Goal: Task Accomplishment & Management: Manage account settings

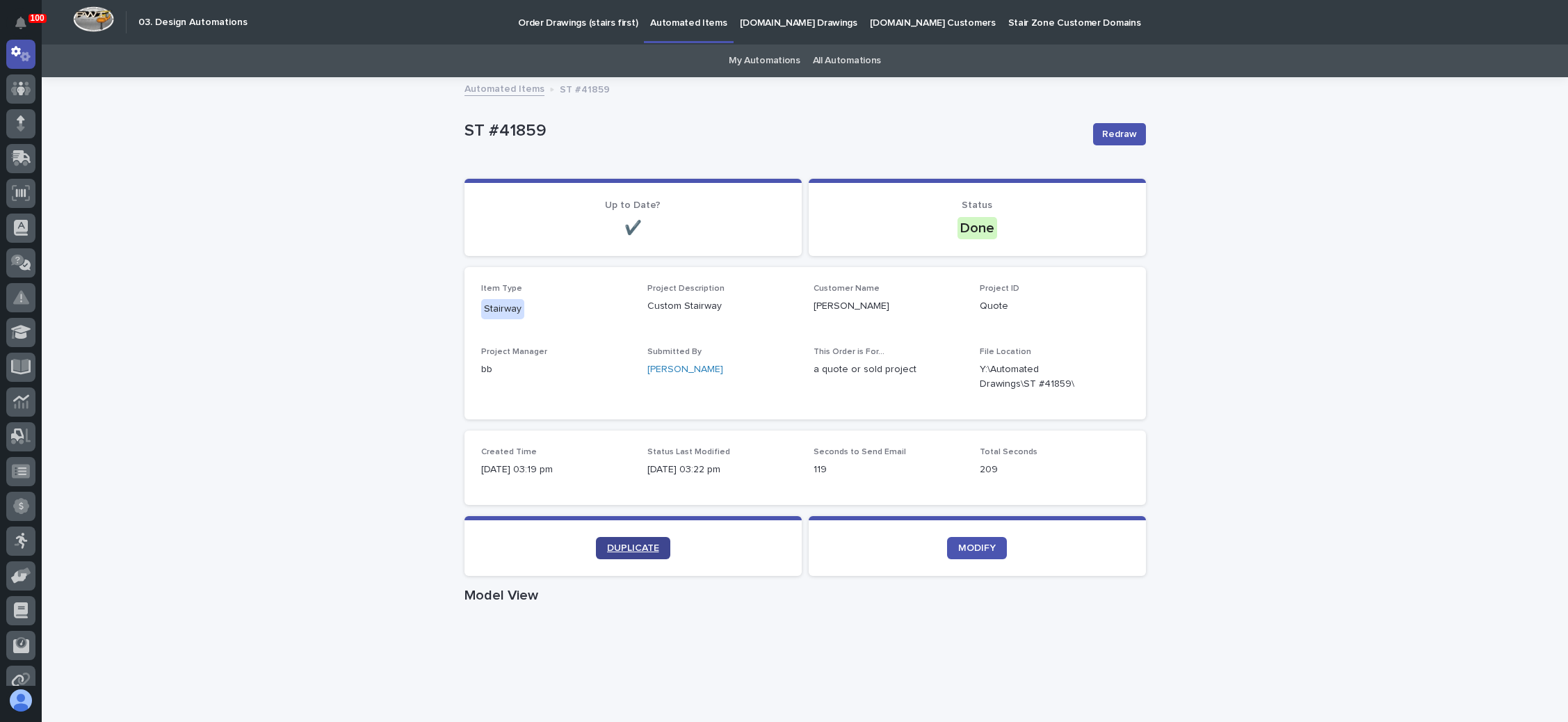
click at [635, 548] on span "DUPLICATE" at bounding box center [633, 548] width 52 height 10
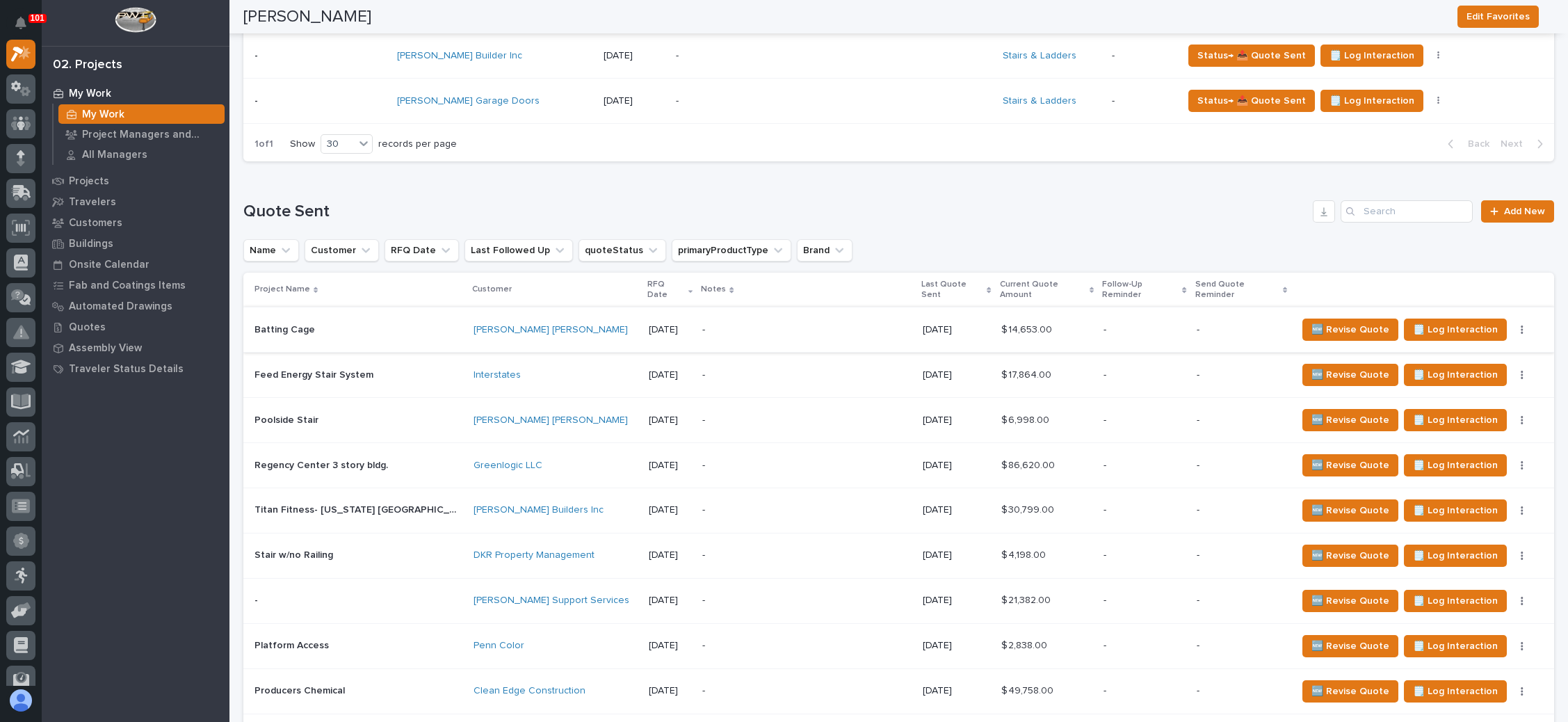
scroll to position [835, 0]
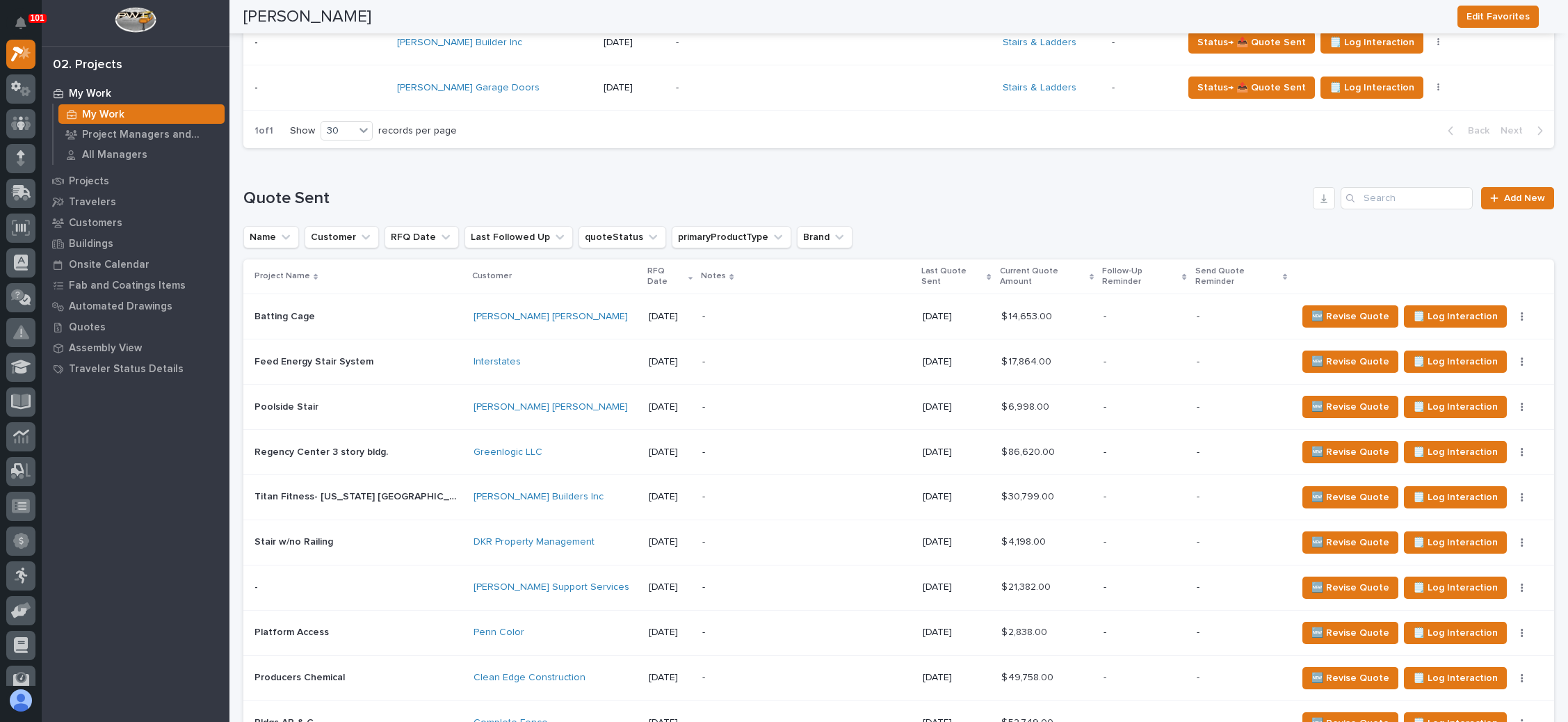
click at [1246, 311] on p "-" at bounding box center [1241, 317] width 89 height 12
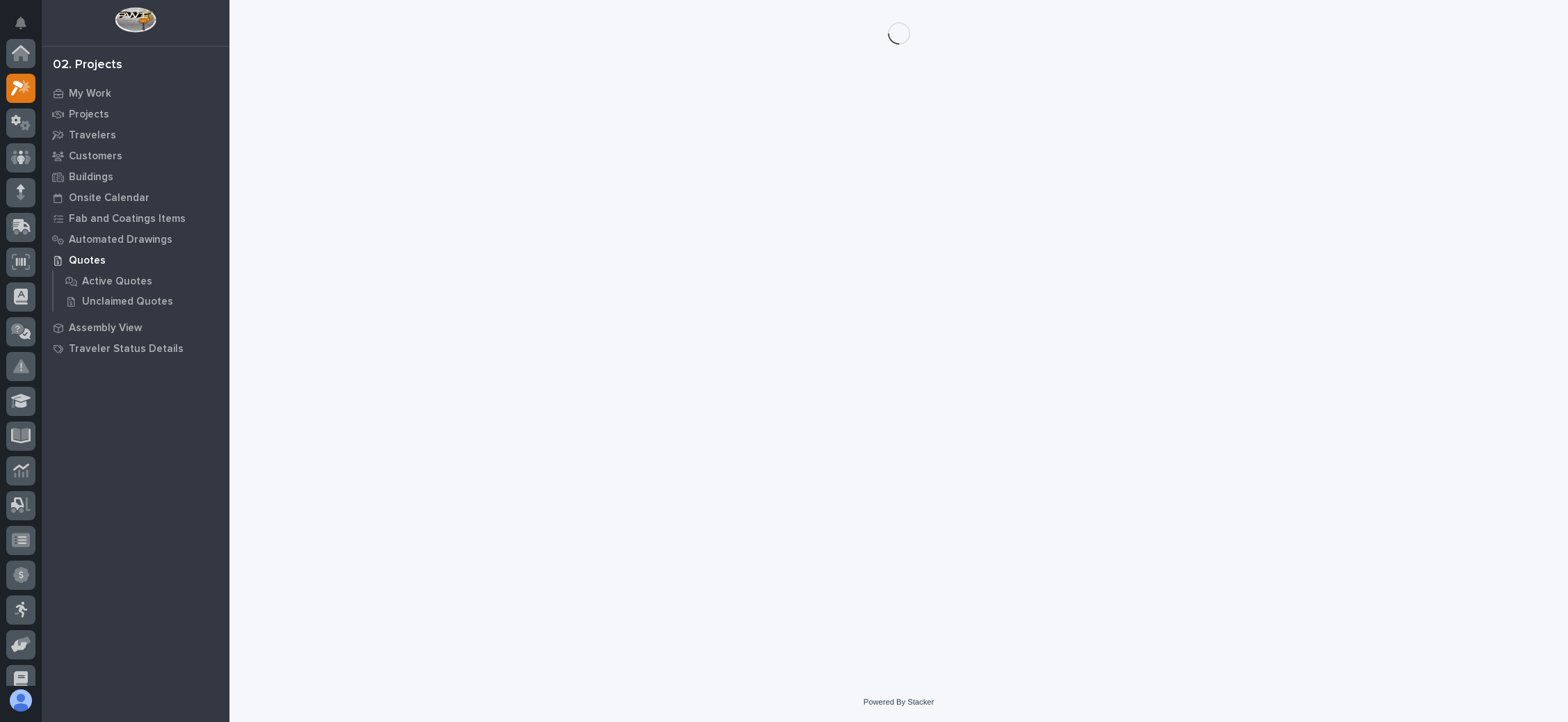
scroll to position [34, 0]
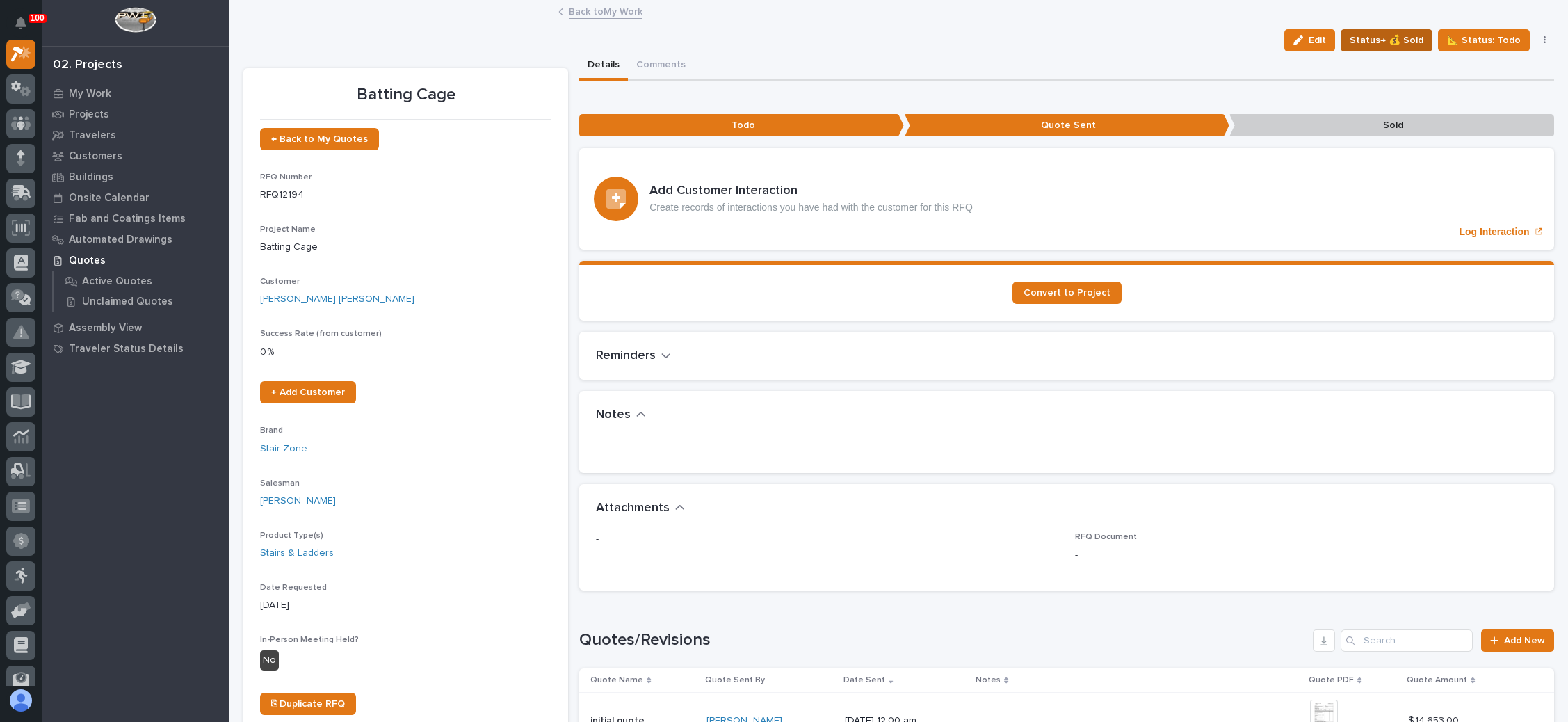
click at [1390, 39] on span "Status→ 💰 Sold" at bounding box center [1387, 40] width 74 height 16
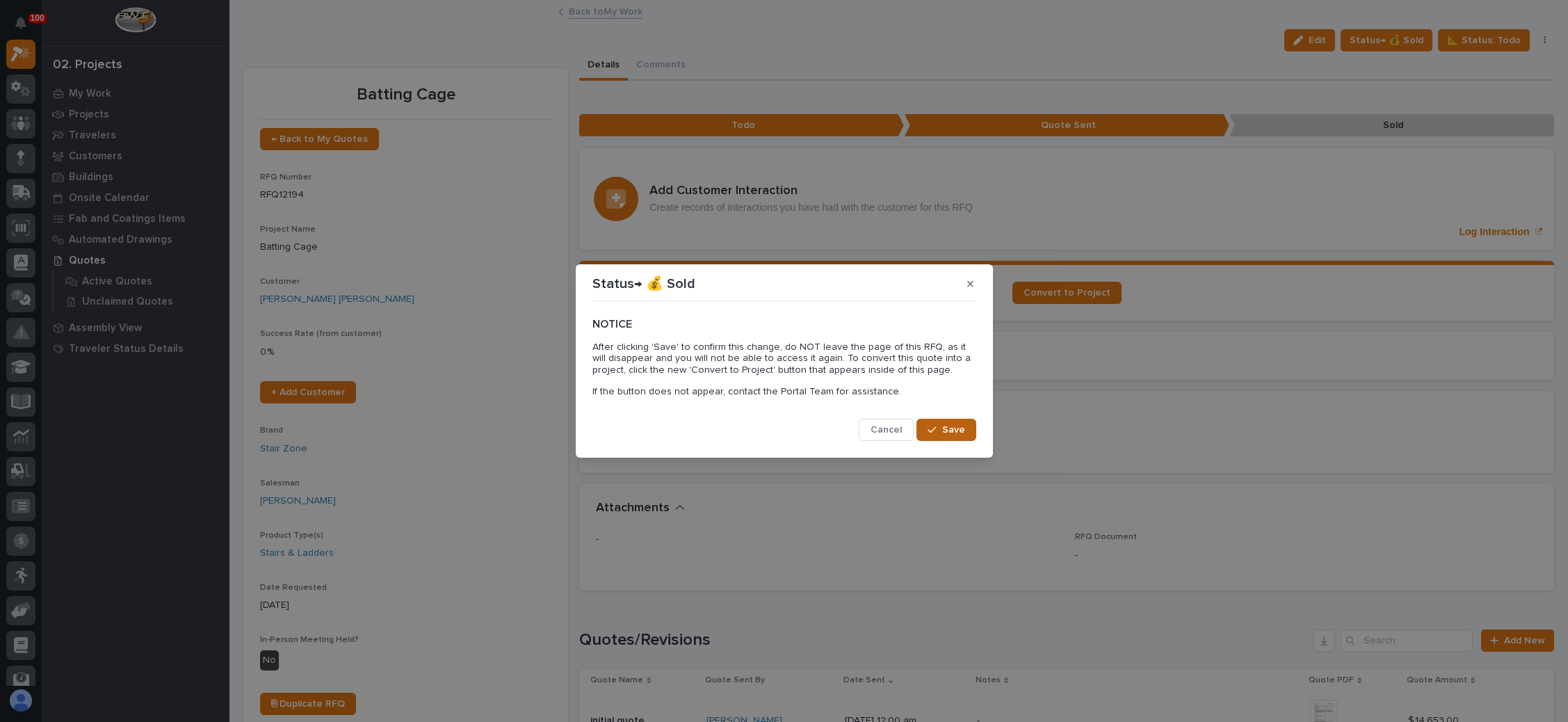
click at [945, 424] on span "Save" at bounding box center [954, 430] width 23 height 13
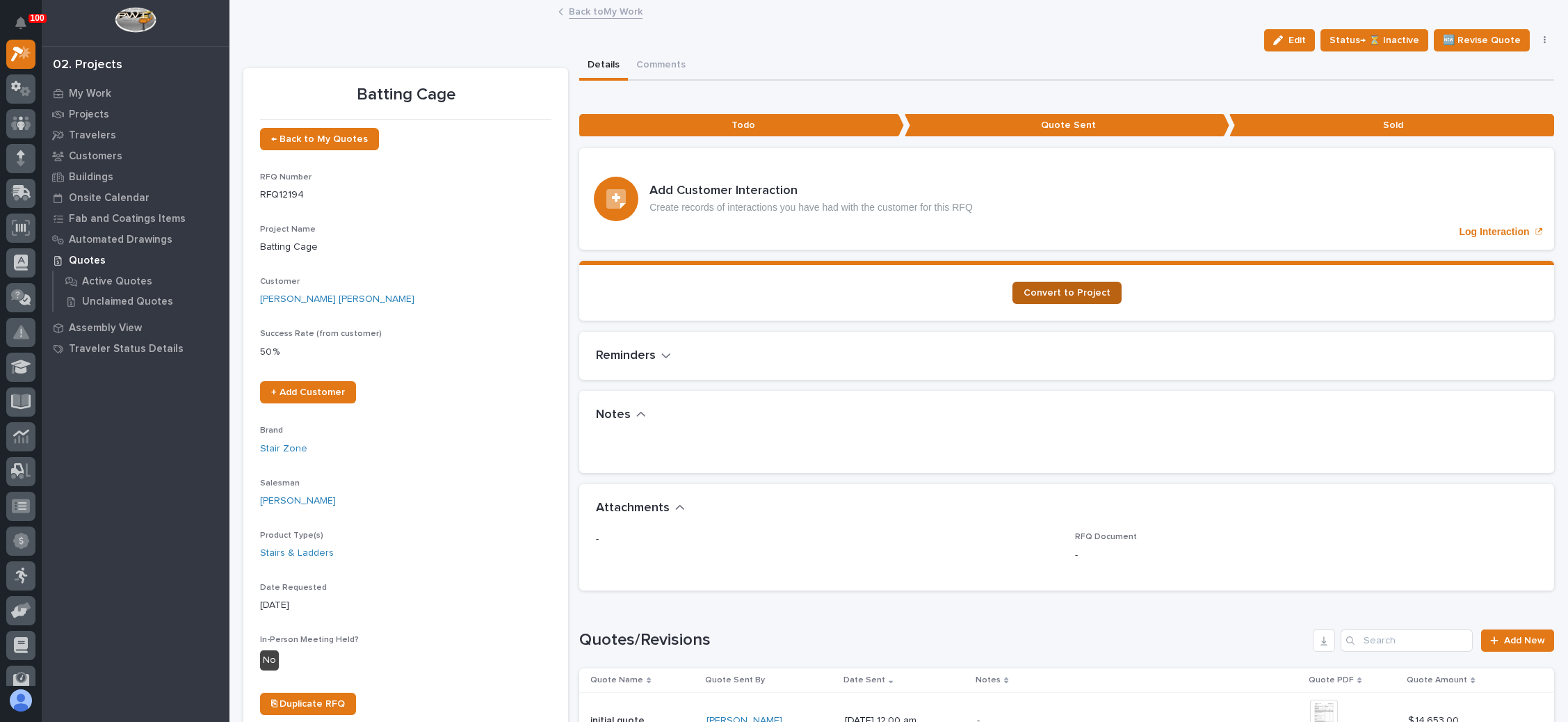
click at [1080, 289] on span "Convert to Project" at bounding box center [1067, 292] width 87 height 10
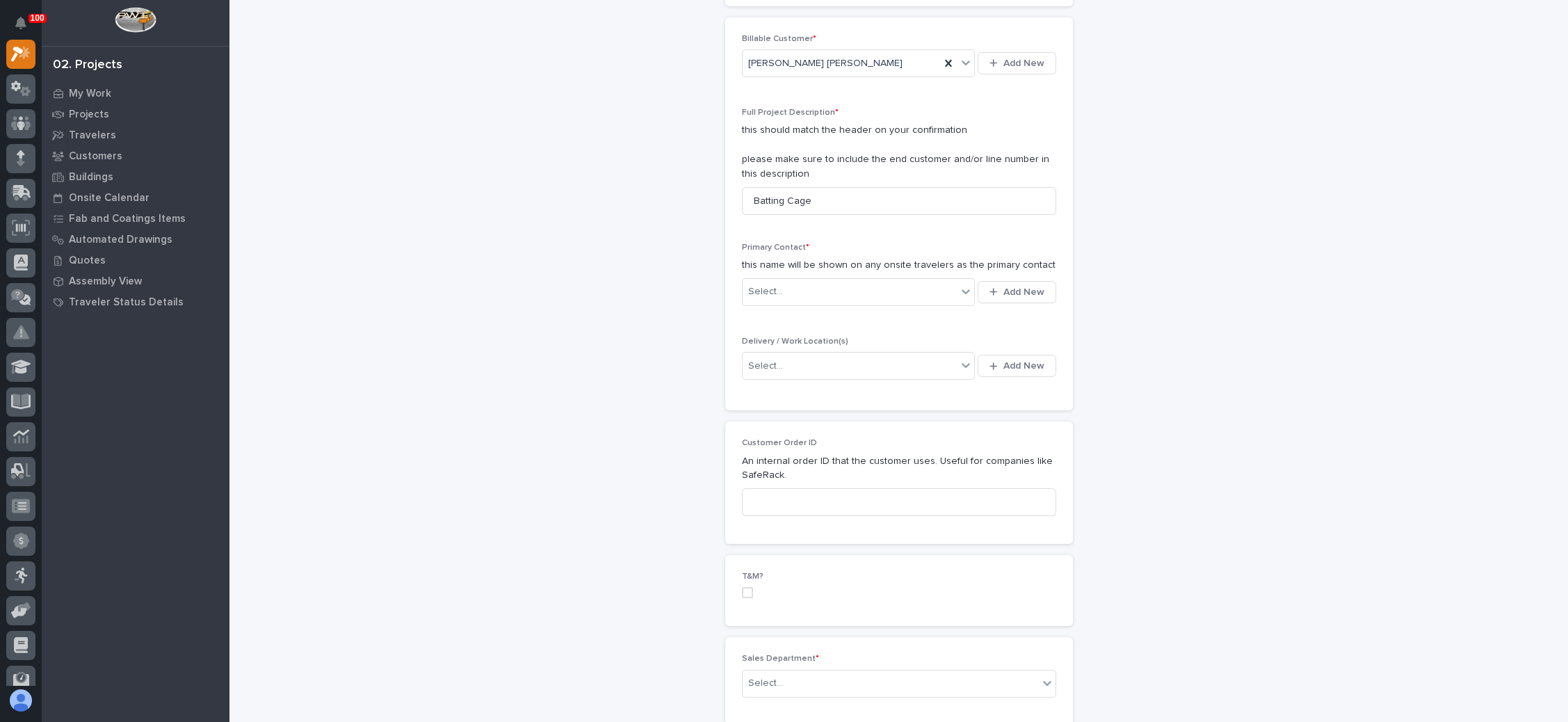
scroll to position [313, 0]
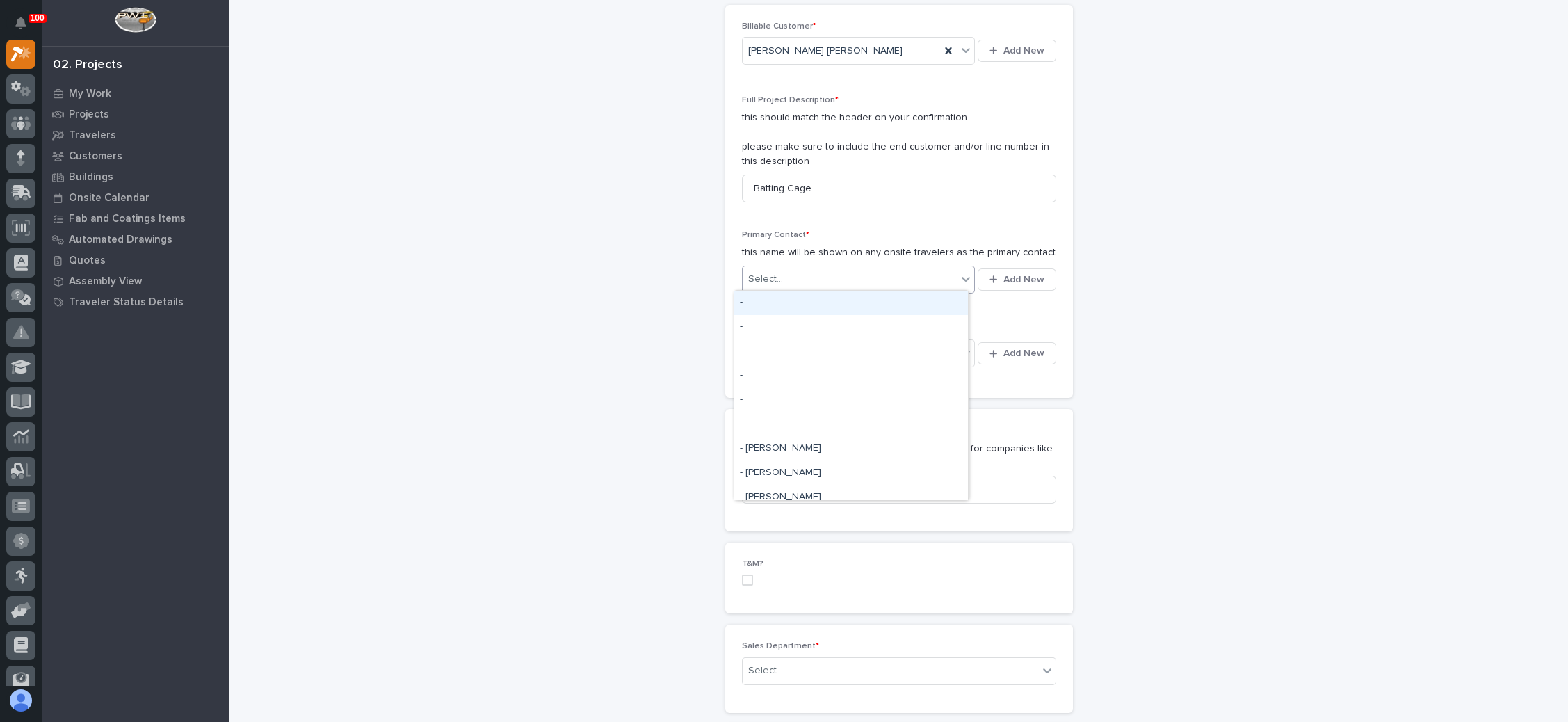
click at [858, 274] on div "Select..." at bounding box center [850, 279] width 215 height 23
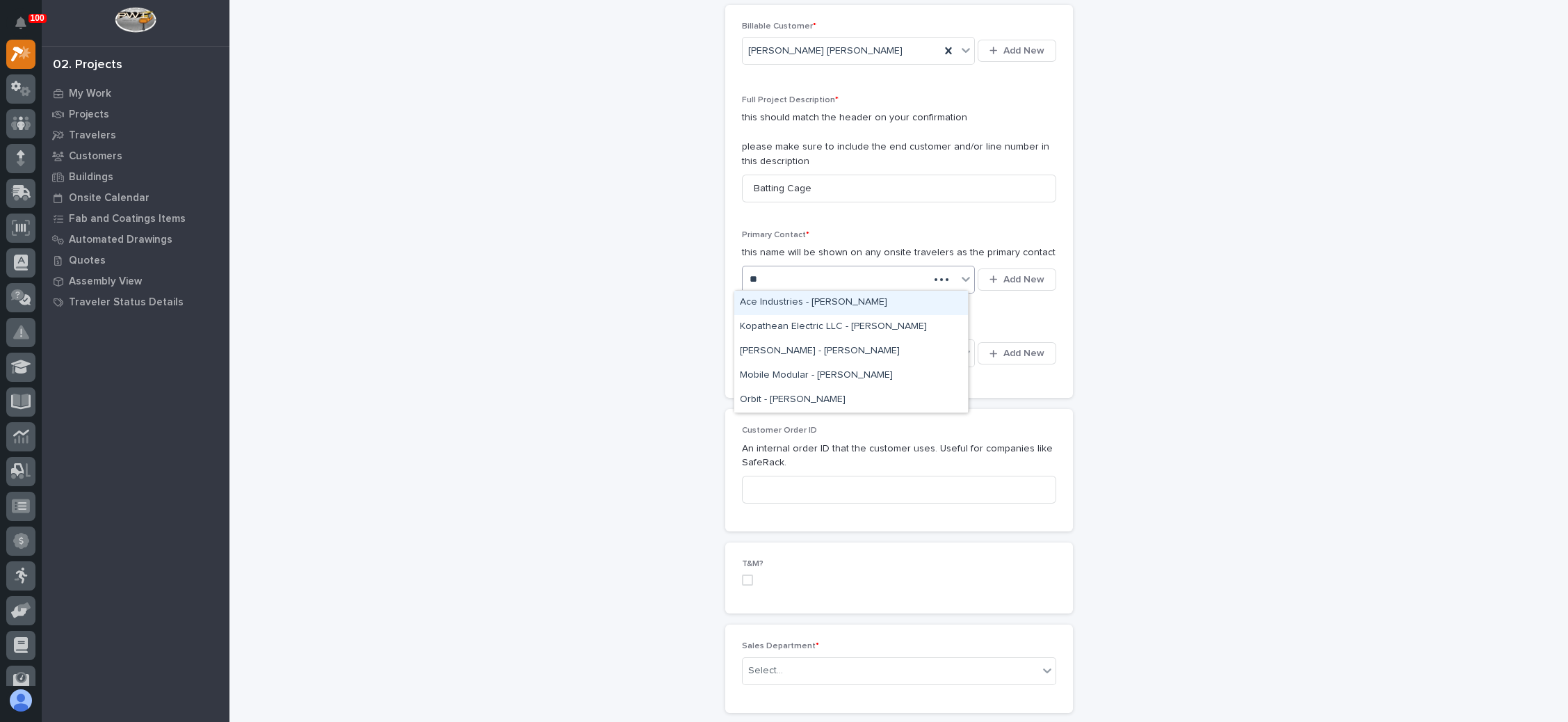
type input "*"
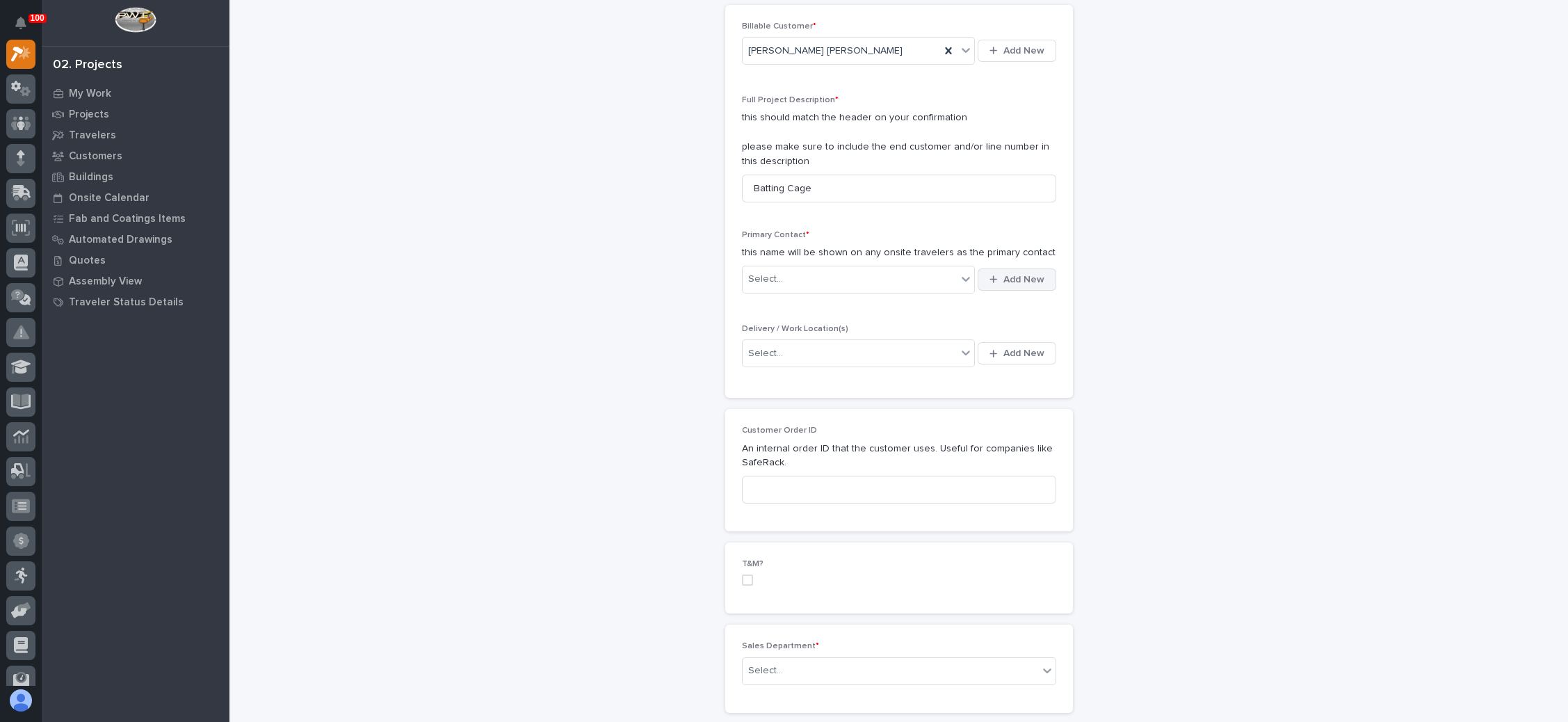
click at [1023, 276] on span "Add New" at bounding box center [1024, 280] width 41 height 13
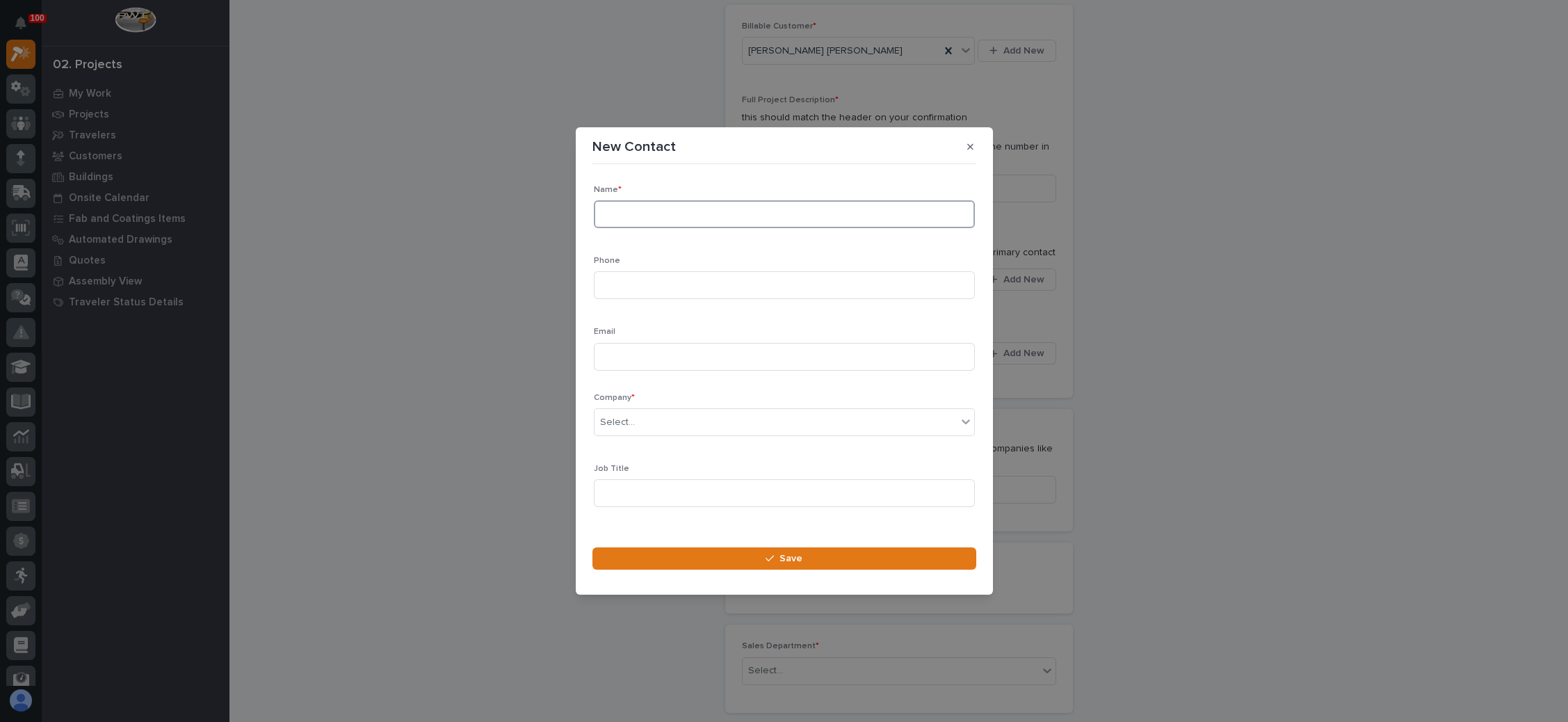
click at [645, 215] on input at bounding box center [784, 214] width 381 height 28
paste input "Shannon Halligan"
type input "Shannon Halligan"
click at [691, 292] on input at bounding box center [784, 285] width 381 height 28
paste input "770-865-5410"
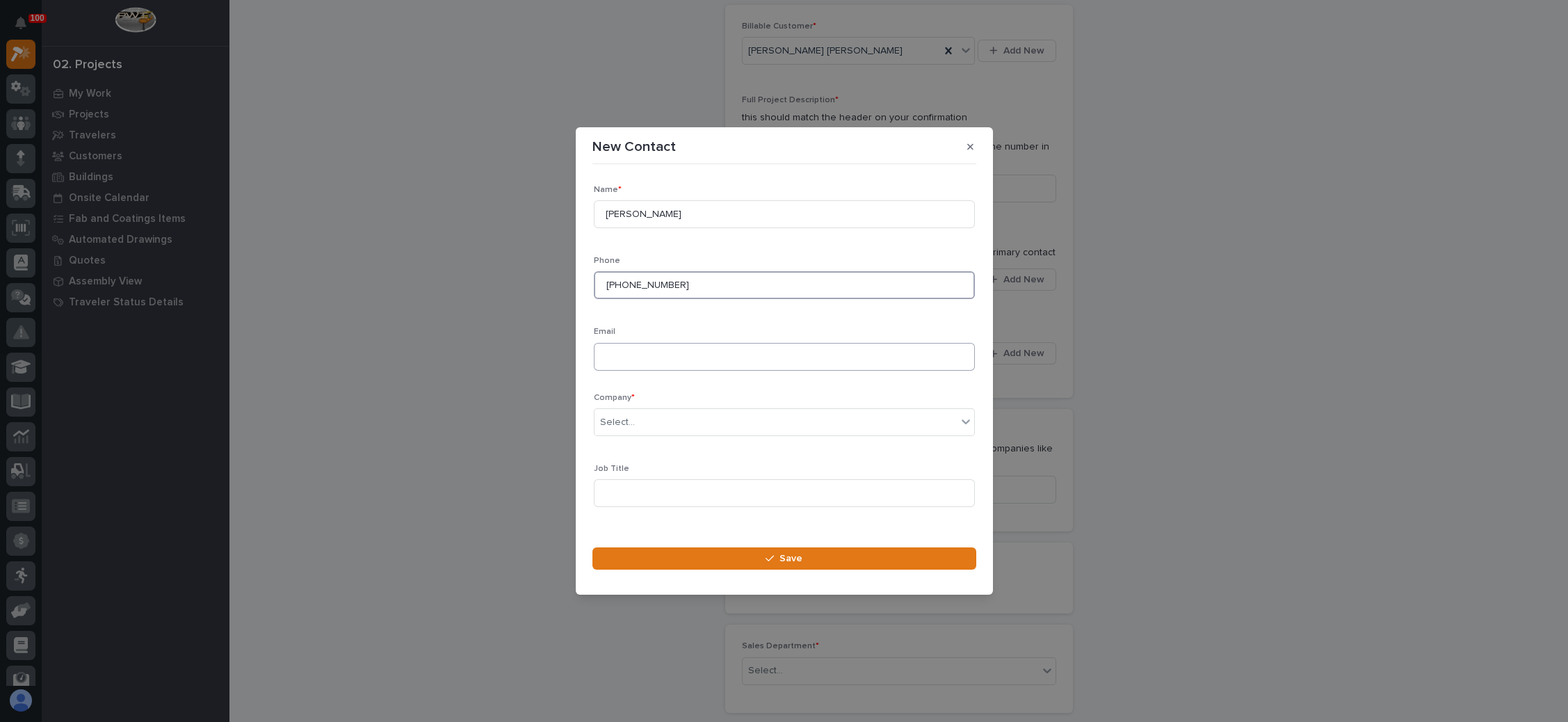
type input "770-865-5410"
click at [690, 348] on input at bounding box center [784, 357] width 381 height 28
paste input "shannon@moellerpurcell.com"
type input "shannon@moellerpurcell.com"
click at [684, 421] on div "Select..." at bounding box center [776, 422] width 362 height 23
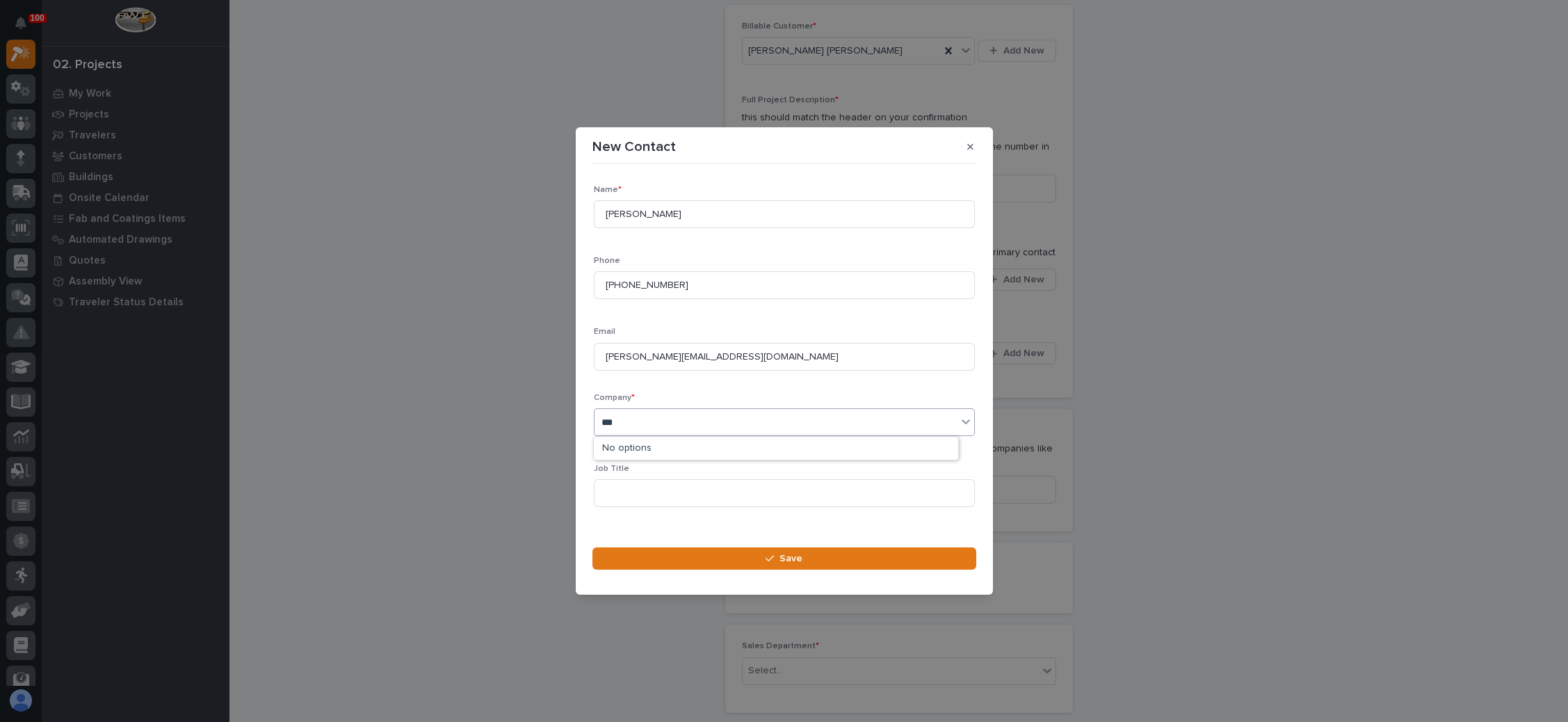
type input "****"
click at [670, 455] on div "Moeller Purcell" at bounding box center [776, 449] width 365 height 25
click at [787, 557] on span "Save" at bounding box center [791, 559] width 23 height 13
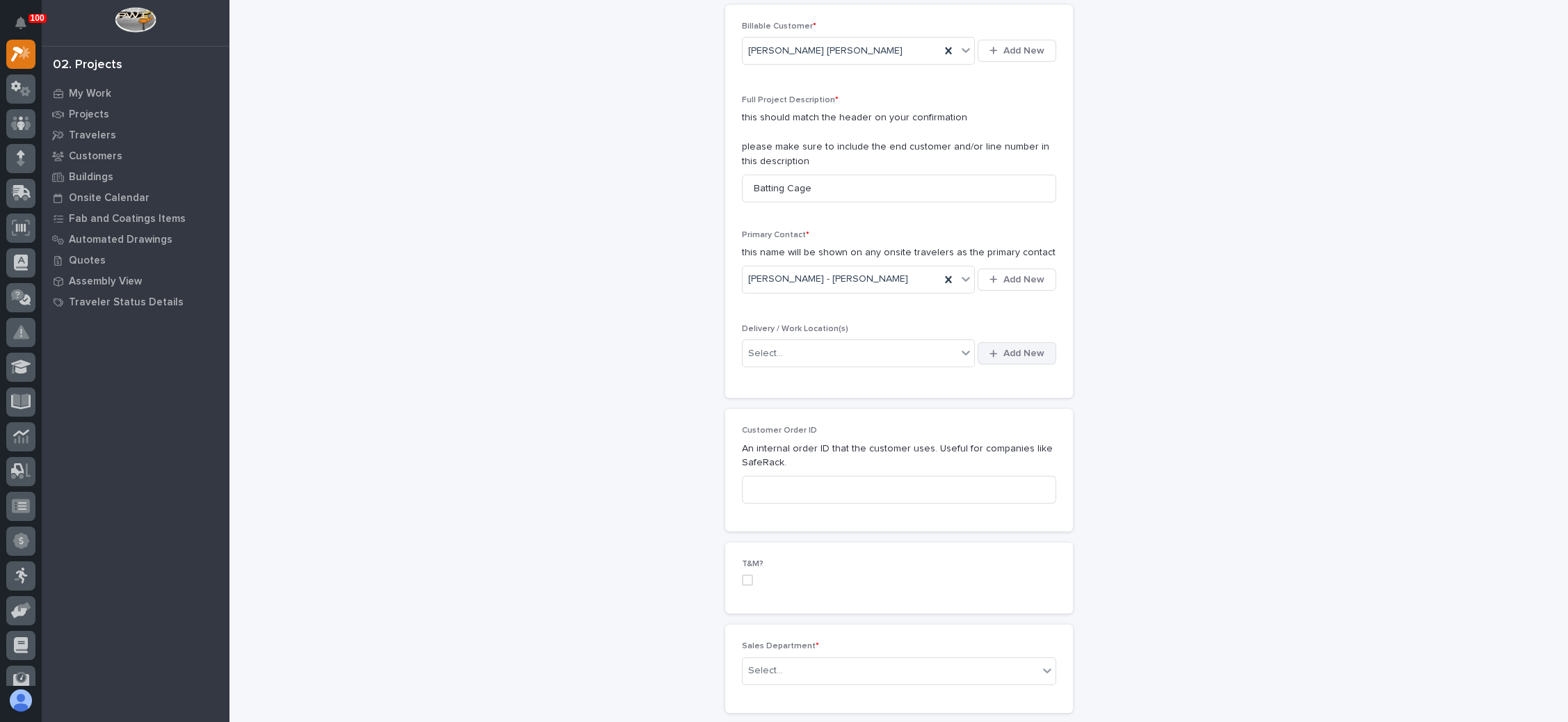
click at [994, 349] on div "button" at bounding box center [996, 354] width 13 height 9
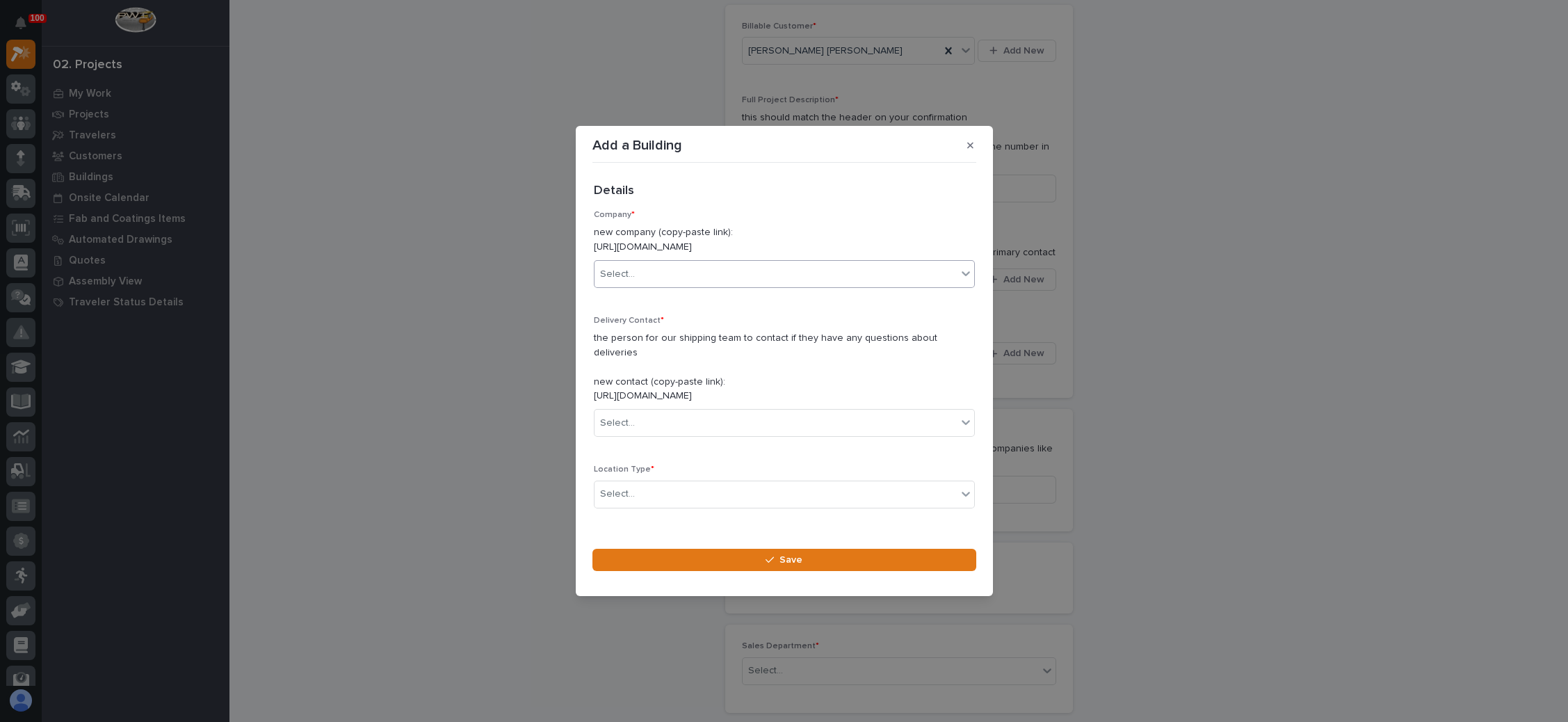
click at [678, 273] on div "Select..." at bounding box center [776, 274] width 362 height 23
type input "*****"
click at [683, 306] on div "Moeller Purcell" at bounding box center [776, 301] width 365 height 25
click at [693, 421] on div "Select..." at bounding box center [776, 423] width 362 height 23
type input "*******"
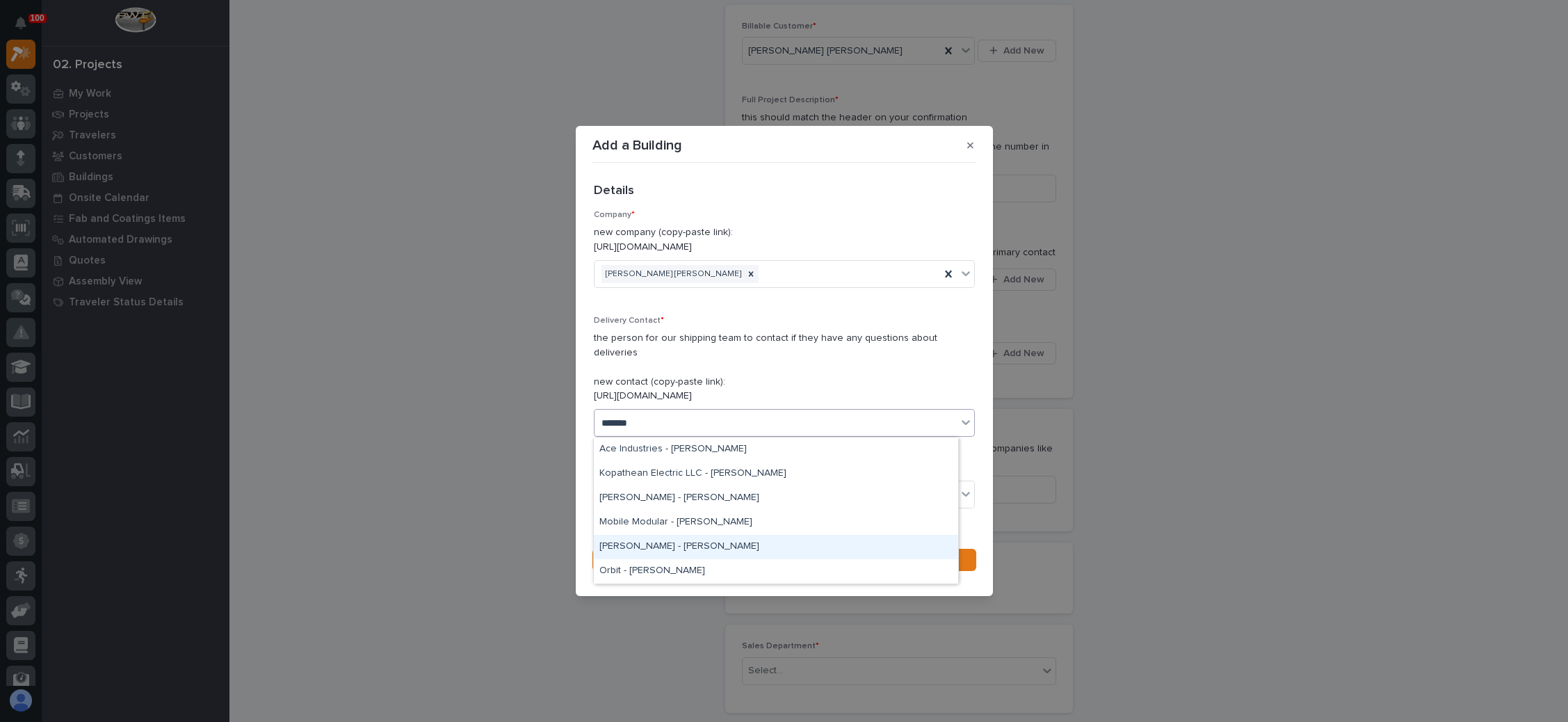
click at [688, 544] on div "Moeller - Shannon Halligan" at bounding box center [776, 547] width 365 height 25
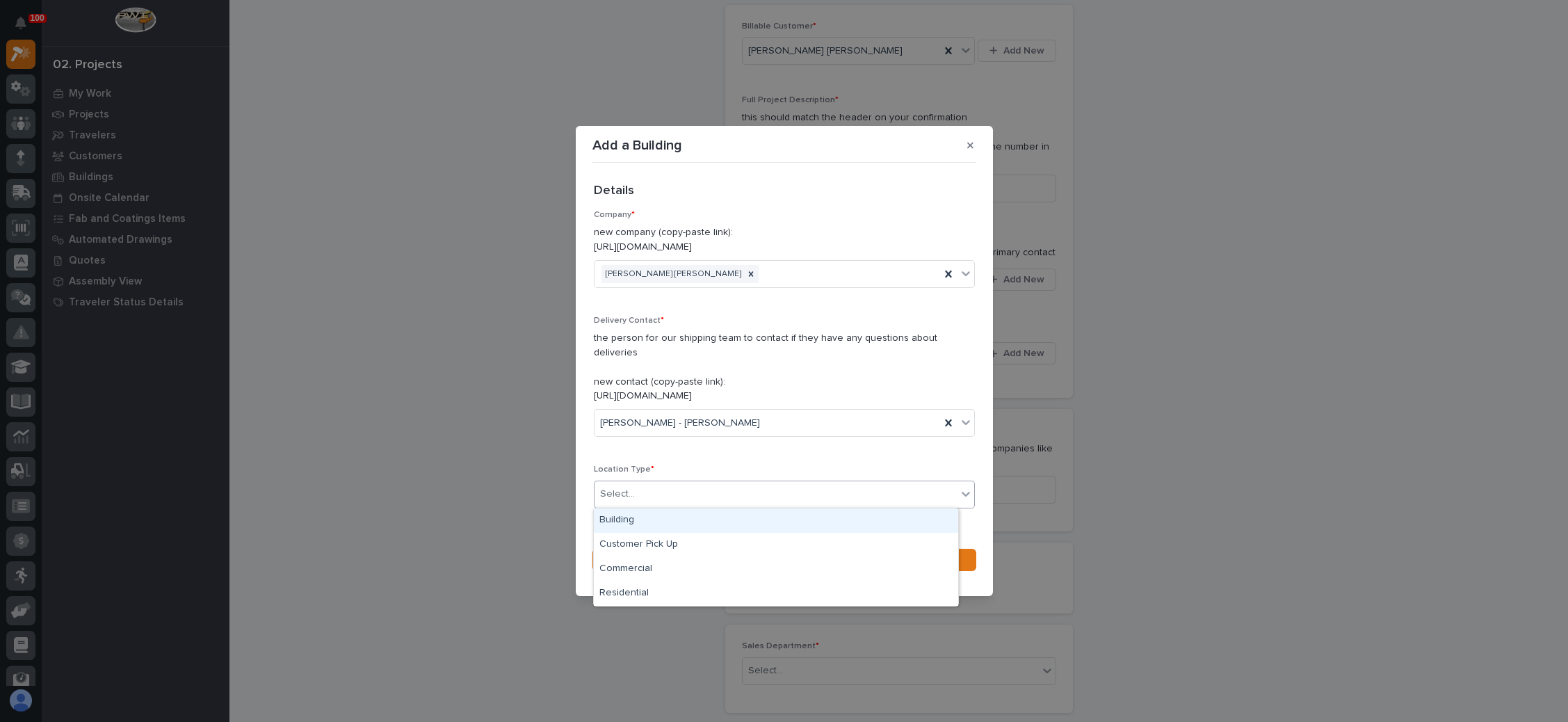
click at [676, 492] on div "Select..." at bounding box center [776, 494] width 362 height 23
click at [672, 517] on div "Building" at bounding box center [776, 521] width 365 height 25
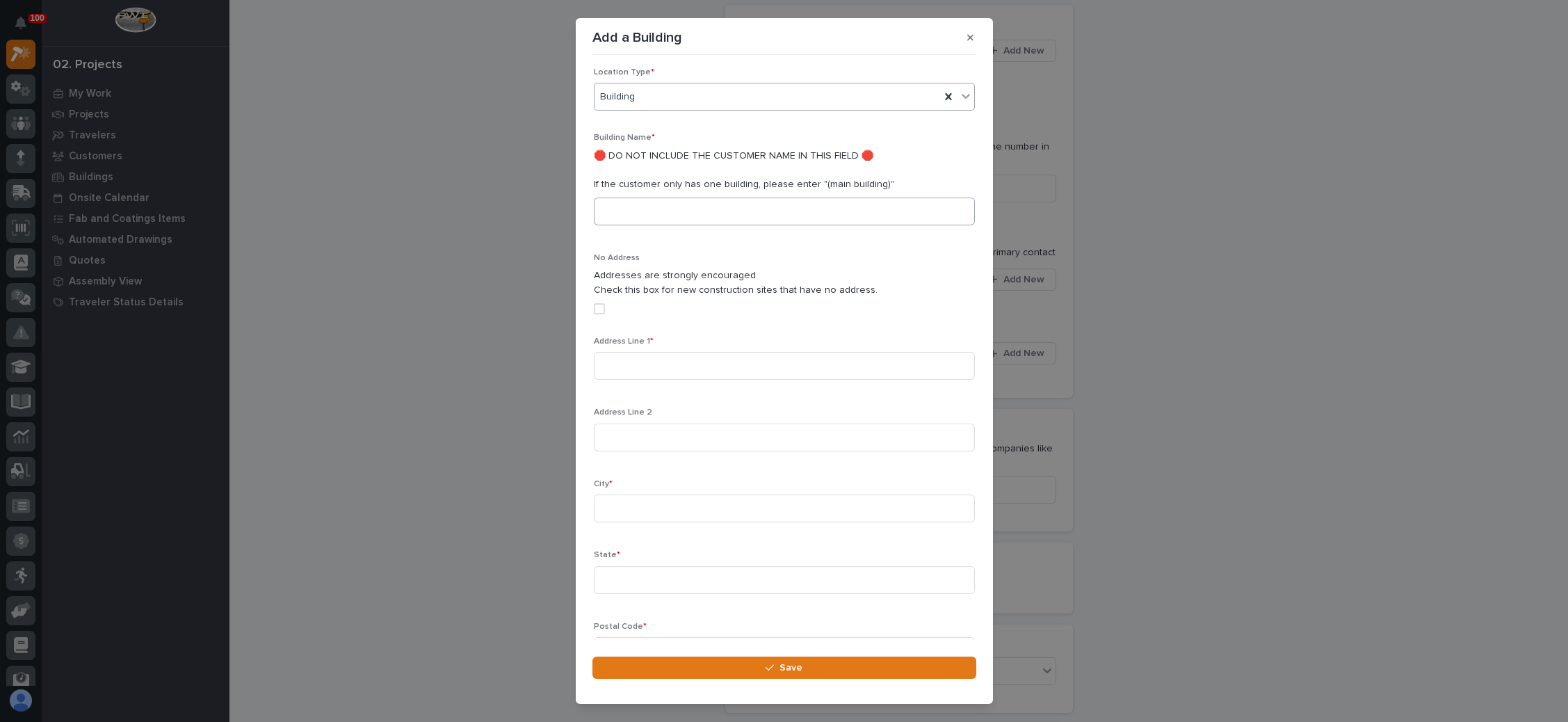
scroll to position [263, 0]
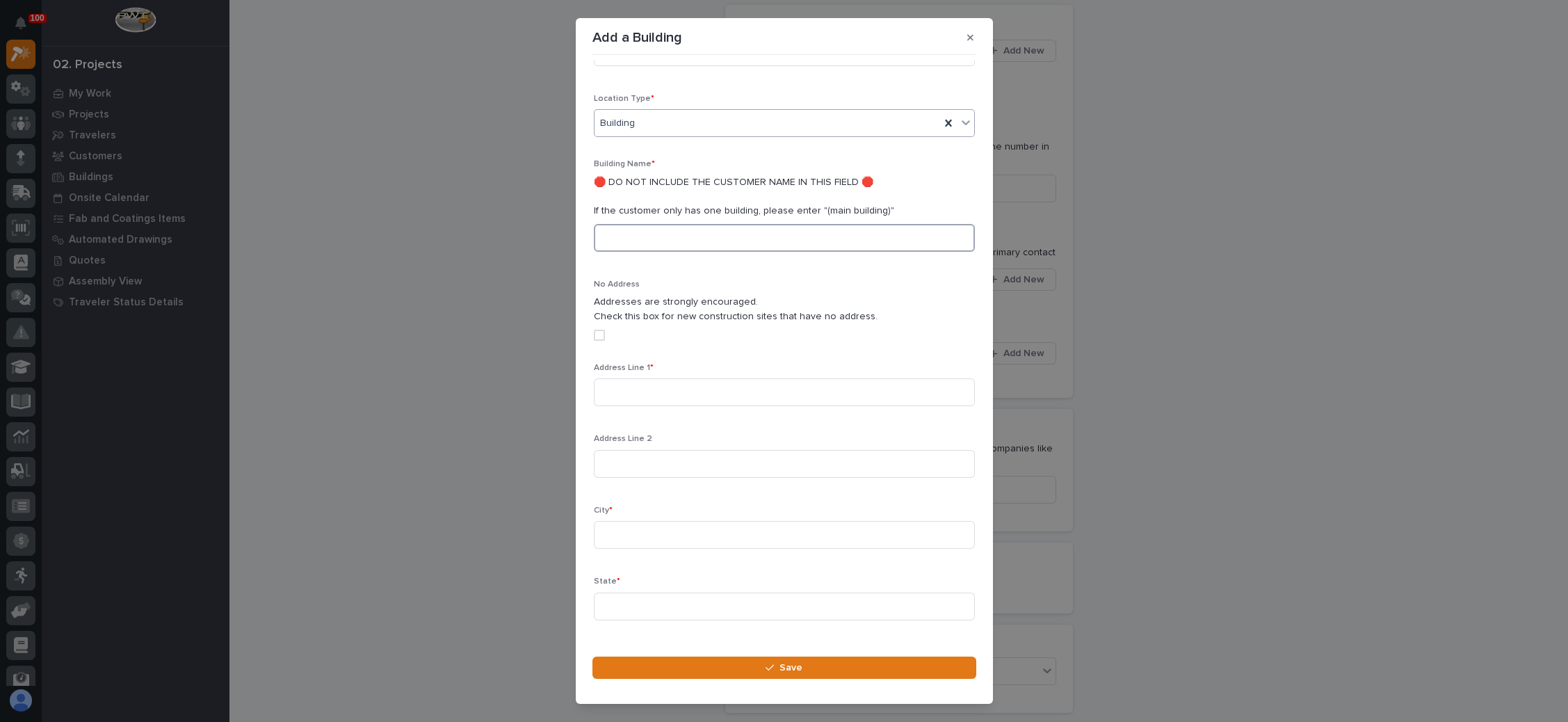
click at [702, 243] on input at bounding box center [784, 237] width 381 height 28
click at [682, 235] on input "East" at bounding box center [784, 237] width 381 height 28
type input "East Forsynth High School"
click at [676, 378] on input at bounding box center [784, 392] width 381 height 28
type input "v"
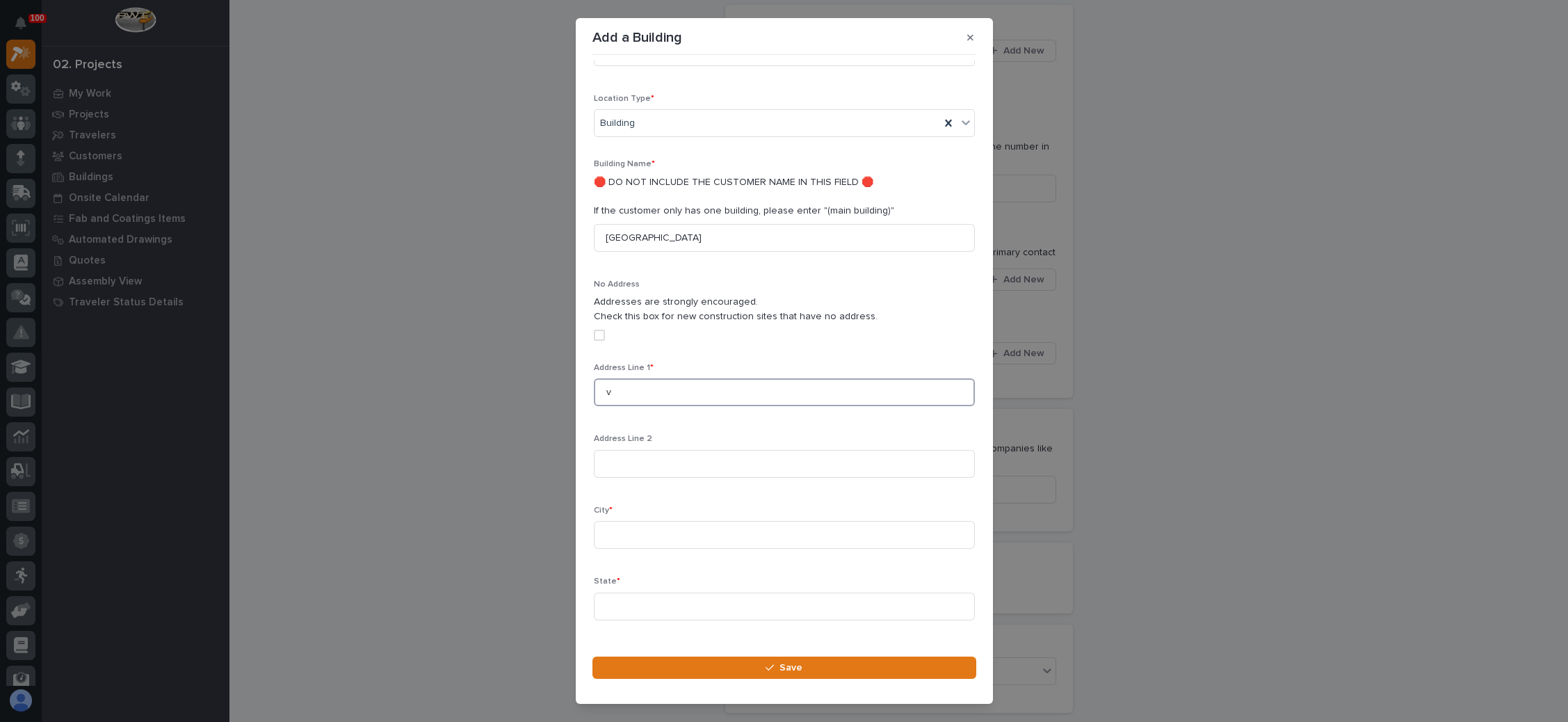
drag, startPoint x: 641, startPoint y: 391, endPoint x: 582, endPoint y: 389, distance: 59.0
click at [582, 389] on section "Add a Building Loading... Saving… Loading... Saving… Loading... Saving… Details…" at bounding box center [784, 361] width 418 height 686
paste input "8910 Jot Em Down Rd"
type input "8910 Jot Em Down Rd"
click at [671, 543] on input at bounding box center [784, 535] width 381 height 28
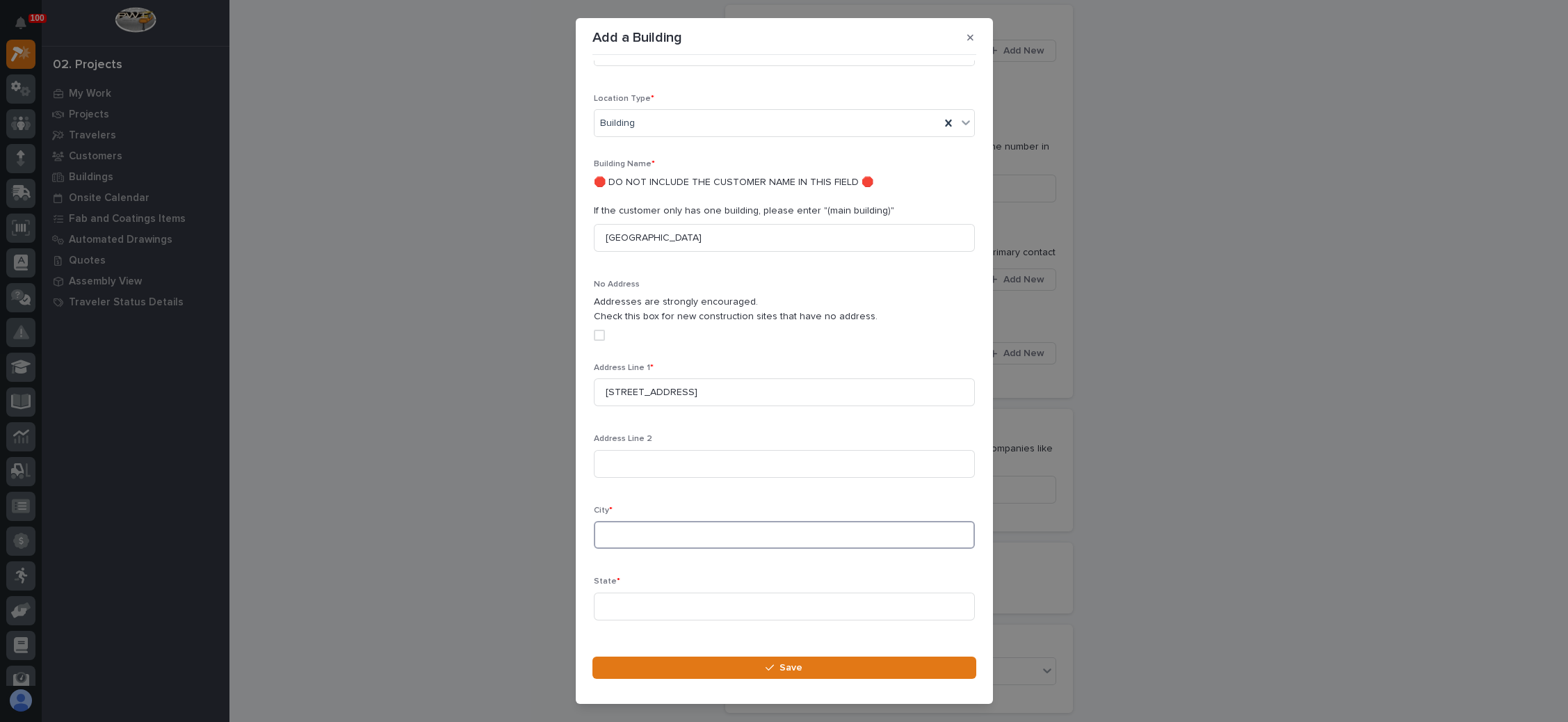
click at [731, 539] on input at bounding box center [784, 535] width 381 height 28
type input "Gainseville"
type input "GA"
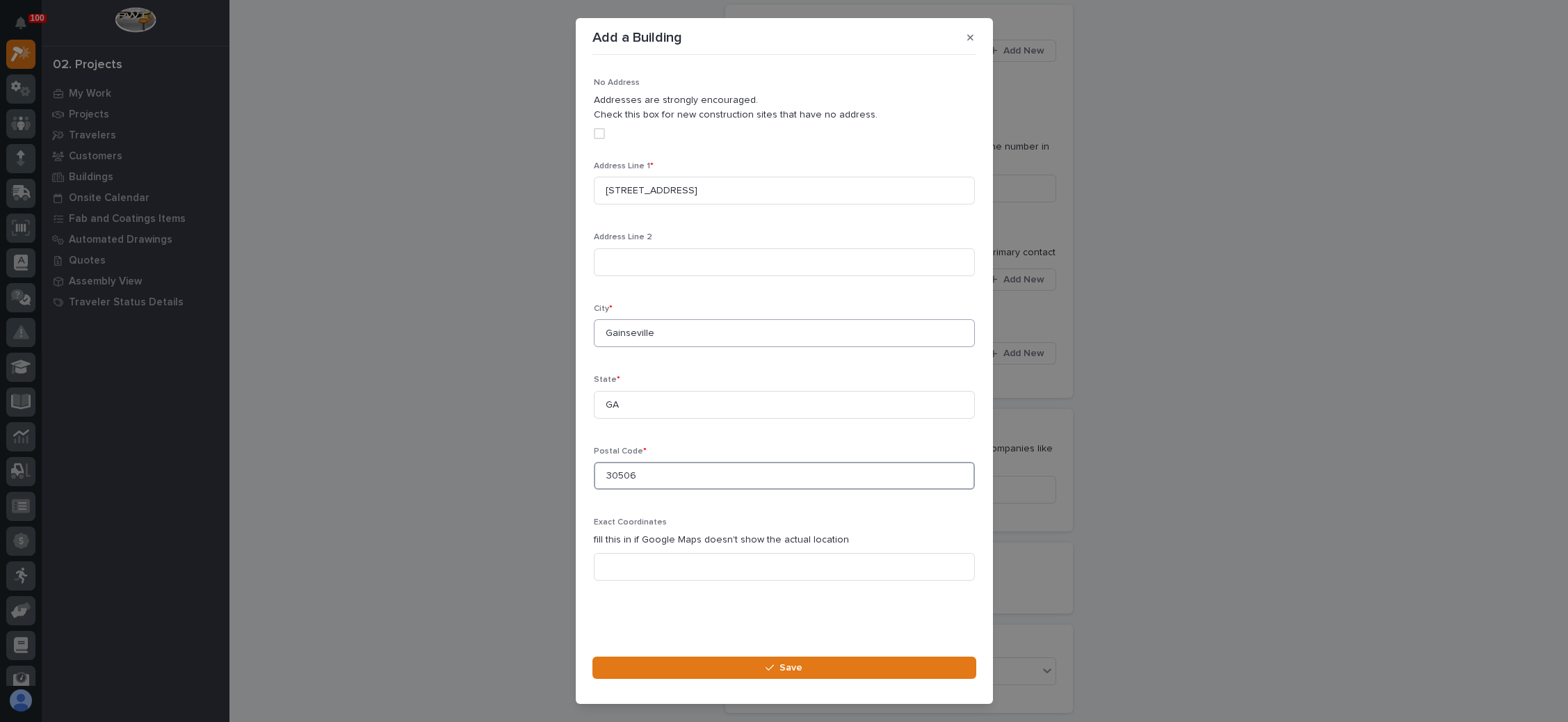
type input "30506"
click at [634, 336] on input "Gainseville" at bounding box center [784, 333] width 381 height 28
type input "Gainsville"
click at [777, 662] on button "Save" at bounding box center [784, 668] width 384 height 22
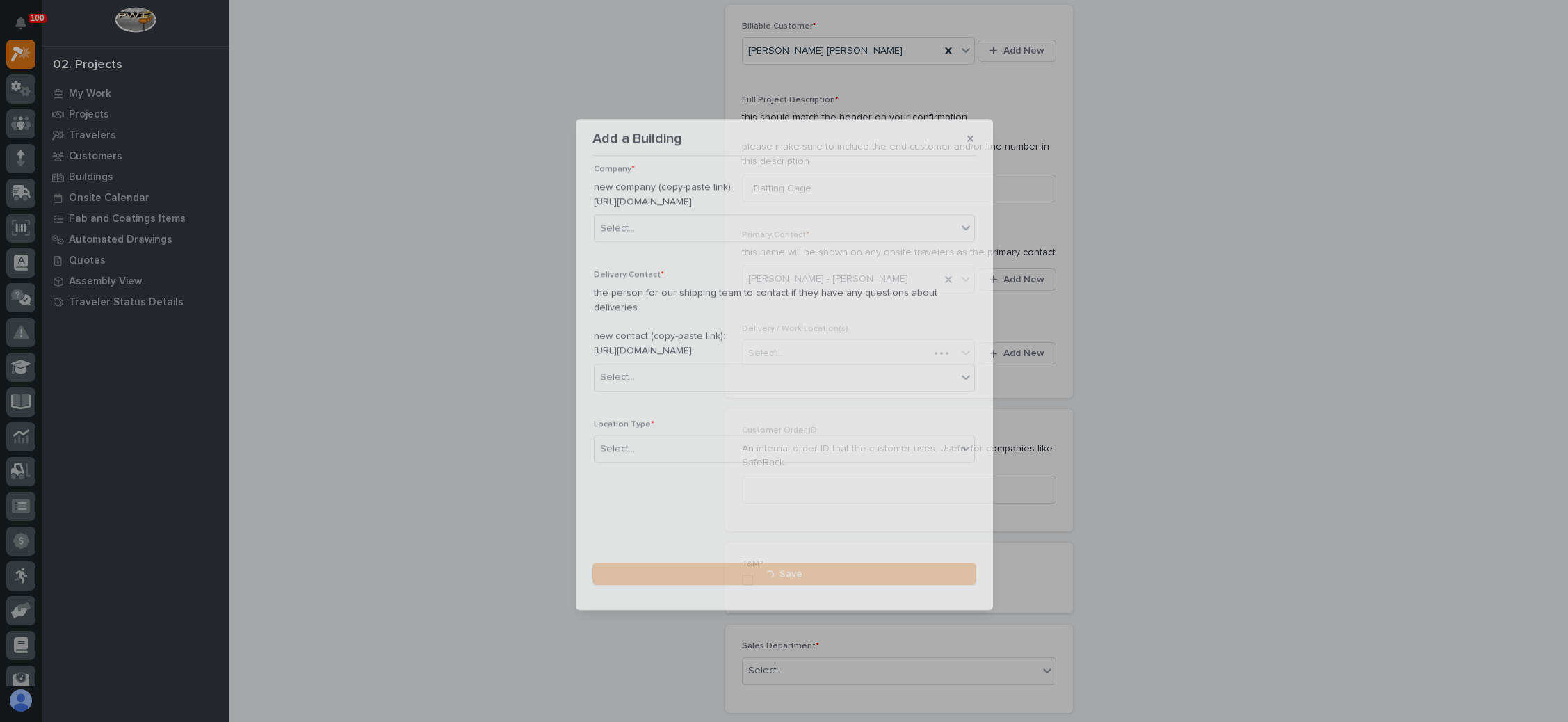
scroll to position [37, 0]
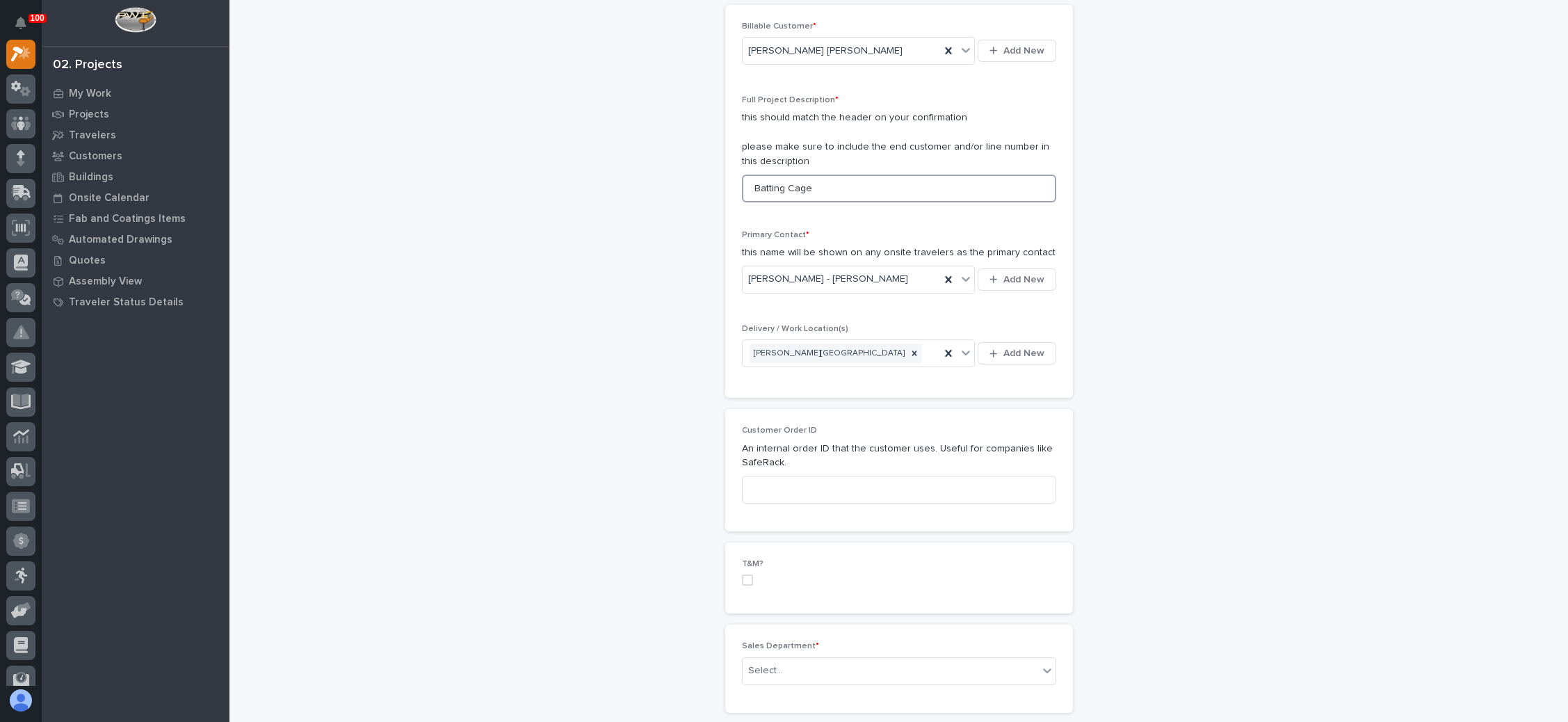
click at [820, 186] on input "Batting Cage" at bounding box center [899, 188] width 315 height 28
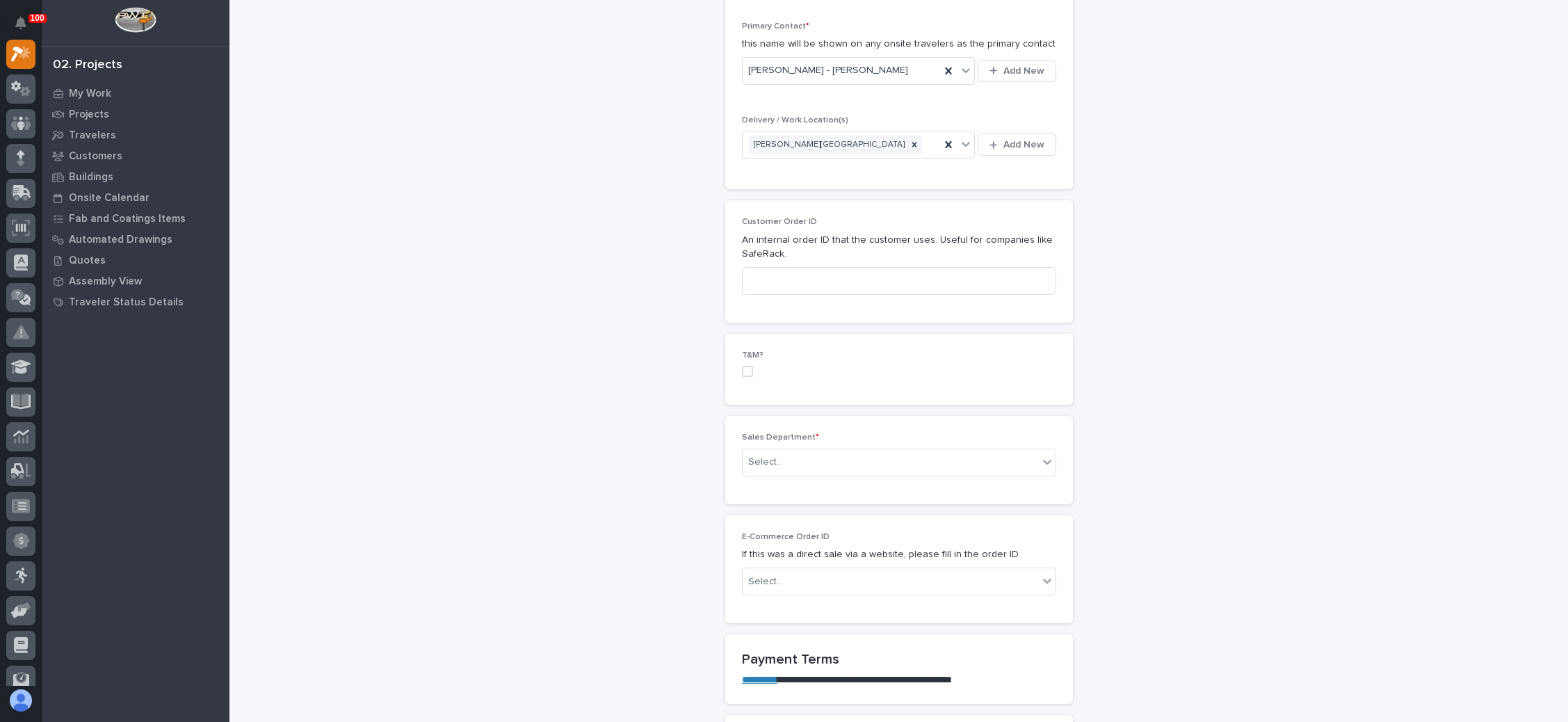
scroll to position [627, 0]
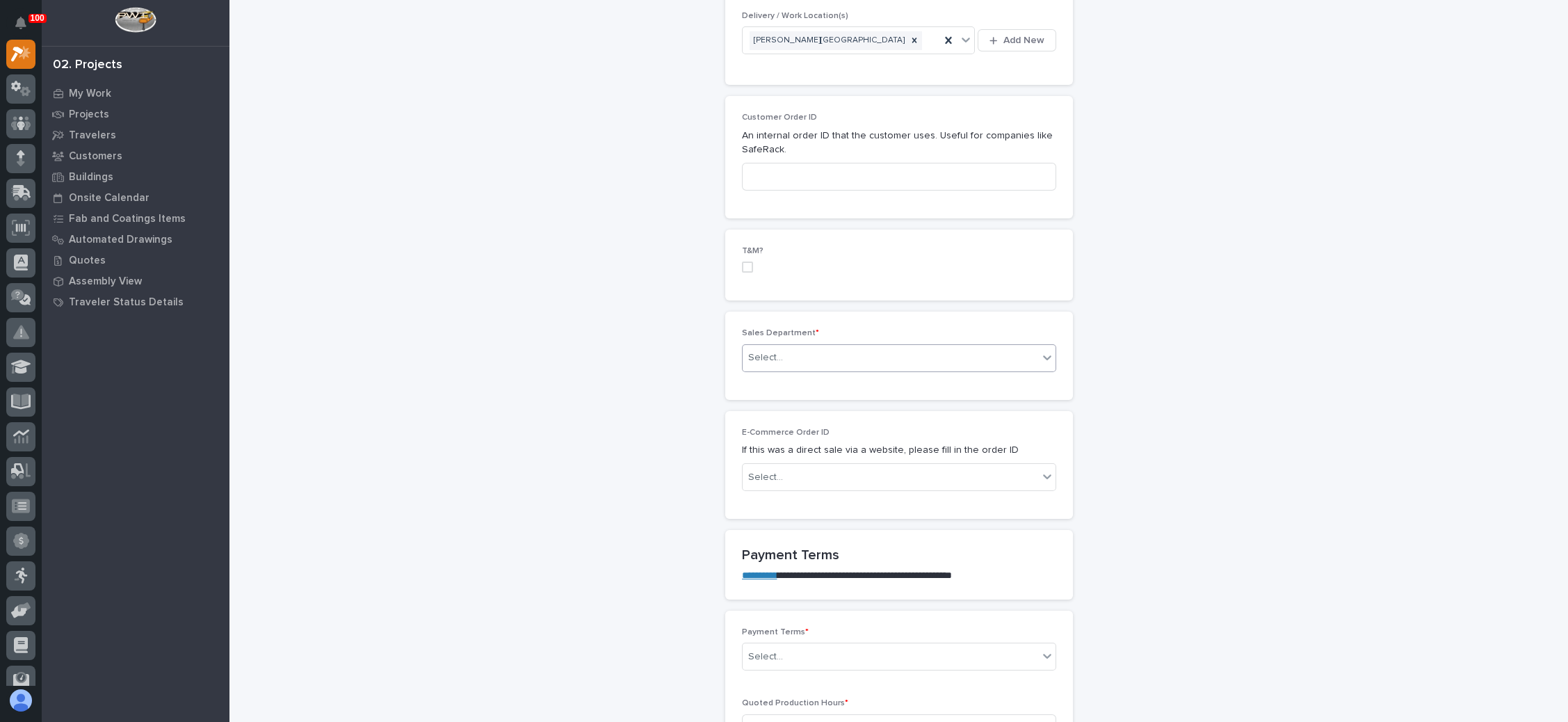
type input "Batting Cage Stairs"
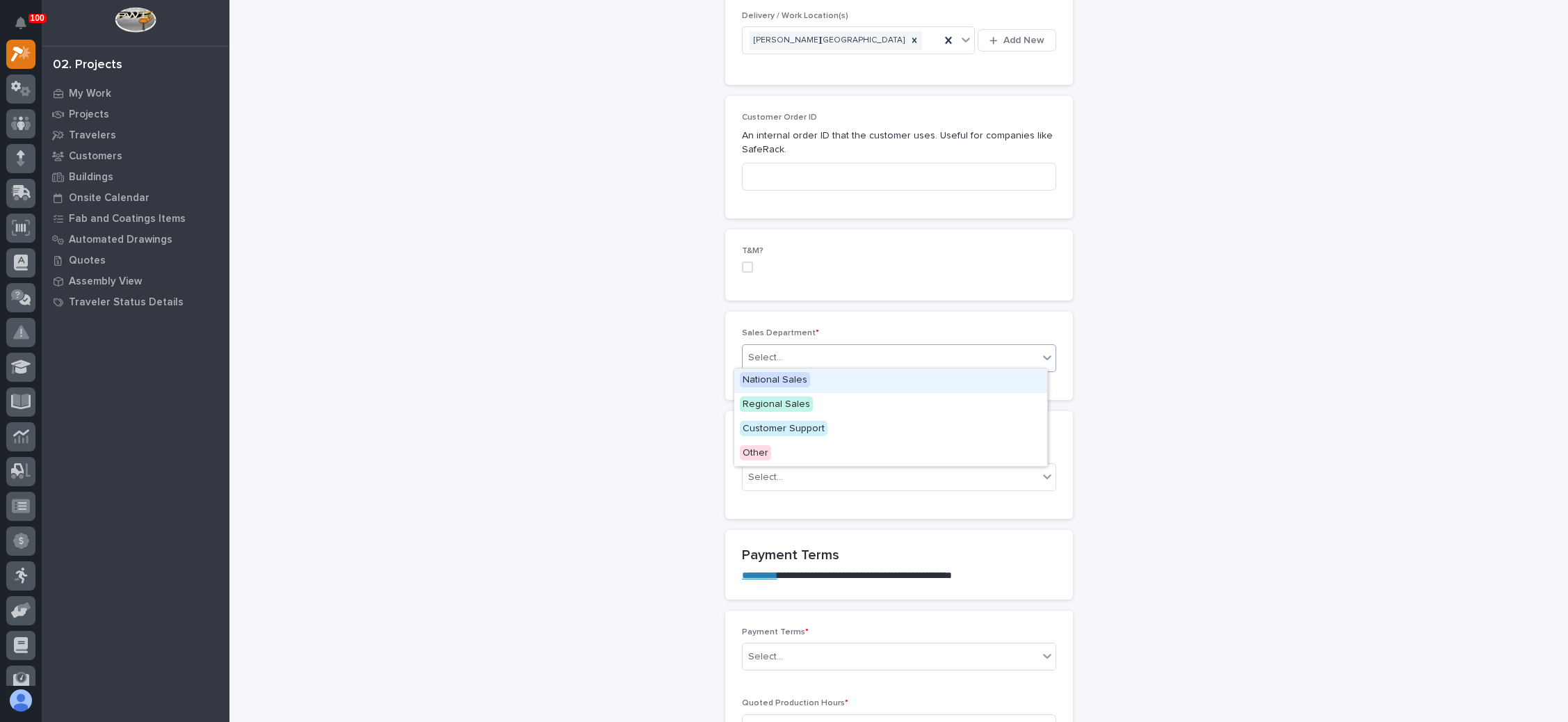
click at [875, 365] on div "Select..." at bounding box center [890, 358] width 295 height 23
click at [857, 380] on div "National Sales" at bounding box center [891, 380] width 313 height 25
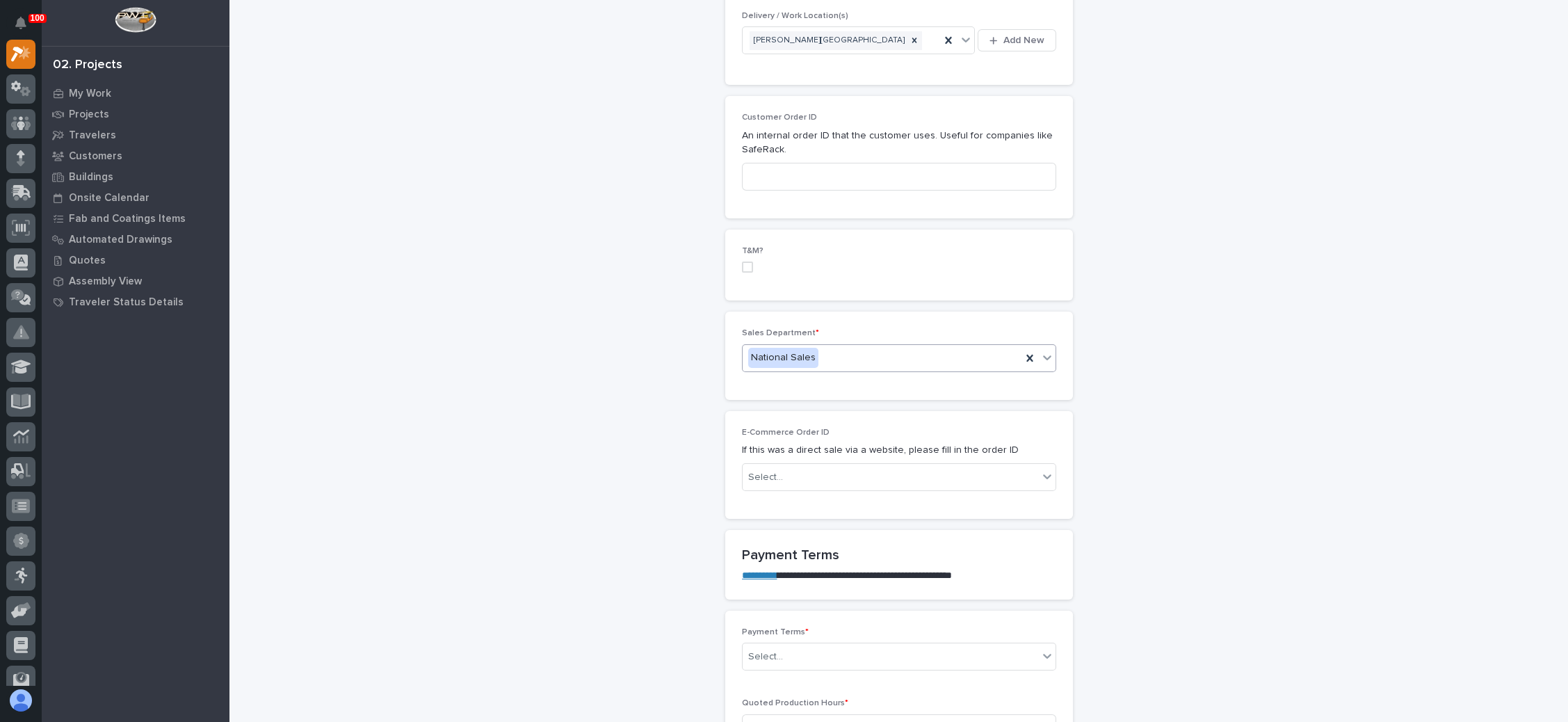
scroll to position [835, 0]
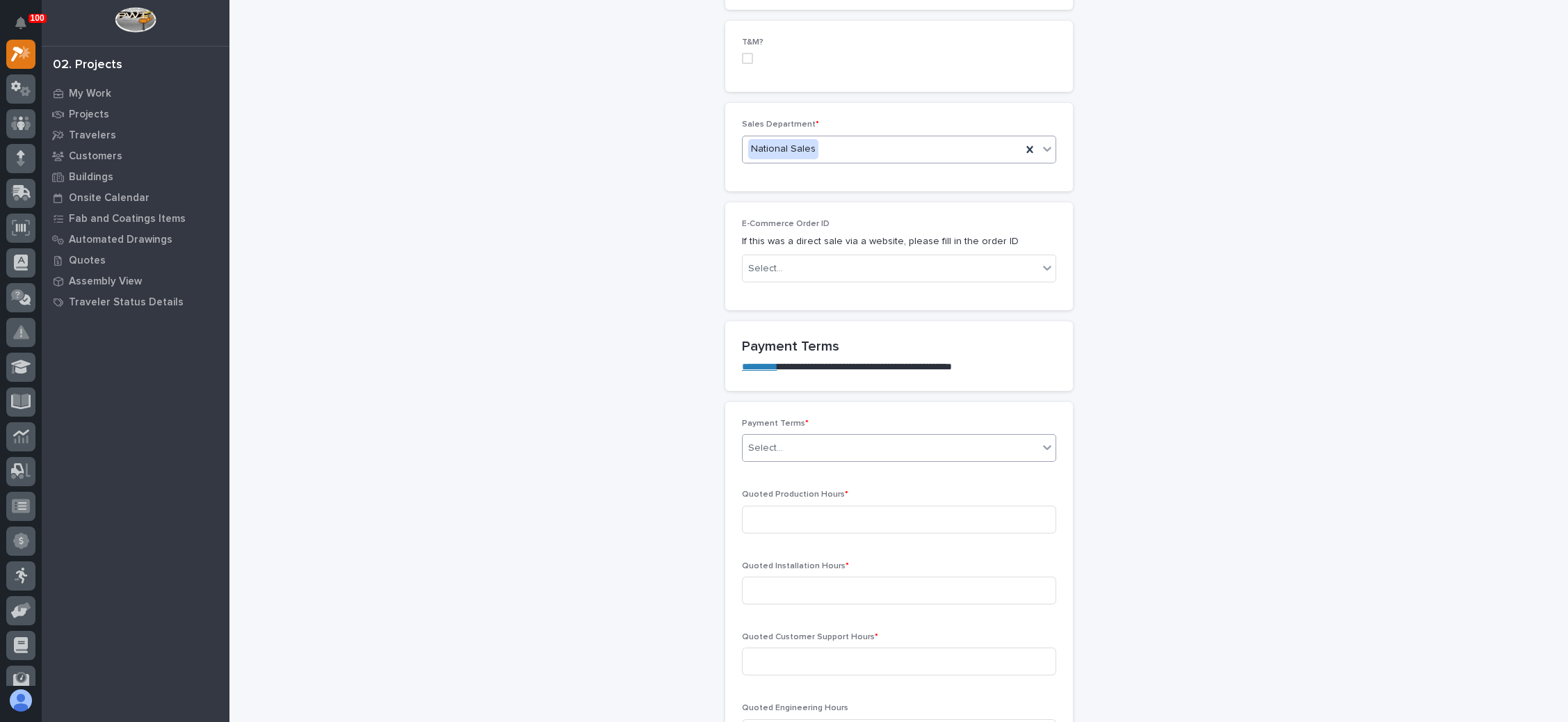
click at [776, 440] on div "Select..." at bounding box center [890, 448] width 295 height 23
drag, startPoint x: 772, startPoint y: 491, endPoint x: 813, endPoint y: 470, distance: 46.1
click at [773, 490] on div "100%" at bounding box center [891, 493] width 313 height 25
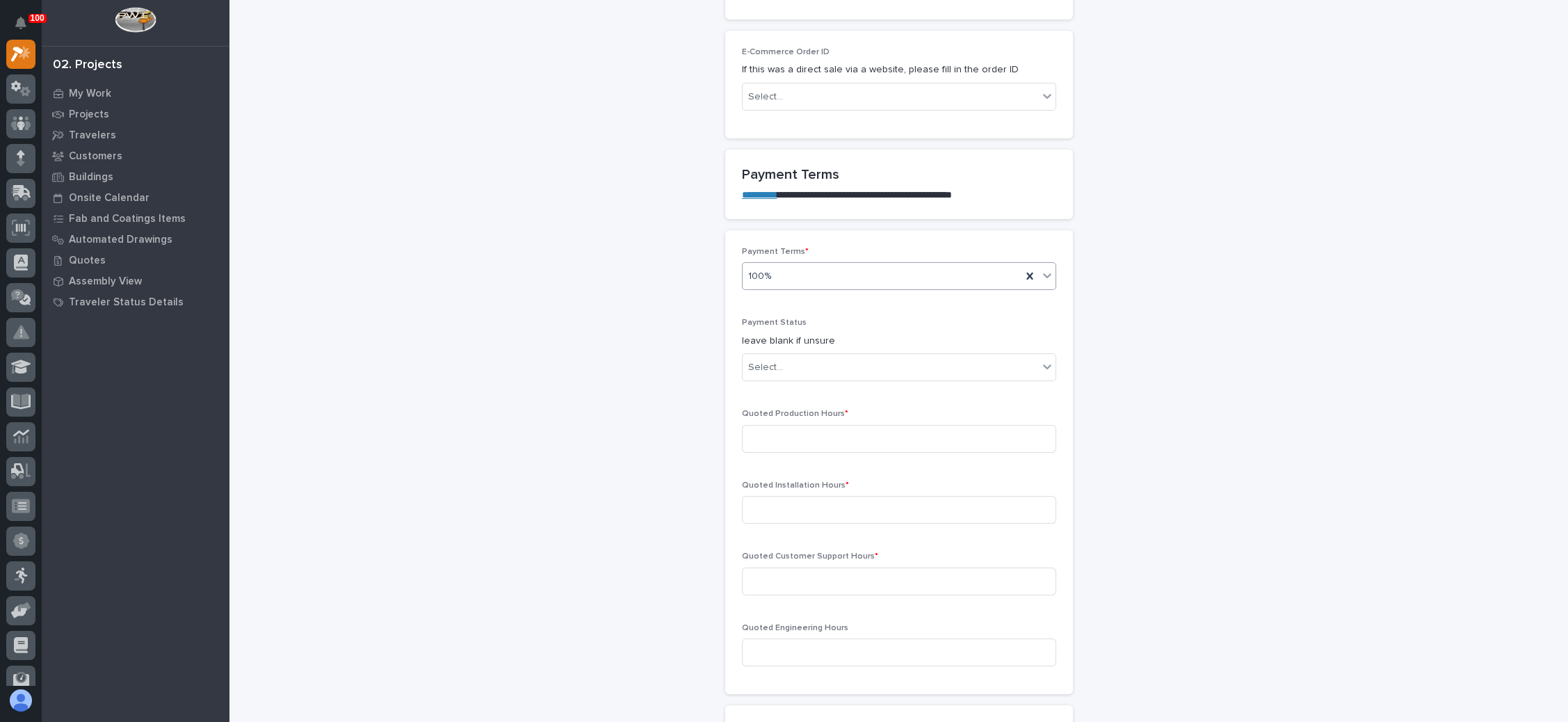
scroll to position [1089, 0]
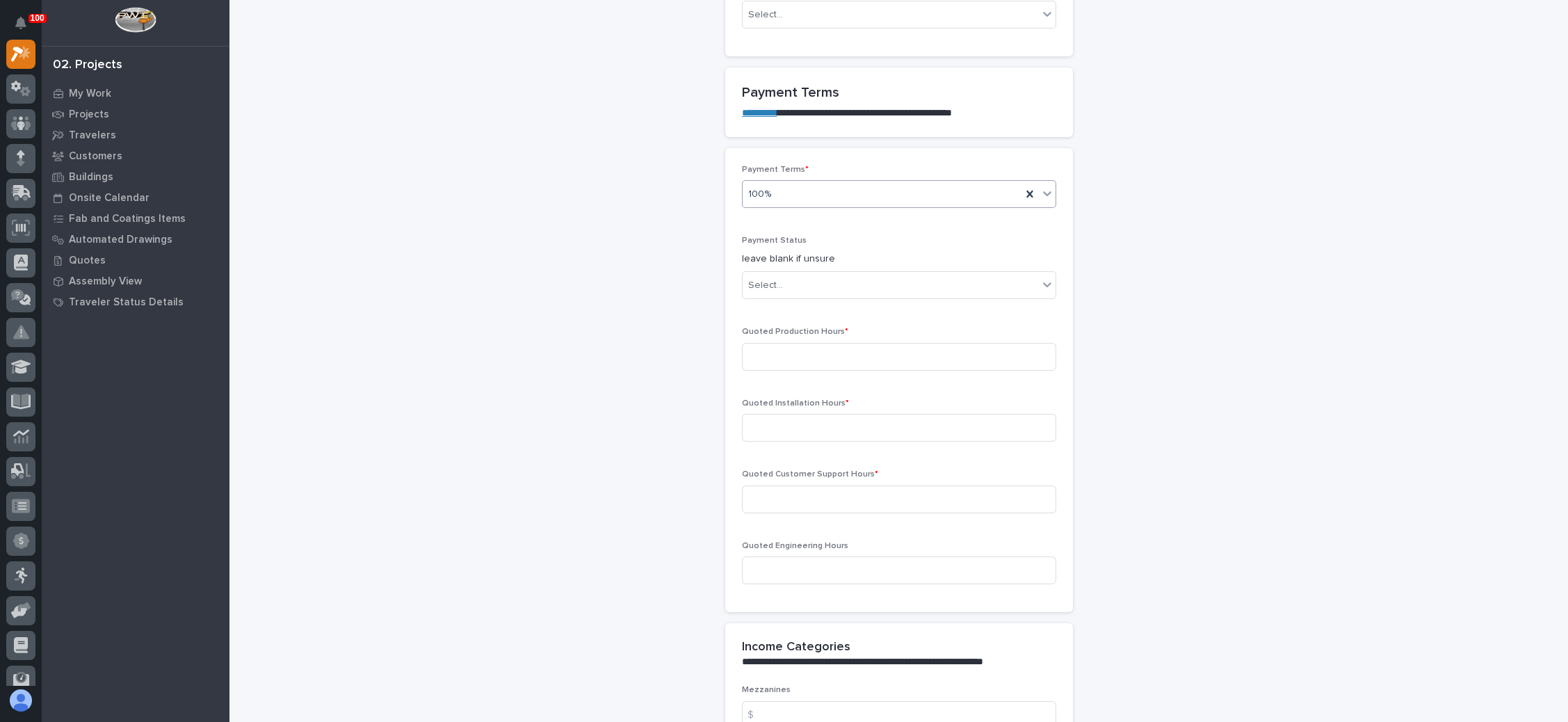
click at [817, 295] on div "Payment Status leave blank if unsure Select..." at bounding box center [899, 273] width 315 height 75
click at [831, 287] on div "Select..." at bounding box center [890, 286] width 295 height 23
click at [796, 303] on div "NOT PAID" at bounding box center [891, 306] width 313 height 25
click at [828, 344] on input at bounding box center [899, 357] width 315 height 28
type input "50"
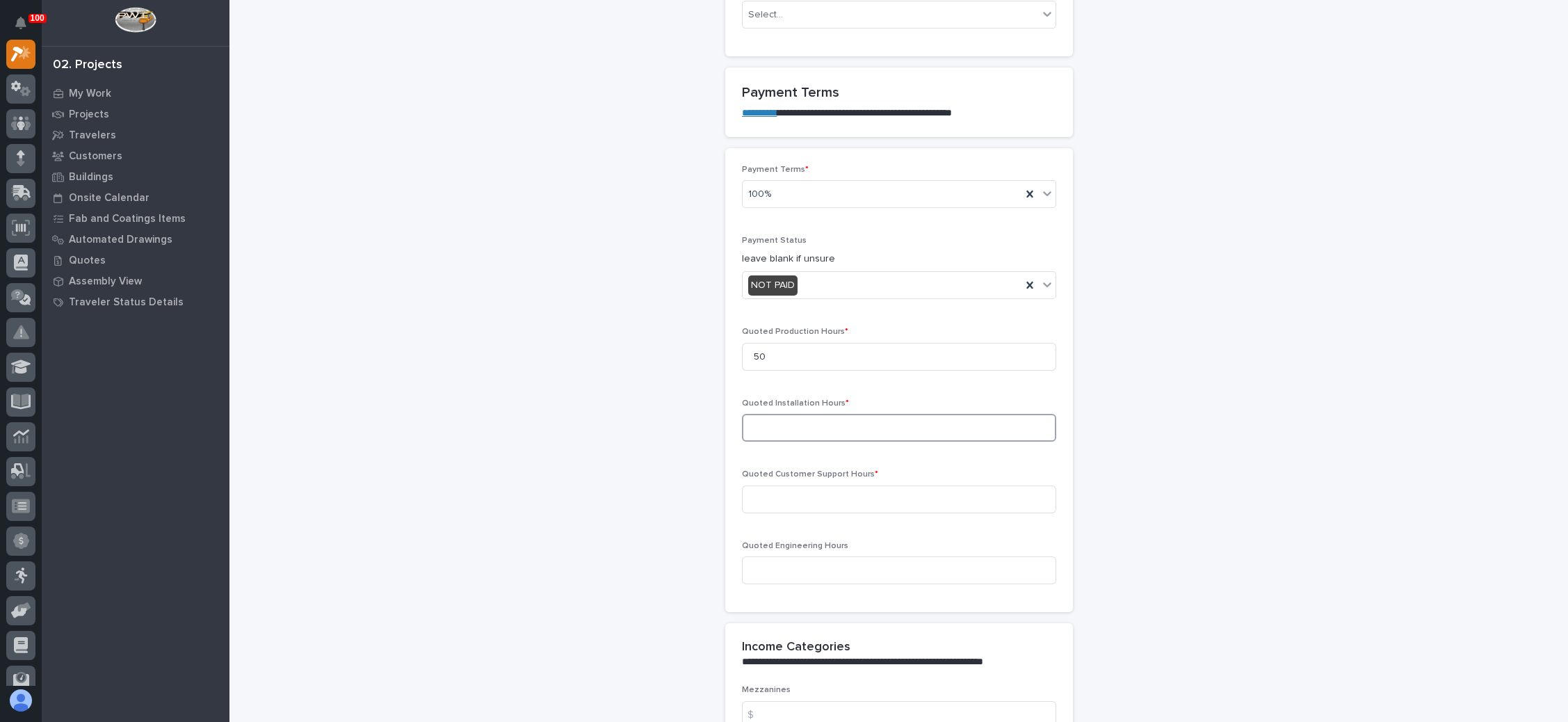
click at [861, 424] on input at bounding box center [899, 427] width 315 height 28
type input "0"
click at [854, 492] on input at bounding box center [899, 499] width 315 height 28
type input "0"
click at [847, 561] on input at bounding box center [899, 570] width 315 height 28
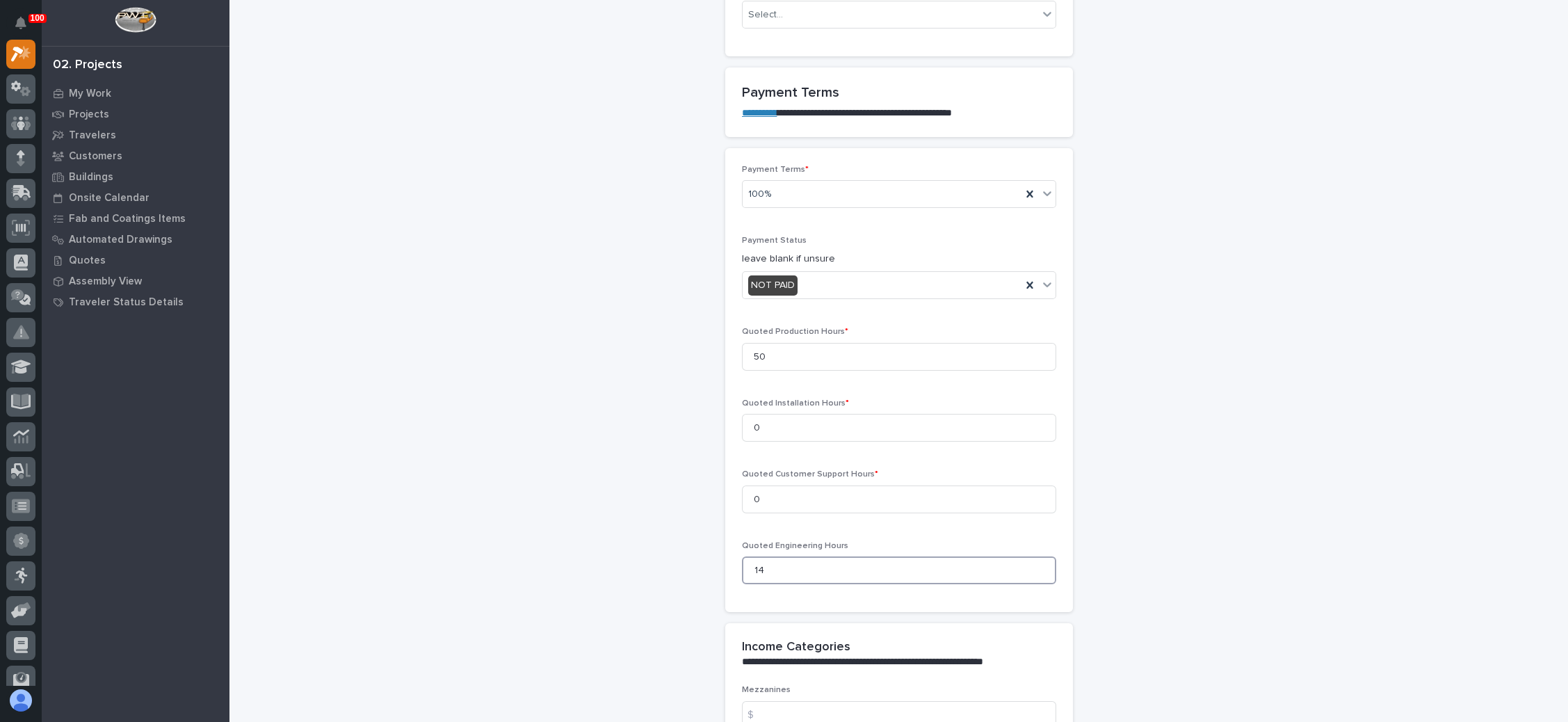
type input "14"
click at [1092, 456] on div "**********" at bounding box center [898, 415] width 1311 height 3006
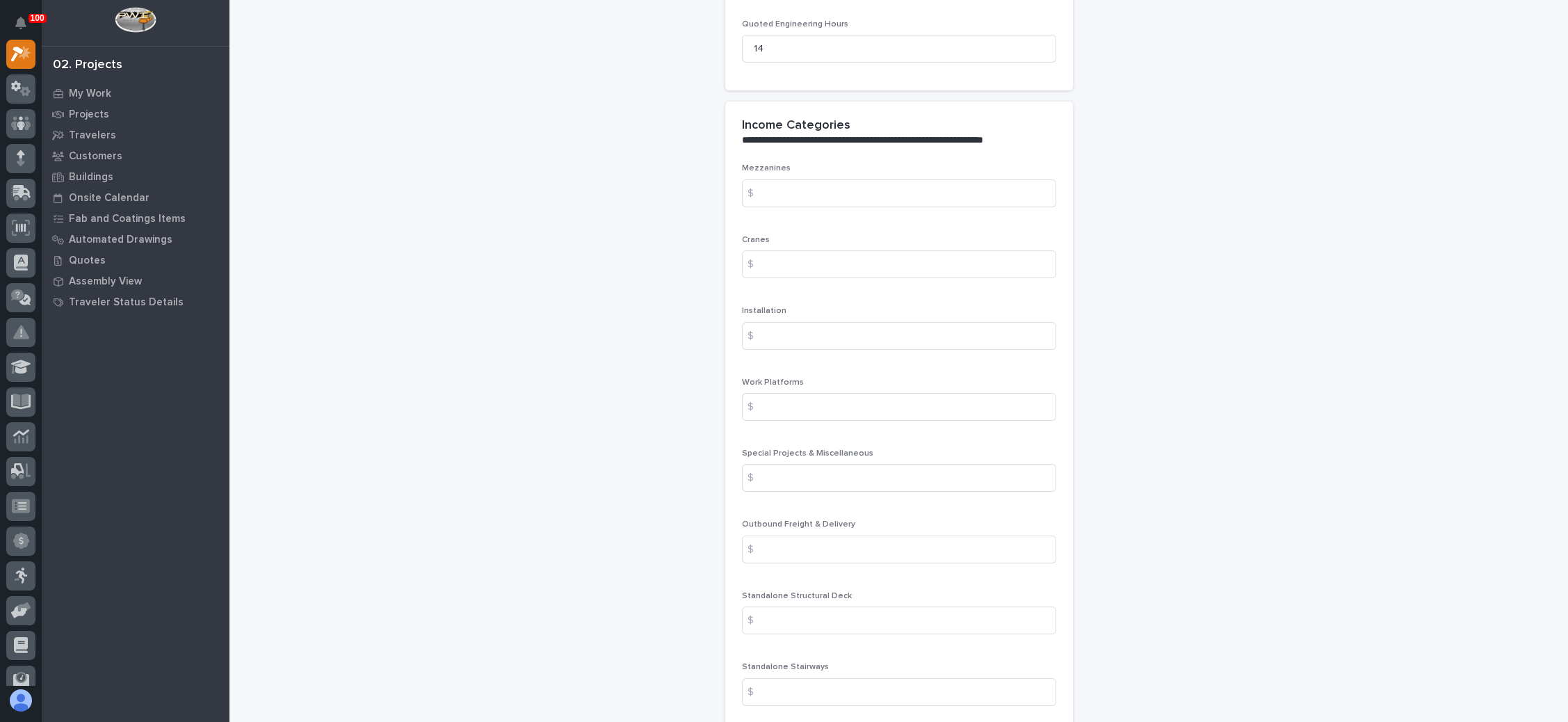
scroll to position [1819, 0]
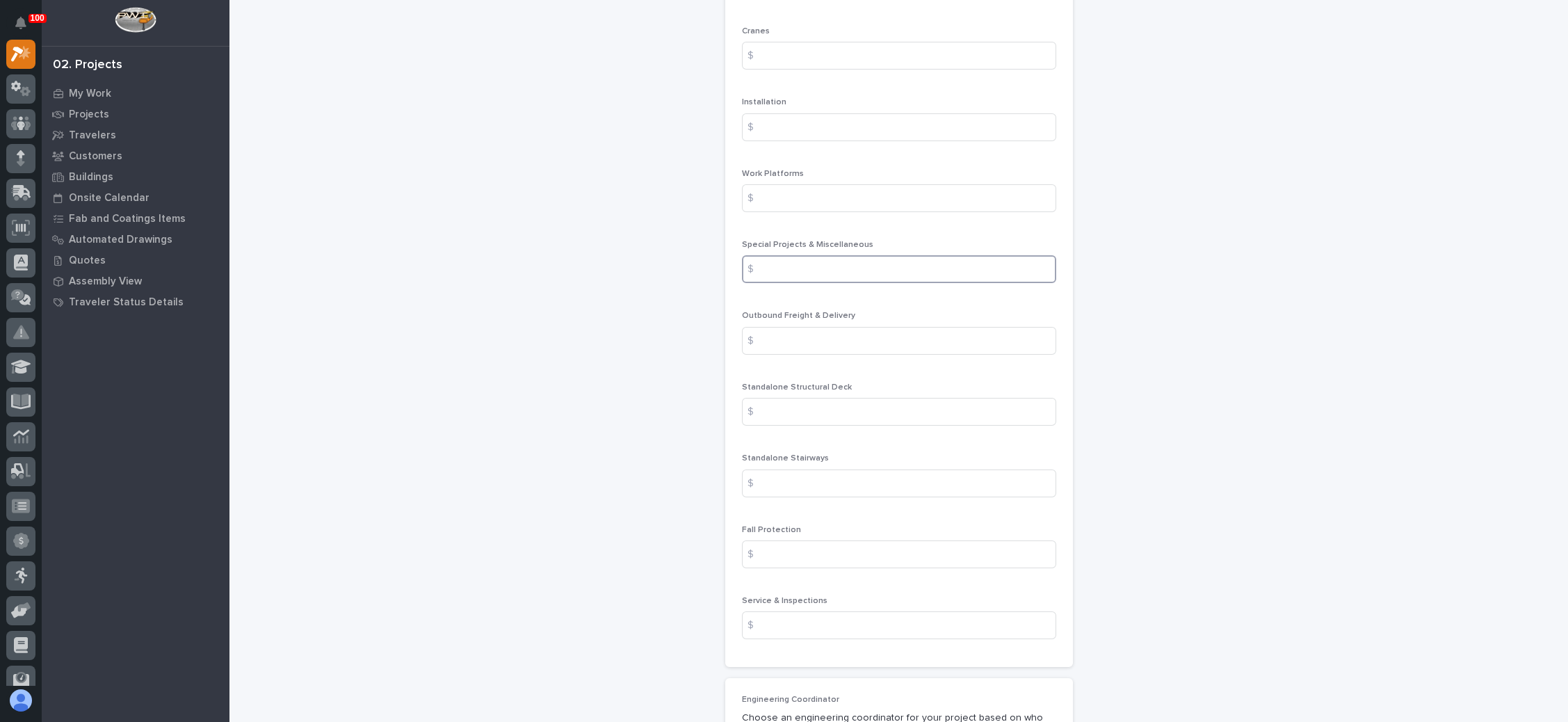
click at [858, 271] on input at bounding box center [899, 269] width 315 height 28
type input "2170"
click at [844, 333] on input at bounding box center [899, 340] width 315 height 28
type input "1698"
click at [836, 480] on input at bounding box center [899, 483] width 315 height 28
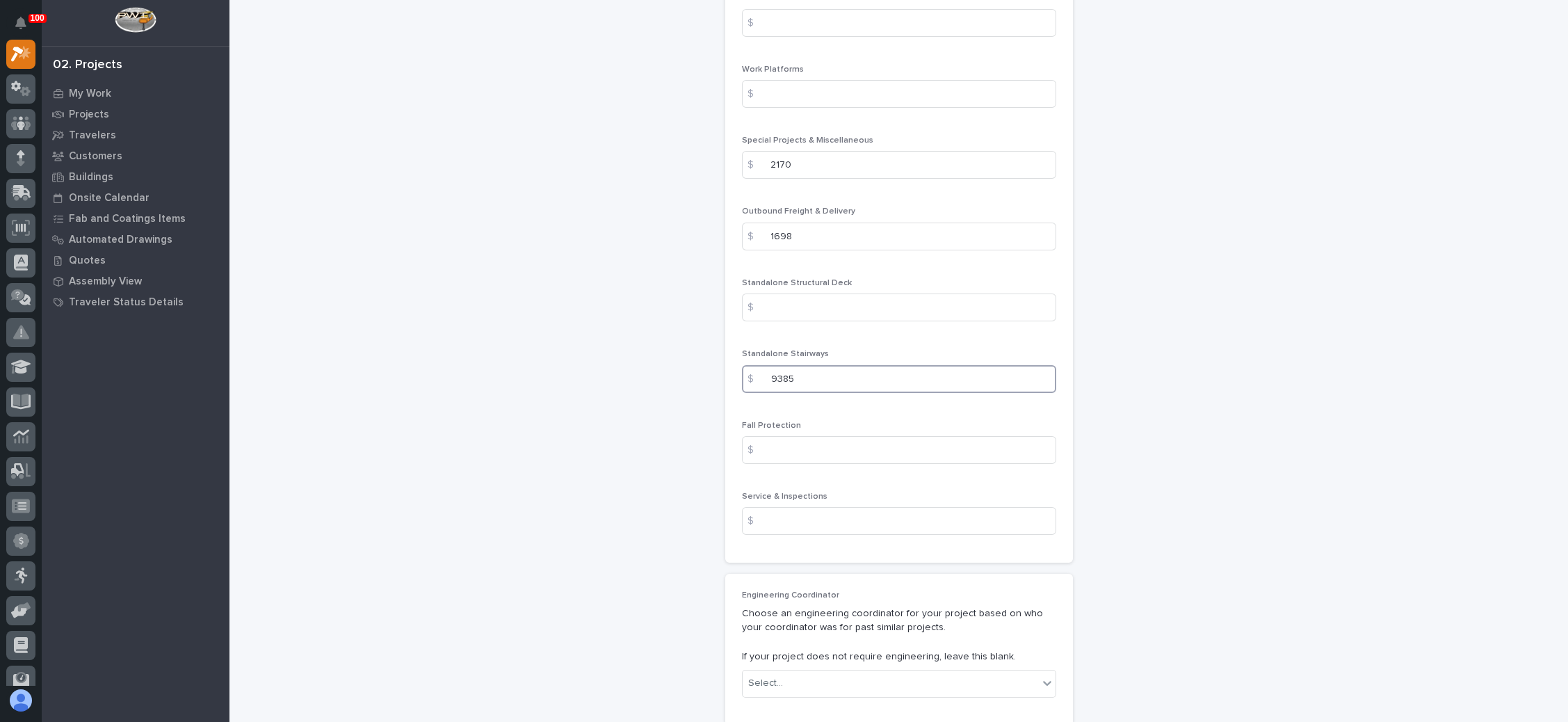
scroll to position [2028, 0]
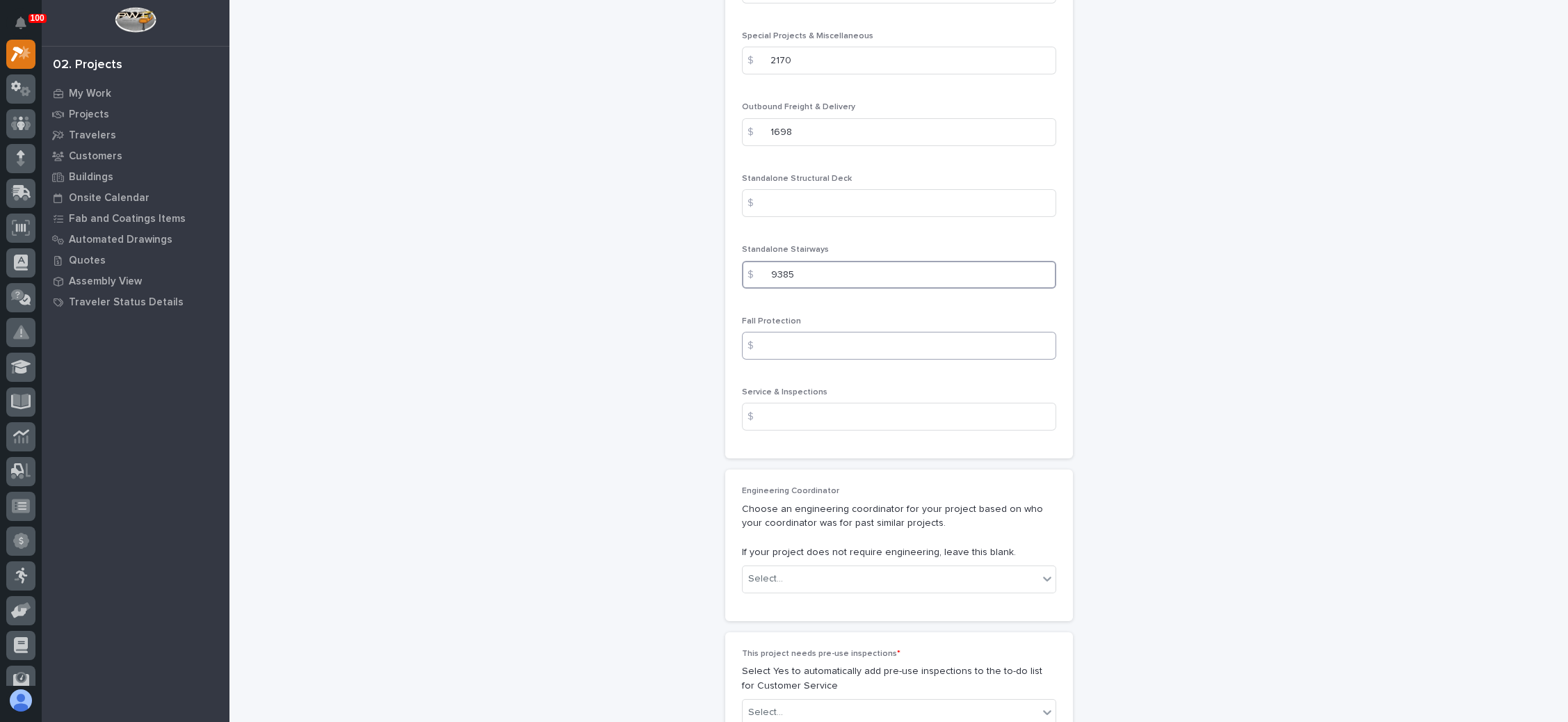
type input "9385"
click at [904, 346] on input at bounding box center [899, 345] width 315 height 28
type input "1600"
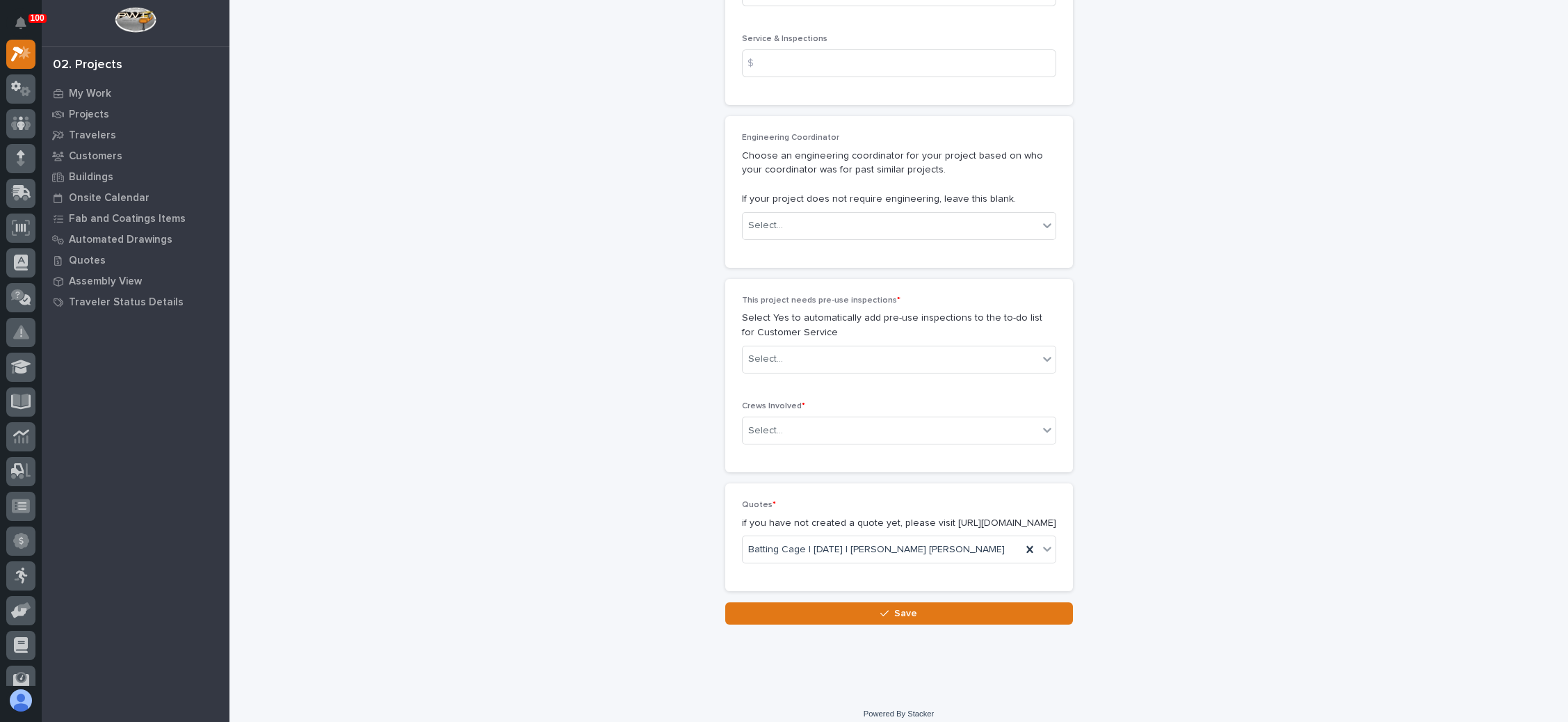
scroll to position [2399, 0]
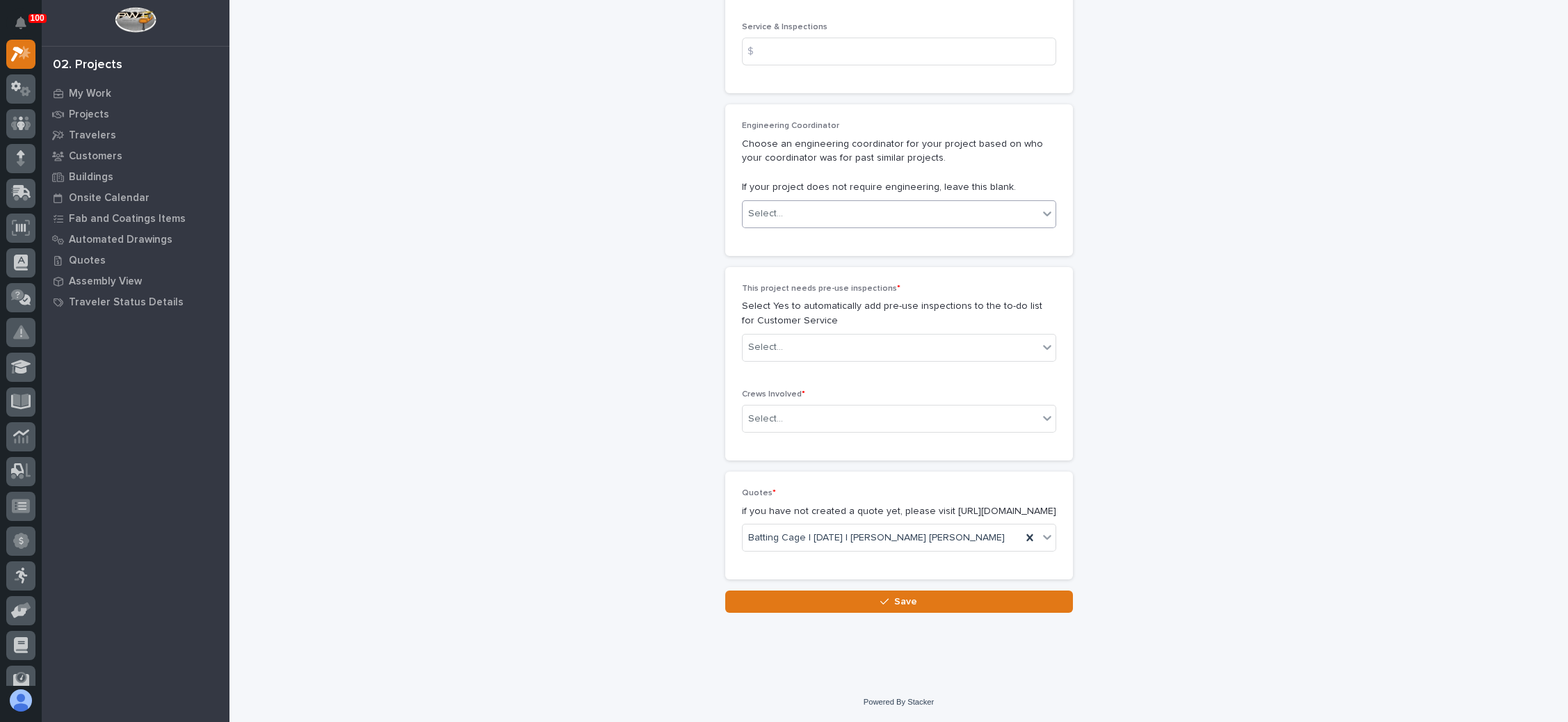
click at [1043, 212] on icon at bounding box center [1047, 214] width 8 height 5
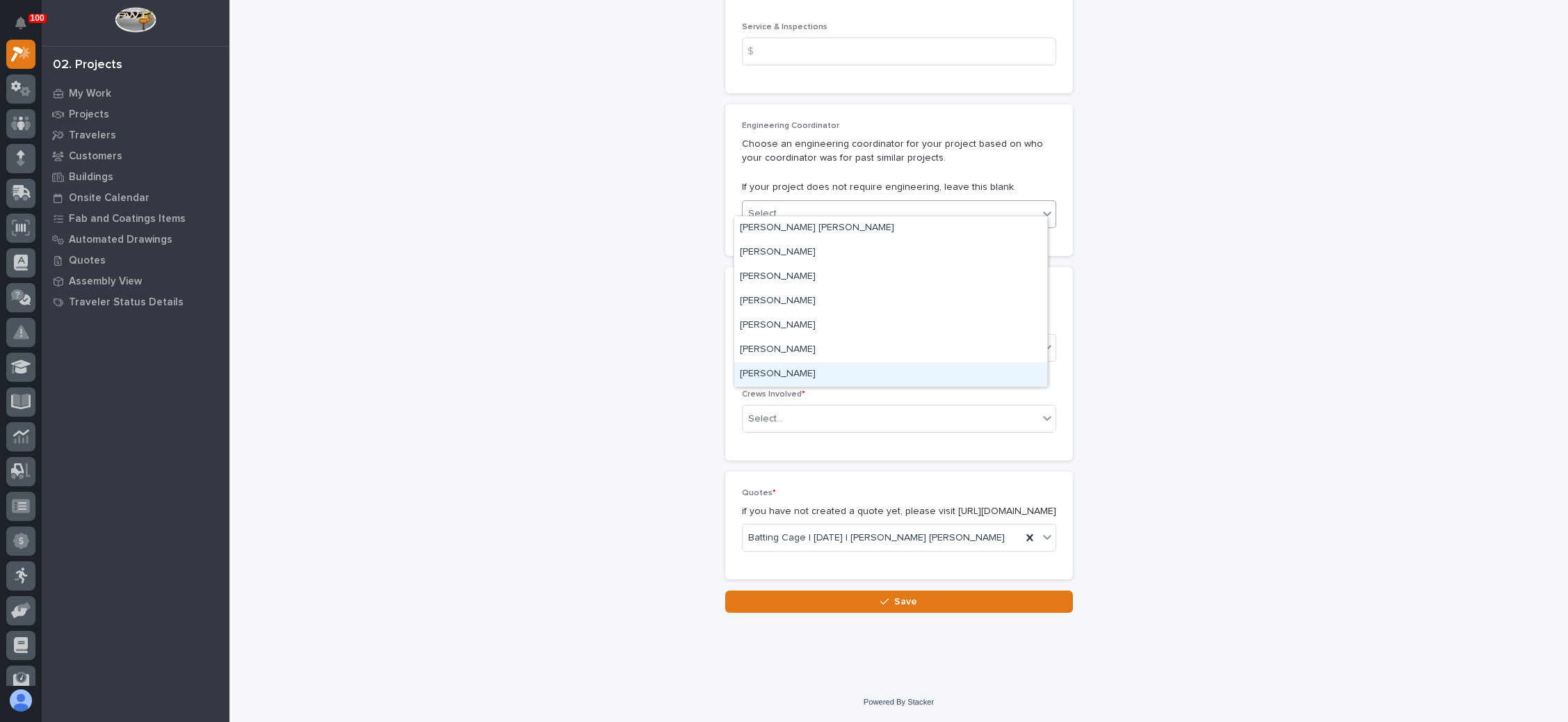
click at [877, 372] on div "[PERSON_NAME]" at bounding box center [891, 374] width 313 height 25
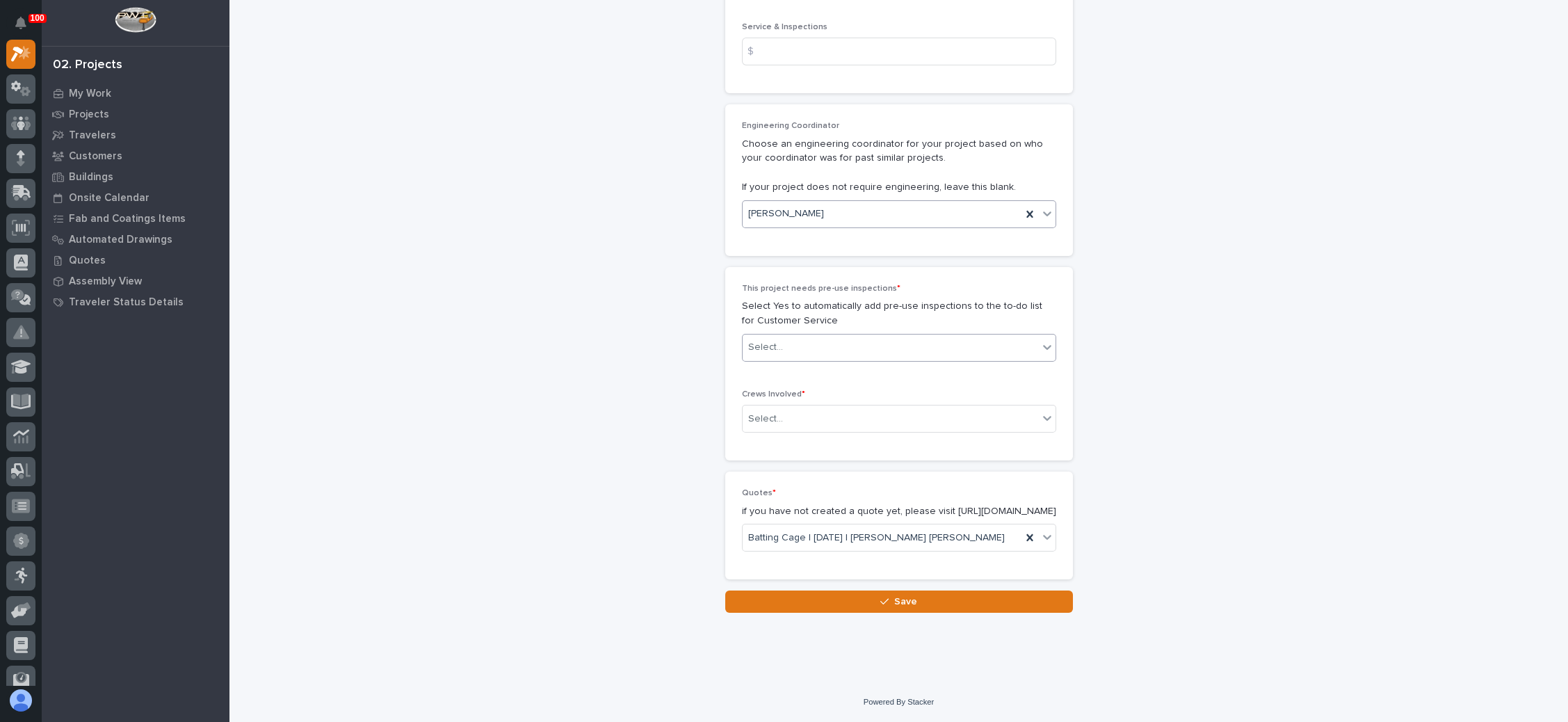
click at [944, 336] on div "Select..." at bounding box center [890, 348] width 295 height 23
click at [898, 384] on div "No" at bounding box center [891, 386] width 313 height 25
click at [887, 408] on div "Select..." at bounding box center [890, 419] width 295 height 23
click at [860, 436] on div "Production" at bounding box center [891, 431] width 313 height 25
click at [885, 602] on div "button" at bounding box center [887, 601] width 14 height 10
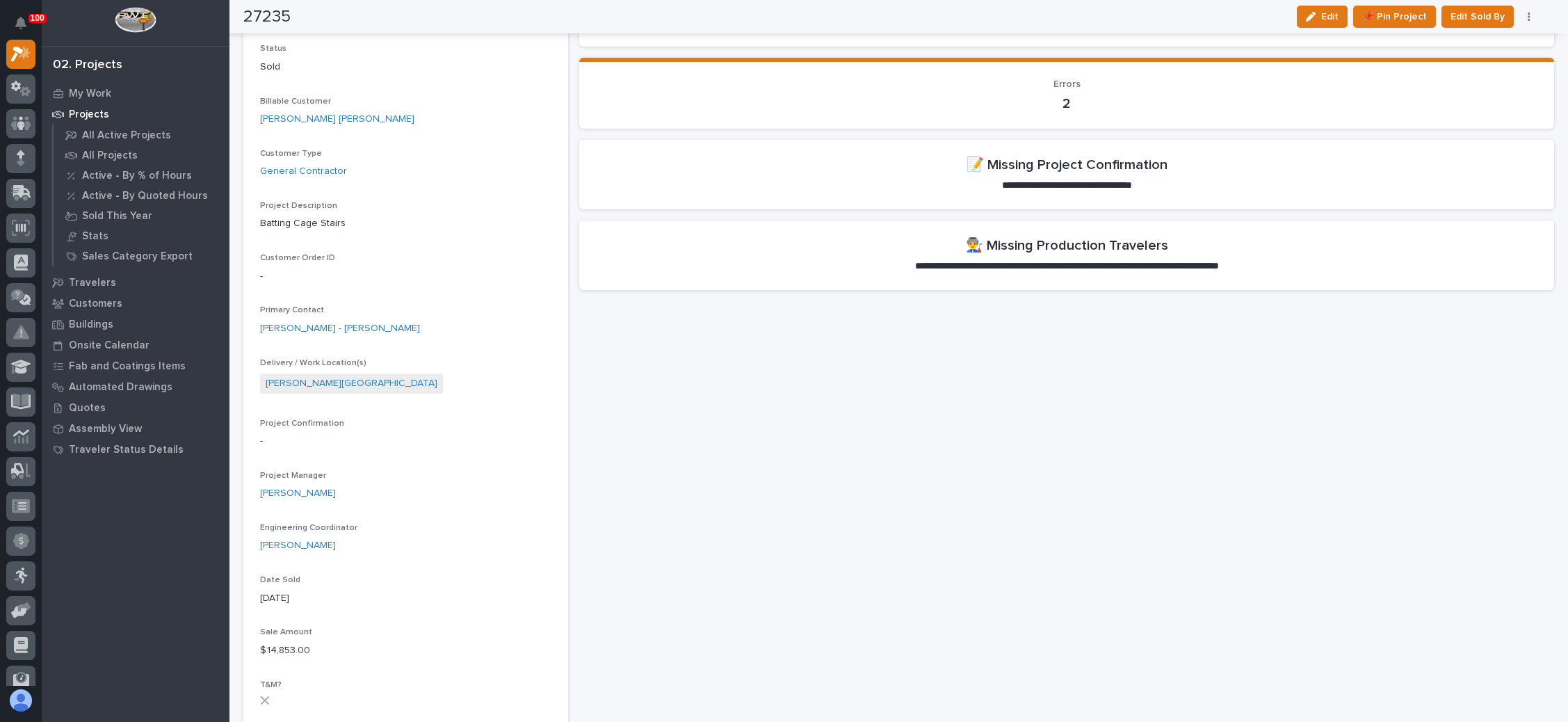
scroll to position [104, 0]
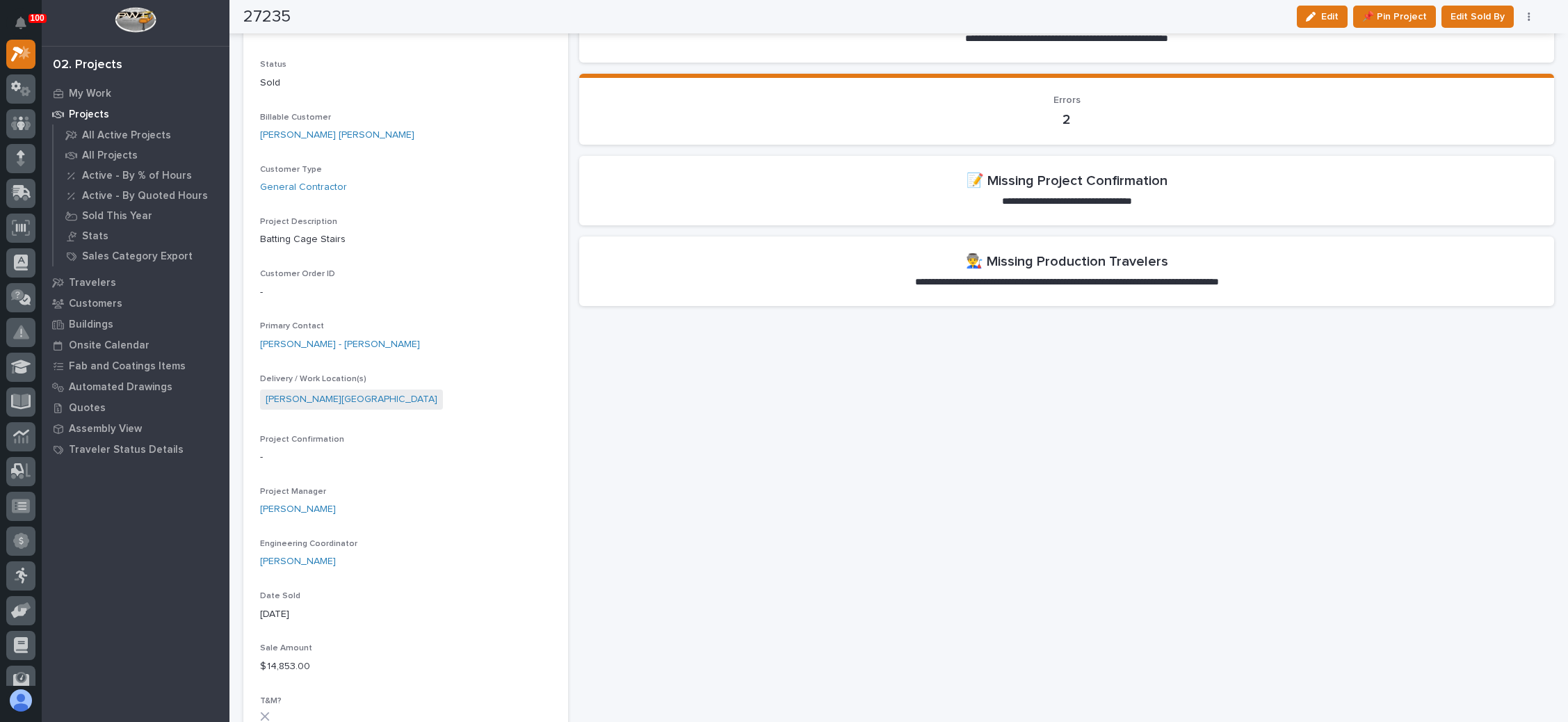
drag, startPoint x: 1330, startPoint y: 10, endPoint x: 740, endPoint y: 230, distance: 629.7
click at [1329, 10] on span "Edit" at bounding box center [1329, 16] width 17 height 13
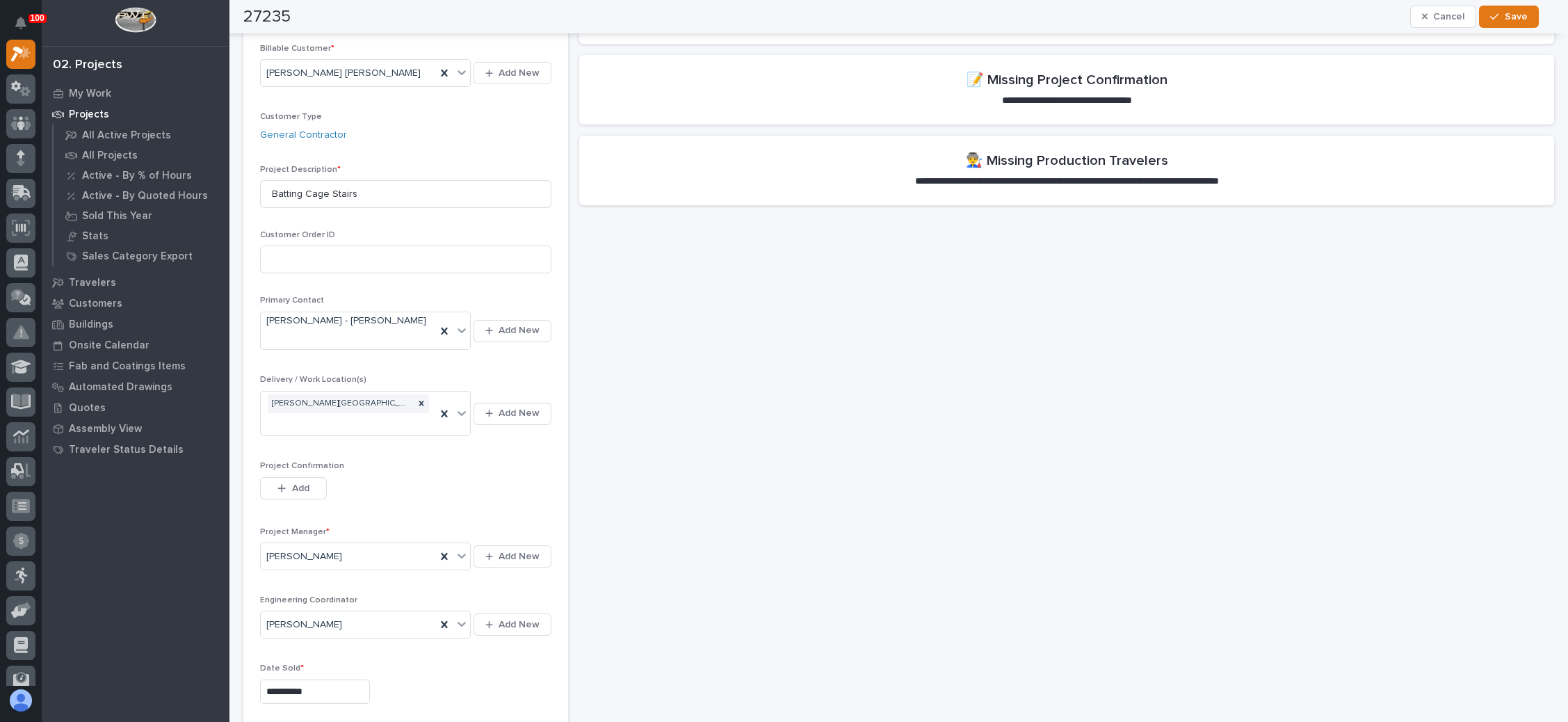
scroll to position [313, 0]
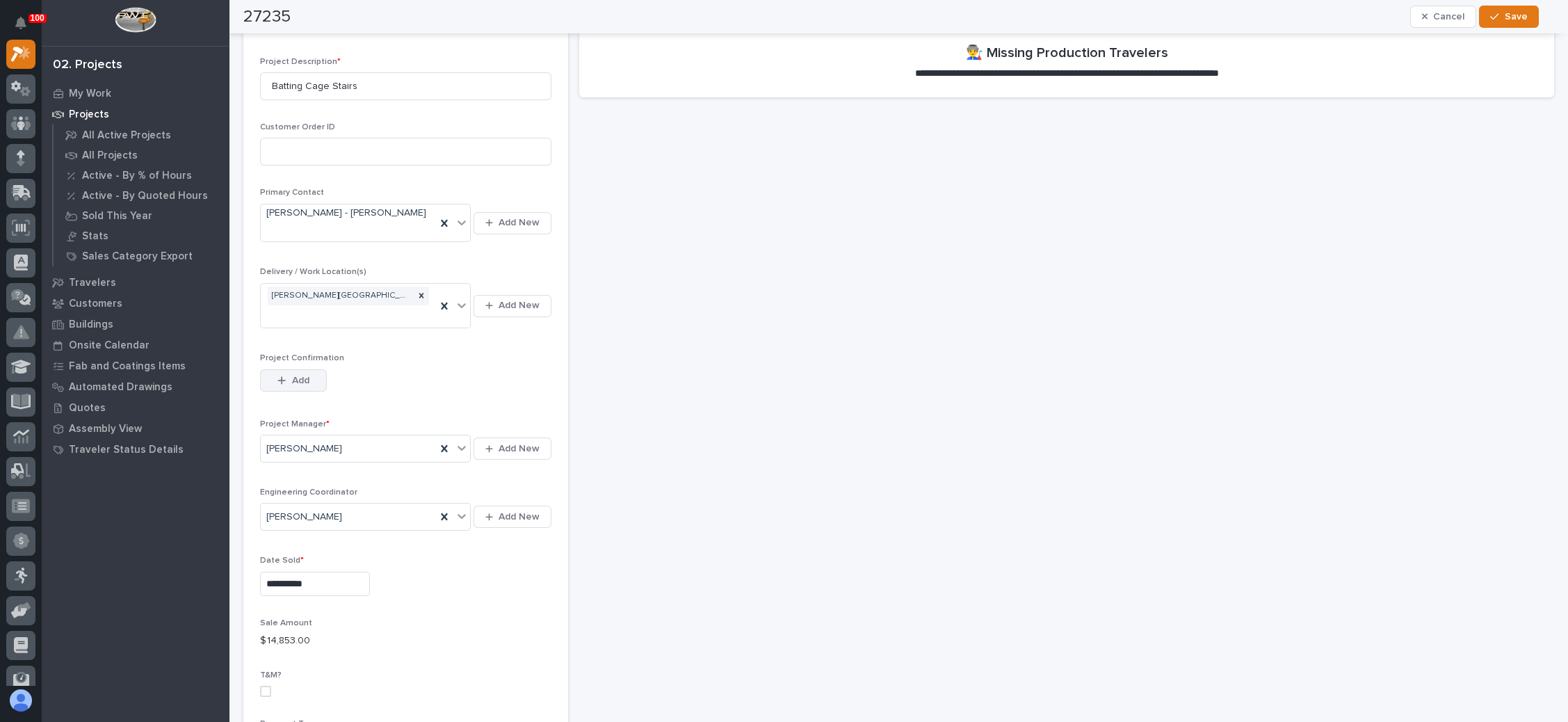
click at [297, 374] on span "Add" at bounding box center [300, 380] width 17 height 13
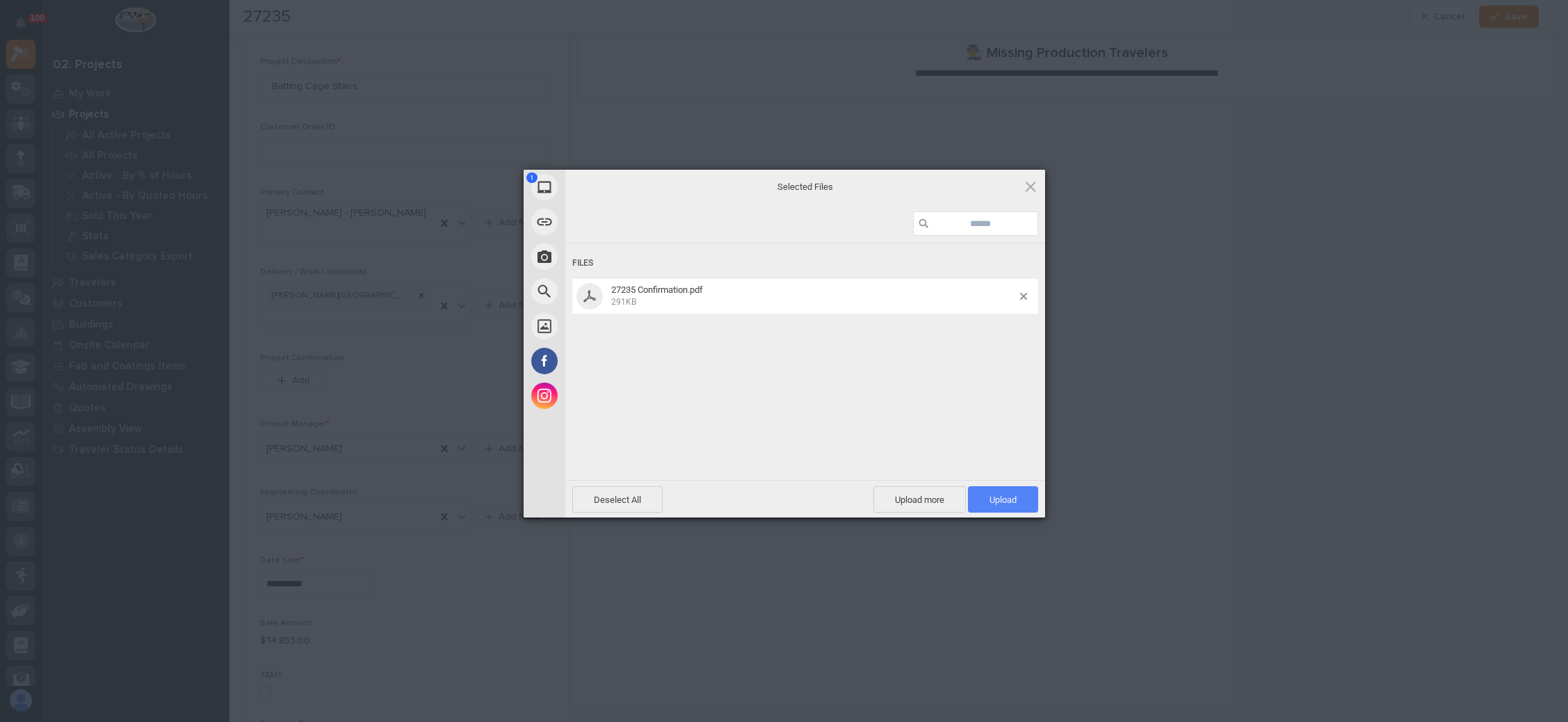
click at [995, 499] on span "Upload 1" at bounding box center [1003, 500] width 27 height 10
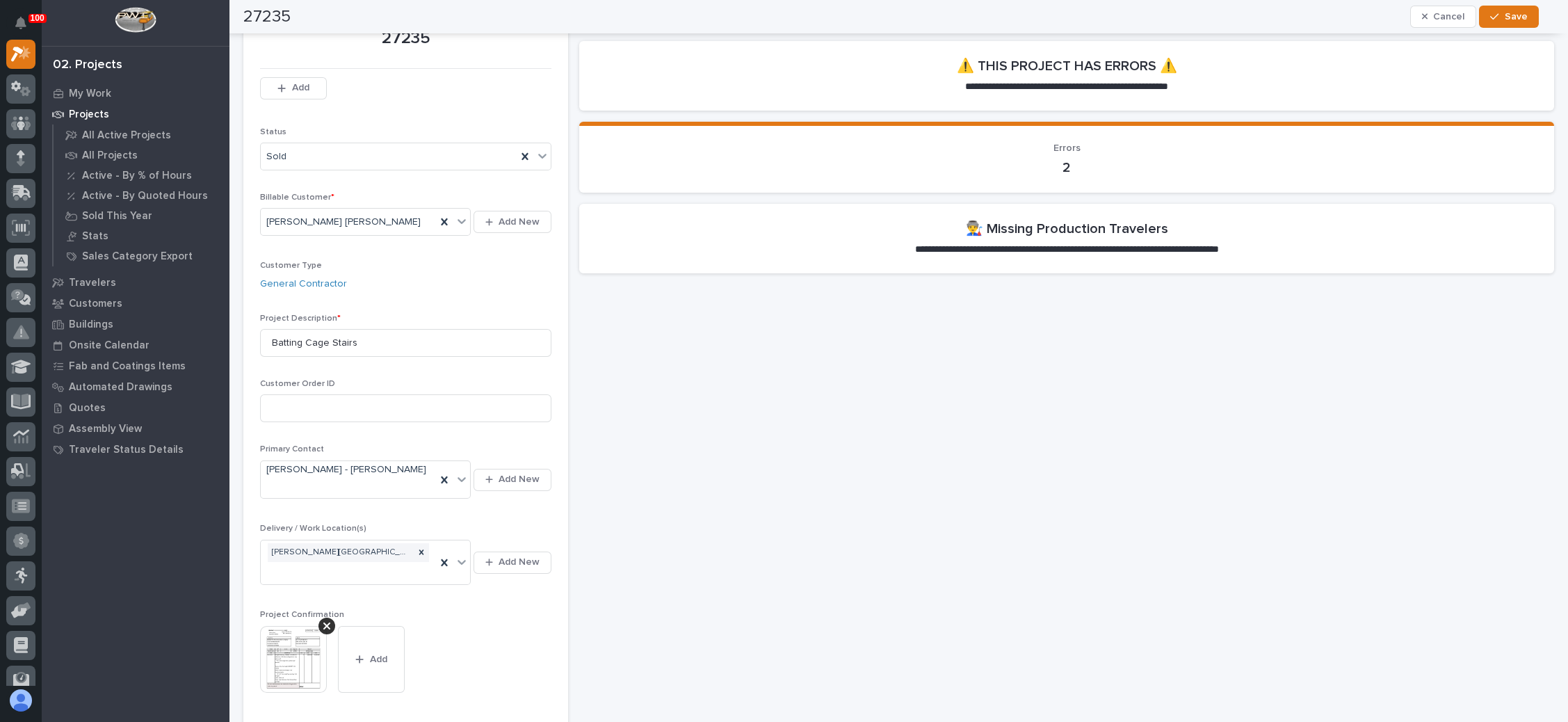
scroll to position [0, 0]
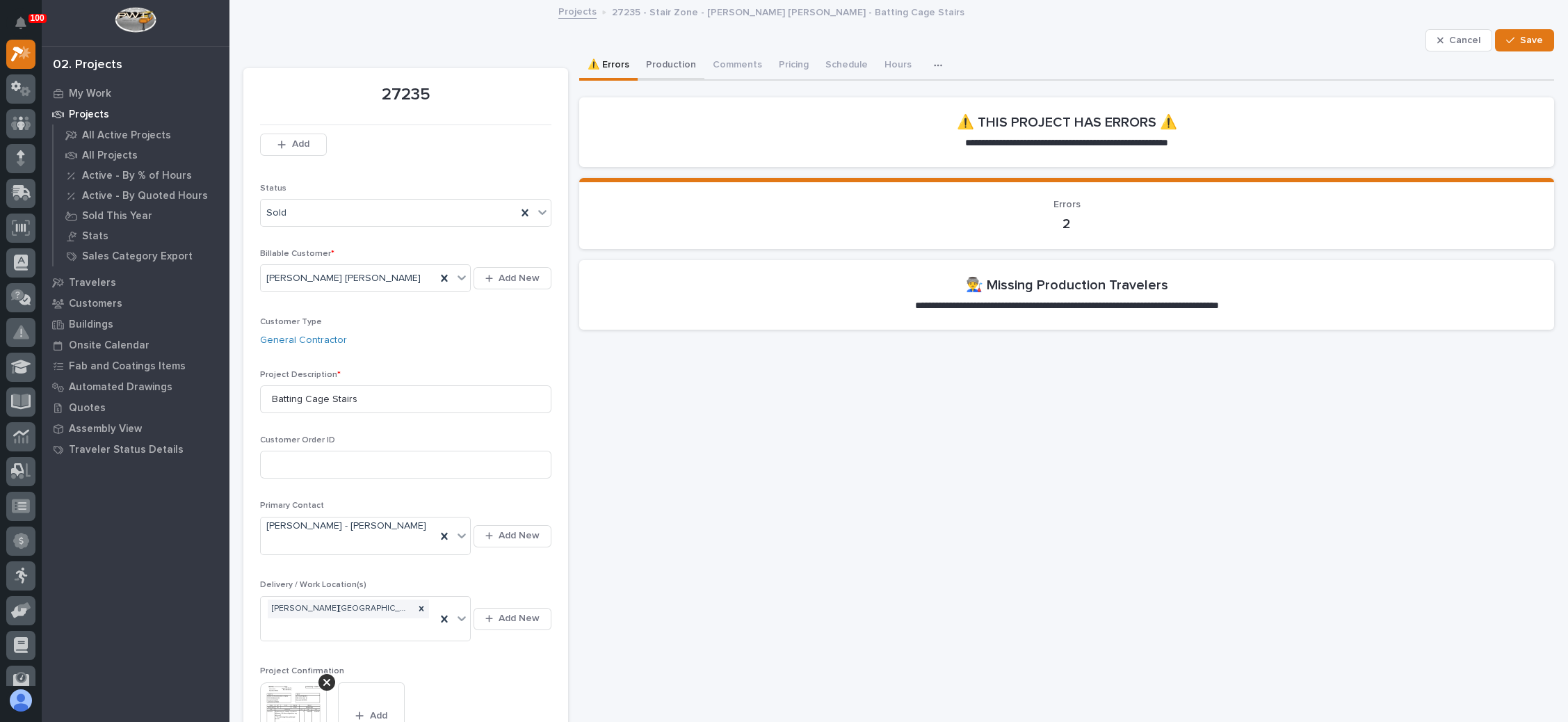
click at [662, 57] on button "Production" at bounding box center [671, 66] width 67 height 29
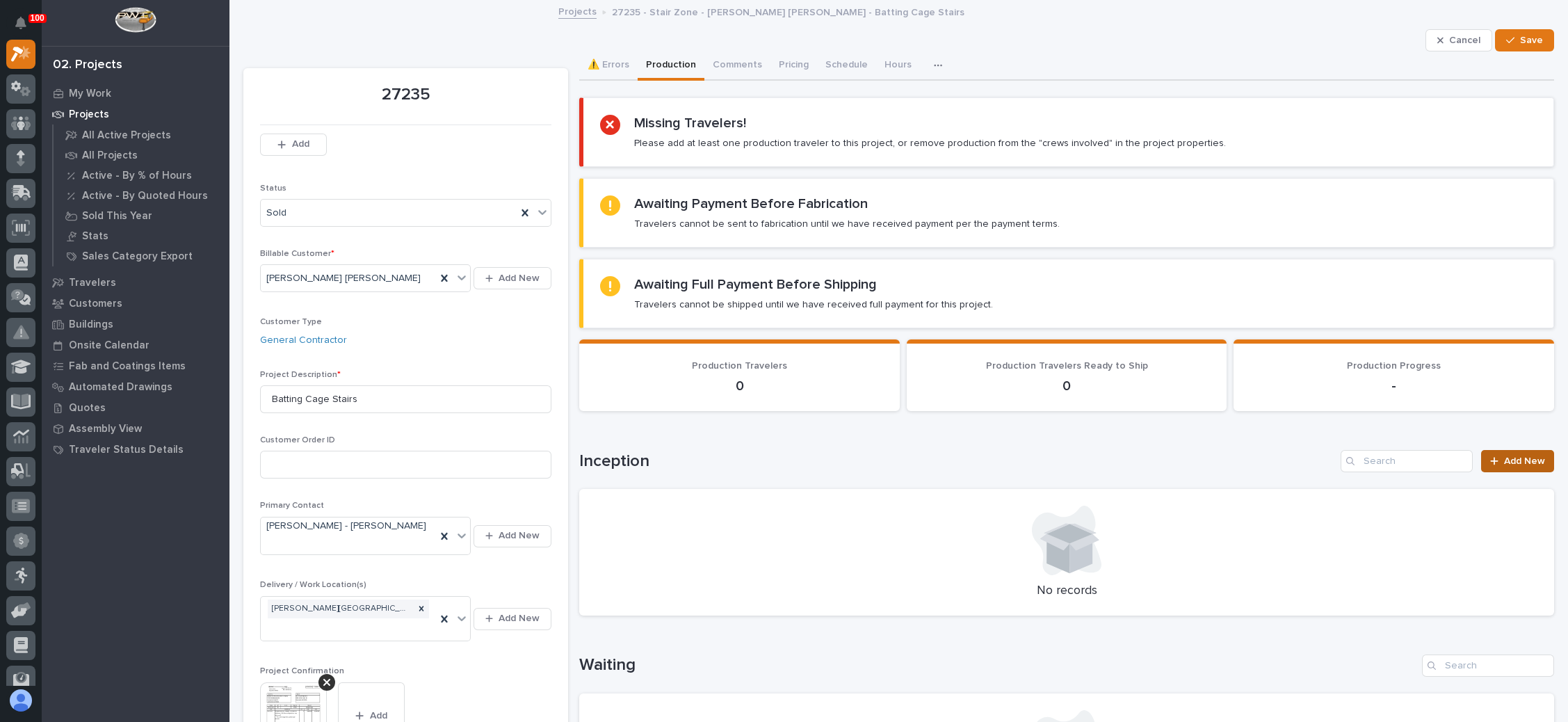
click at [1490, 459] on icon at bounding box center [1494, 462] width 7 height 7
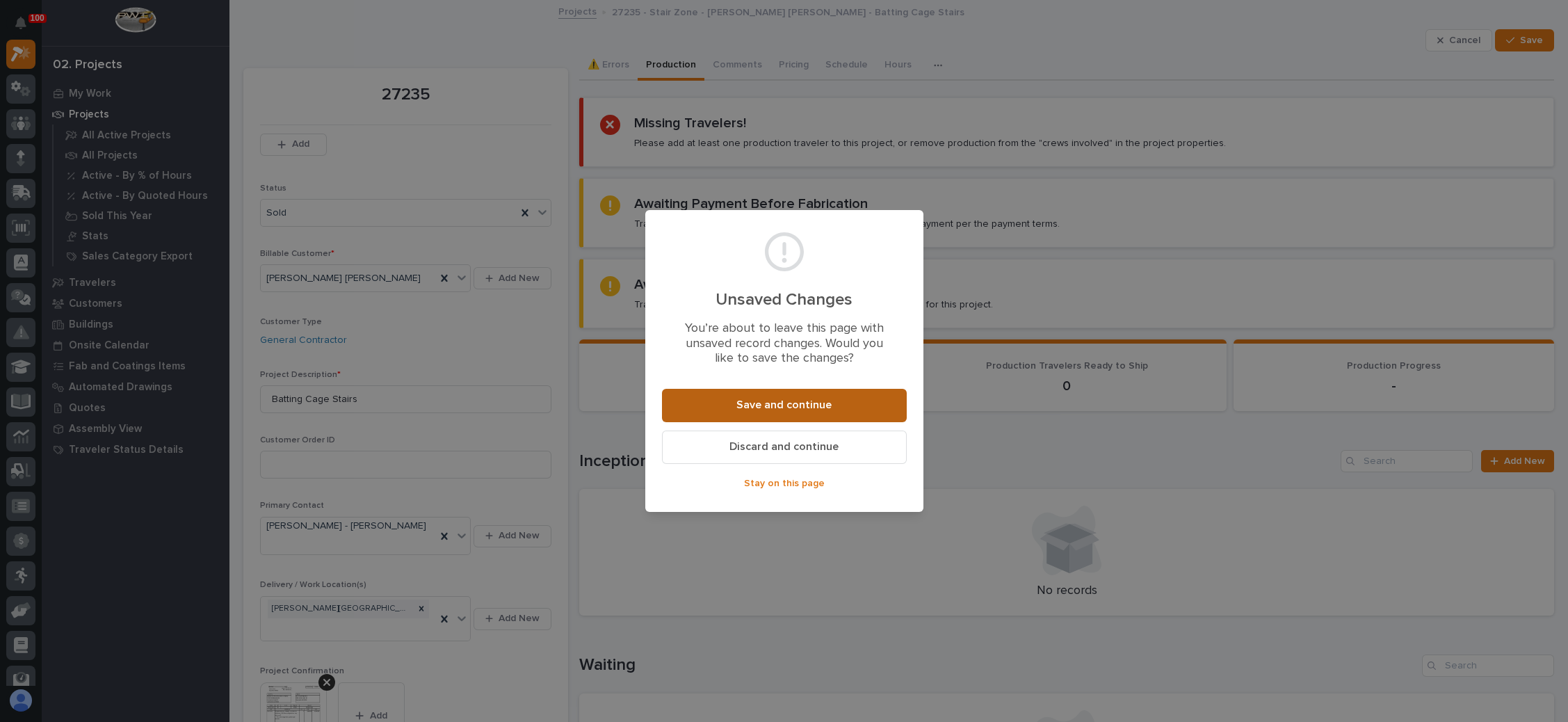
click at [790, 395] on button "Save and continue" at bounding box center [784, 405] width 245 height 34
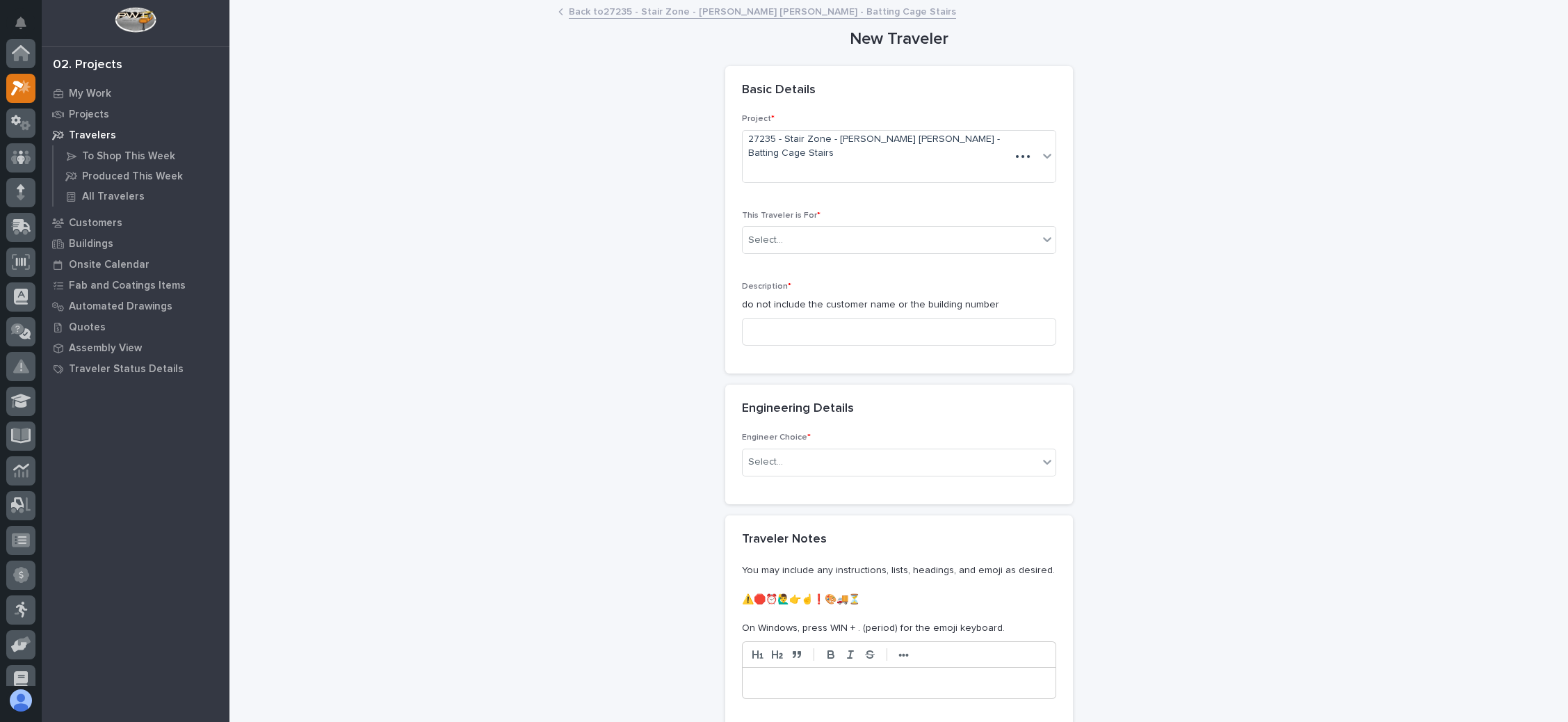
scroll to position [34, 0]
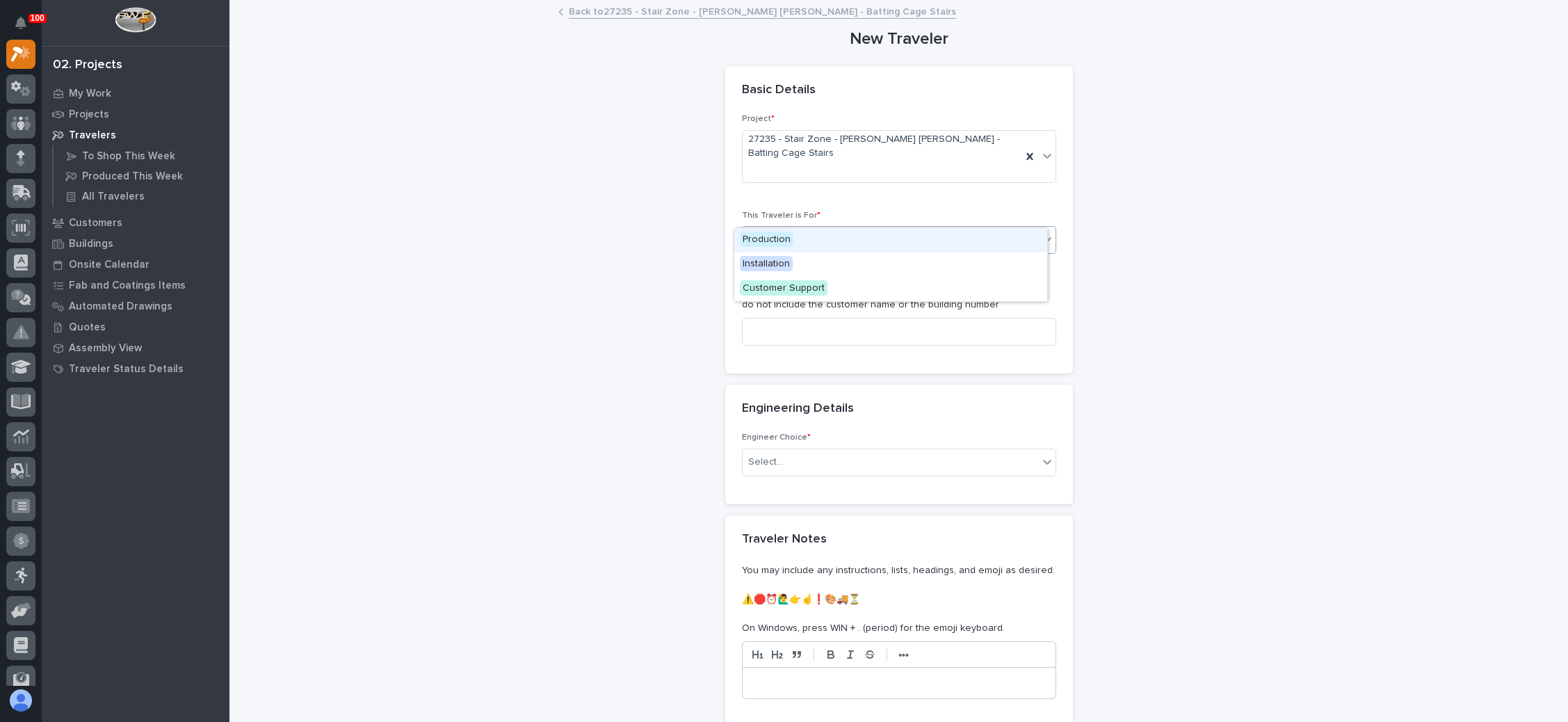
click at [815, 229] on div "Select..." at bounding box center [890, 240] width 295 height 23
click at [802, 237] on div "Production" at bounding box center [891, 240] width 313 height 25
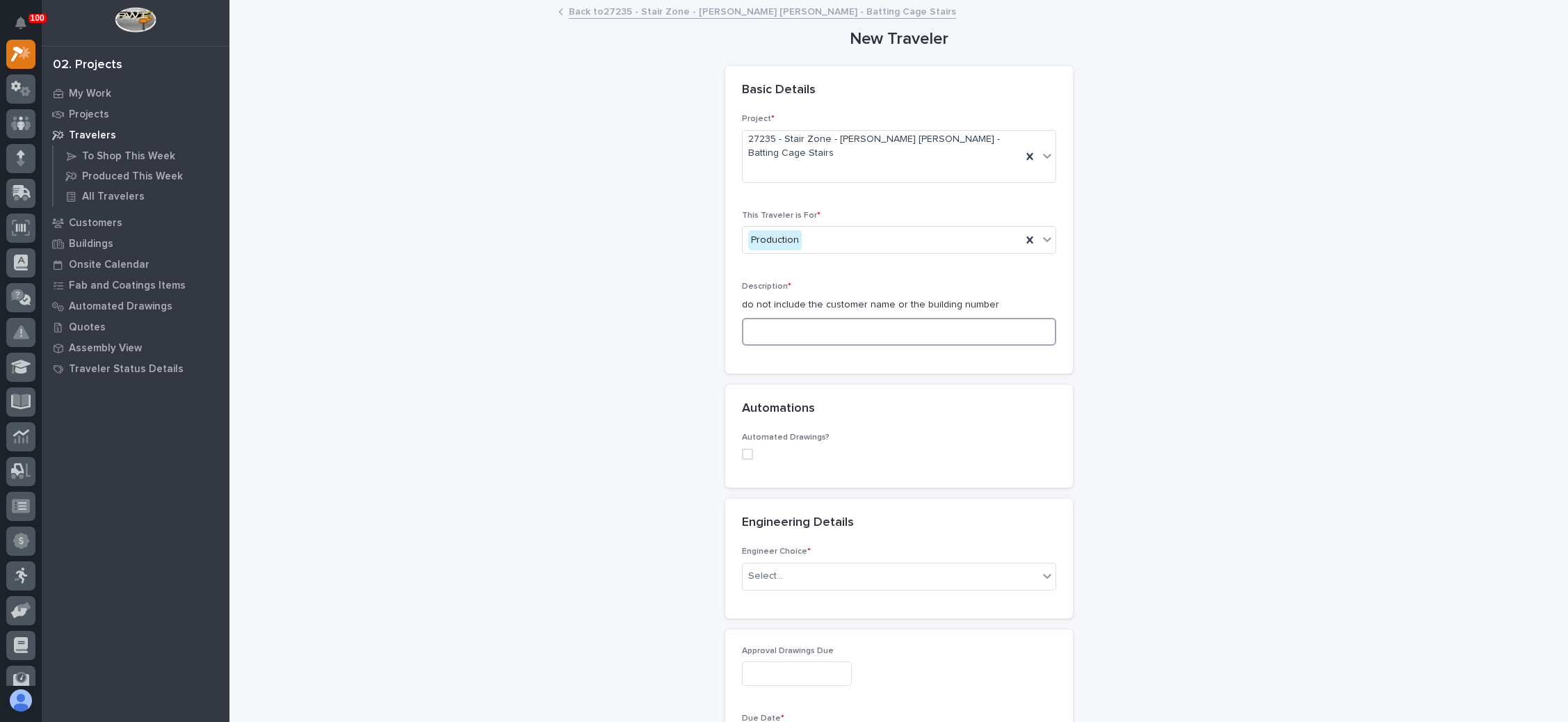
click at [799, 318] on input at bounding box center [899, 331] width 315 height 28
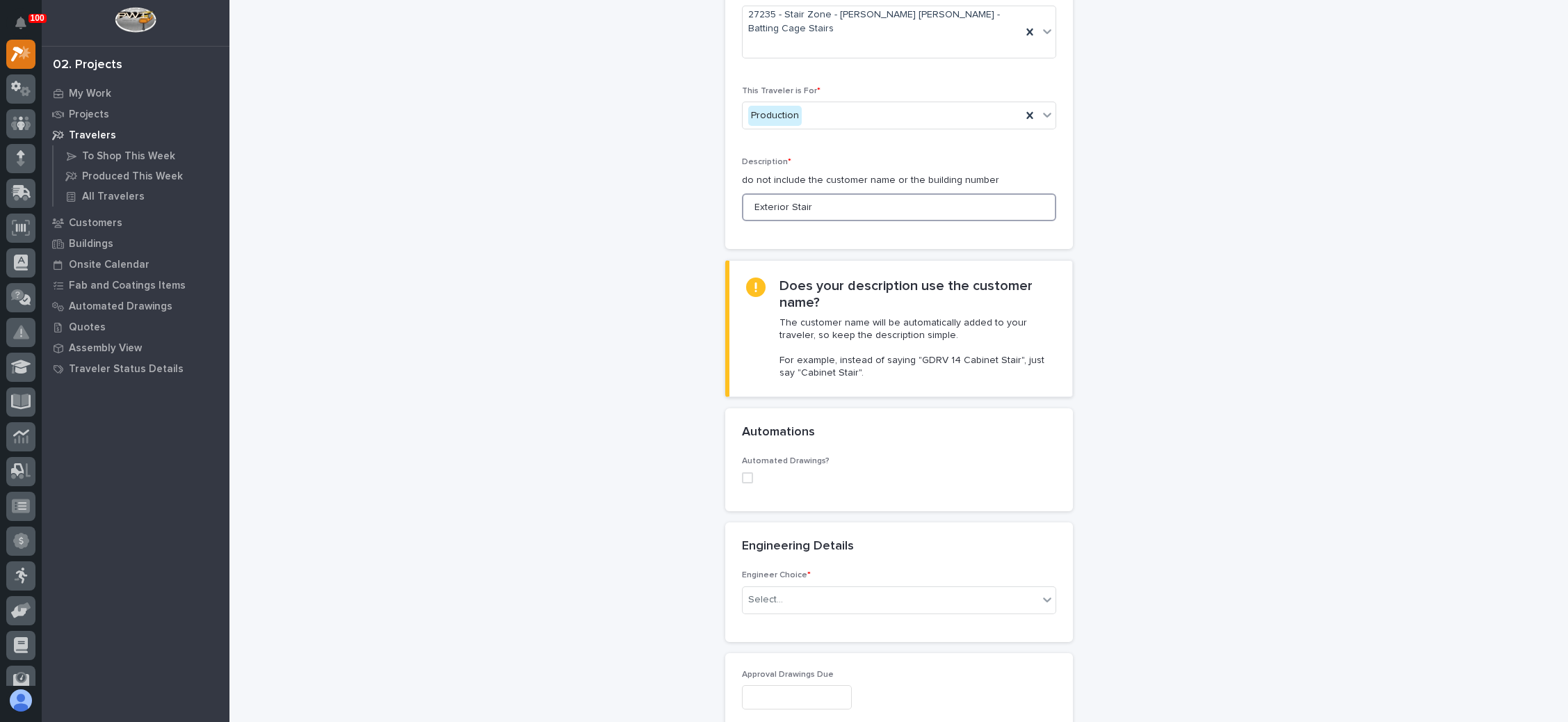
scroll to position [209, 0]
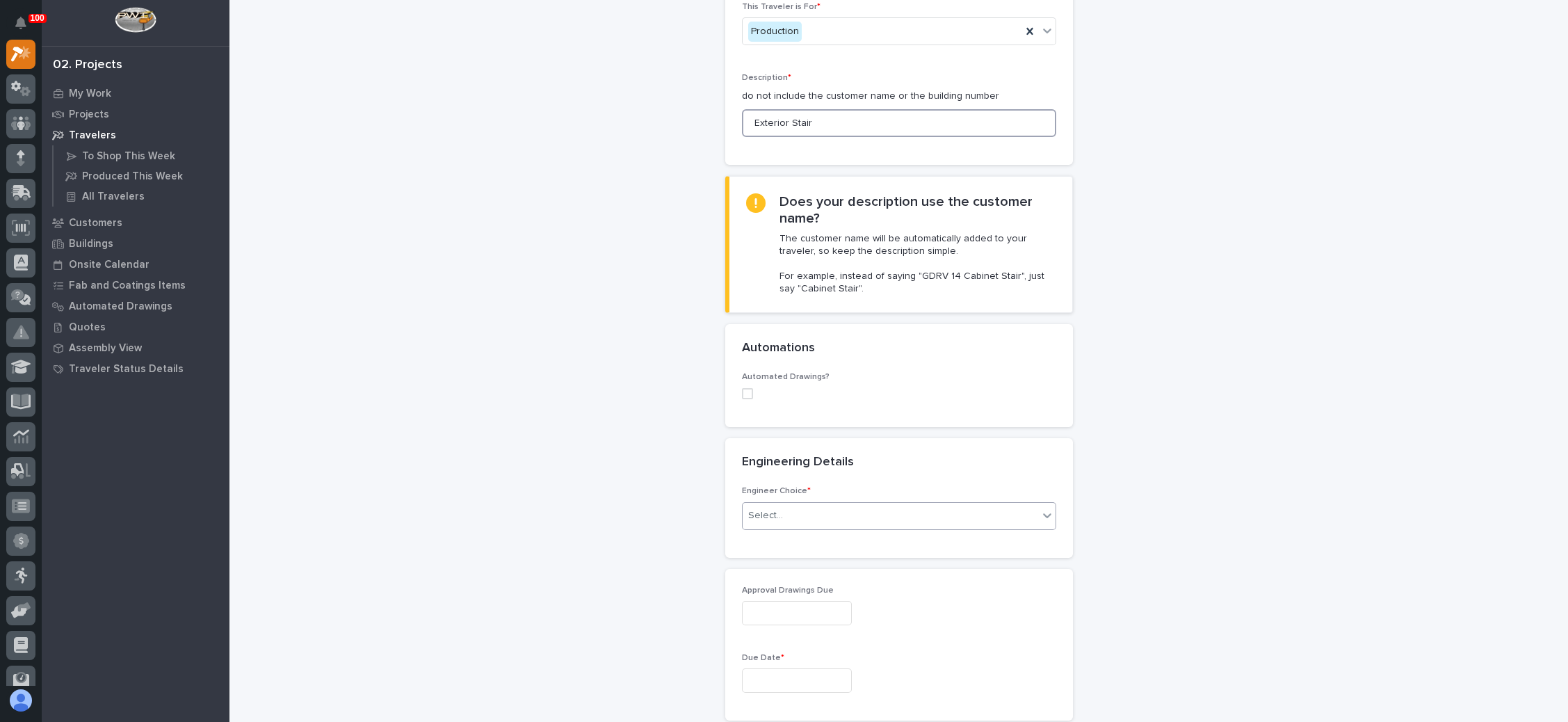
type input "Exterior Stair"
drag, startPoint x: 816, startPoint y: 484, endPoint x: 819, endPoint y: 505, distance: 21.2
click at [815, 504] on div "Select..." at bounding box center [890, 515] width 295 height 23
click at [823, 560] on div "I know who will draw this" at bounding box center [891, 563] width 313 height 25
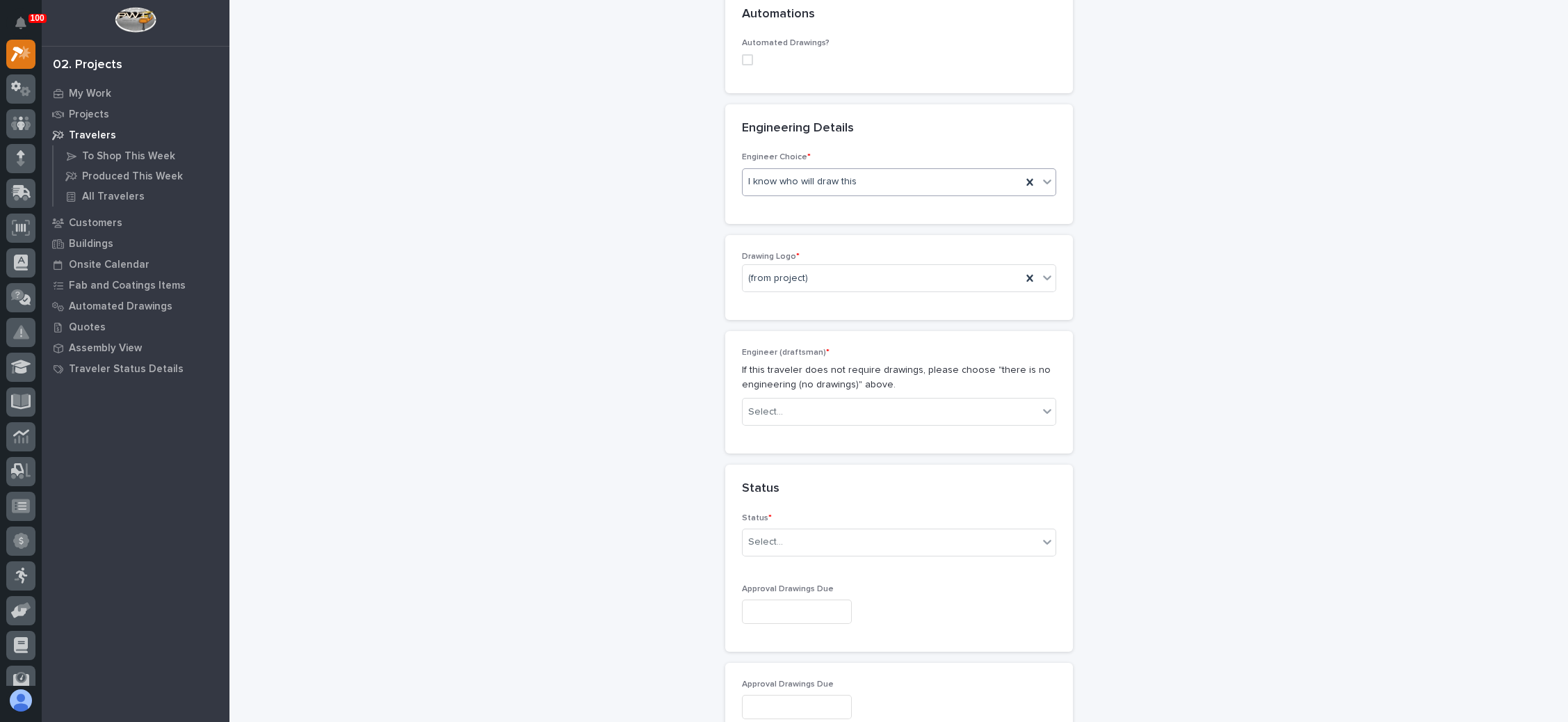
scroll to position [526, 0]
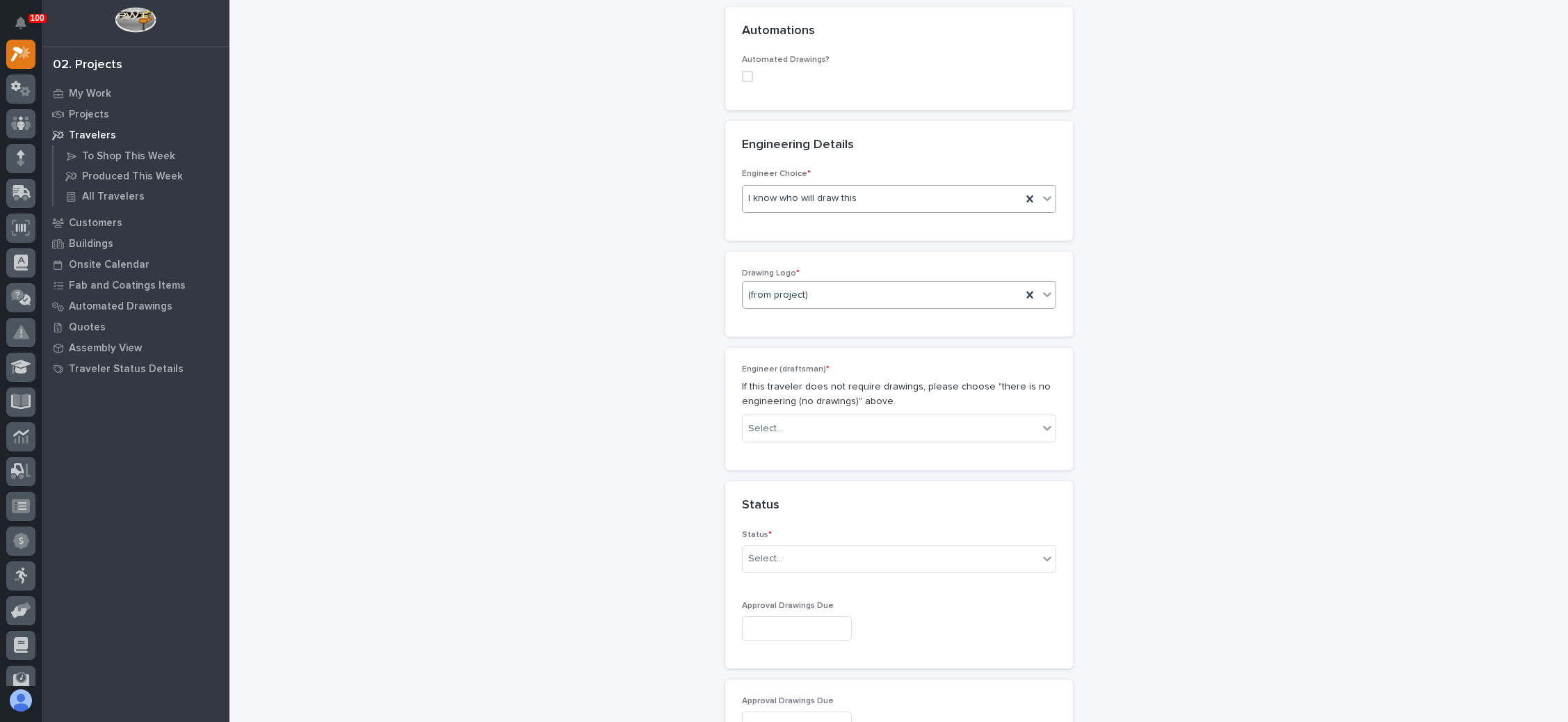
click at [864, 284] on div "(from project)" at bounding box center [882, 295] width 279 height 23
drag, startPoint x: 811, startPoint y: 351, endPoint x: 802, endPoint y: 390, distance: 40.0
click at [802, 390] on div "Stair Zone" at bounding box center [891, 390] width 313 height 25
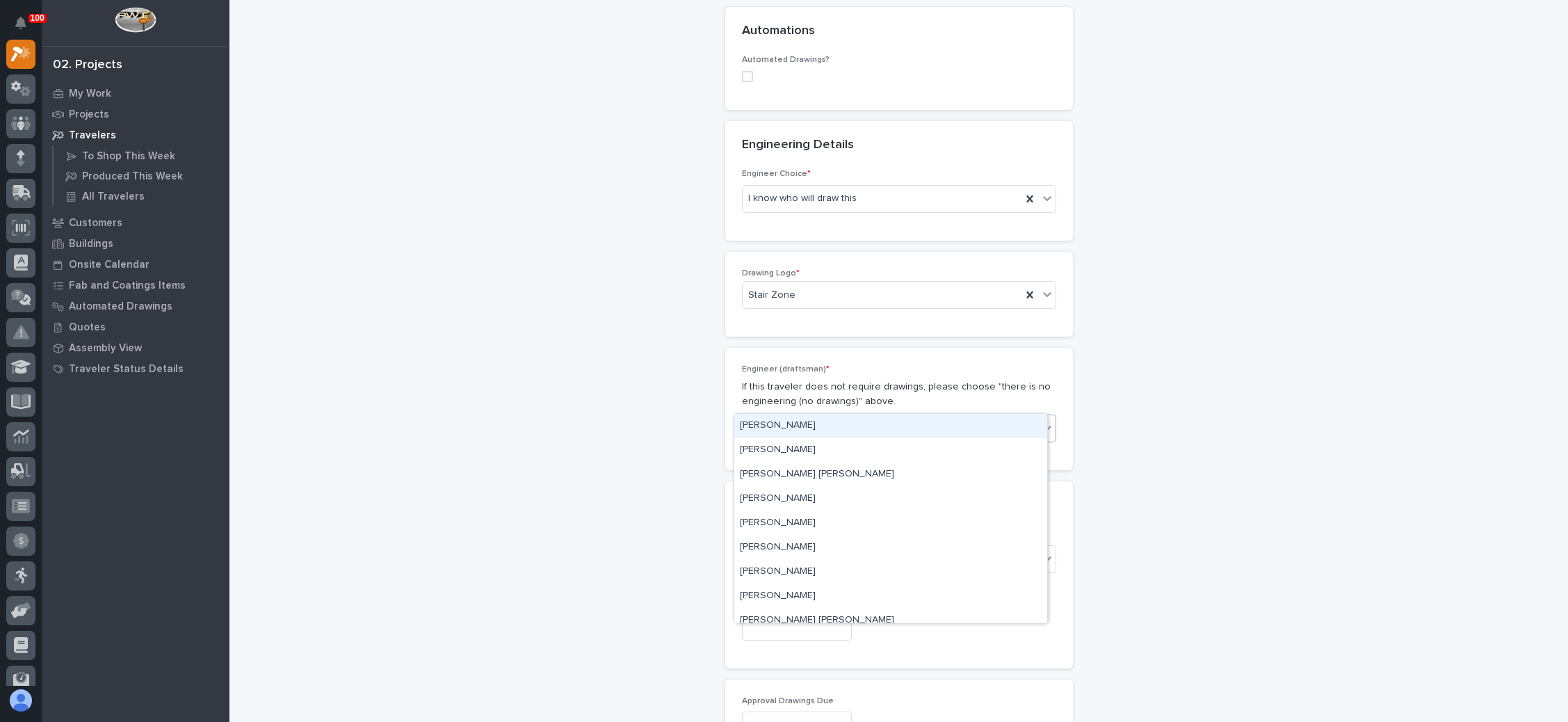
click at [805, 418] on div "Select..." at bounding box center [890, 429] width 295 height 23
type input "*"
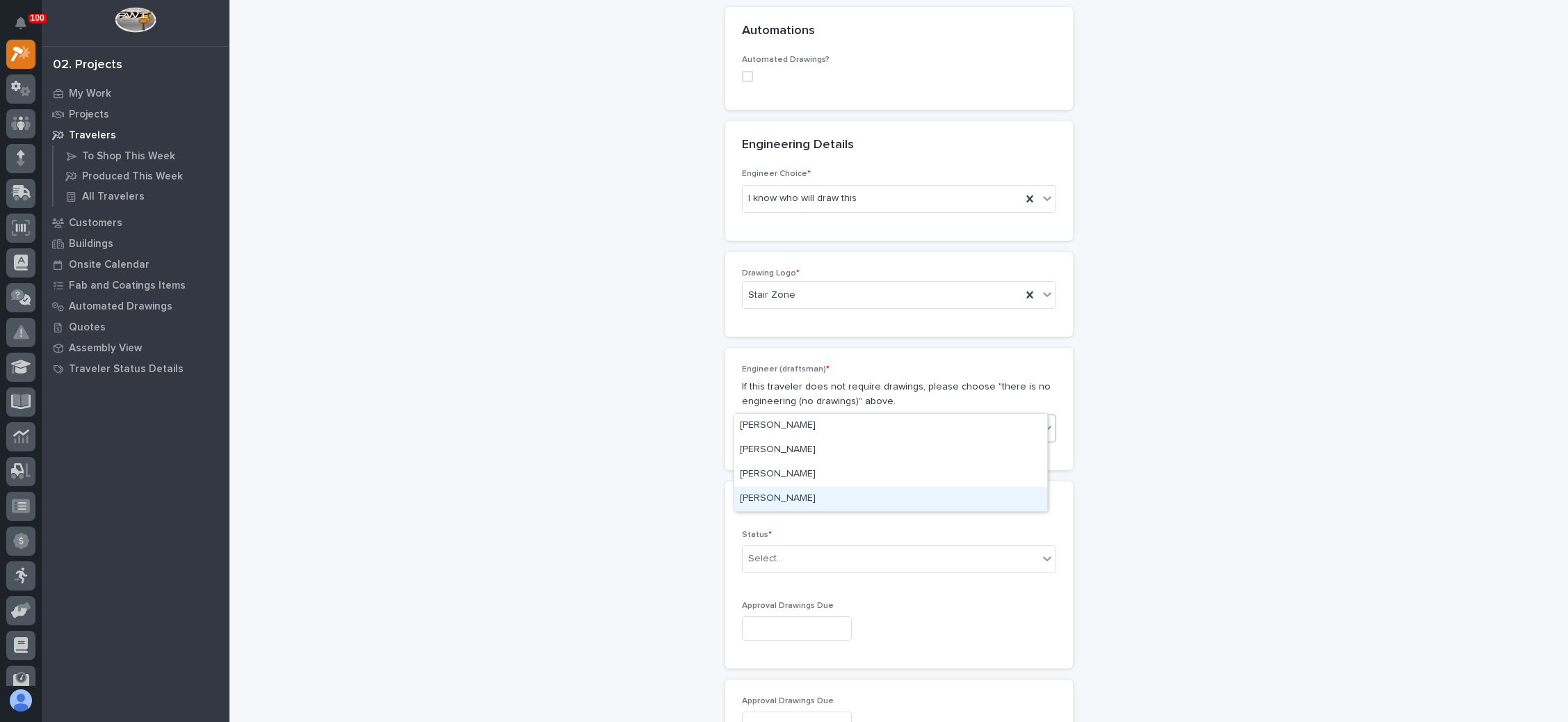
click at [789, 492] on div "[PERSON_NAME]" at bounding box center [891, 499] width 313 height 25
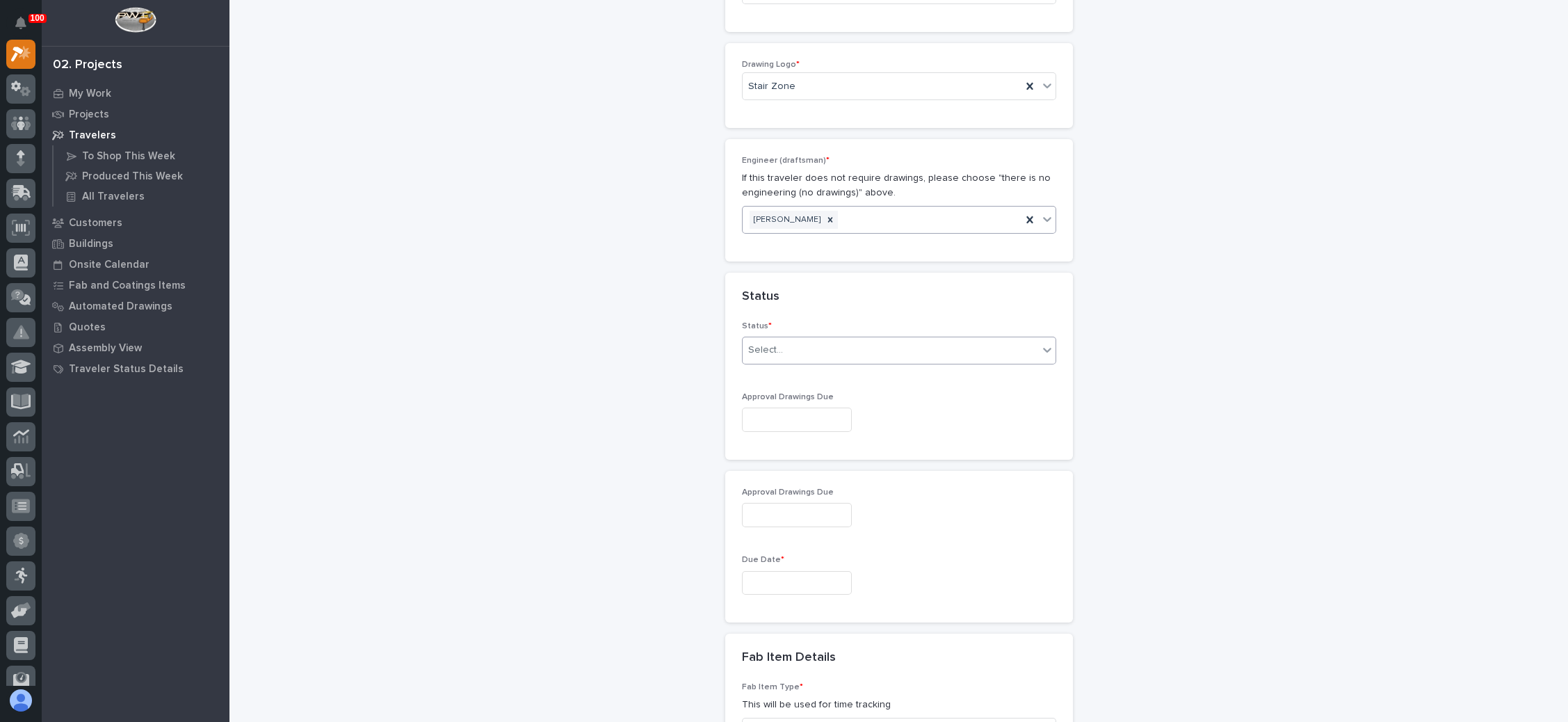
click at [800, 339] on div "Select..." at bounding box center [890, 350] width 295 height 23
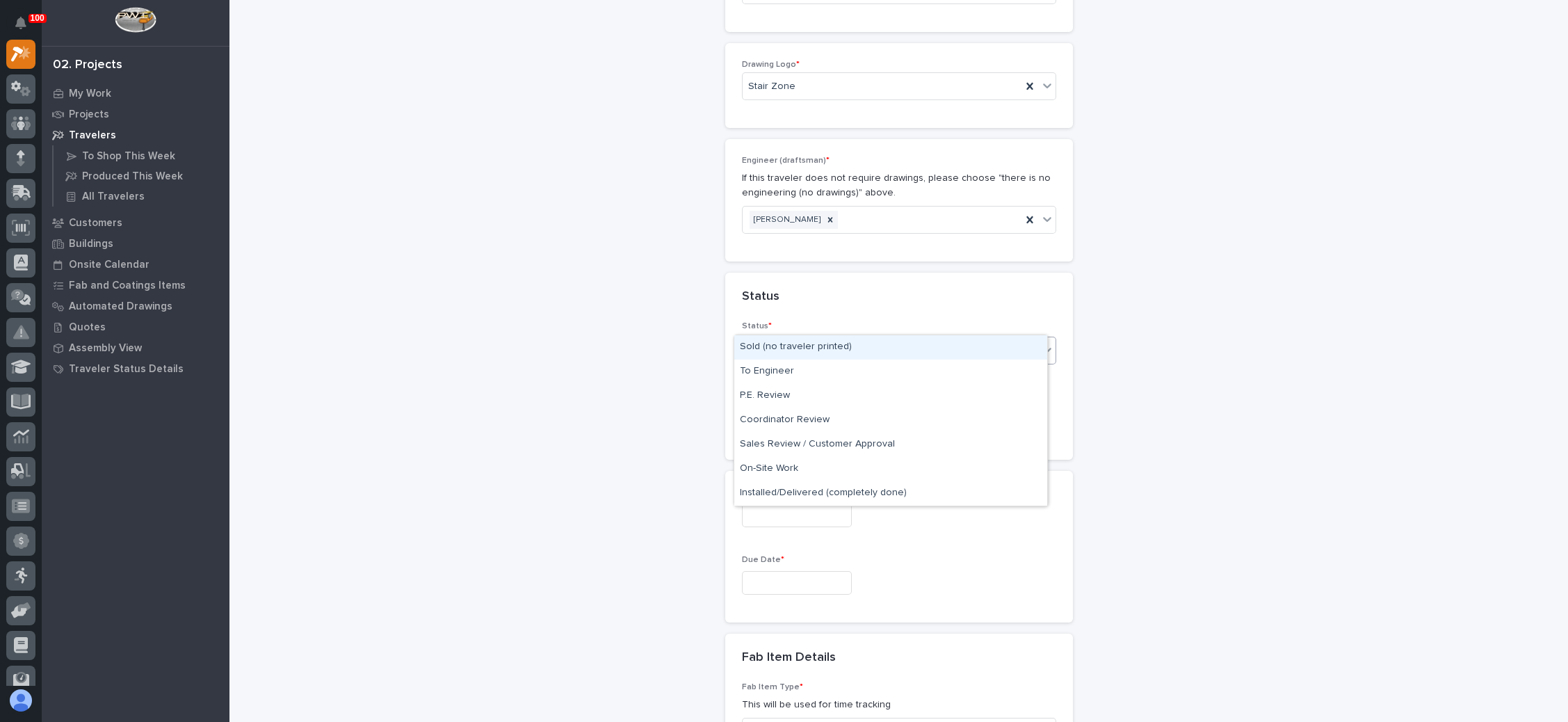
click at [792, 339] on div "Sold (no traveler printed)" at bounding box center [891, 348] width 313 height 25
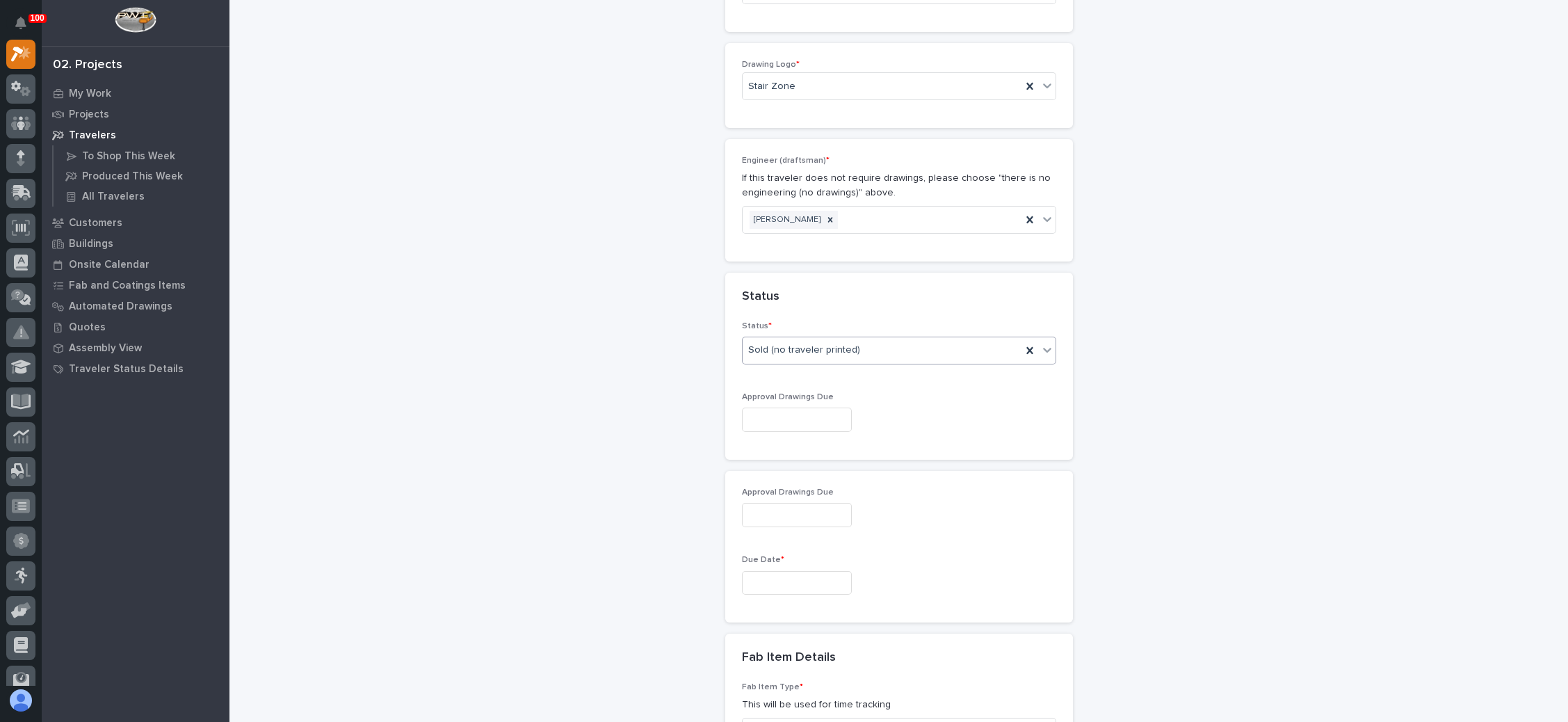
click at [784, 392] on div "Approval Drawings Due" at bounding box center [899, 418] width 315 height 51
click at [784, 408] on input "text" at bounding box center [796, 420] width 110 height 25
click at [778, 292] on div "24" at bounding box center [780, 298] width 19 height 19
type input "**********"
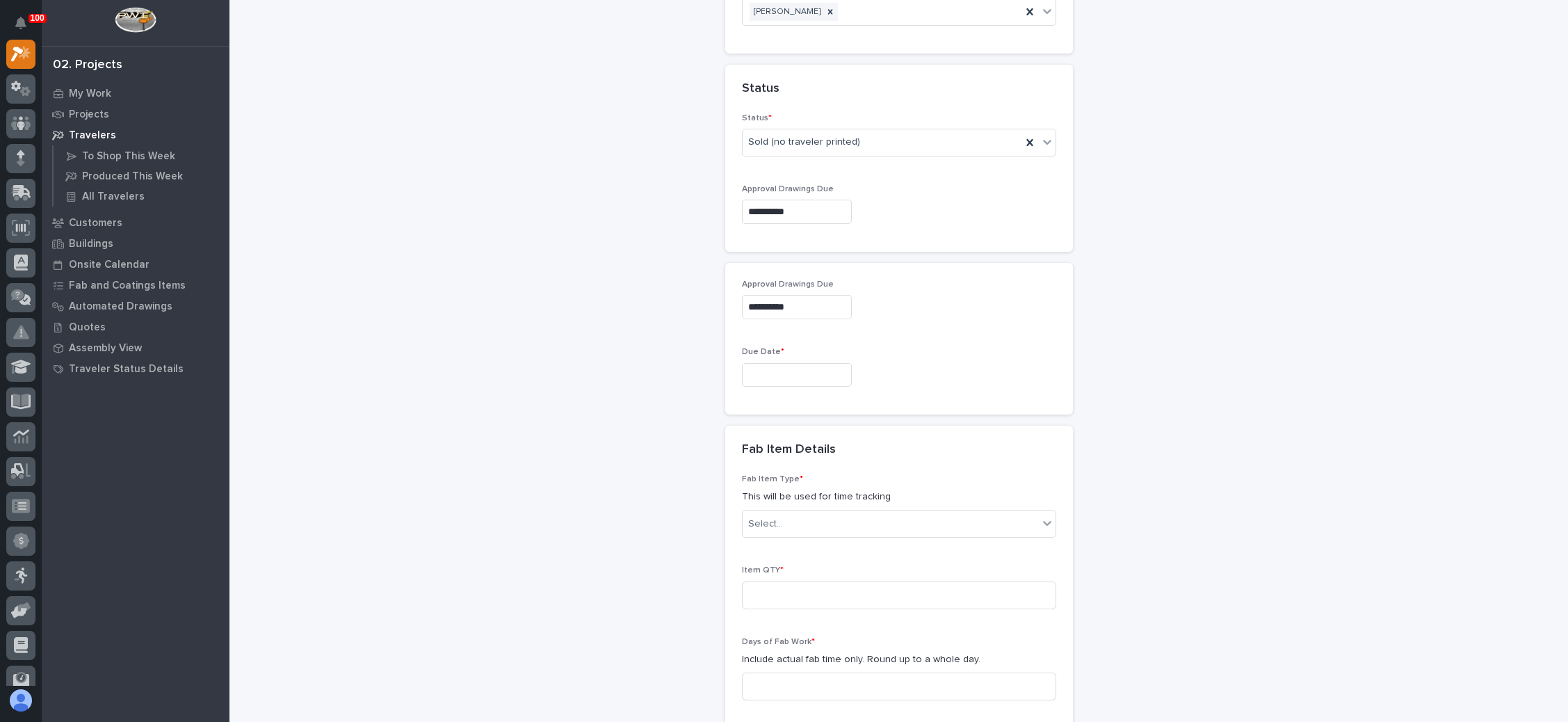
scroll to position [944, 0]
click at [779, 362] on input "text" at bounding box center [796, 374] width 110 height 25
click at [851, 128] on button "Next Month" at bounding box center [852, 128] width 22 height 22
click at [756, 272] on div "28" at bounding box center [758, 273] width 19 height 19
type input "**********"
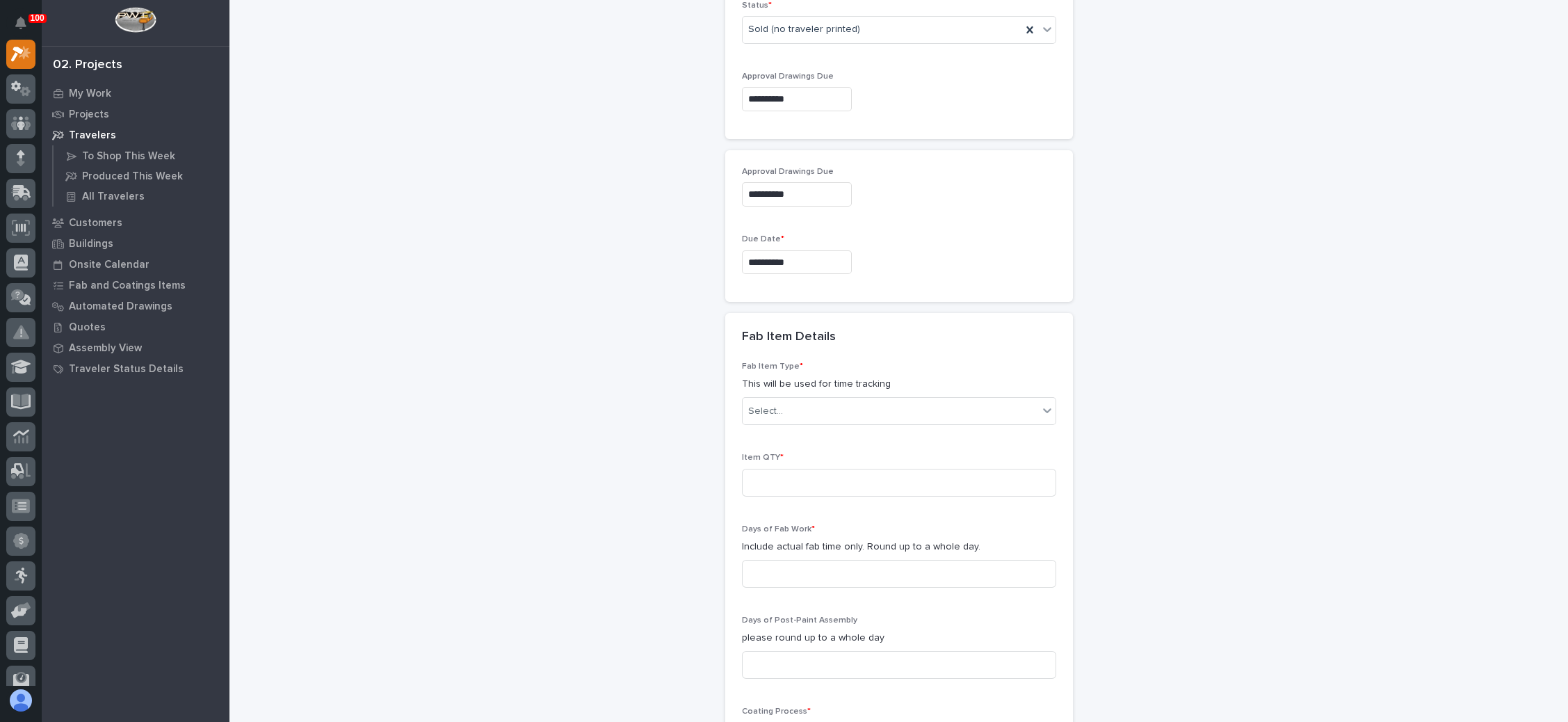
scroll to position [1152, 0]
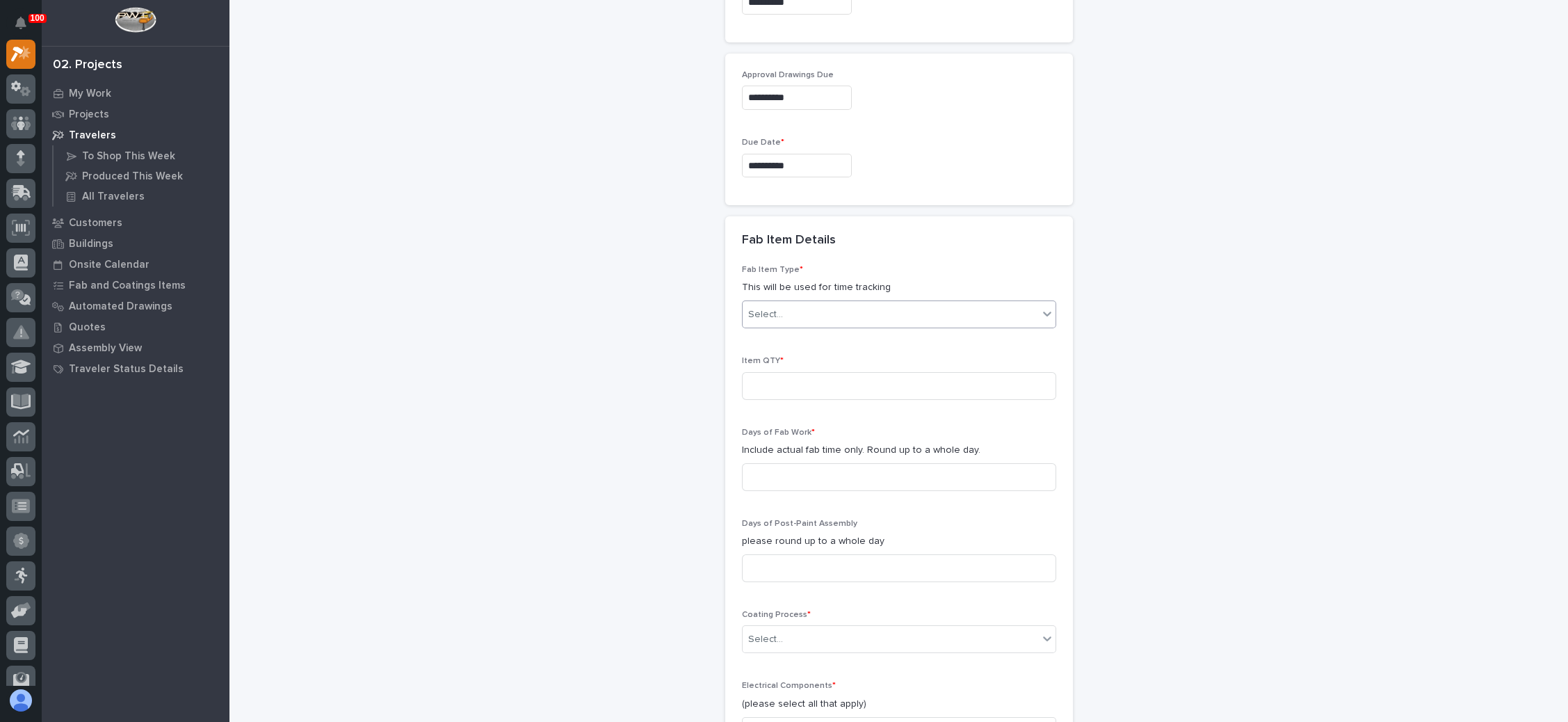
click at [883, 304] on div "Select..." at bounding box center [890, 315] width 295 height 23
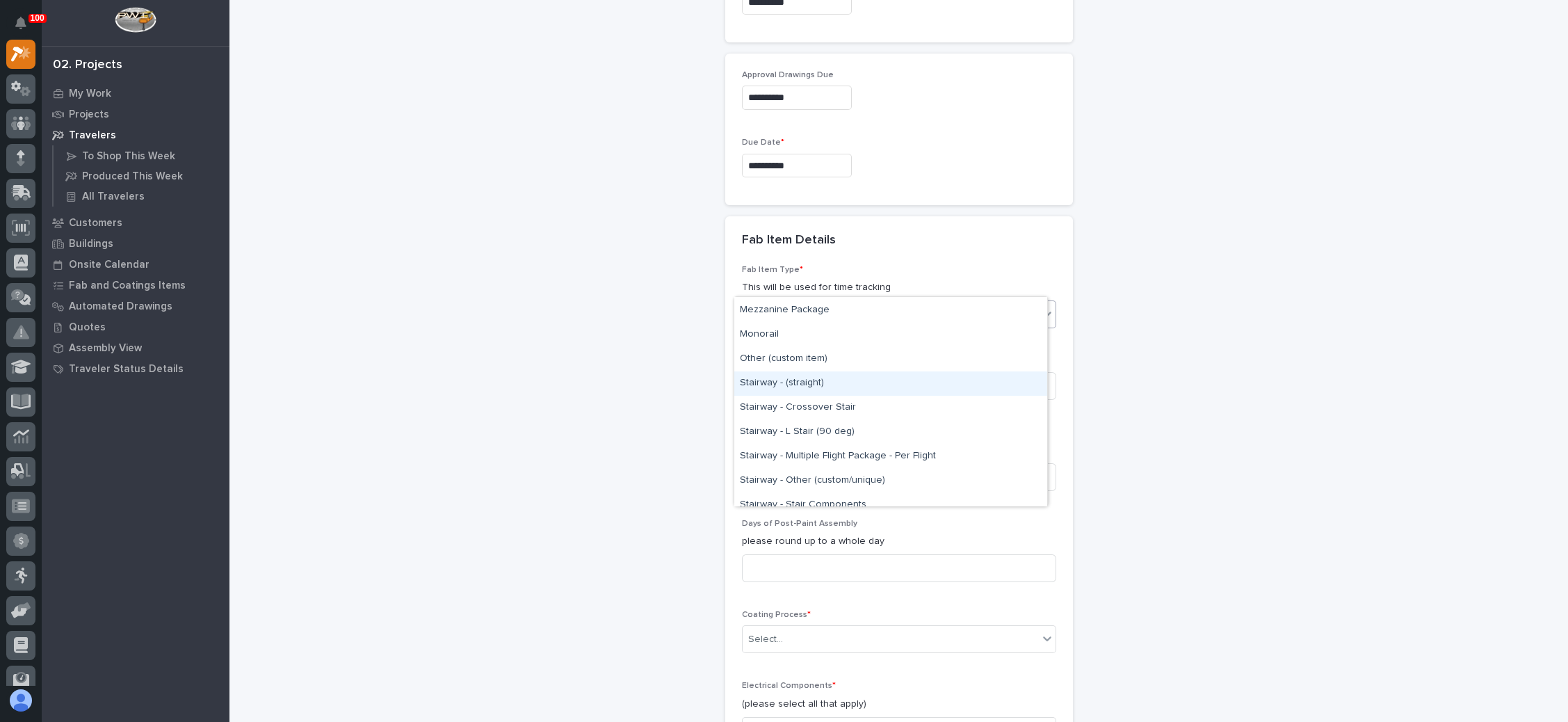
click at [844, 377] on div "Stairway - (straight)" at bounding box center [891, 383] width 313 height 25
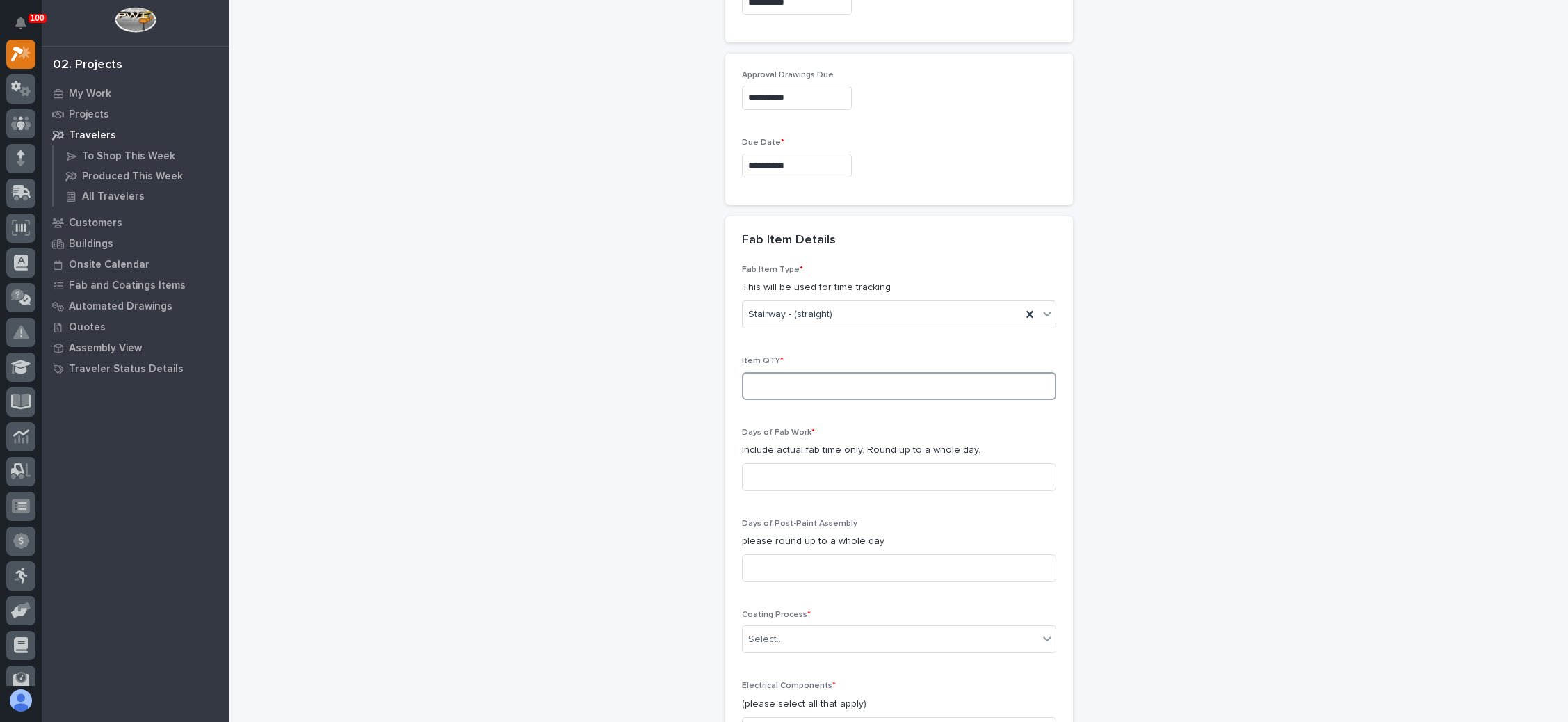
click at [809, 372] on input at bounding box center [899, 386] width 315 height 28
type input "1"
click at [810, 463] on input at bounding box center [899, 477] width 315 height 28
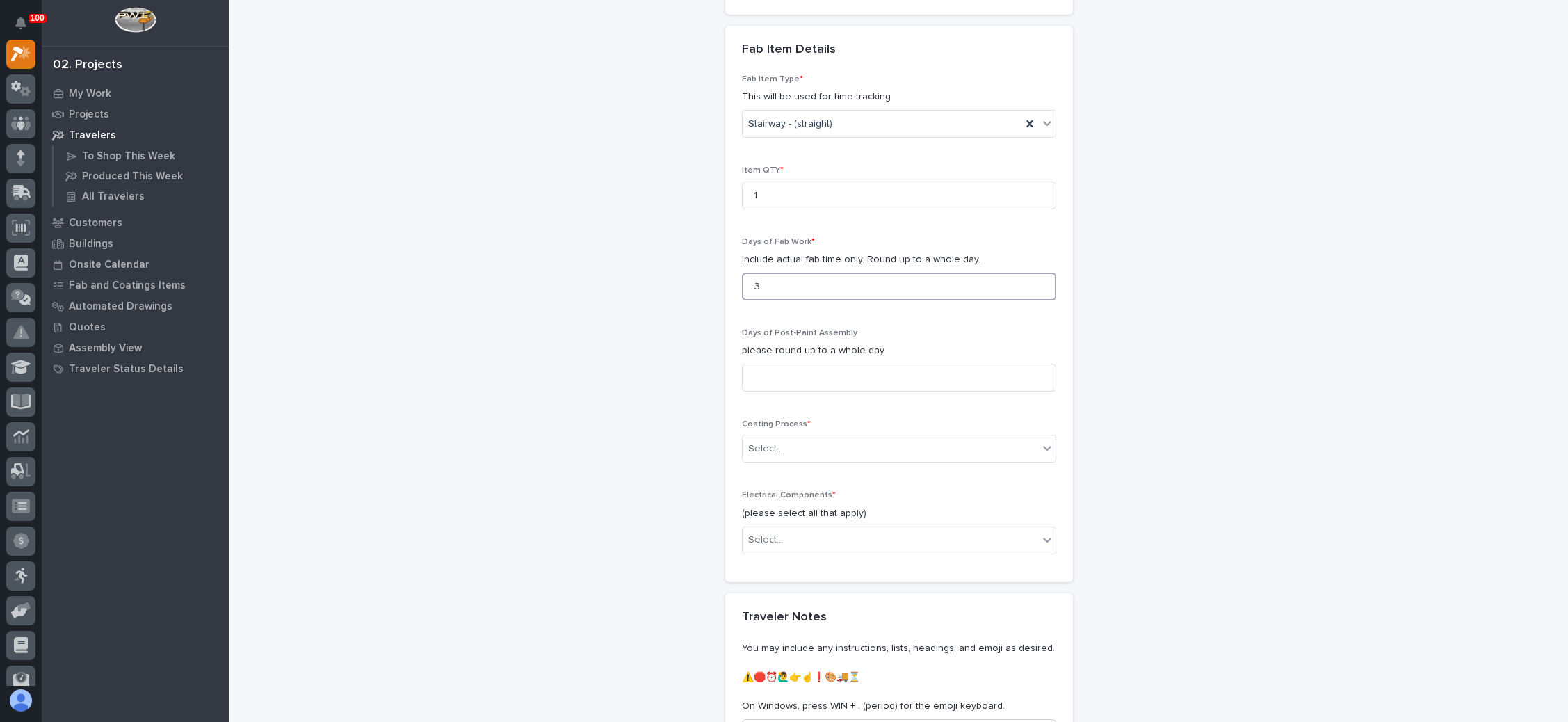
scroll to position [1361, 0]
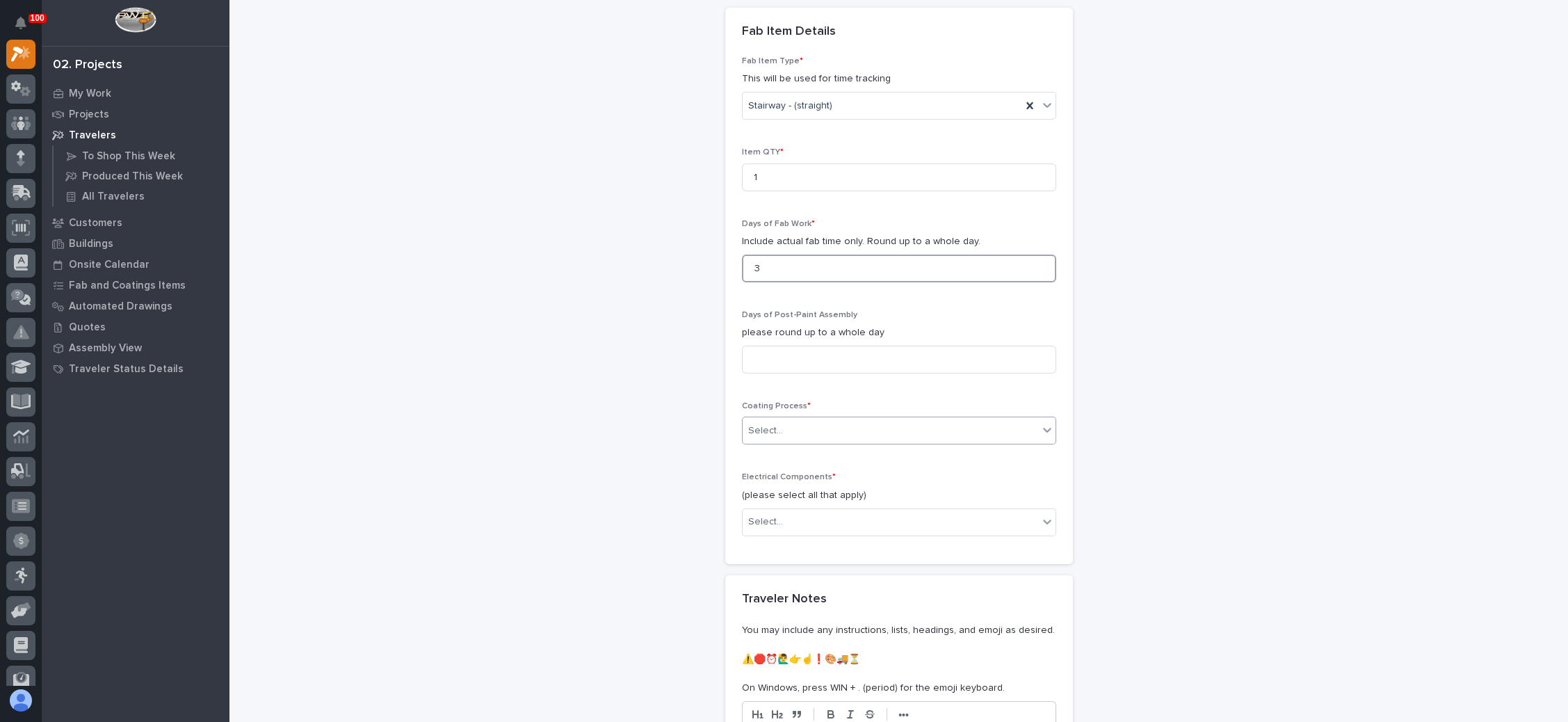
type input "3"
click at [819, 419] on div "Select..." at bounding box center [890, 430] width 295 height 23
click at [801, 449] on div "In-House Paint/Powder" at bounding box center [891, 449] width 313 height 25
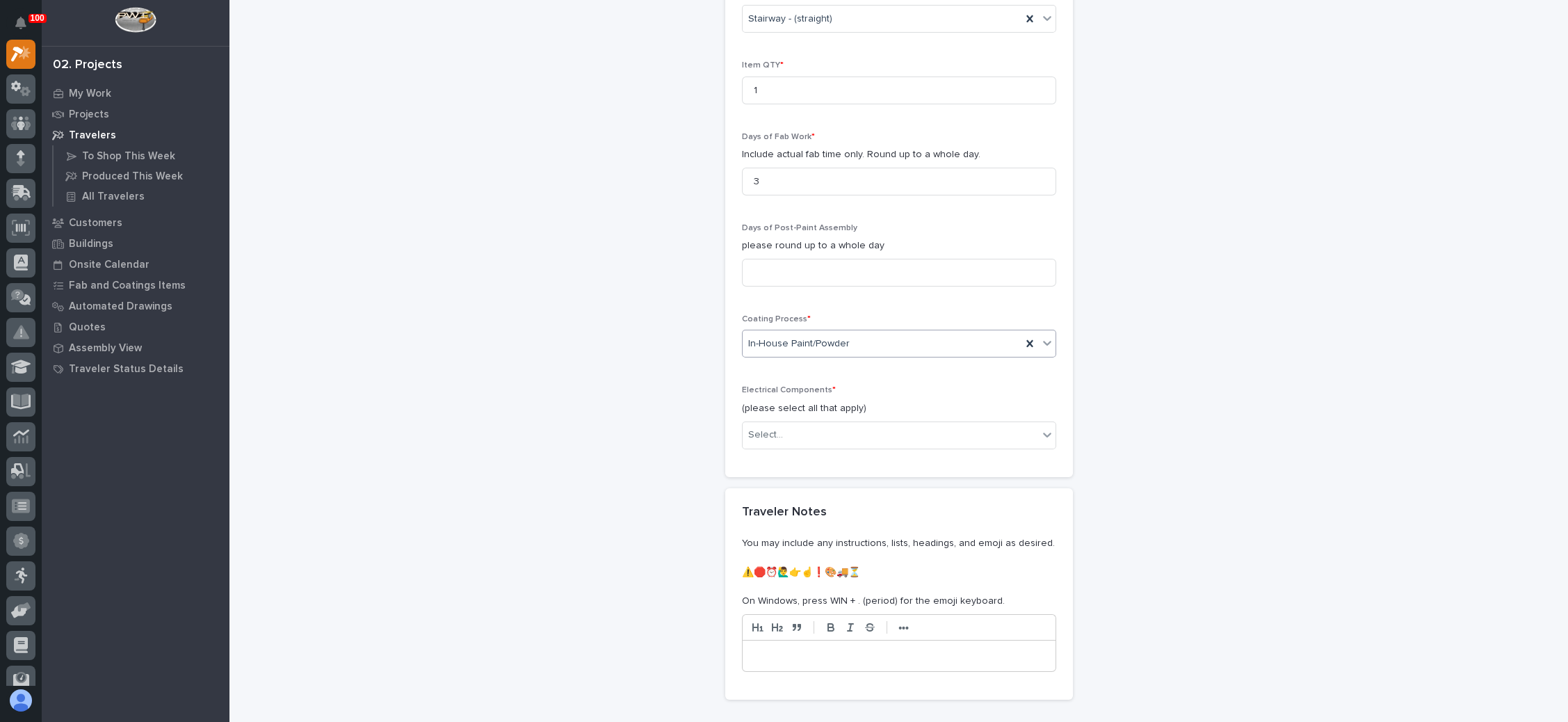
scroll to position [1465, 0]
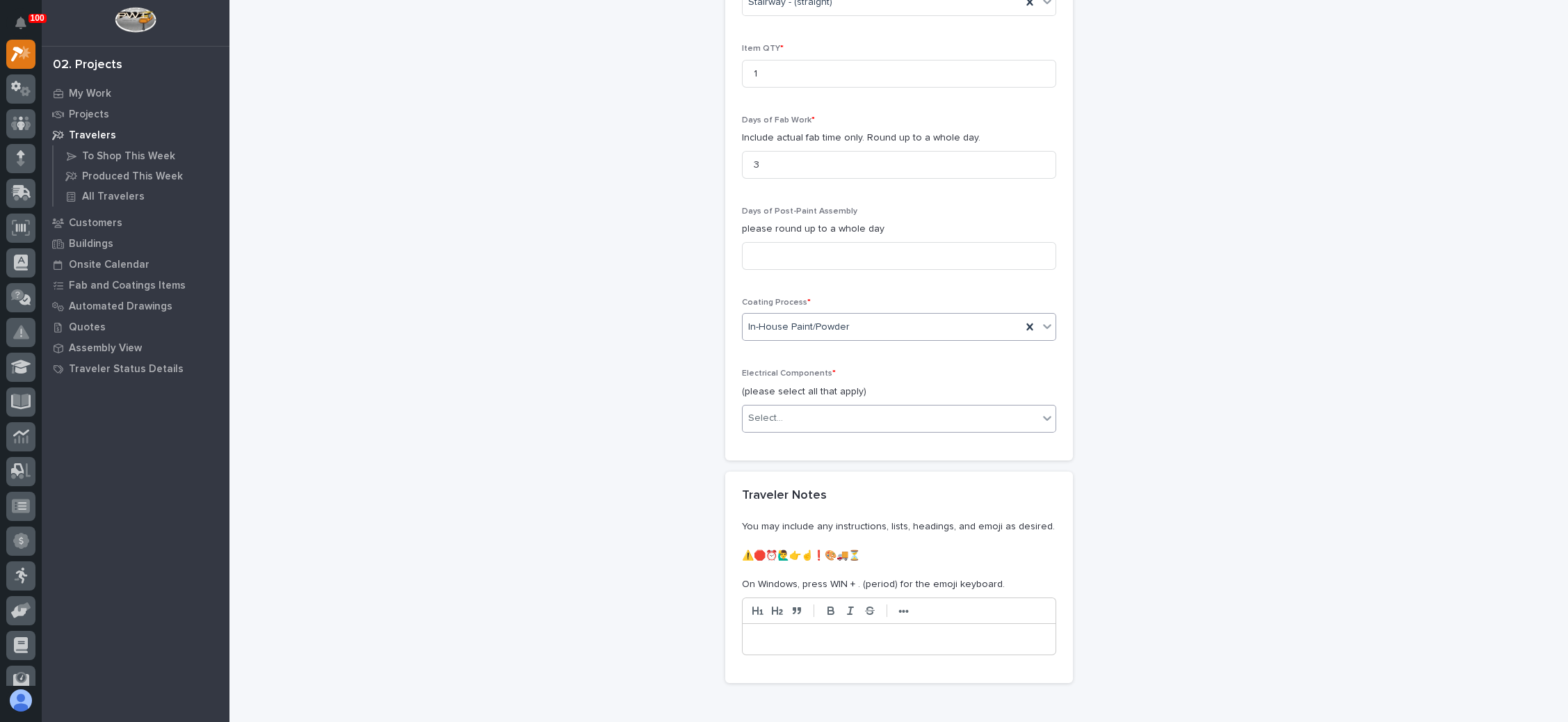
click at [811, 407] on div "Select..." at bounding box center [890, 418] width 295 height 23
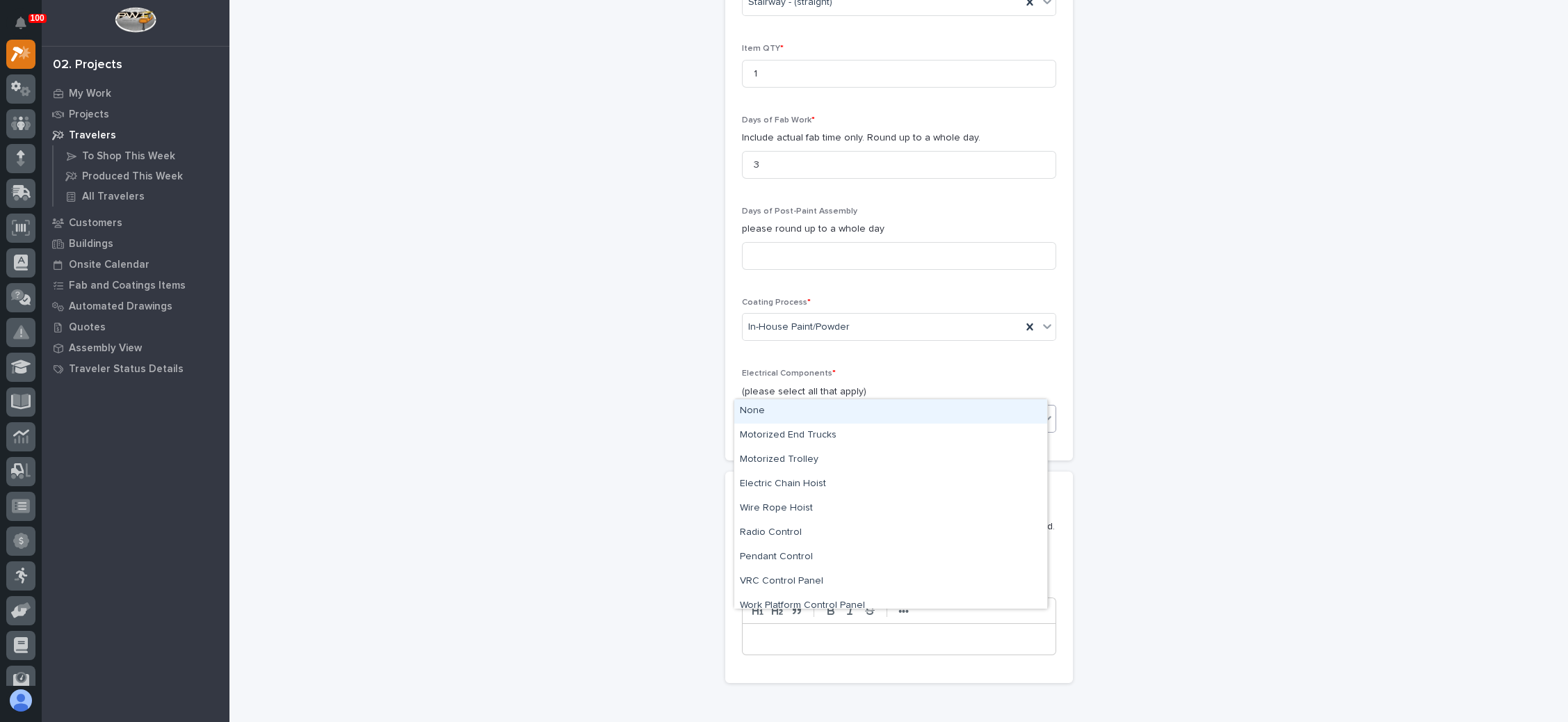
click at [805, 415] on div "None" at bounding box center [891, 411] width 313 height 25
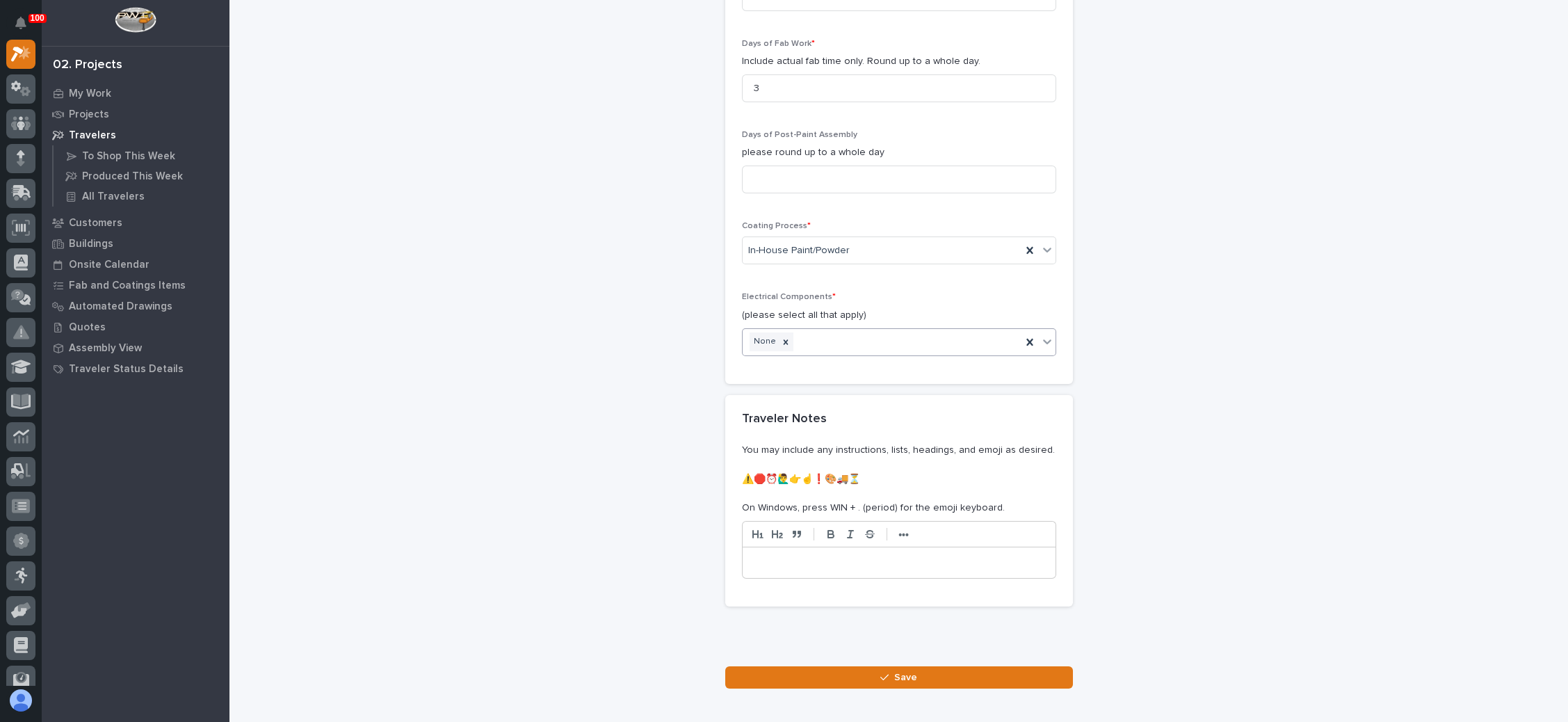
scroll to position [1582, 0]
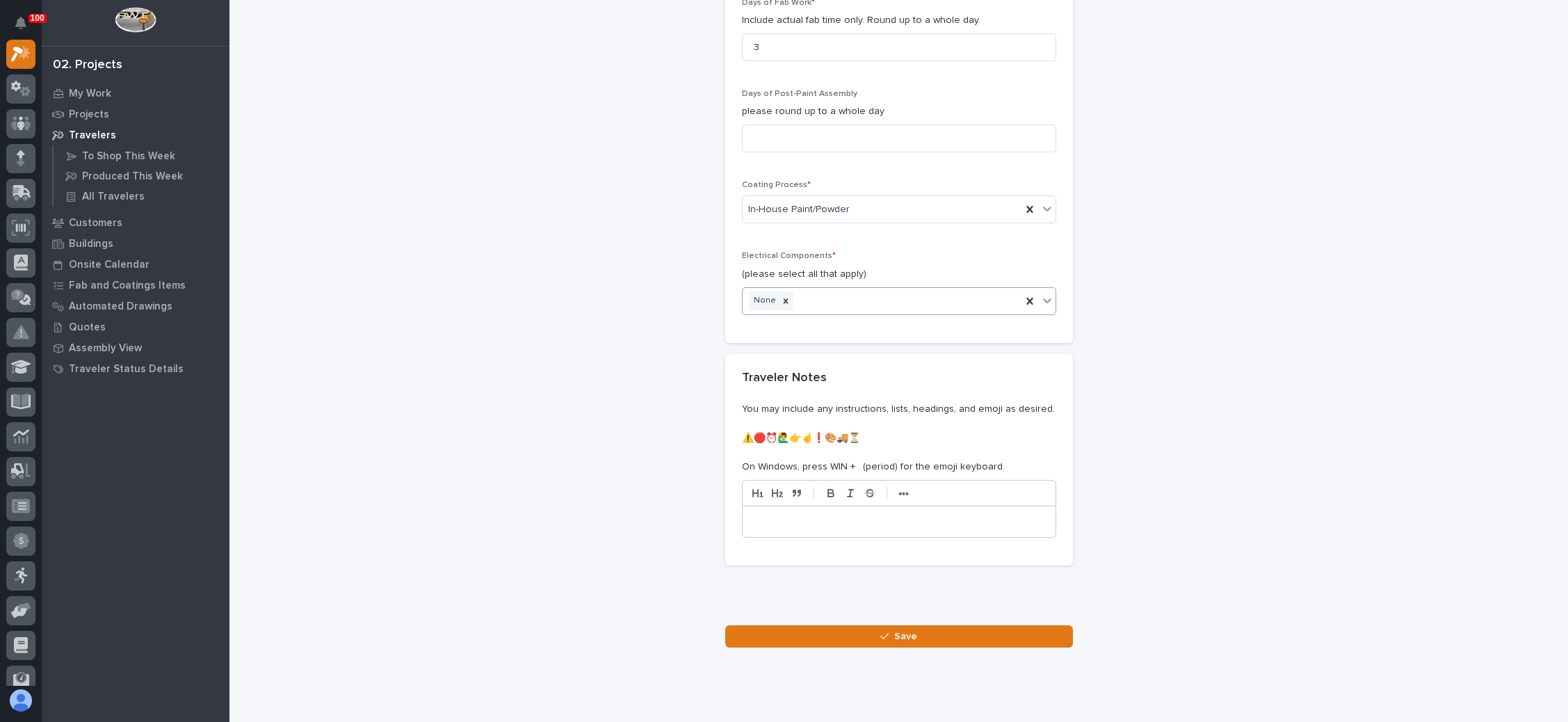
drag, startPoint x: 875, startPoint y: 597, endPoint x: 919, endPoint y: 585, distance: 45.6
click at [881, 632] on icon "button" at bounding box center [884, 636] width 8 height 10
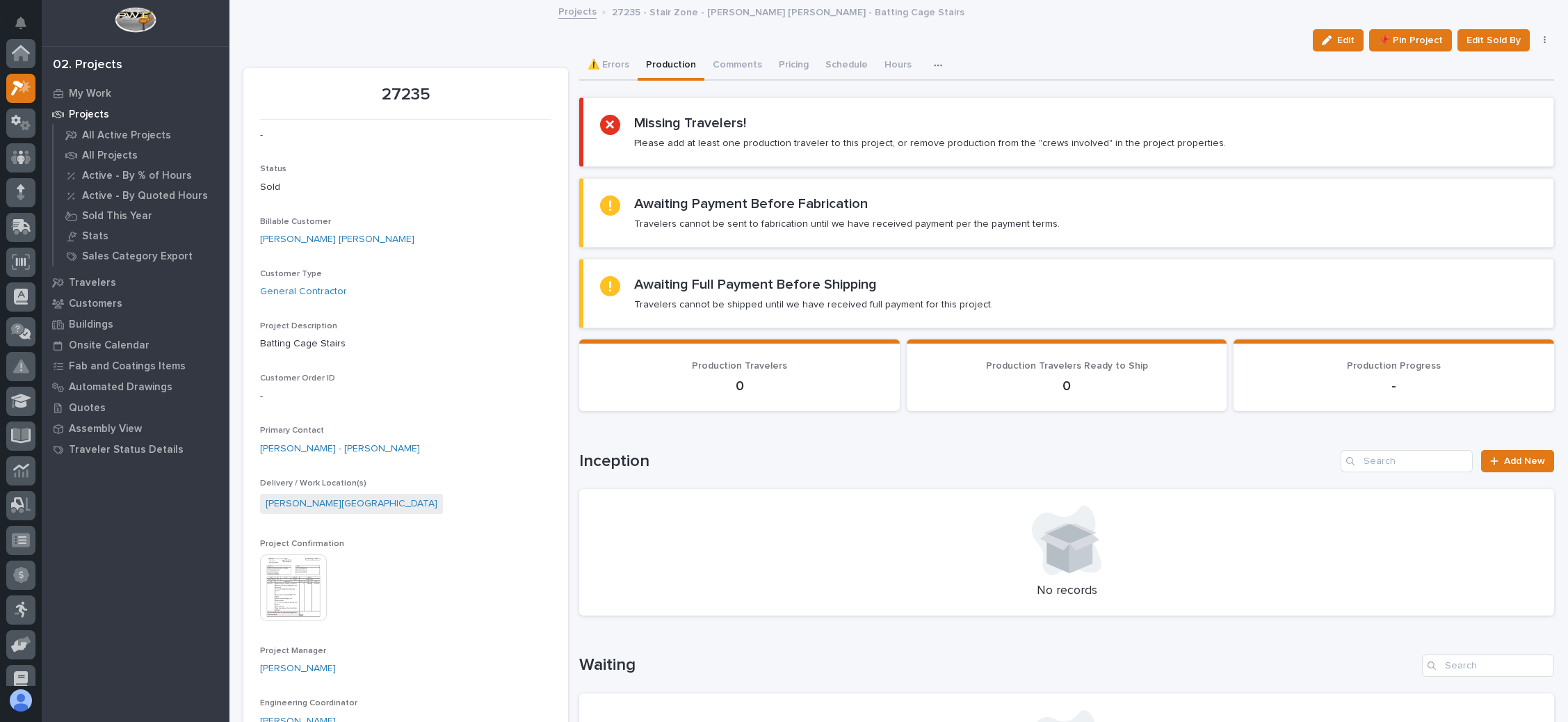
scroll to position [34, 0]
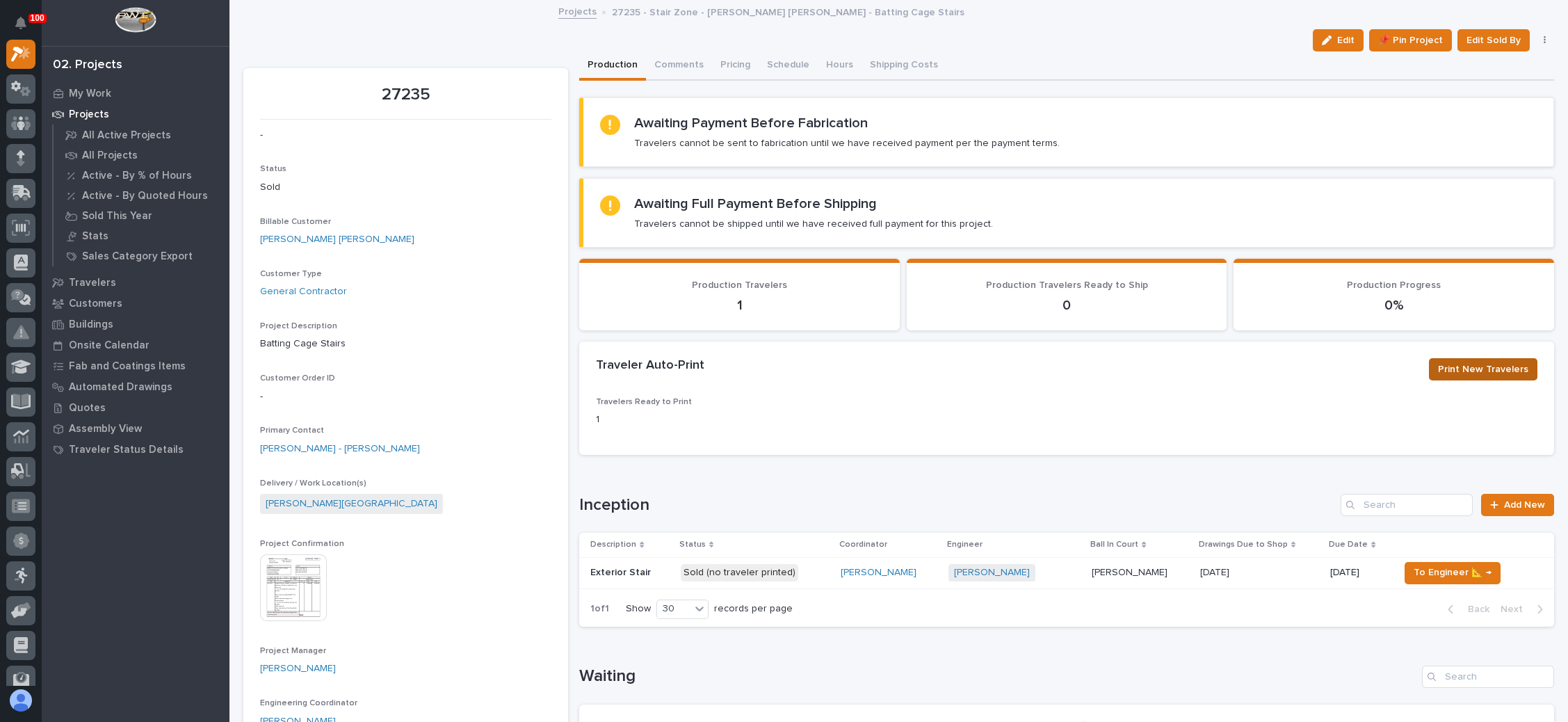
click at [1452, 368] on span "Print New Travelers" at bounding box center [1483, 369] width 90 height 16
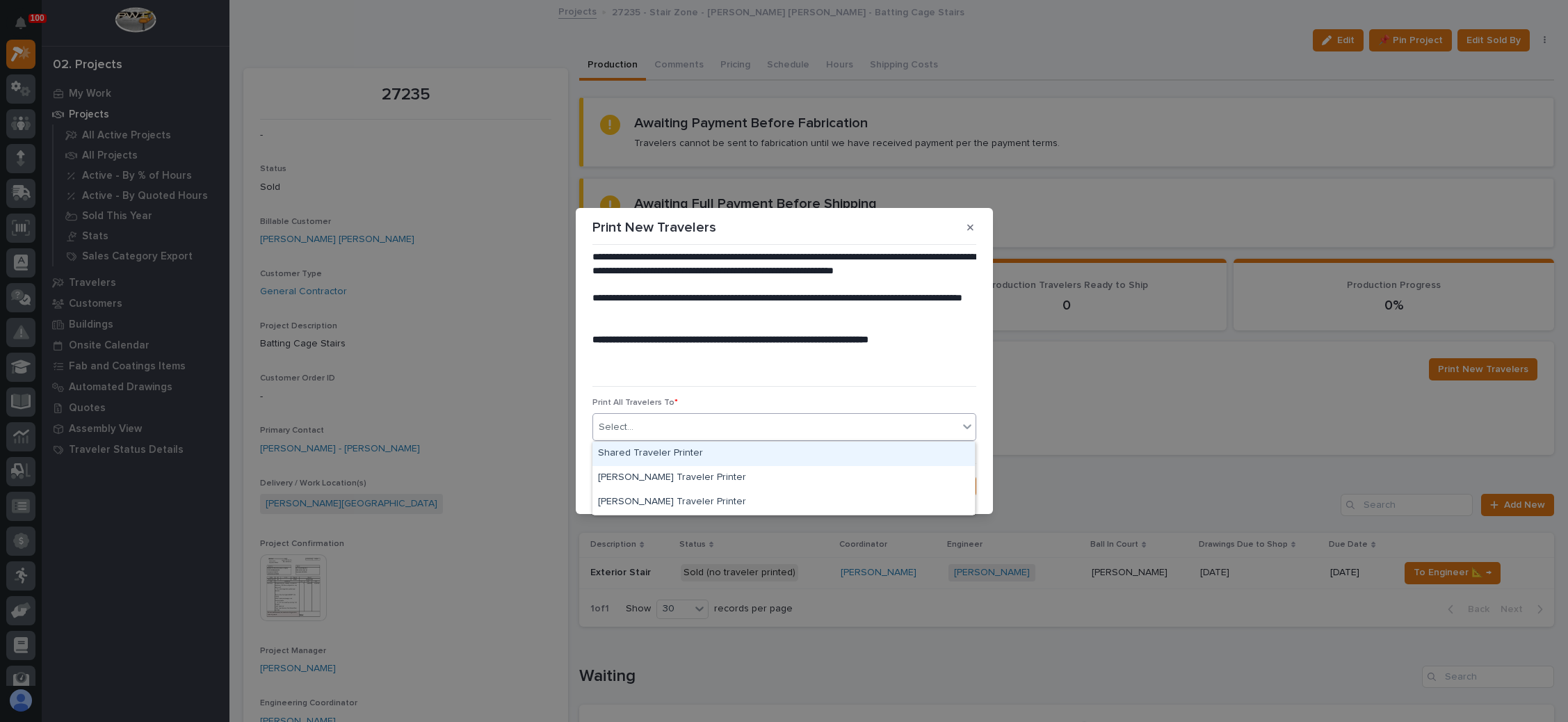
click at [840, 428] on div "Select..." at bounding box center [776, 427] width 365 height 23
click at [771, 456] on div "Shared Traveler Printer" at bounding box center [784, 453] width 382 height 25
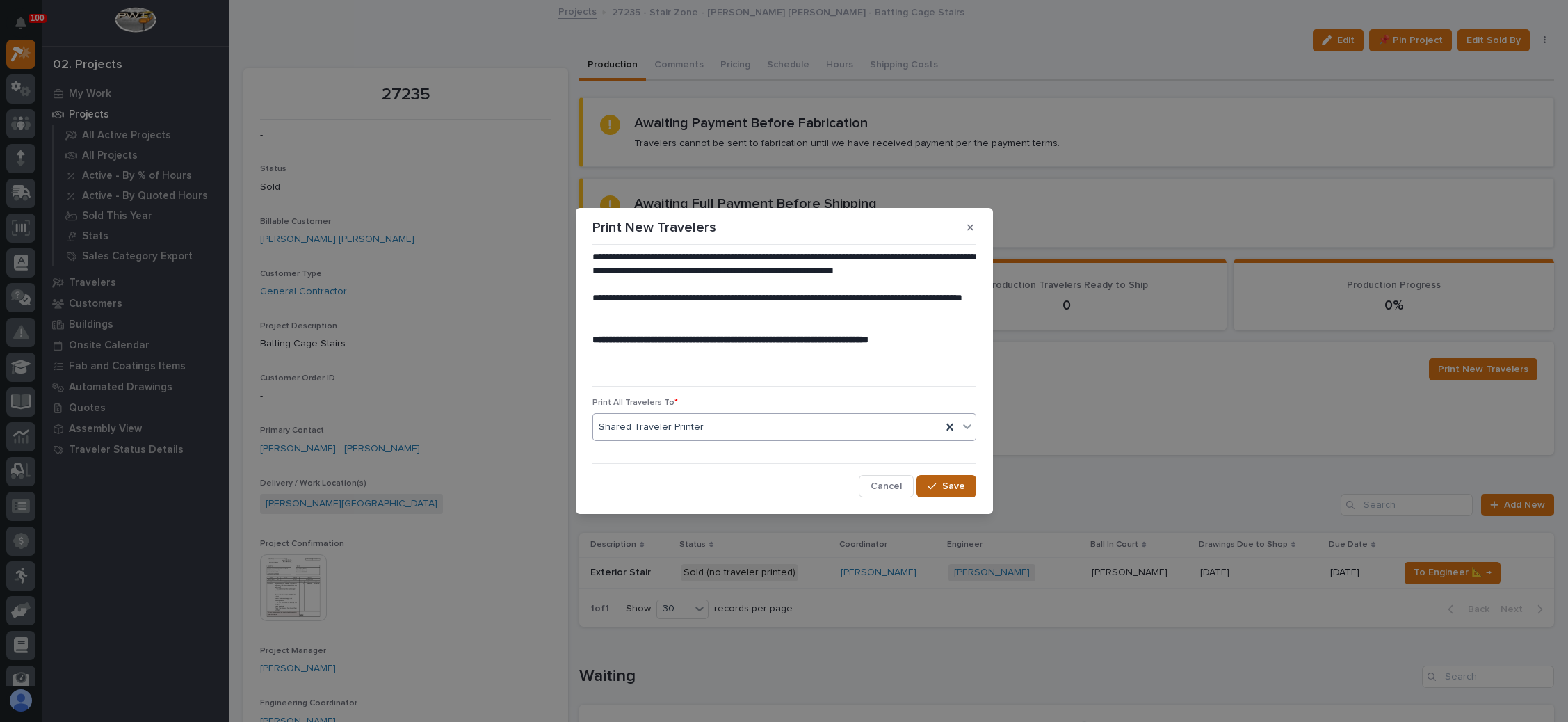
click at [932, 483] on icon "button" at bounding box center [931, 486] width 8 height 10
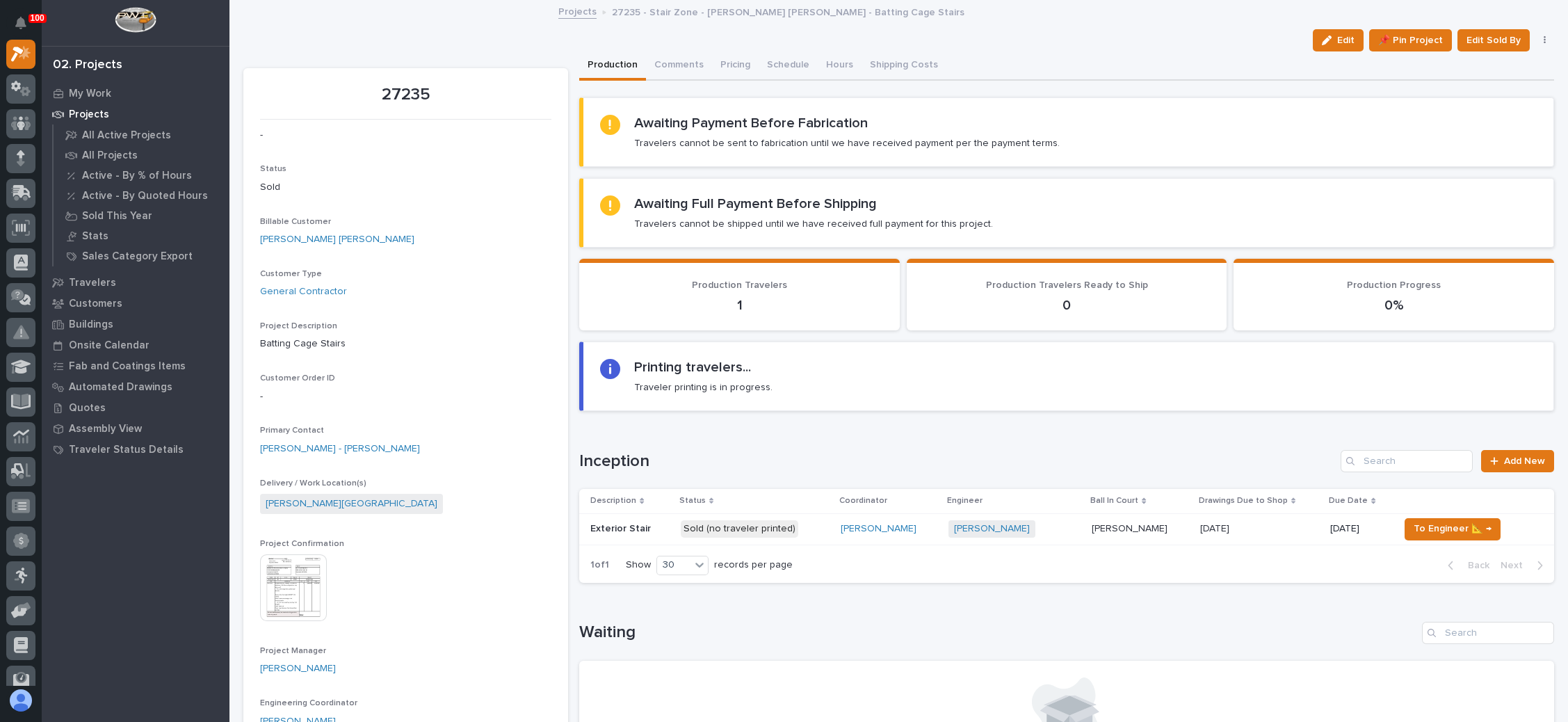
click at [1260, 529] on p at bounding box center [1260, 529] width 119 height 12
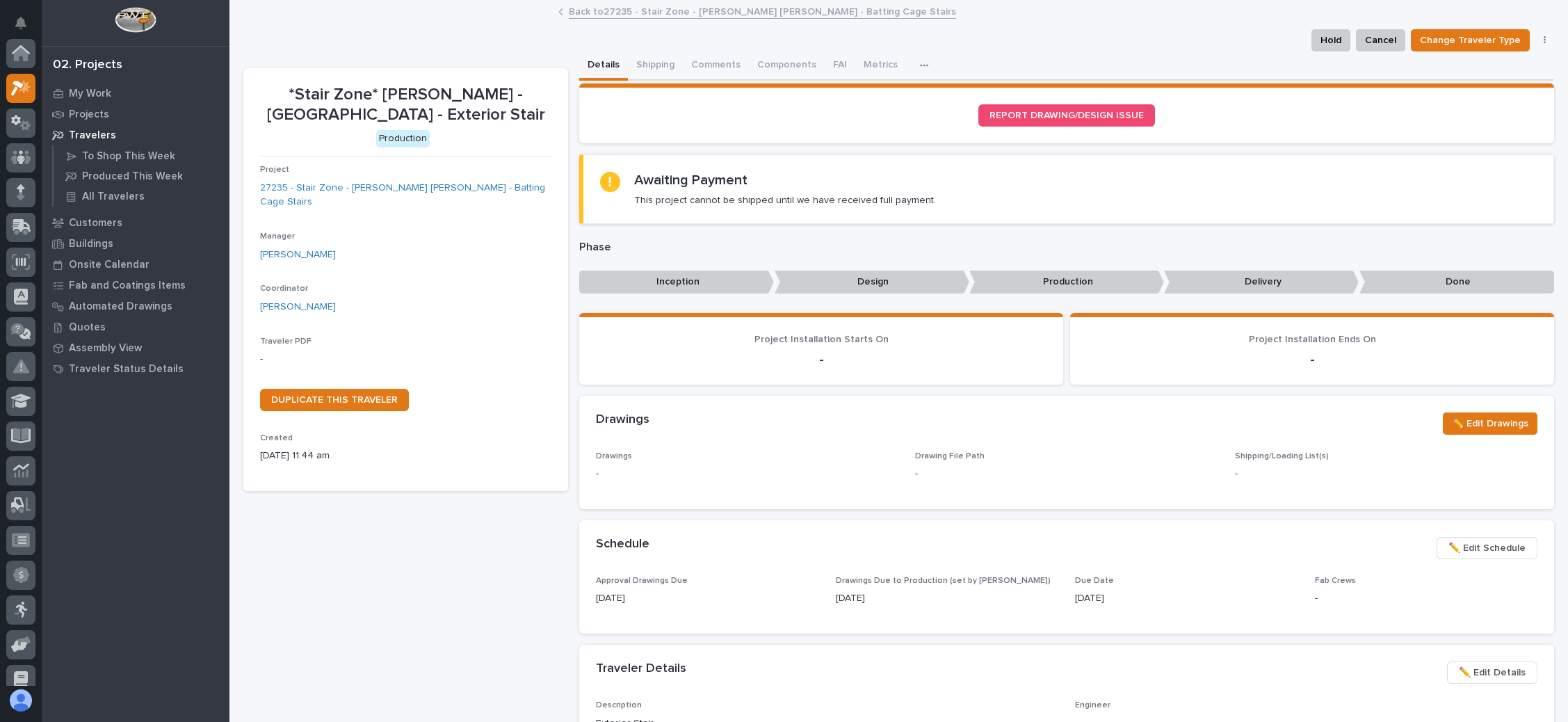
scroll to position [34, 0]
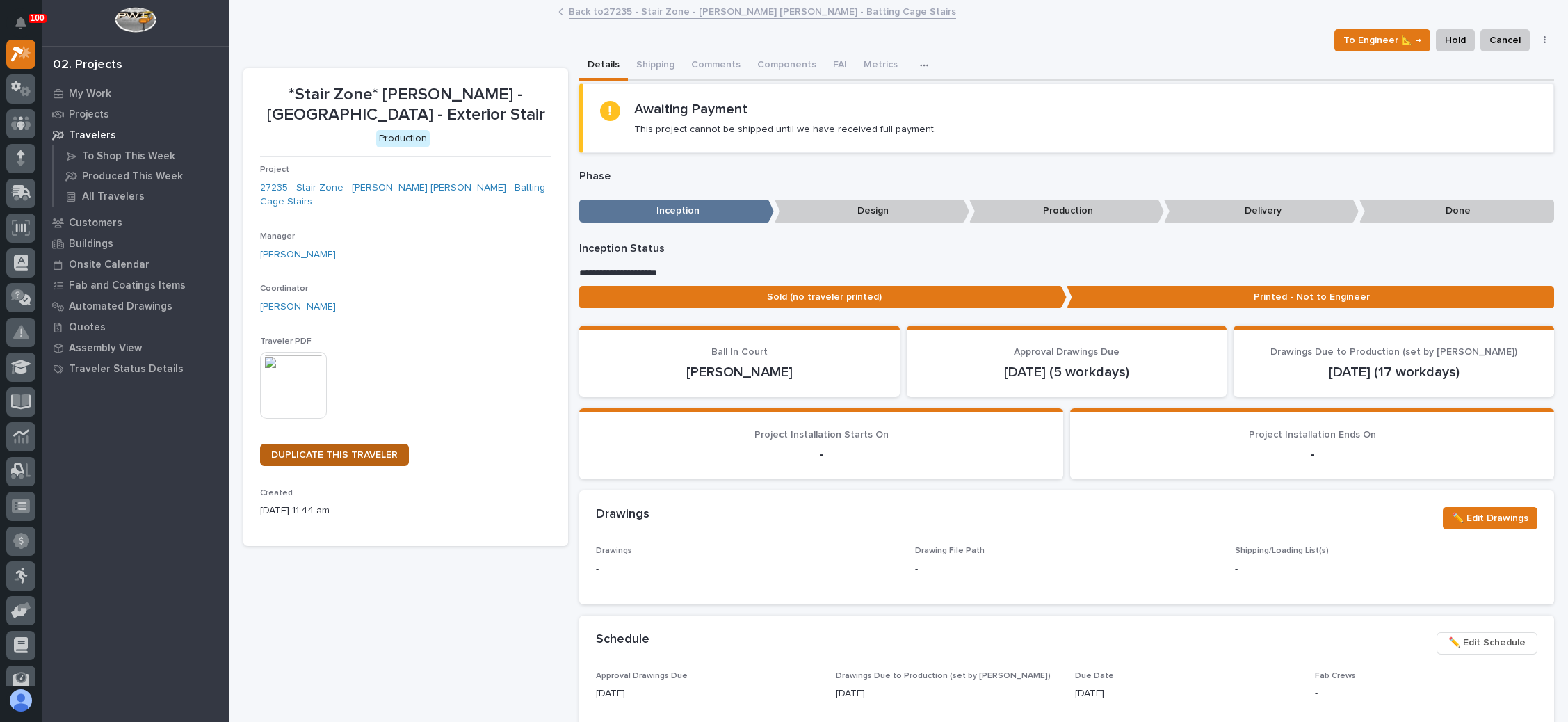
click at [365, 444] on link "DUPLICATE THIS TRAVELER" at bounding box center [335, 455] width 149 height 22
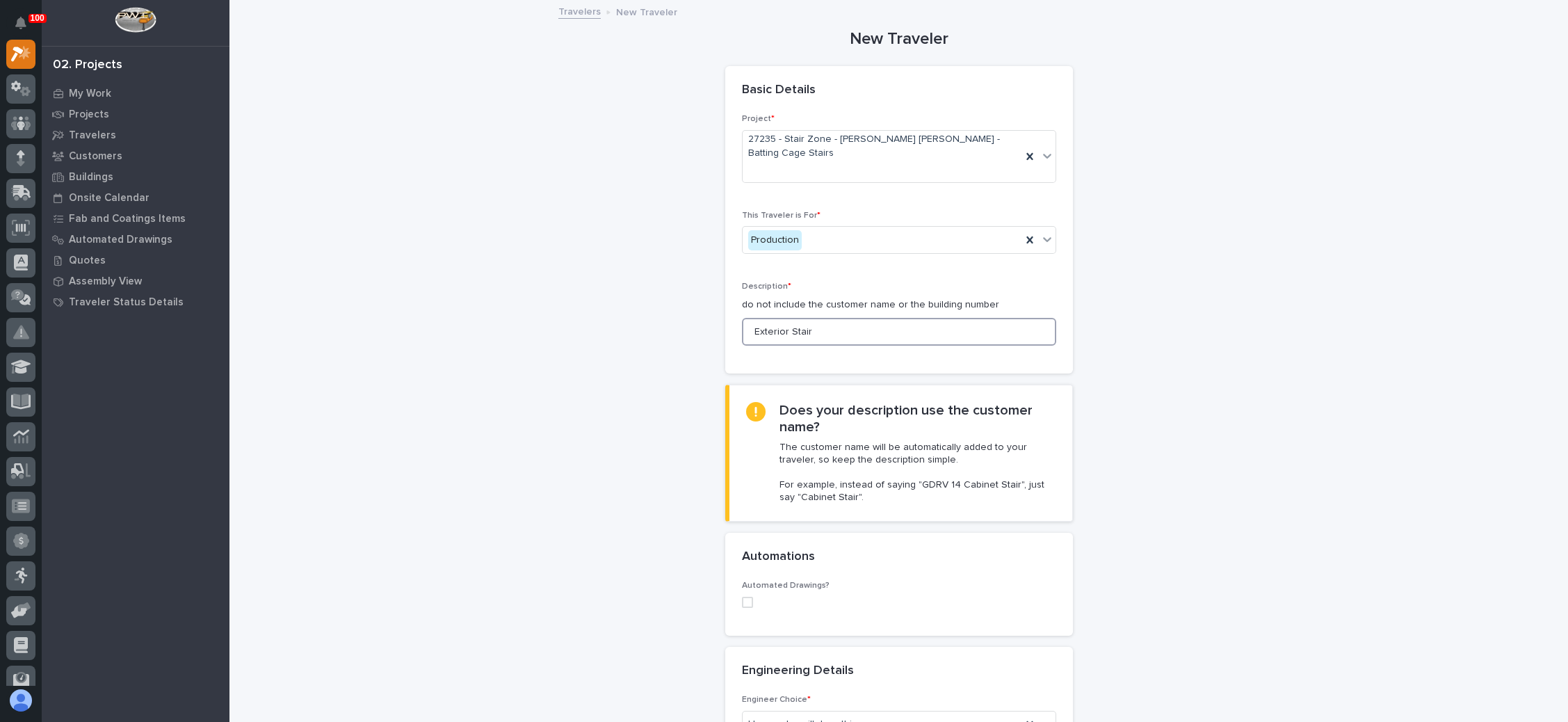
drag, startPoint x: 778, startPoint y: 307, endPoint x: 721, endPoint y: 314, distance: 57.4
click at [725, 314] on div "Project * 27235 - Stair Zone - Moeller Purcell - Batting Cage Stairs This Trave…" at bounding box center [899, 243] width 347 height 259
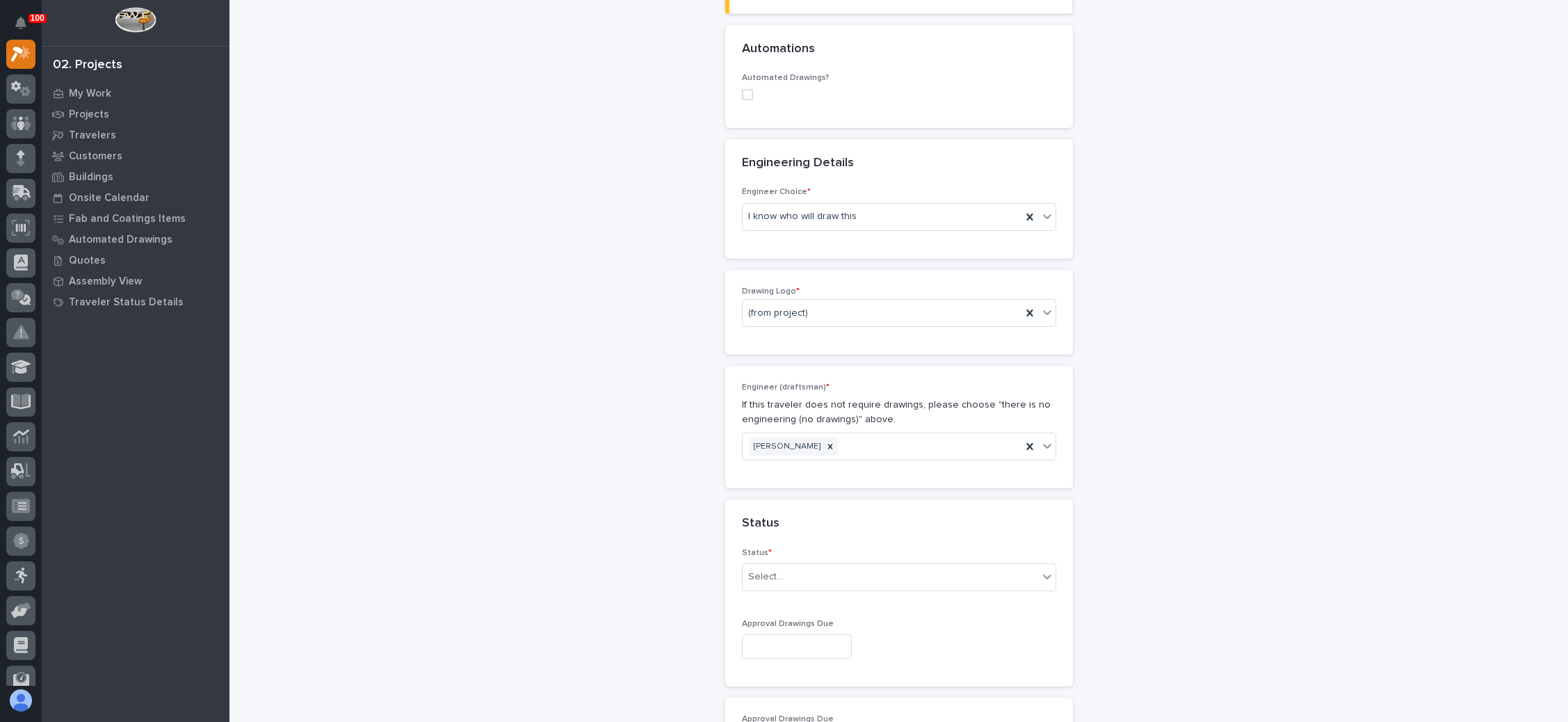
scroll to position [522, 0]
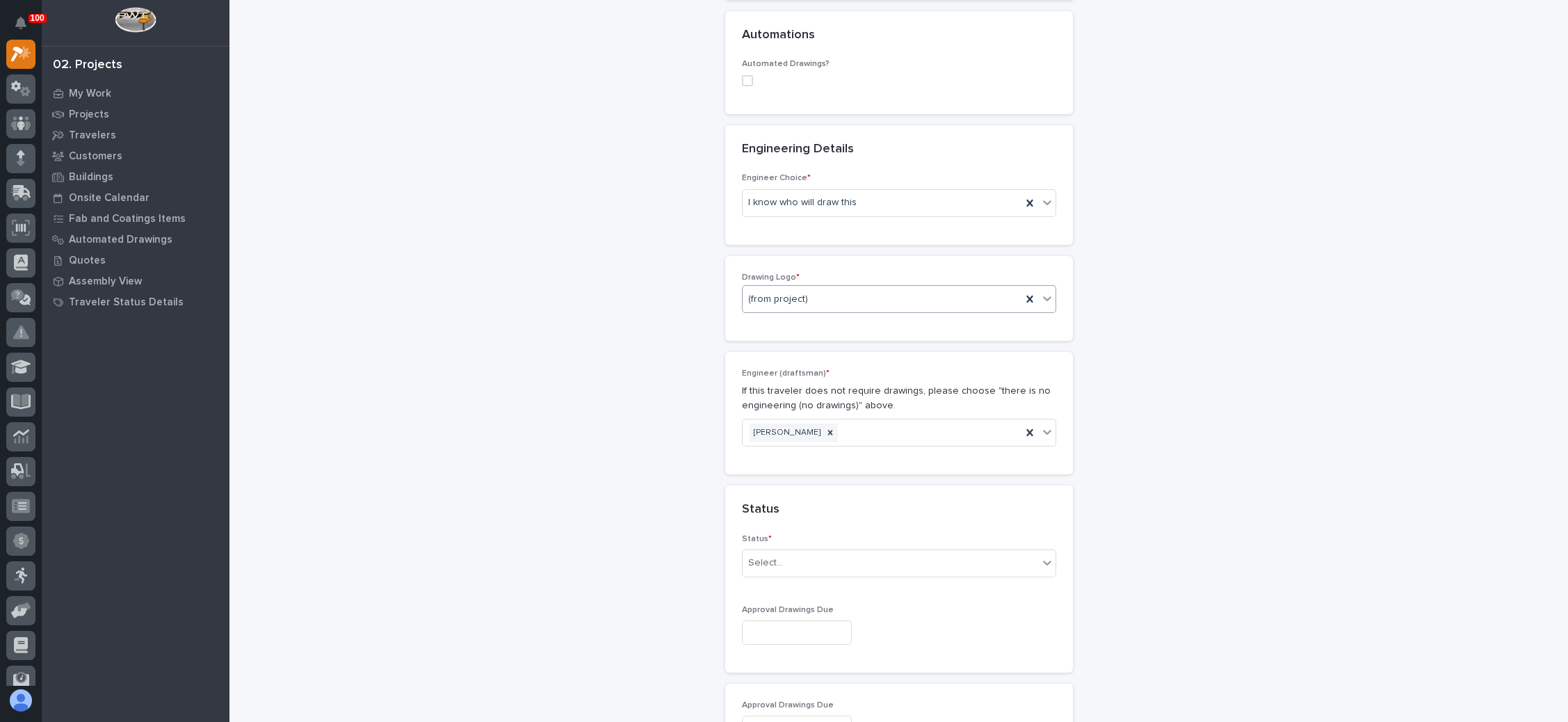
type input "Interior Stair"
click at [882, 288] on div "(from project)" at bounding box center [882, 299] width 279 height 23
click at [802, 395] on div "Stair Zone" at bounding box center [891, 395] width 313 height 25
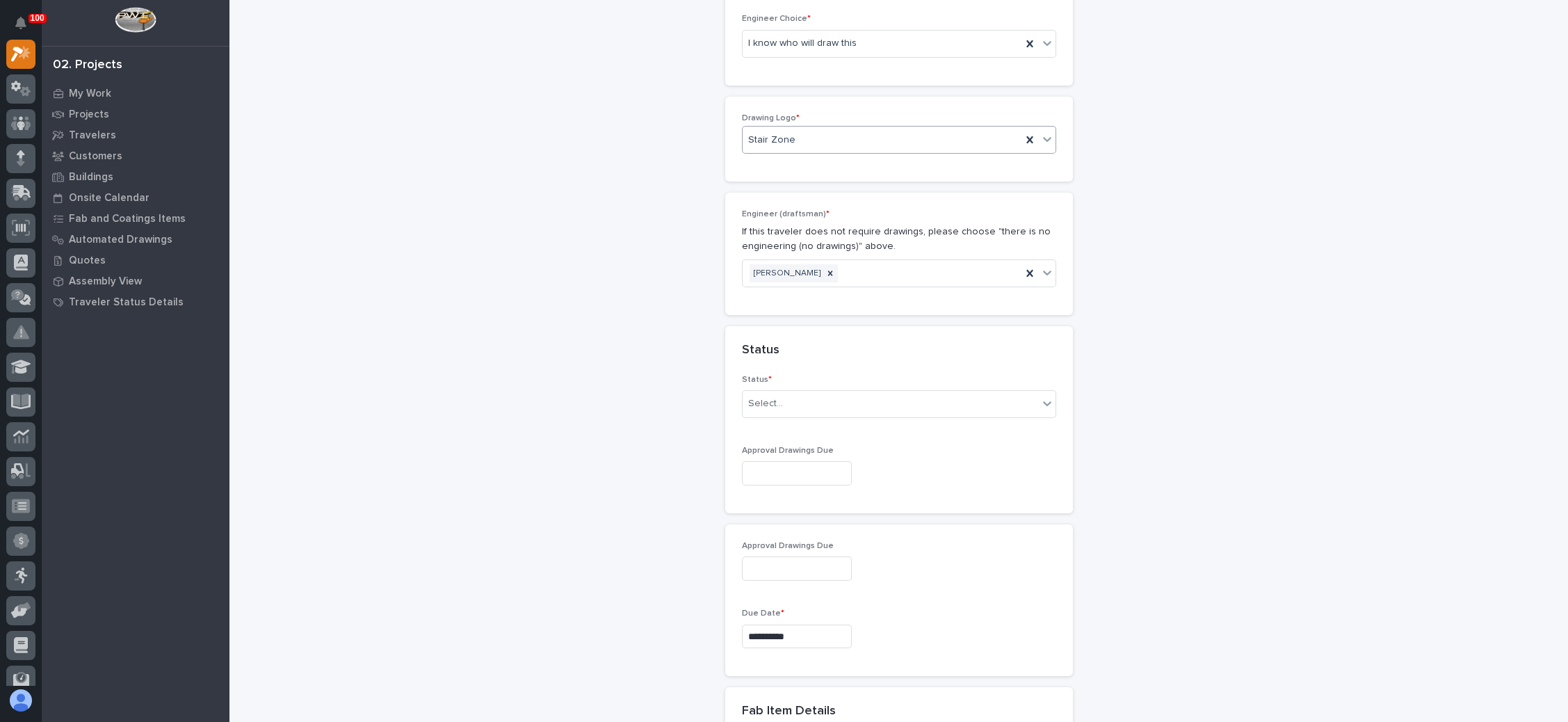
scroll to position [730, 0]
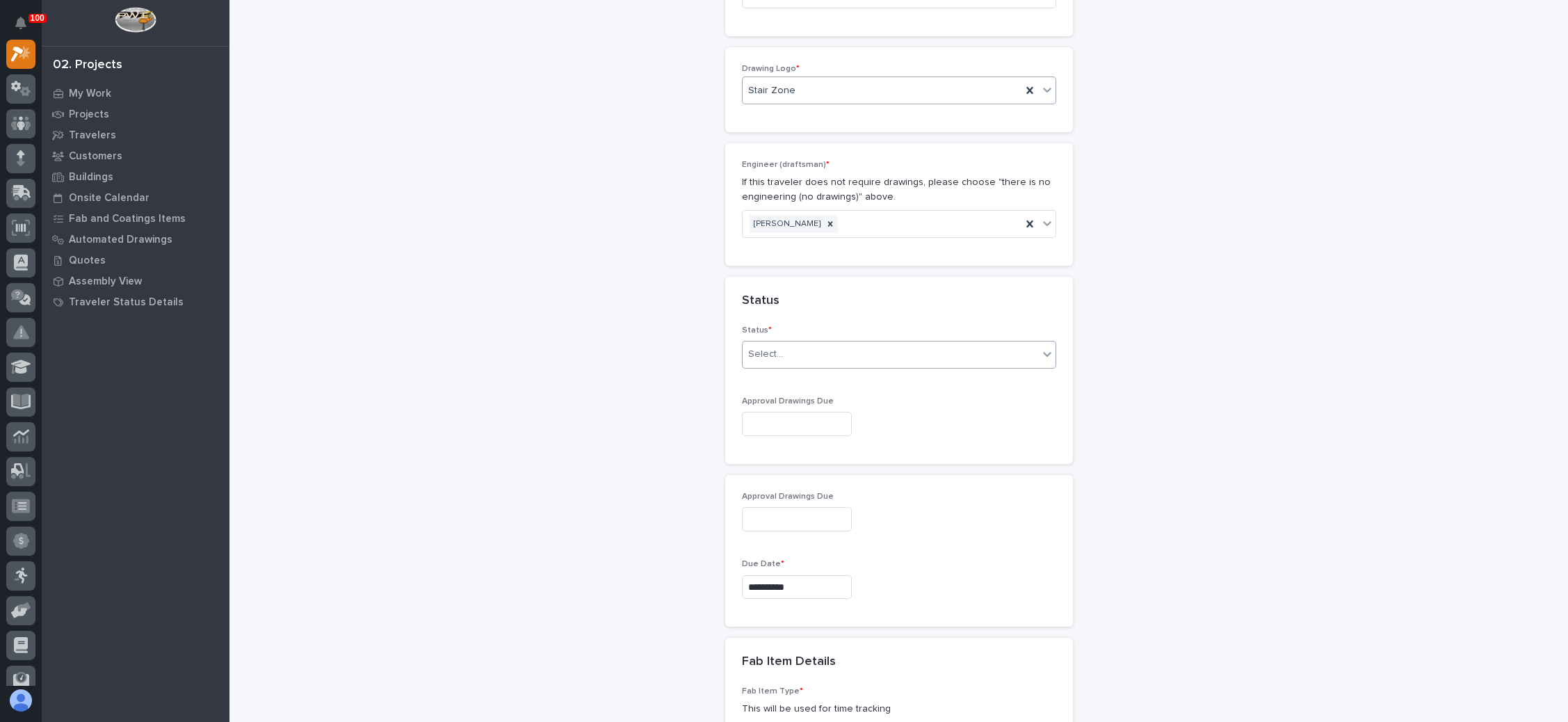
click at [838, 343] on div "Select..." at bounding box center [890, 354] width 295 height 23
click at [828, 350] on div "Sold (no traveler printed)" at bounding box center [891, 351] width 313 height 25
click at [821, 412] on input "text" at bounding box center [796, 424] width 110 height 25
click at [784, 304] on div "24" at bounding box center [780, 302] width 19 height 19
type input "**********"
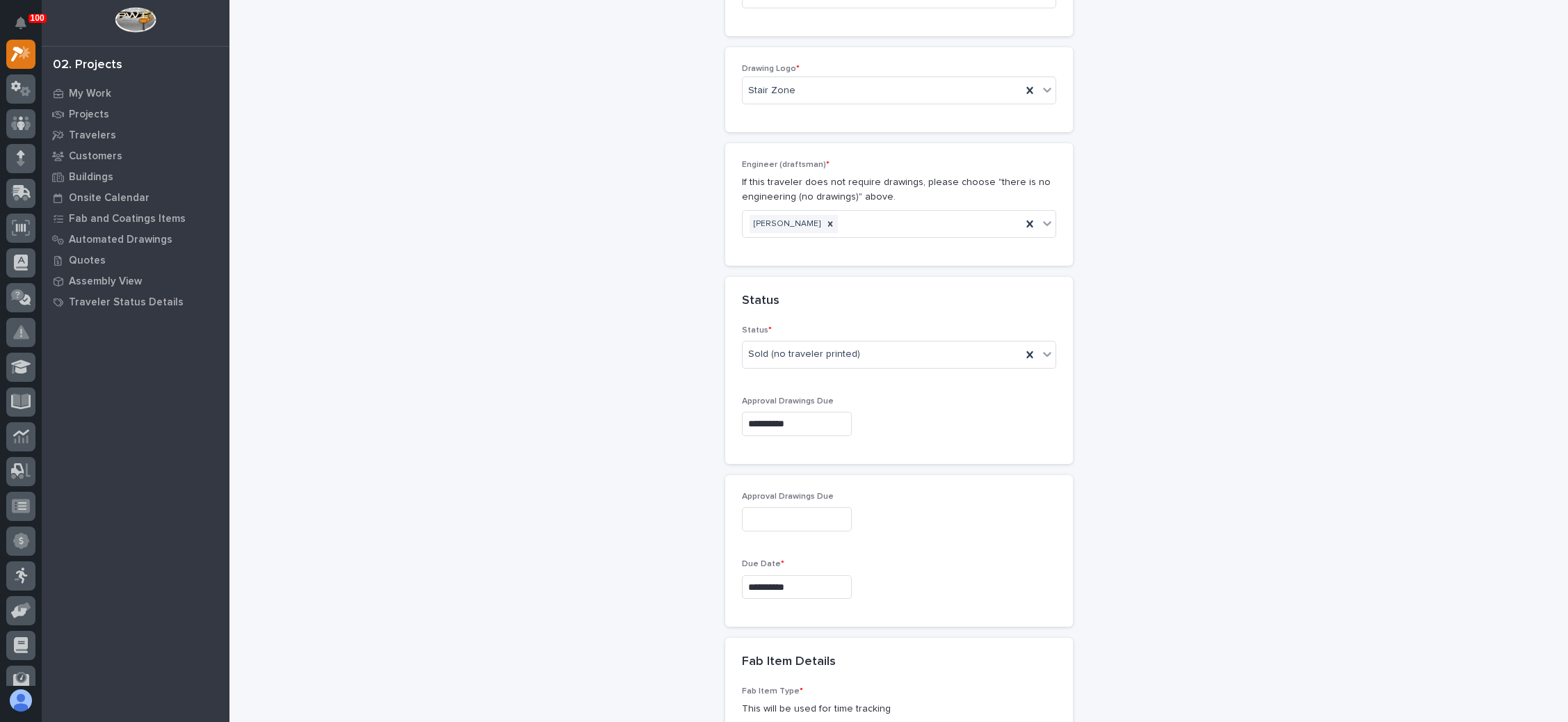
type input "**********"
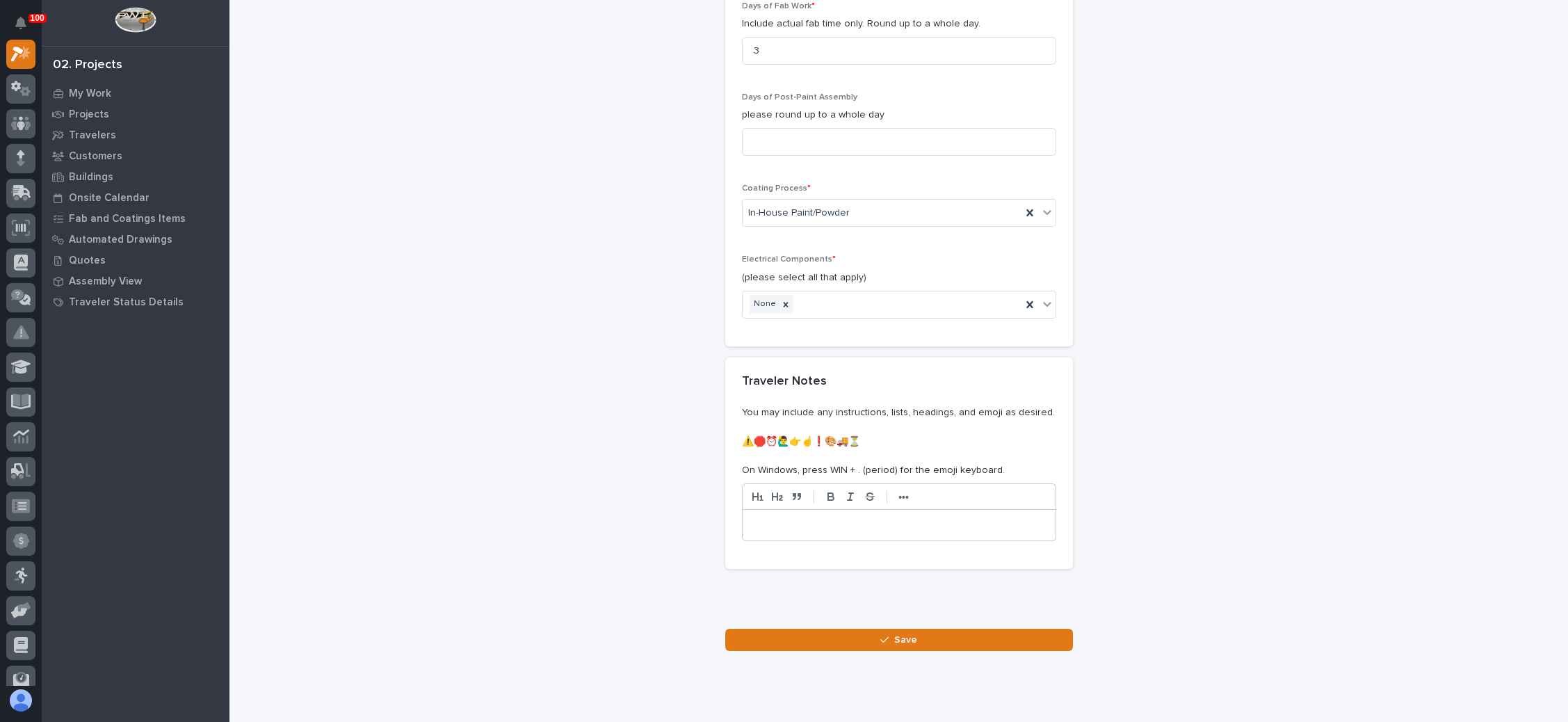
scroll to position [1582, 0]
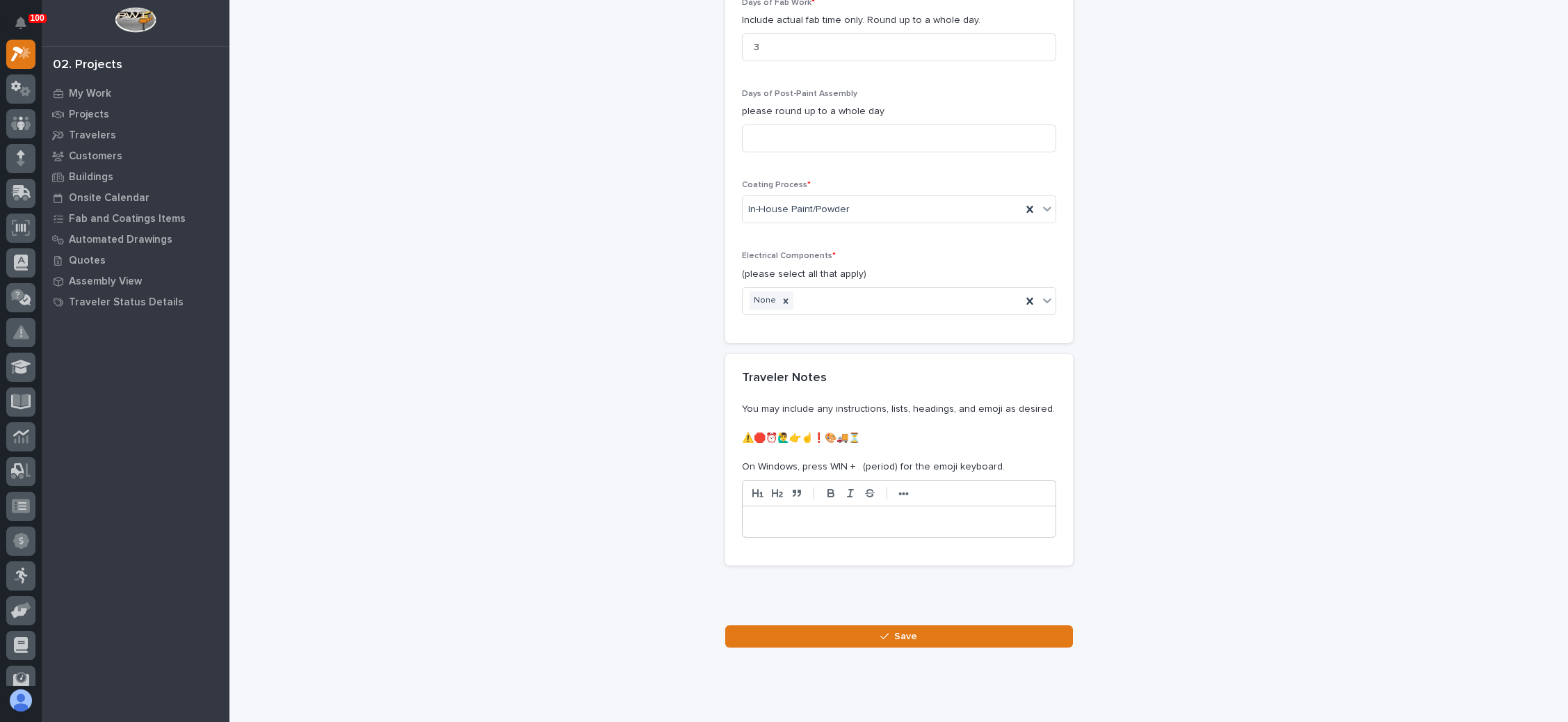
drag, startPoint x: 892, startPoint y: 597, endPoint x: 936, endPoint y: 579, distance: 47.5
click at [895, 630] on span "Save" at bounding box center [906, 636] width 23 height 13
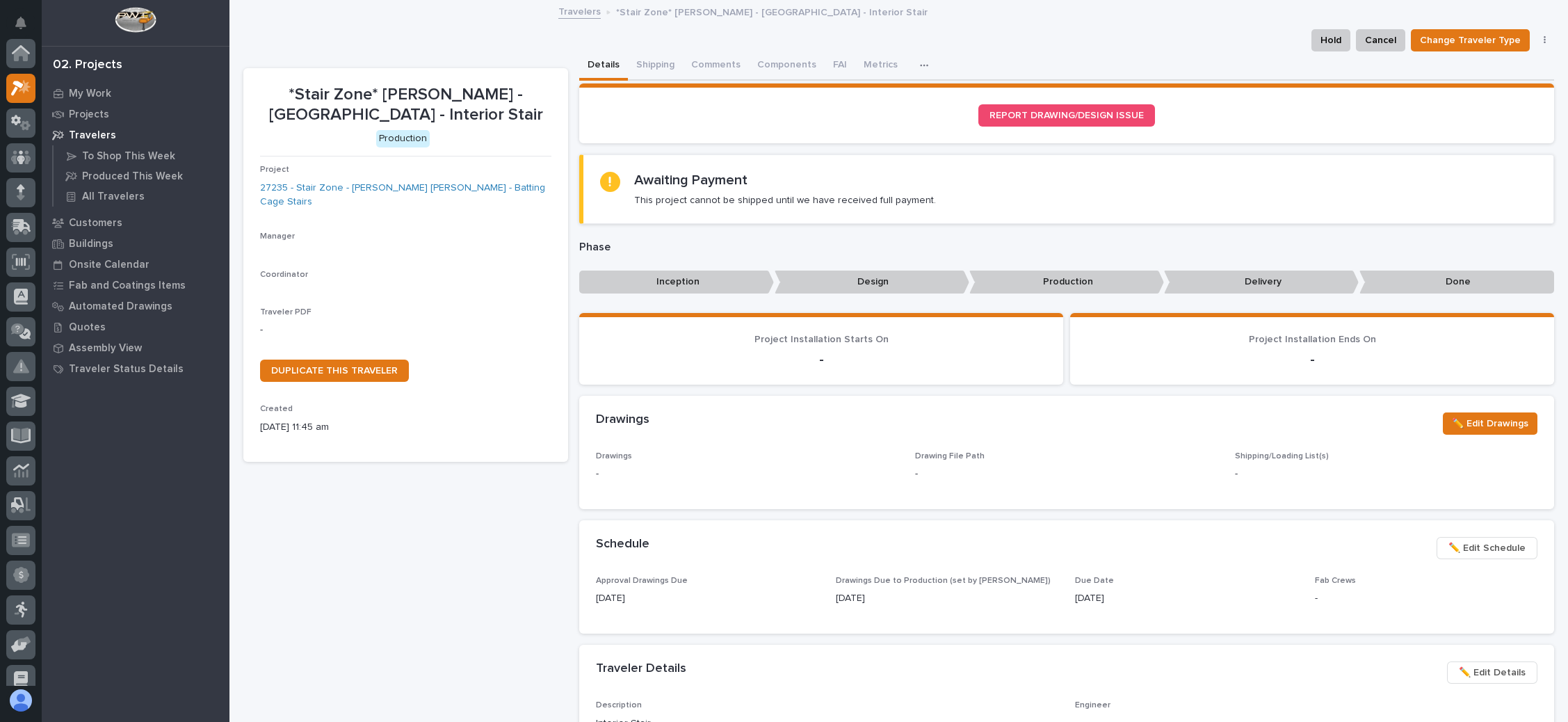
scroll to position [34, 0]
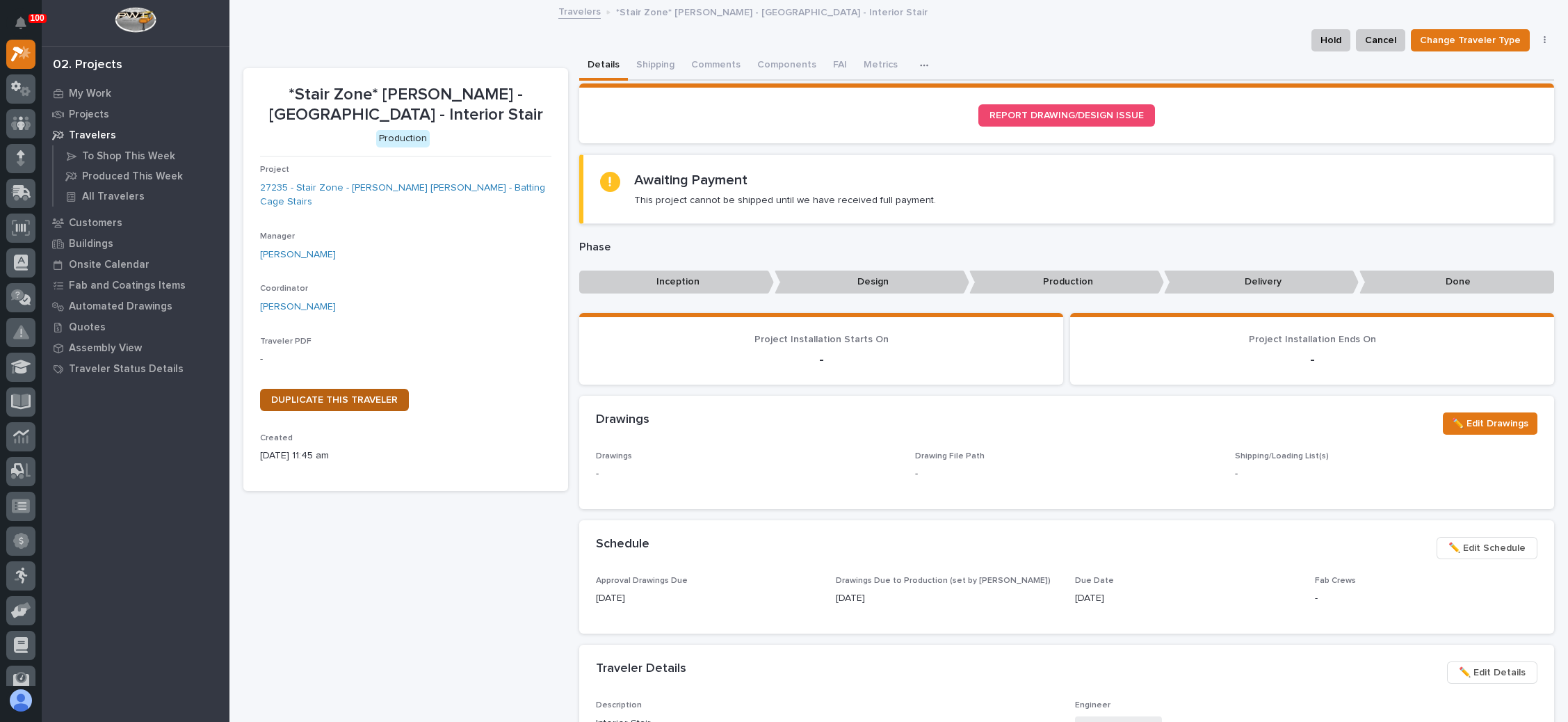
click at [371, 395] on span "DUPLICATE THIS TRAVELER" at bounding box center [335, 400] width 127 height 10
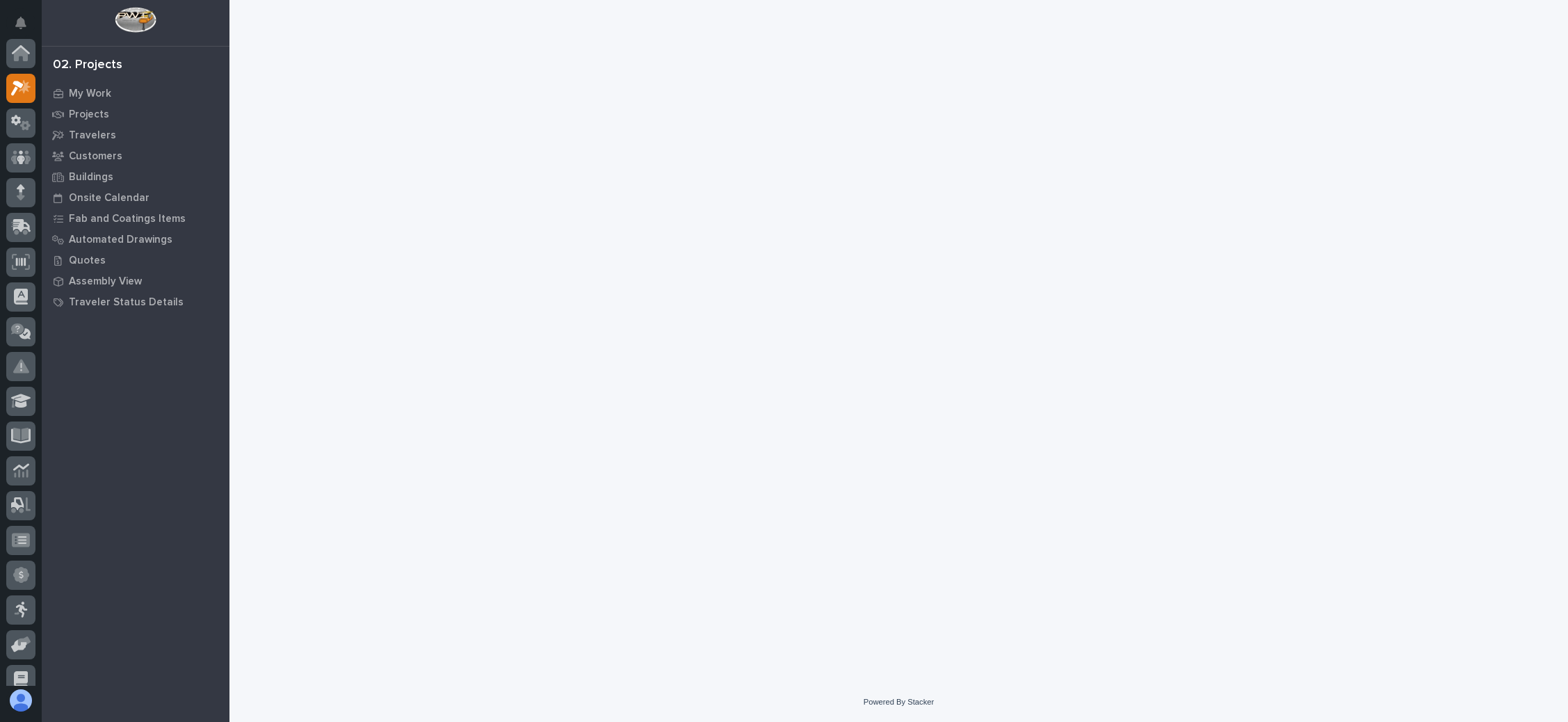
scroll to position [34, 0]
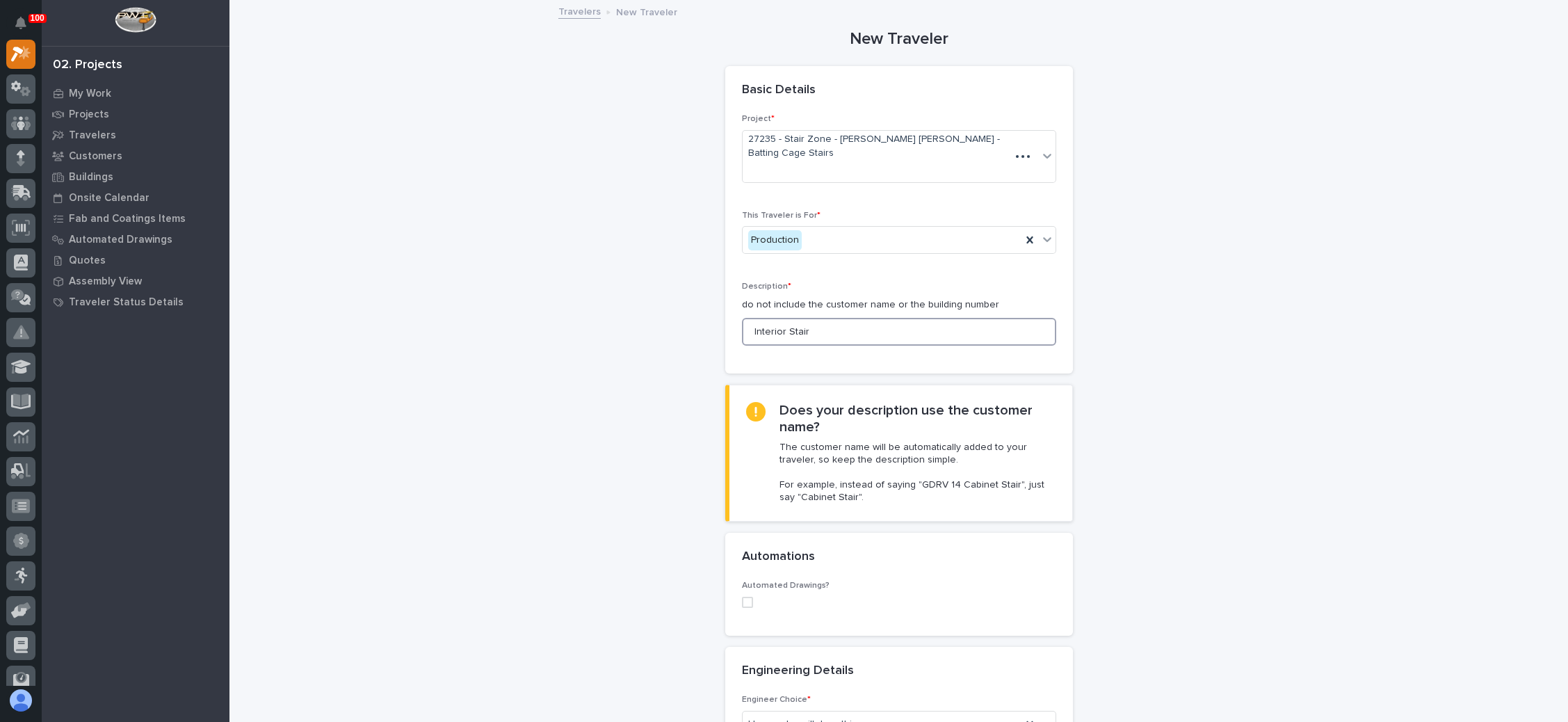
drag, startPoint x: 819, startPoint y: 301, endPoint x: 718, endPoint y: 300, distance: 101.0
click at [725, 300] on div "Project * 27235 - Stair Zone - [PERSON_NAME] [PERSON_NAME] - Batting Cage Stair…" at bounding box center [899, 243] width 347 height 259
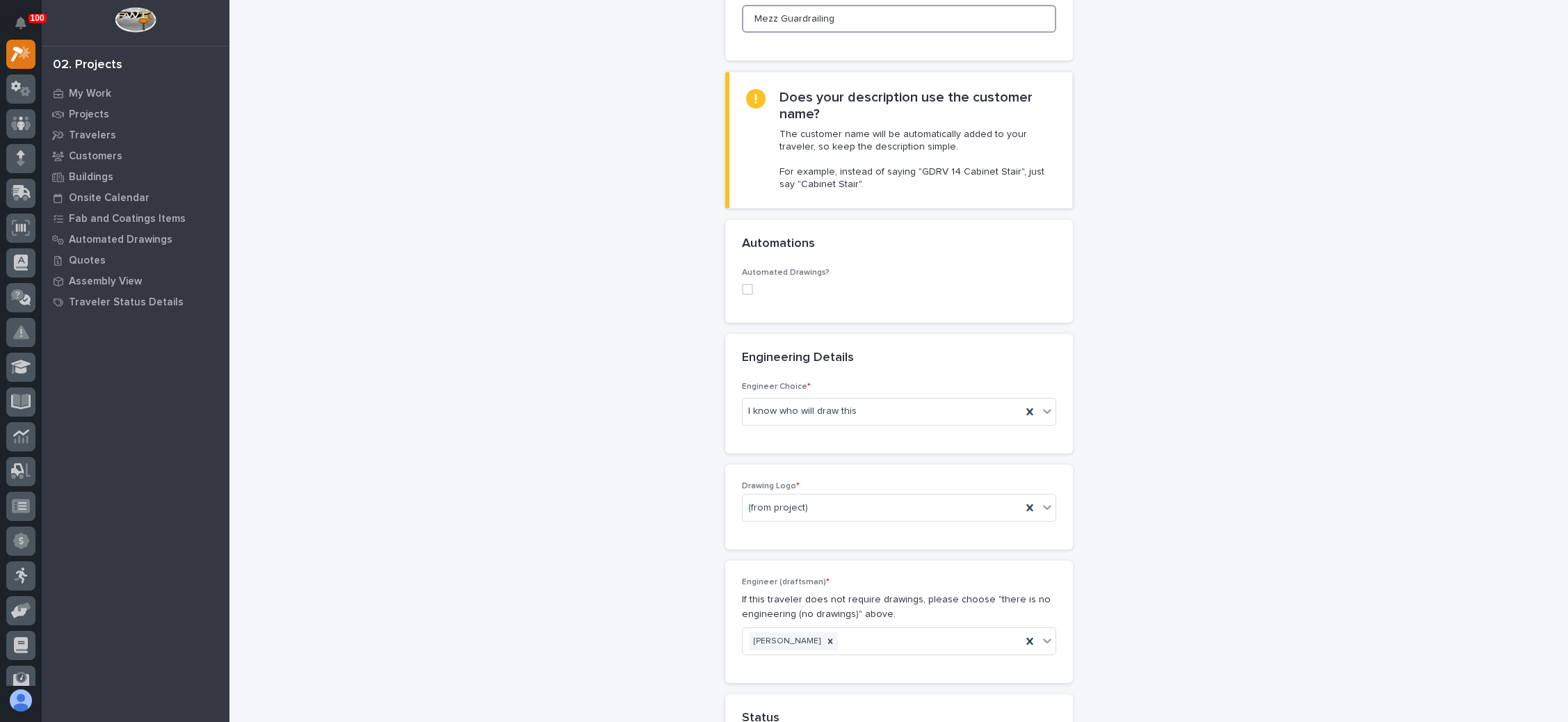
scroll to position [418, 0]
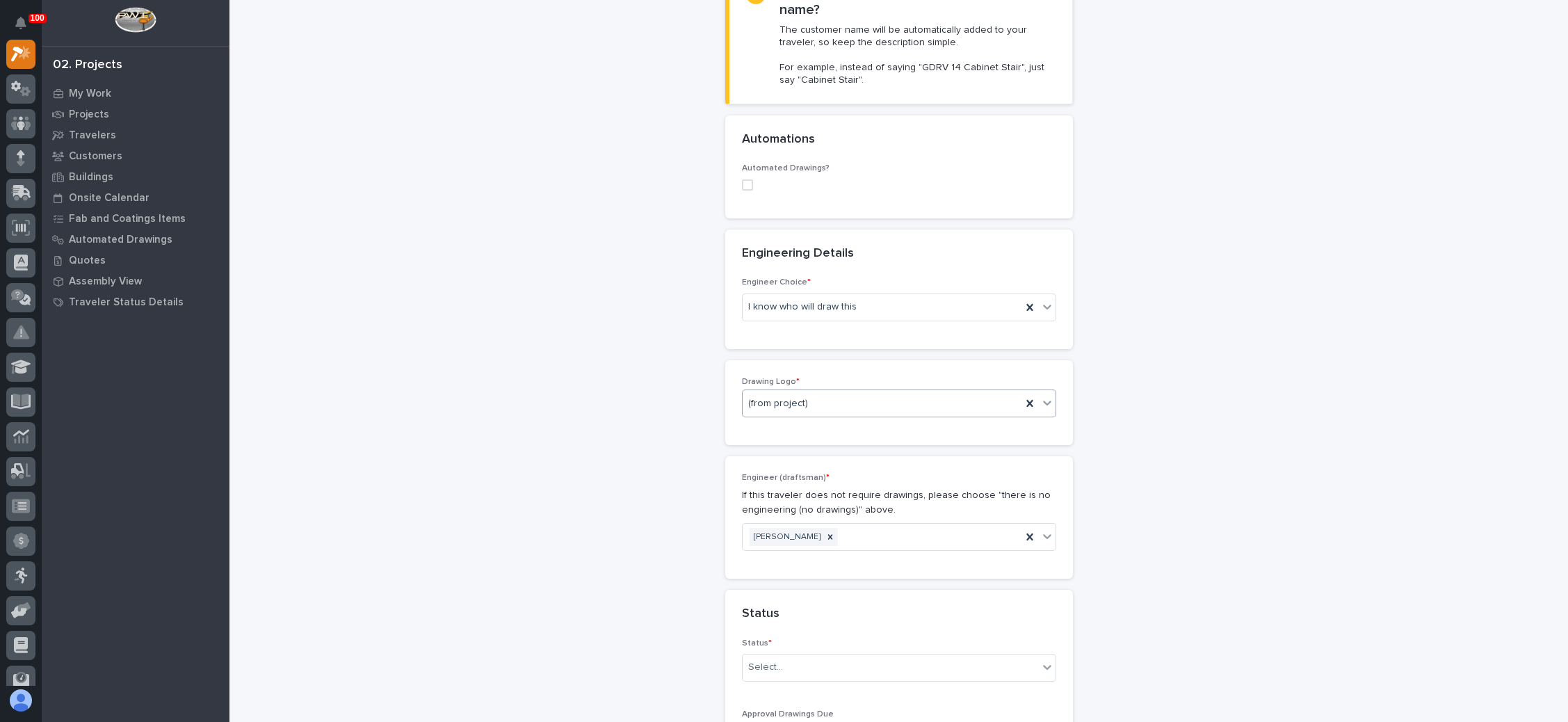
type input "Mezz Guardrailing"
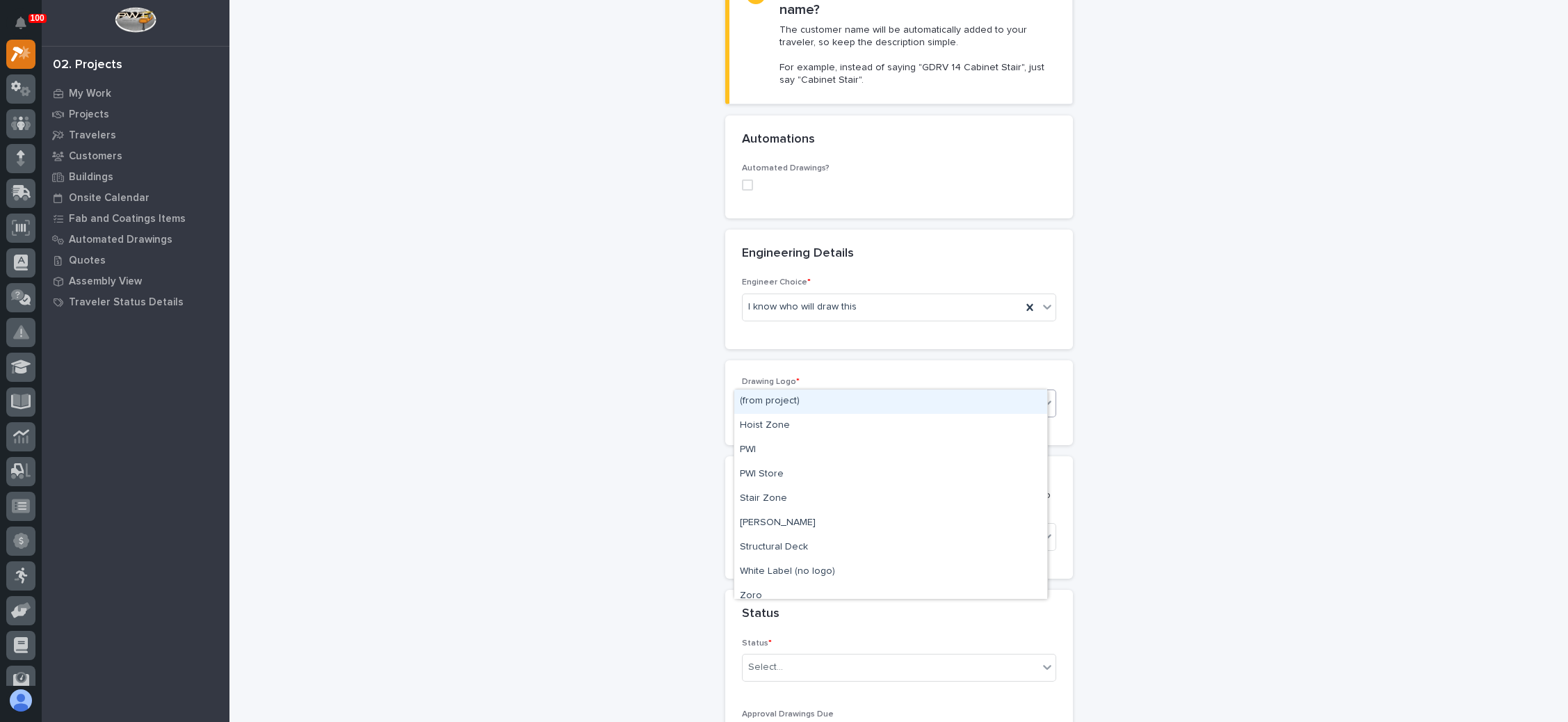
click at [952, 392] on div "(from project)" at bounding box center [882, 404] width 279 height 23
click at [789, 497] on div "Stair Zone" at bounding box center [891, 499] width 313 height 25
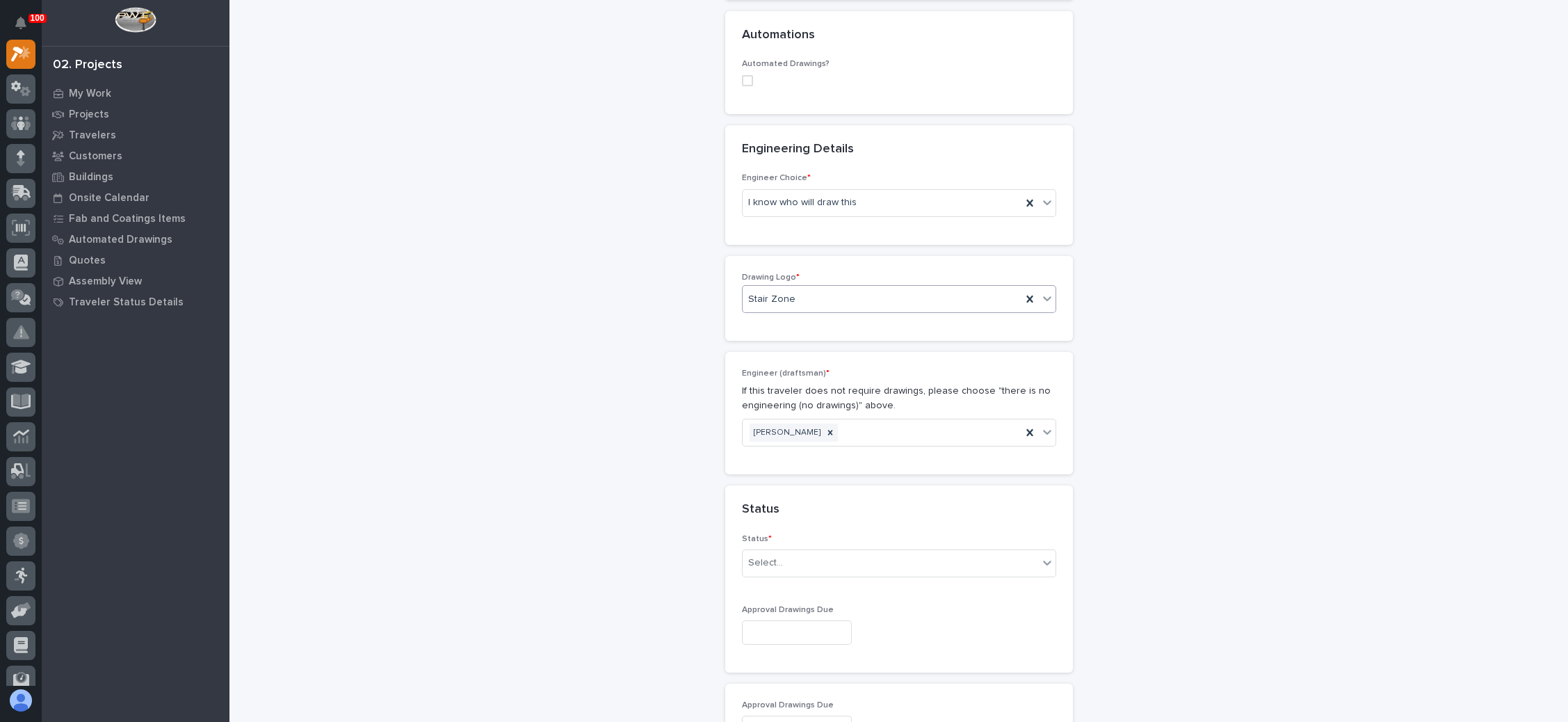
scroll to position [730, 0]
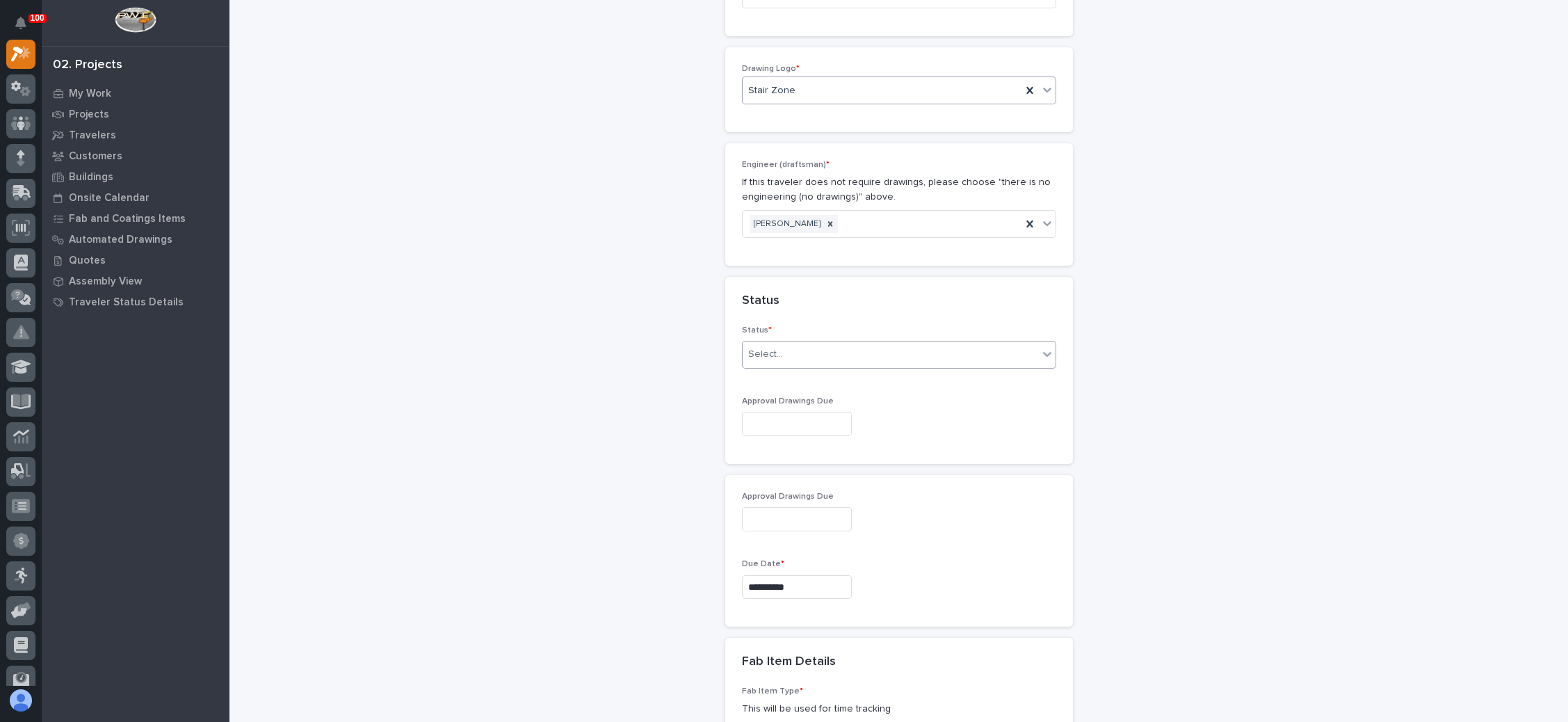
click at [819, 343] on div "Select..." at bounding box center [890, 354] width 295 height 23
click at [835, 350] on div "Sold (no traveler printed)" at bounding box center [891, 351] width 313 height 25
click at [805, 412] on input "text" at bounding box center [796, 424] width 110 height 25
click at [781, 301] on div "24" at bounding box center [780, 302] width 19 height 19
type input "**********"
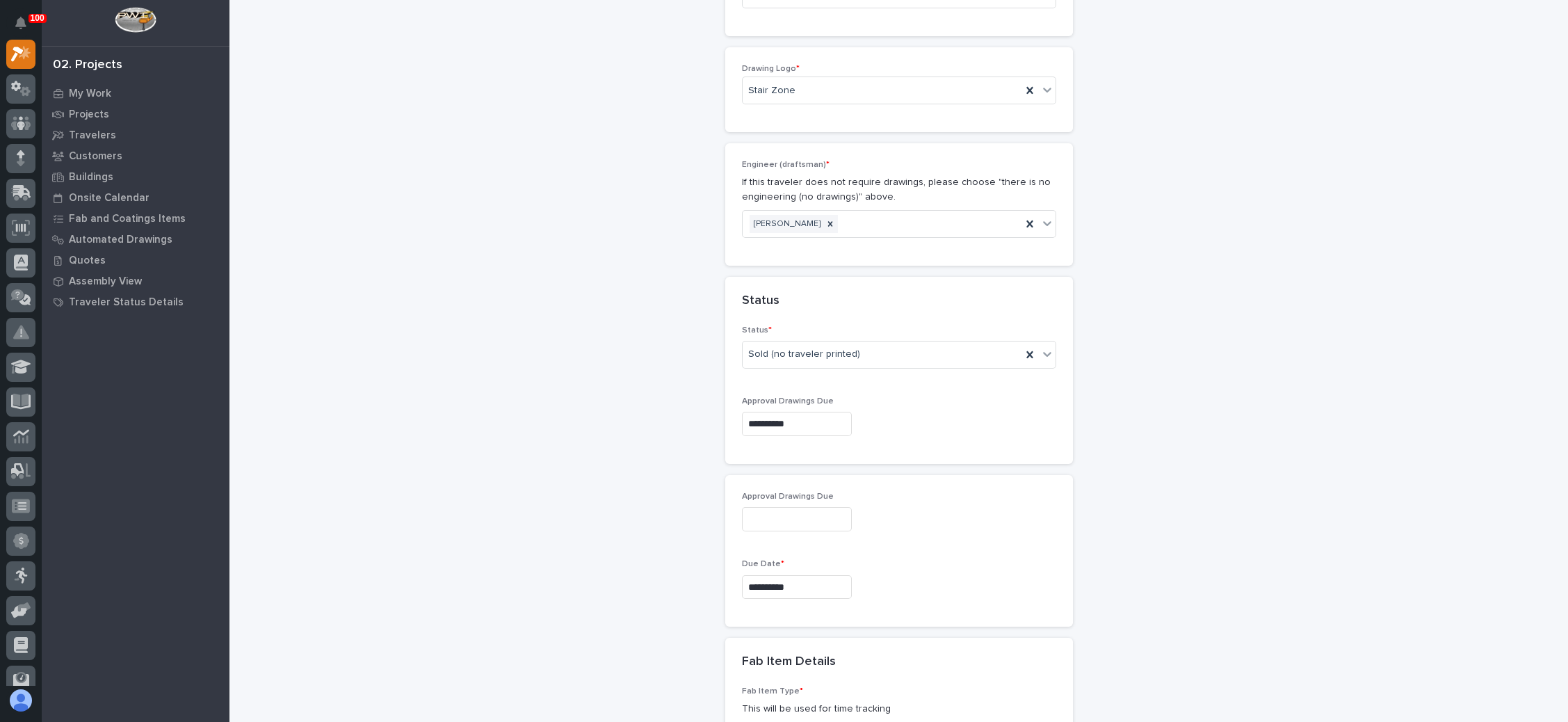
type input "**********"
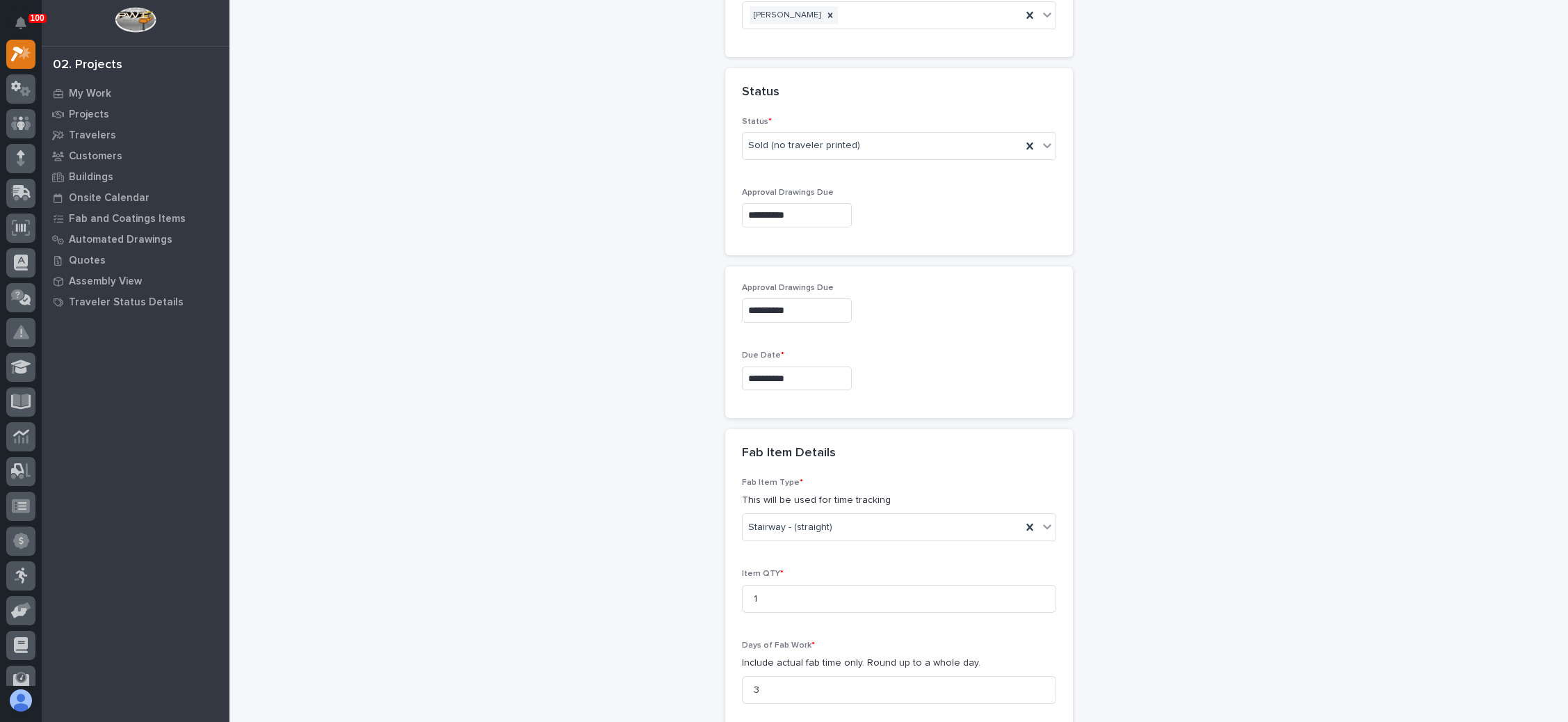
scroll to position [1148, 0]
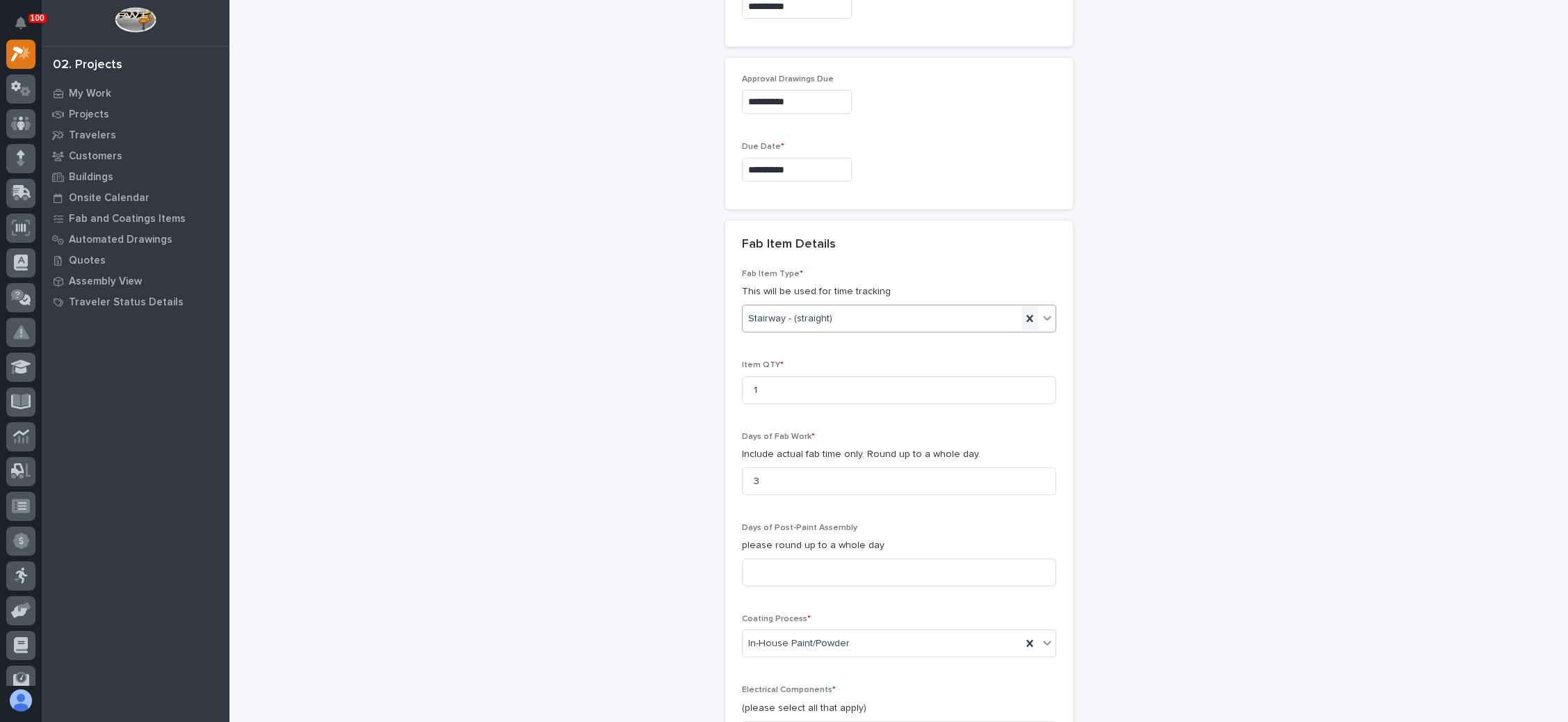
click at [1027, 316] on icon at bounding box center [1030, 318] width 6 height 7
click at [1040, 311] on icon at bounding box center [1047, 318] width 14 height 14
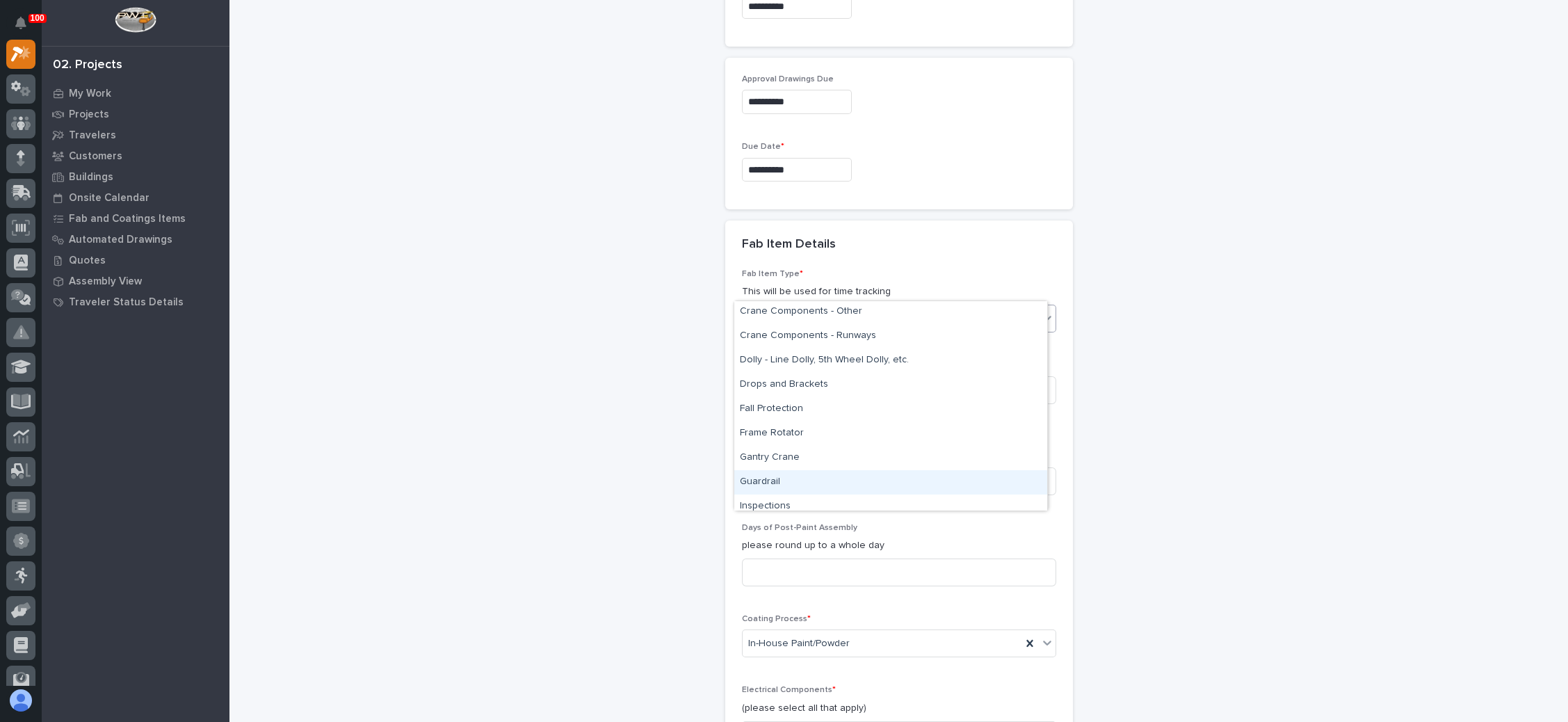
click at [781, 480] on div "Guardrail" at bounding box center [891, 483] width 313 height 25
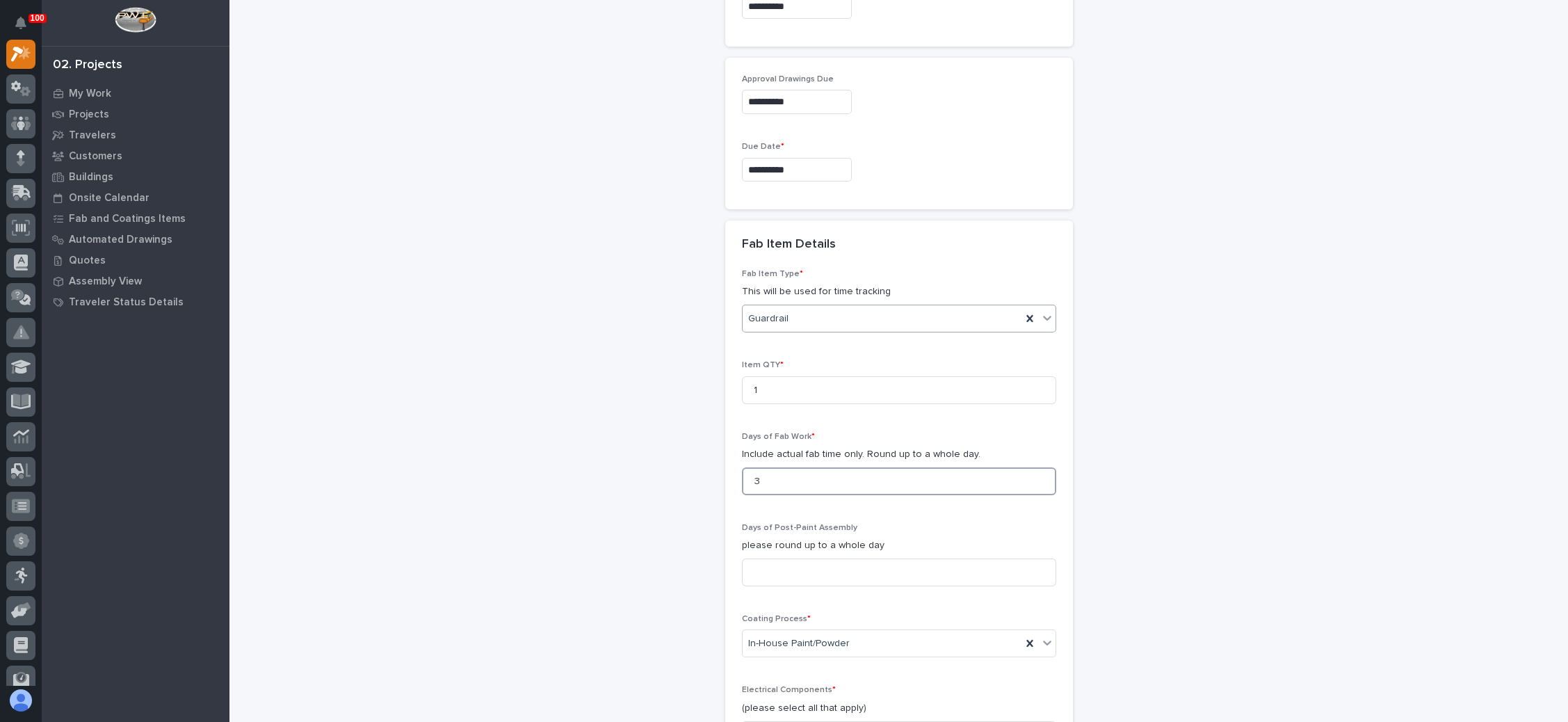
click at [841, 468] on input "3" at bounding box center [899, 481] width 315 height 28
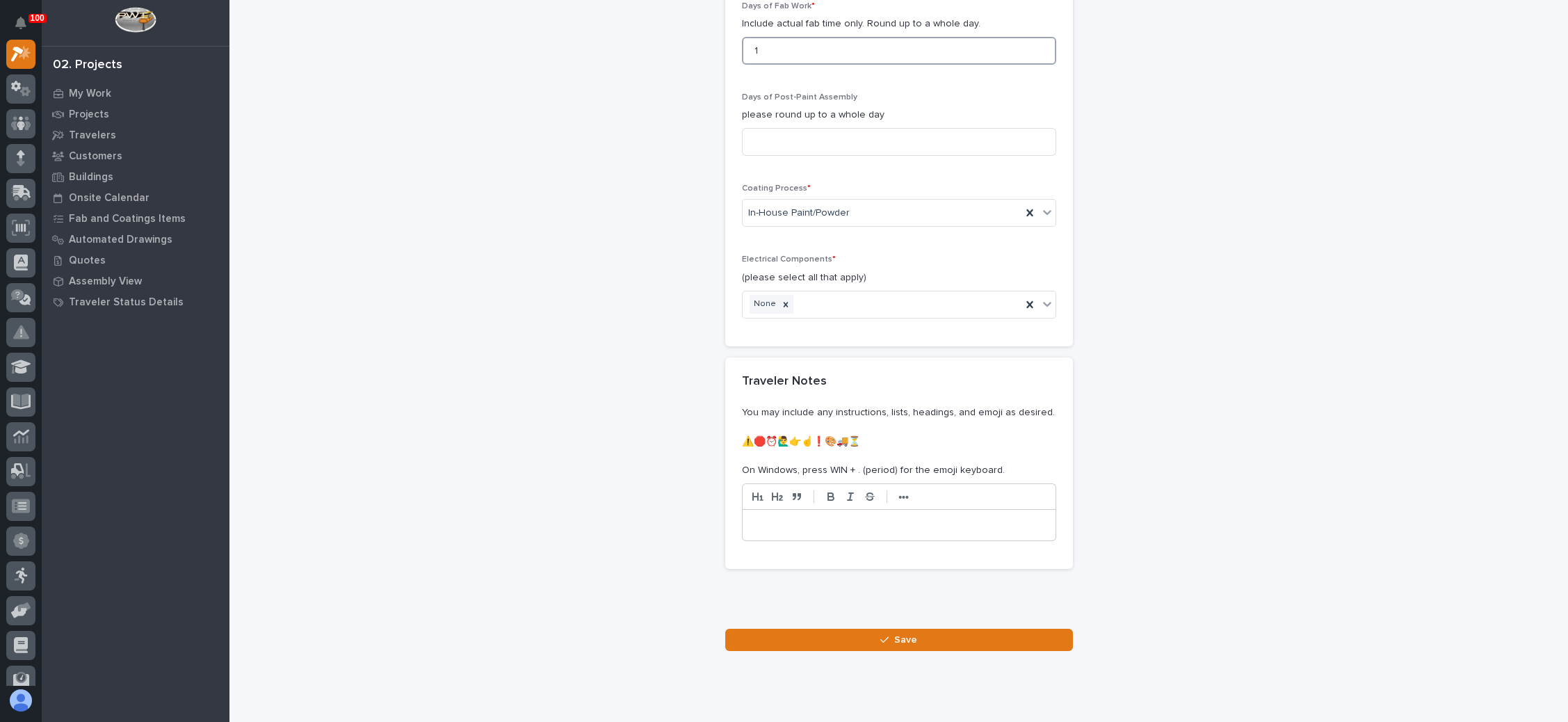
scroll to position [1582, 0]
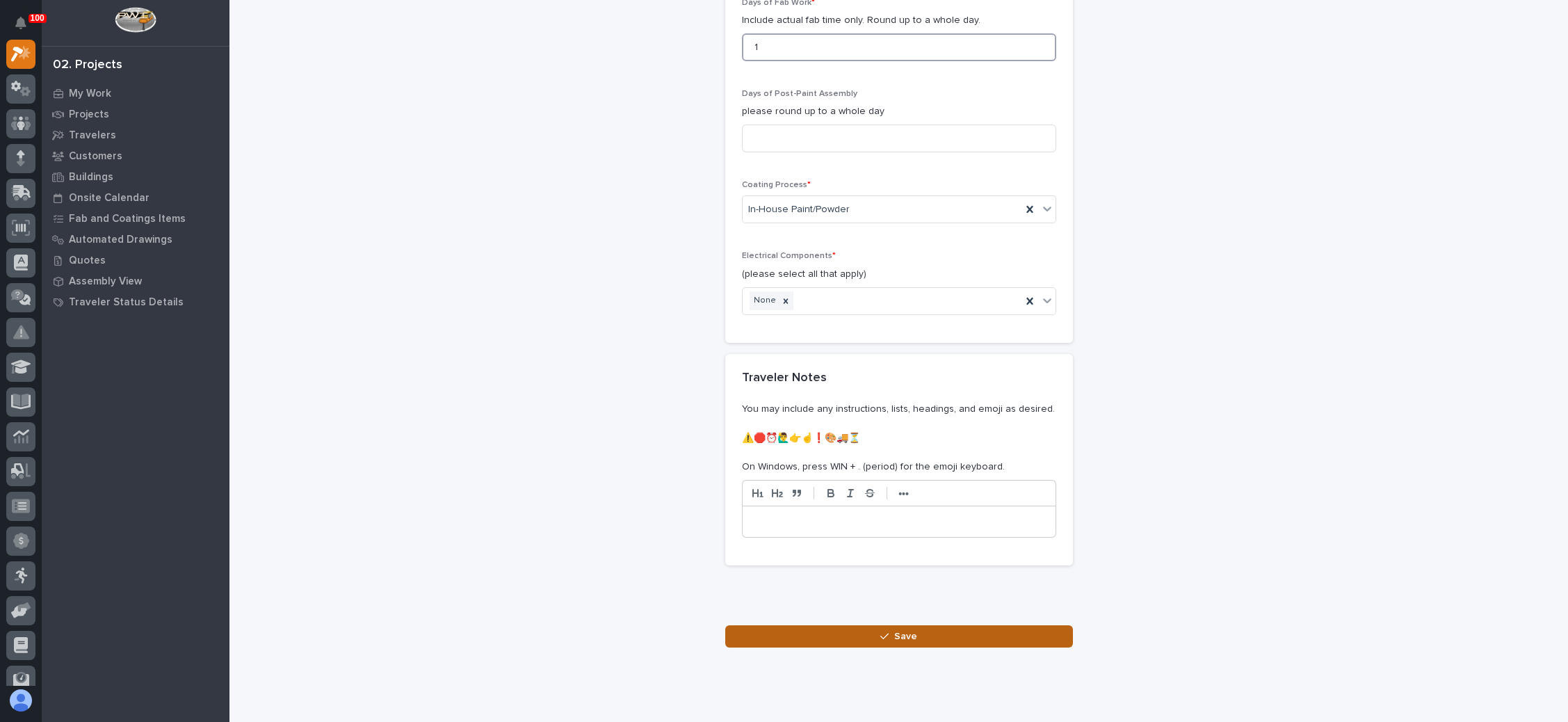
type input "1"
click at [884, 632] on div "button" at bounding box center [887, 636] width 14 height 10
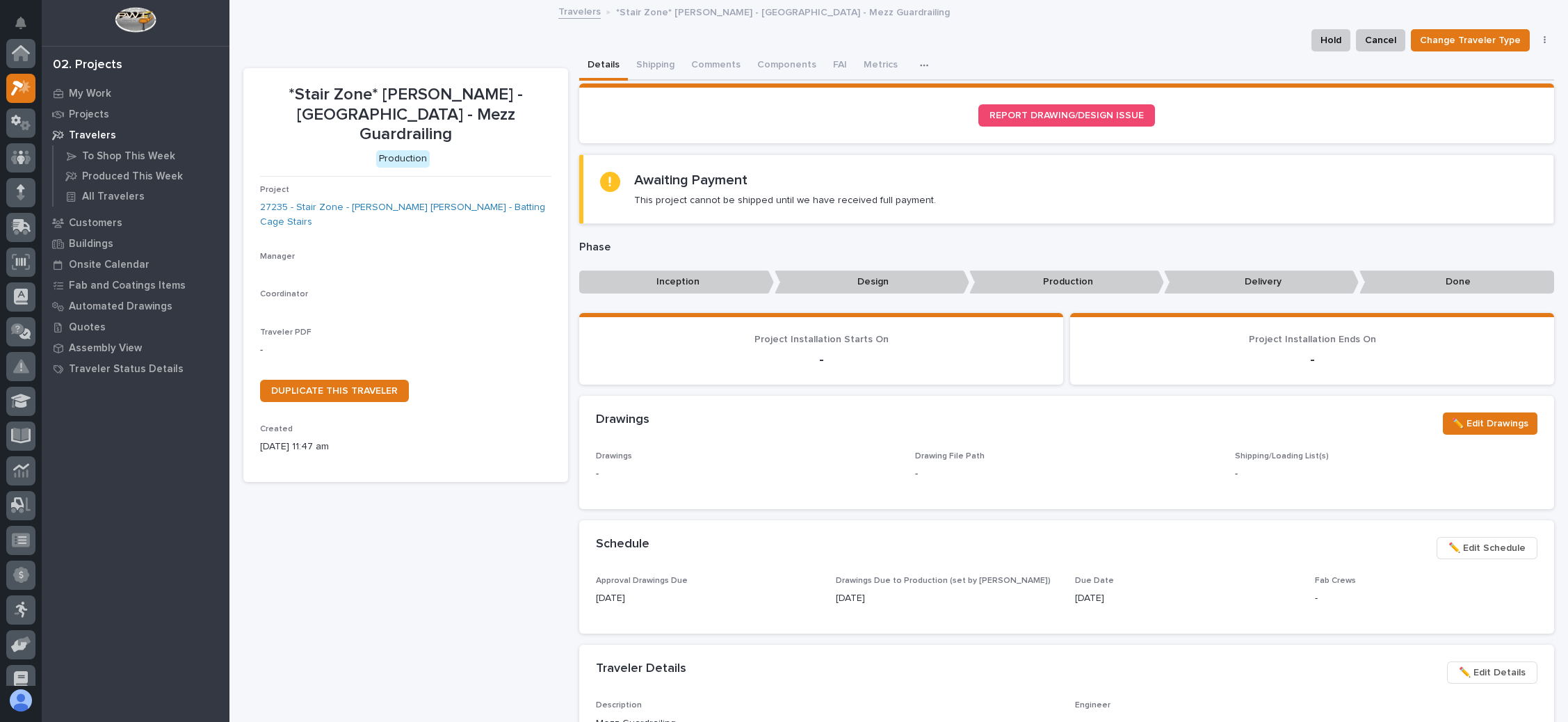
scroll to position [34, 0]
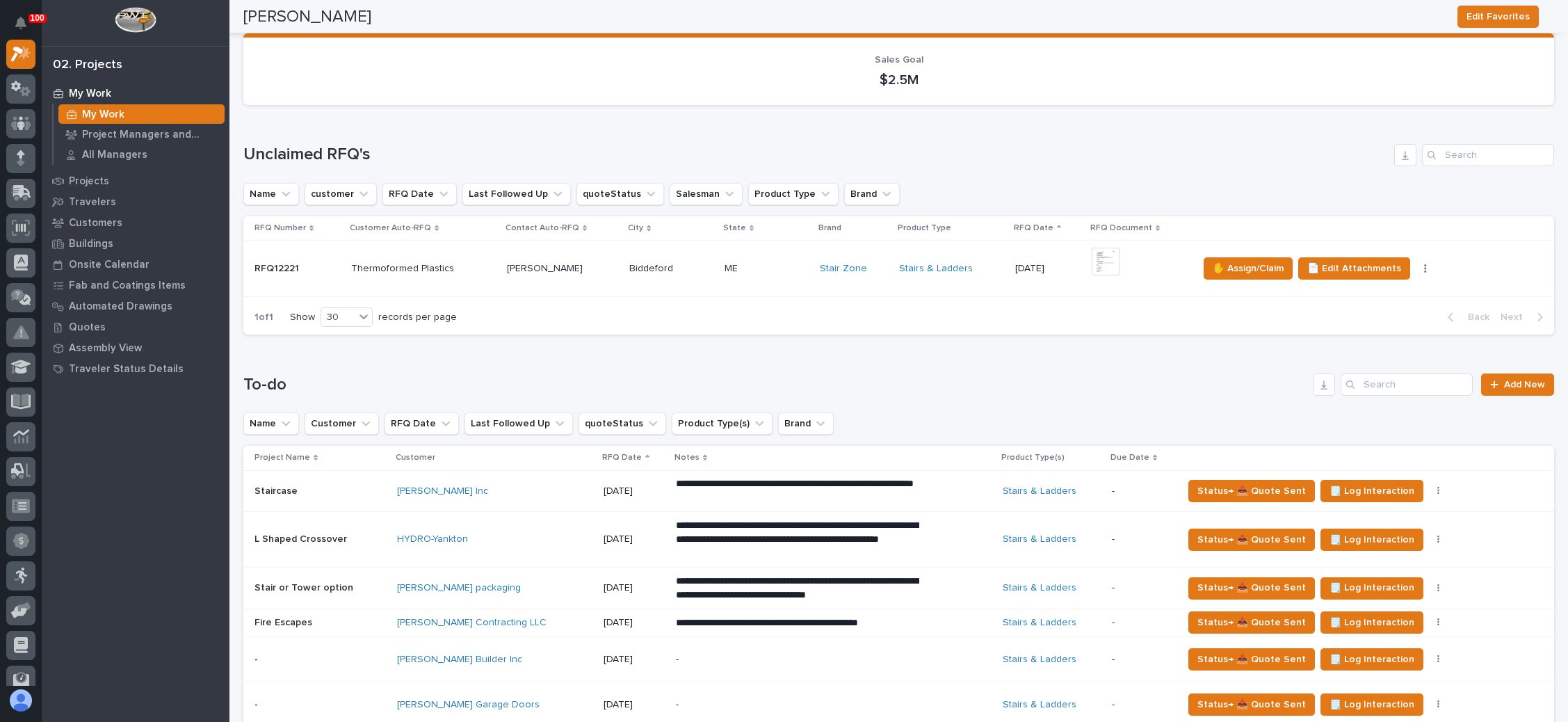
scroll to position [313, 0]
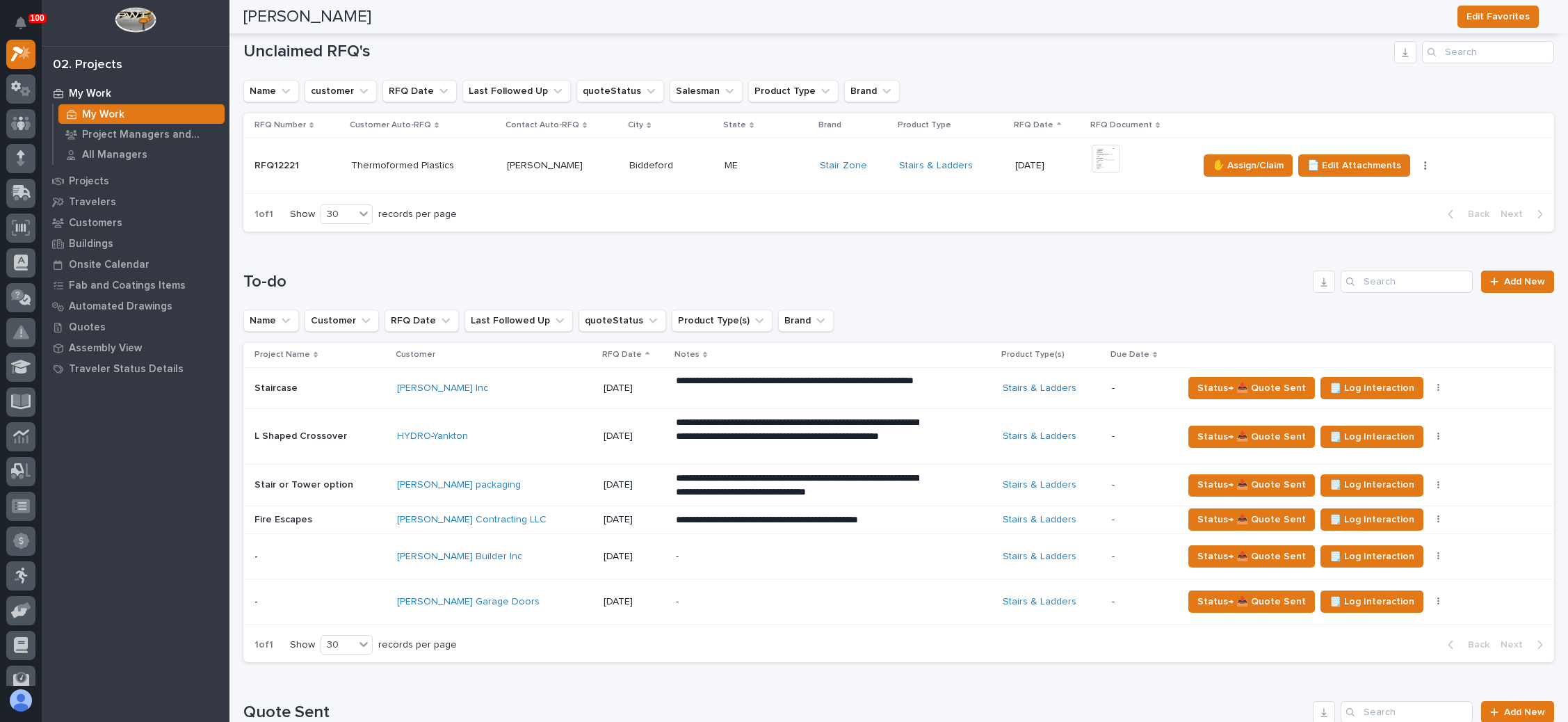
click at [783, 160] on p at bounding box center [766, 166] width 84 height 12
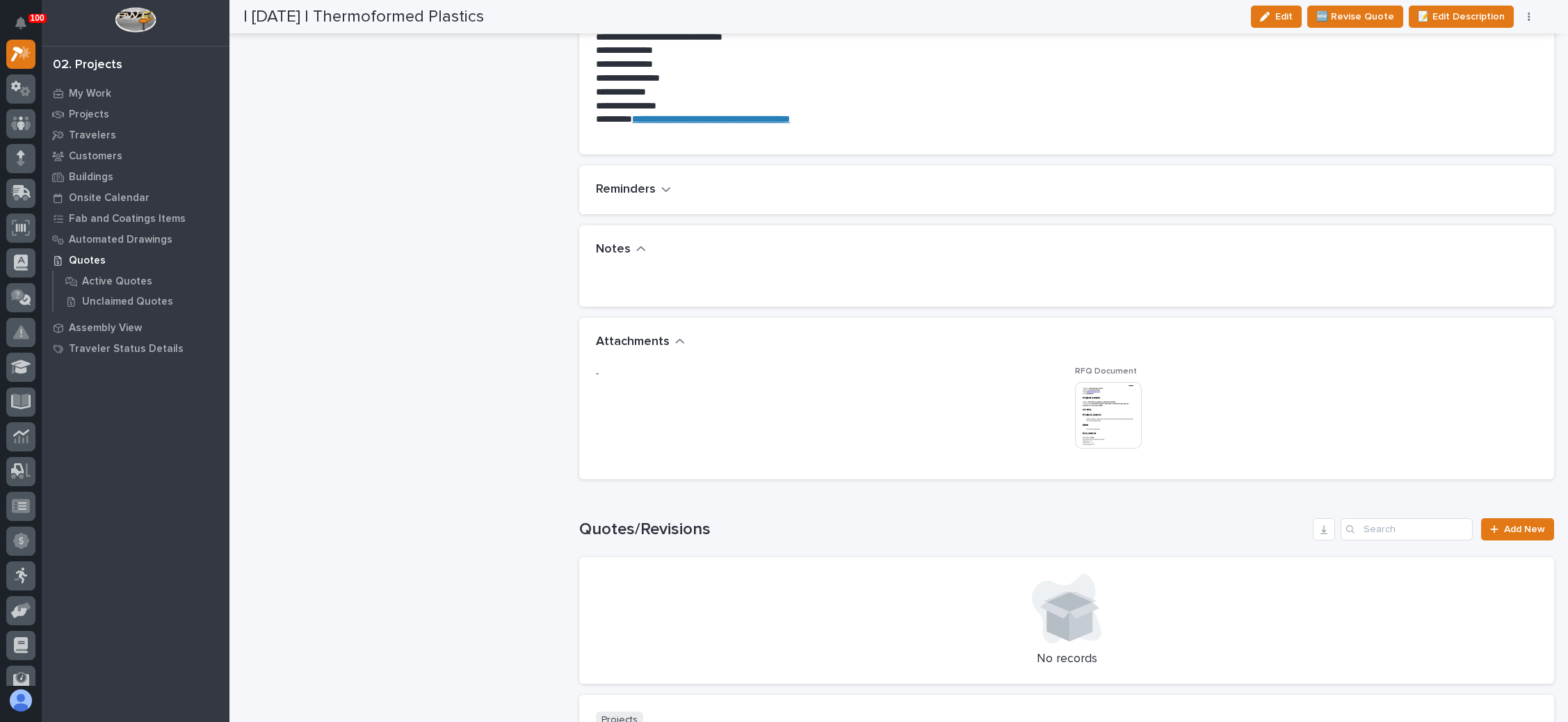
scroll to position [1043, 0]
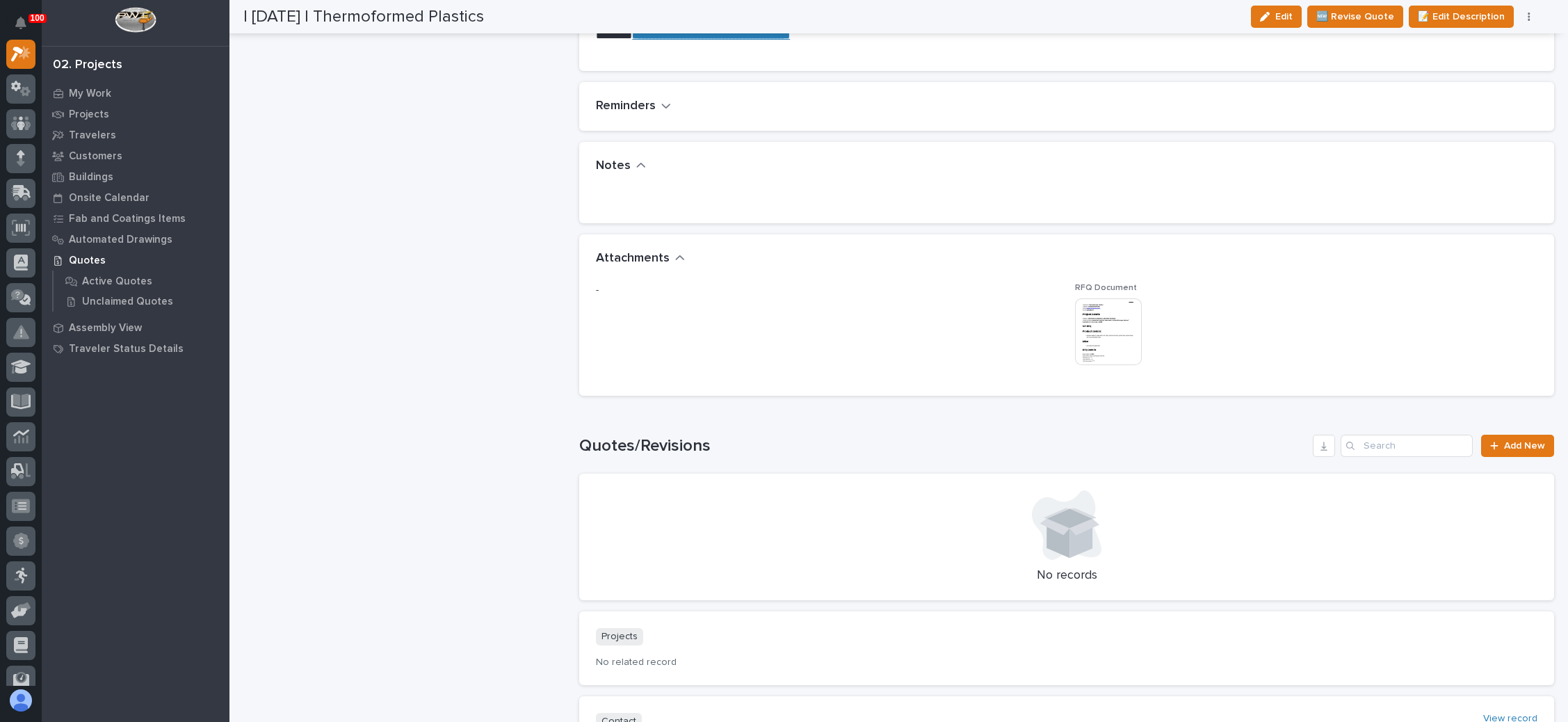
click at [1095, 338] on img at bounding box center [1109, 332] width 67 height 67
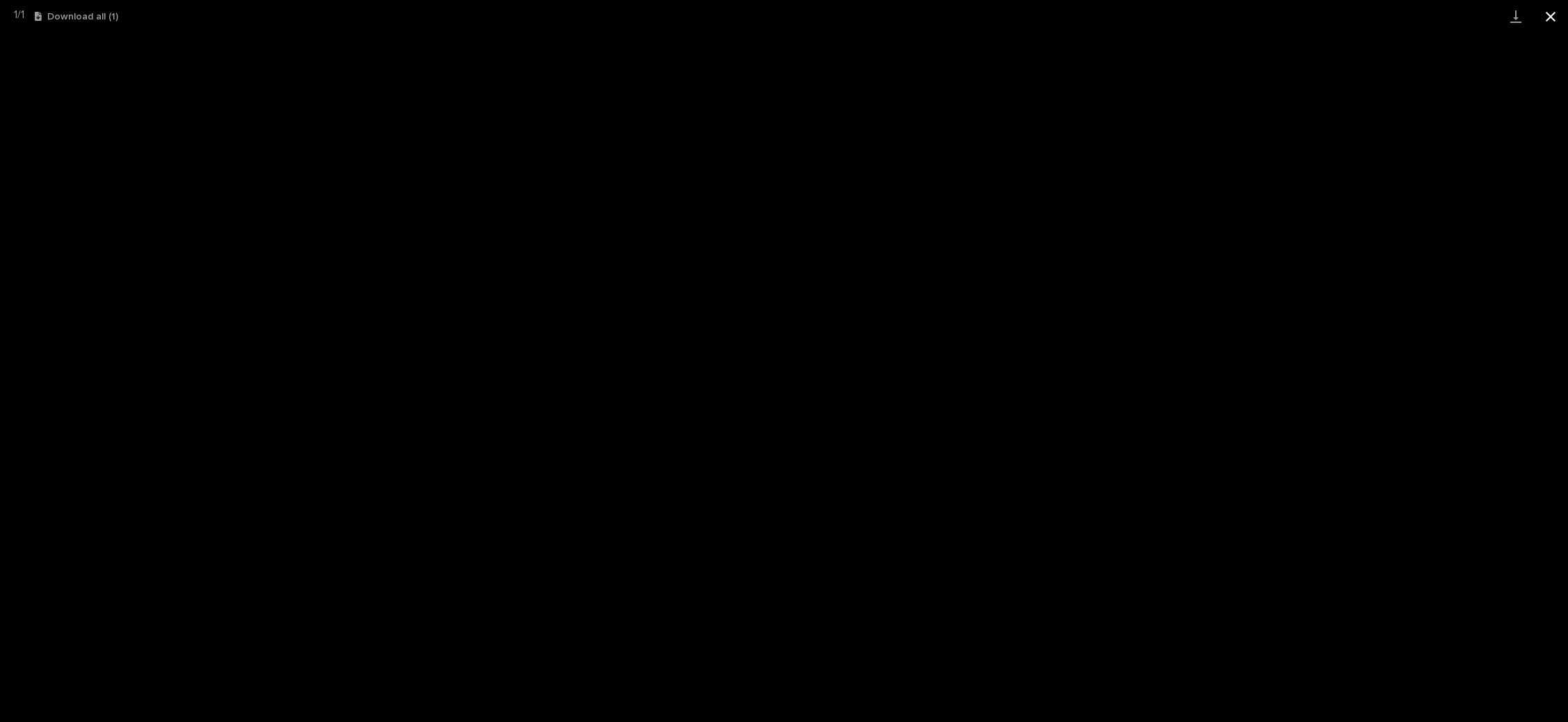
click at [1543, 15] on button "Close gallery" at bounding box center [1551, 16] width 35 height 33
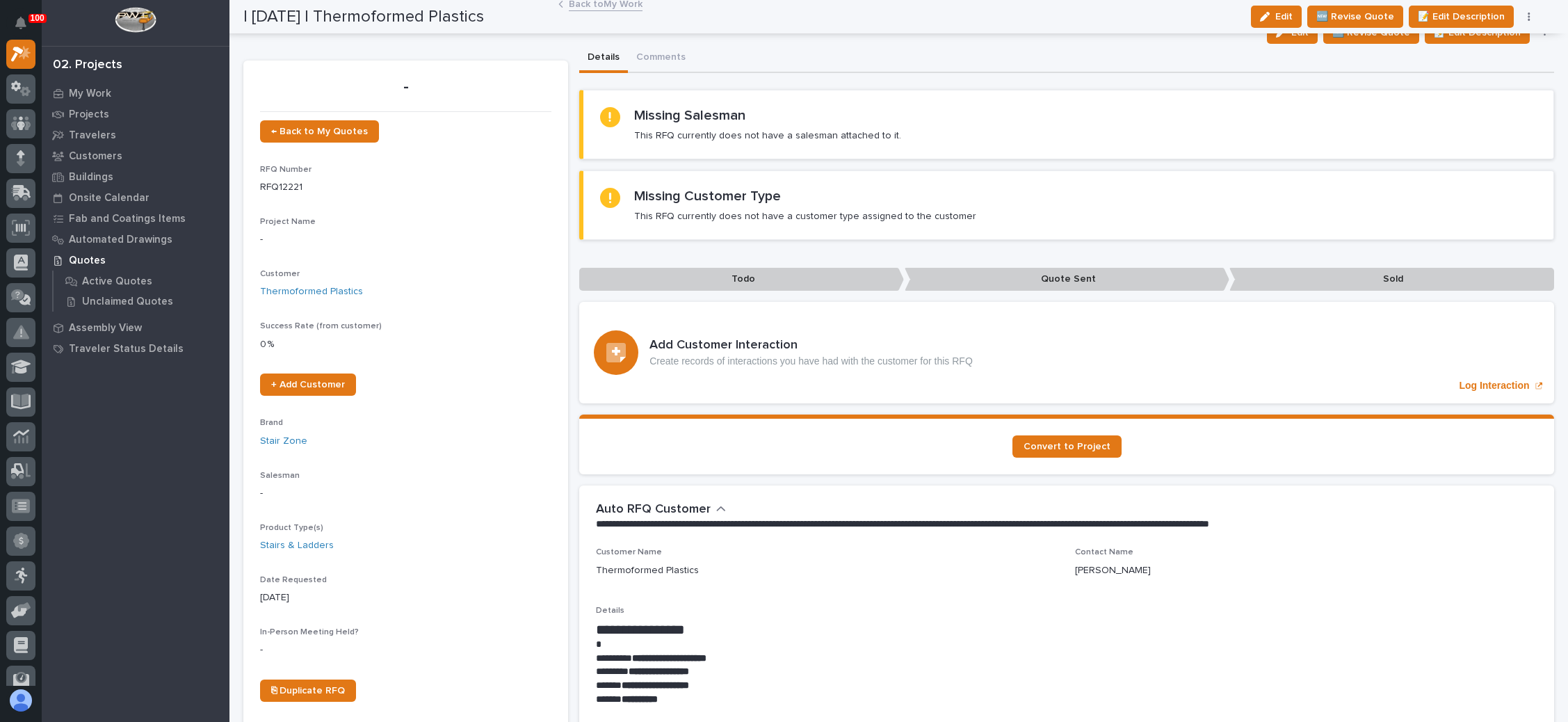
scroll to position [0, 0]
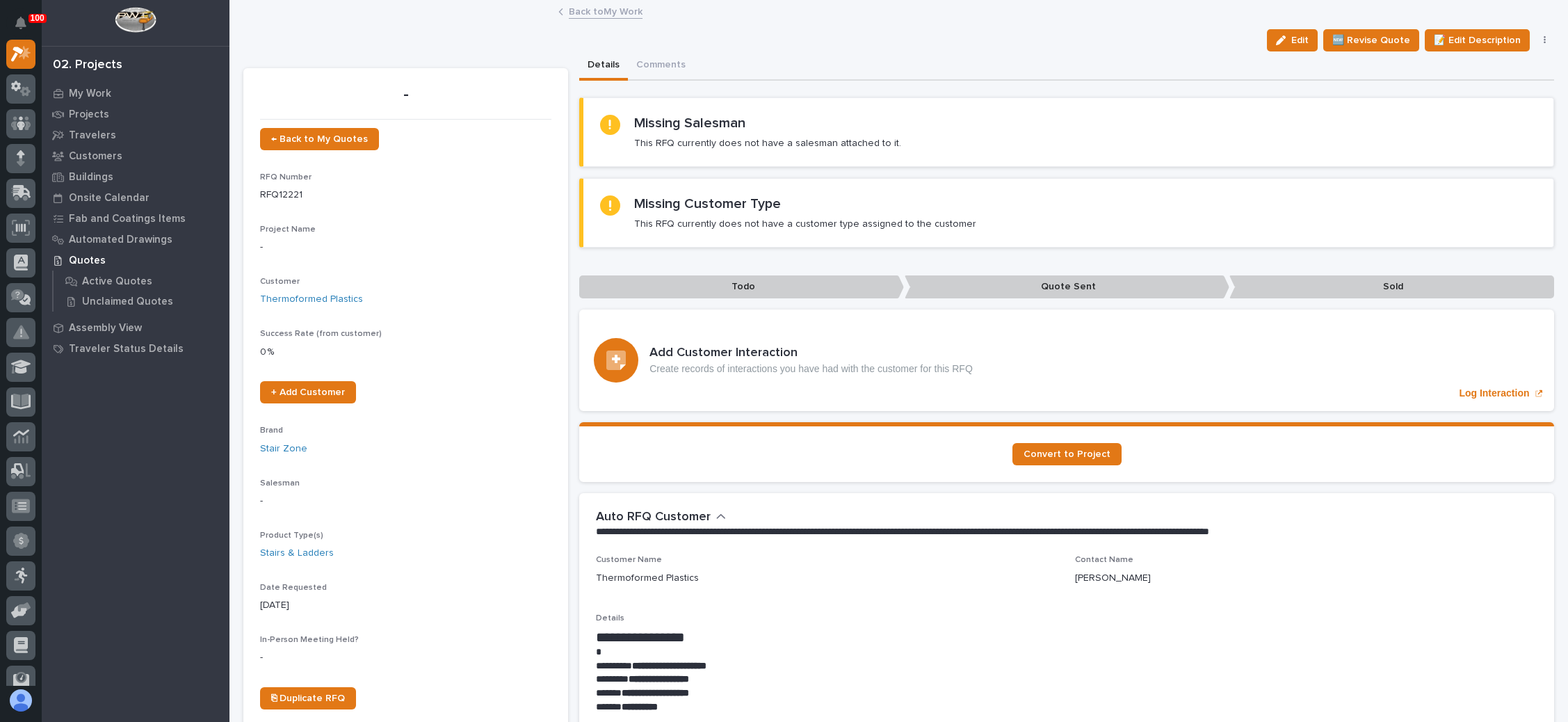
click at [1536, 36] on button "button" at bounding box center [1546, 40] width 19 height 10
click at [1477, 109] on span "✋ Assign/Claim" at bounding box center [1467, 113] width 71 height 16
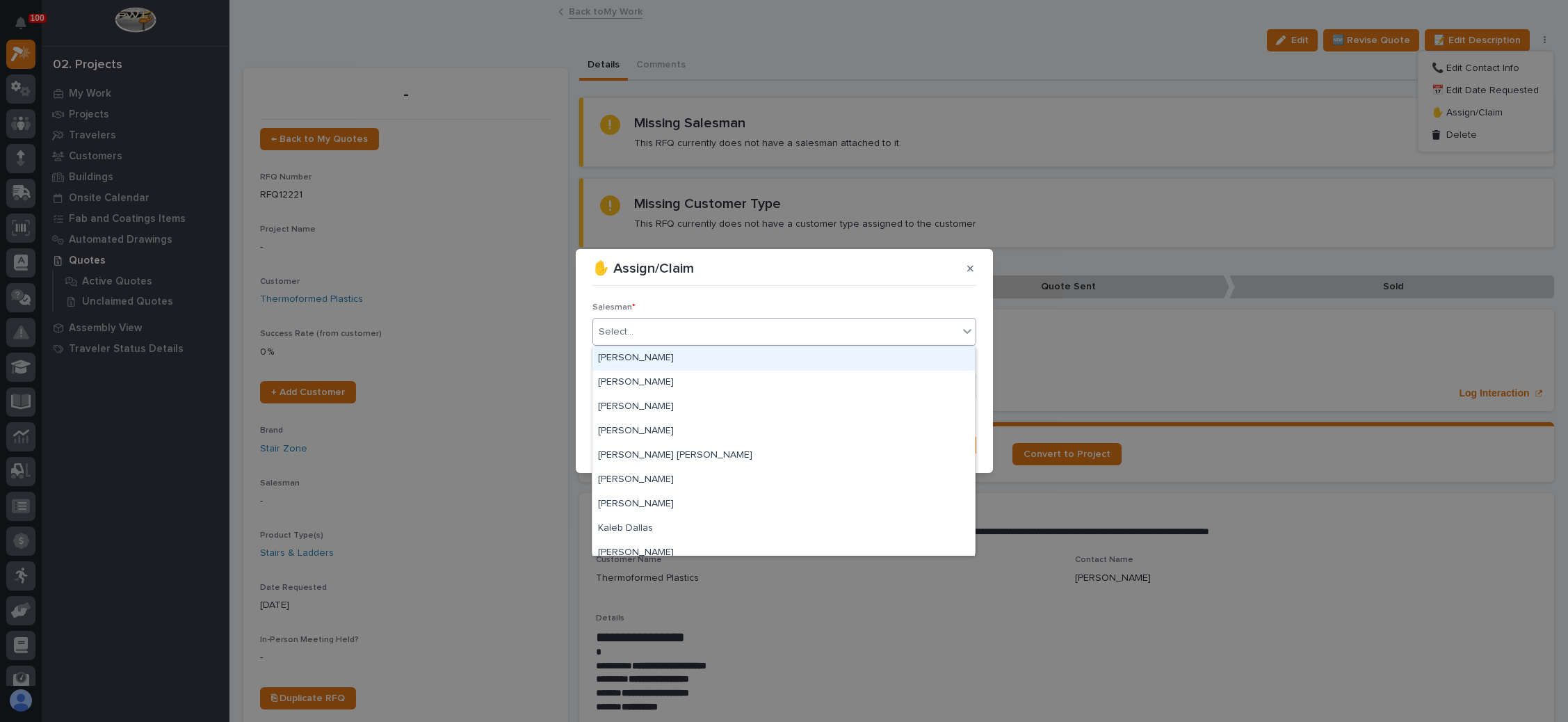
drag, startPoint x: 647, startPoint y: 323, endPoint x: 645, endPoint y: 334, distance: 11.2
click at [649, 322] on div "Select..." at bounding box center [776, 332] width 365 height 23
click at [637, 378] on div "[PERSON_NAME]" at bounding box center [784, 383] width 382 height 25
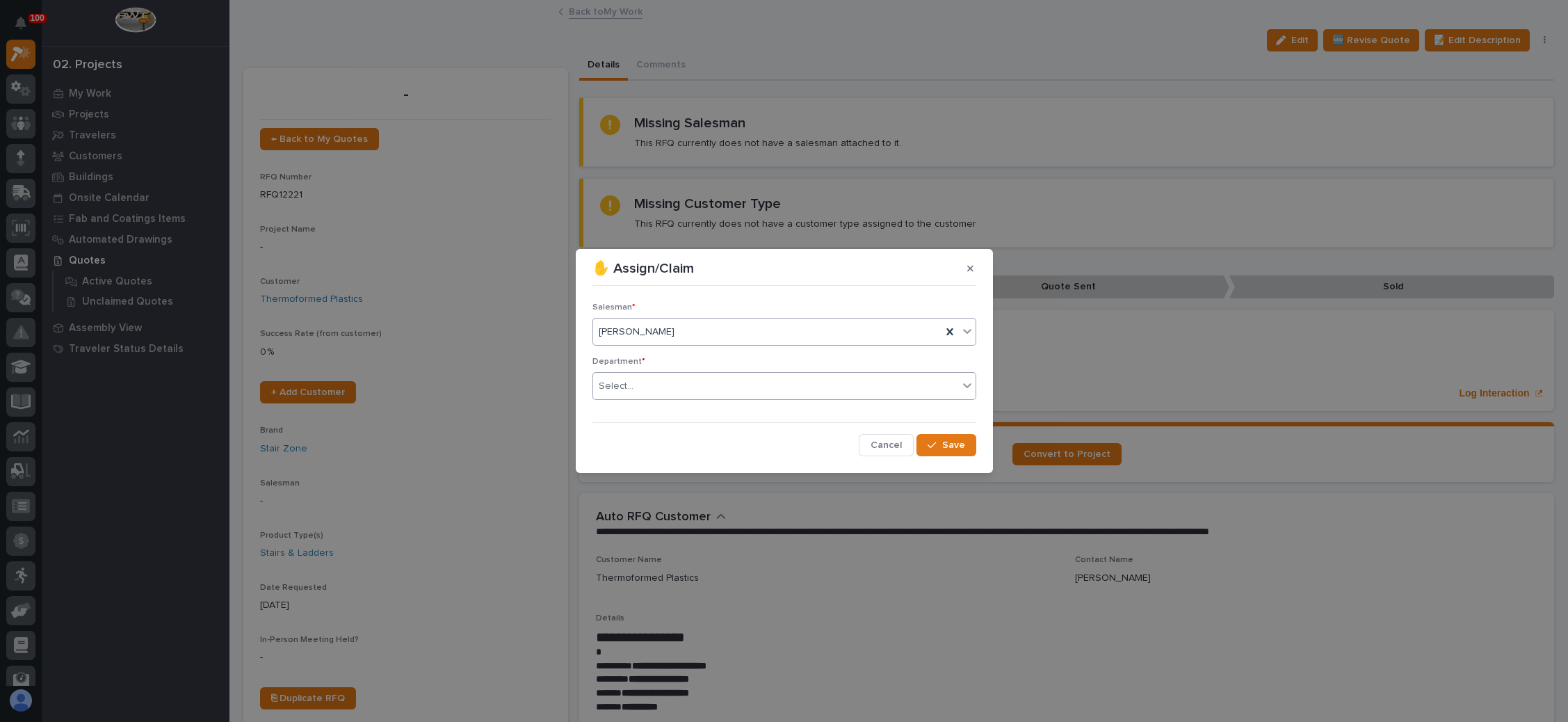
click at [640, 381] on div "Select..." at bounding box center [776, 386] width 365 height 23
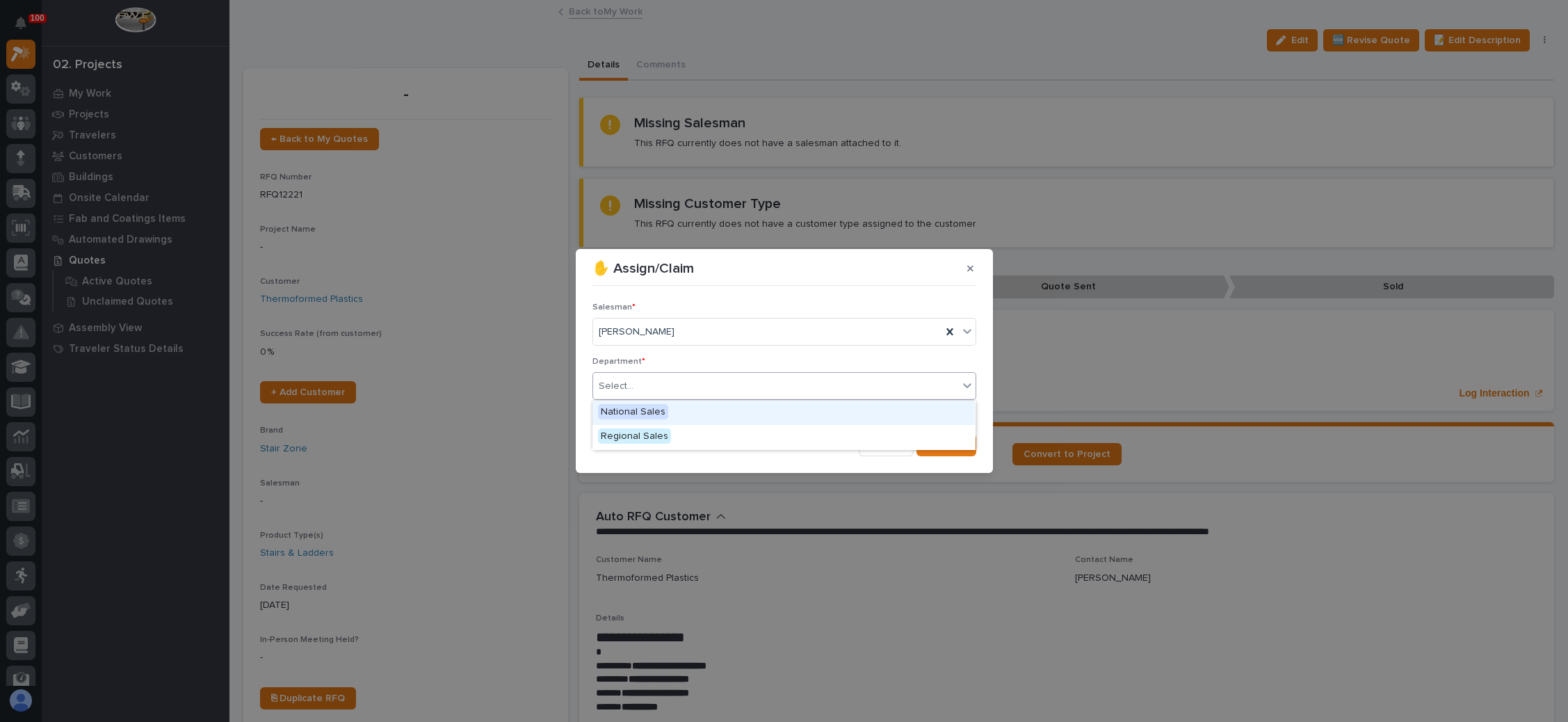
click at [646, 404] on span "National Sales" at bounding box center [633, 412] width 70 height 16
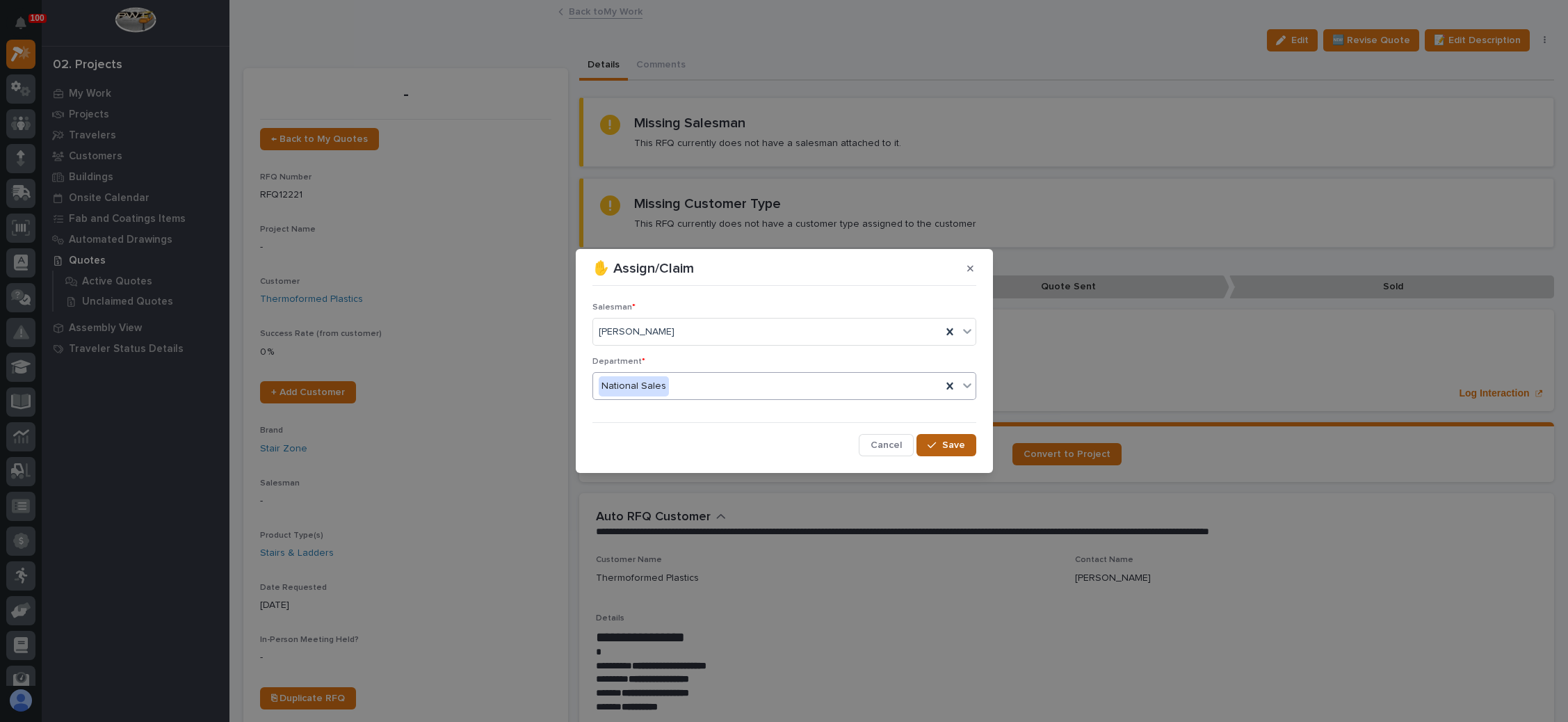
click at [930, 440] on icon "button" at bounding box center [931, 445] width 8 height 10
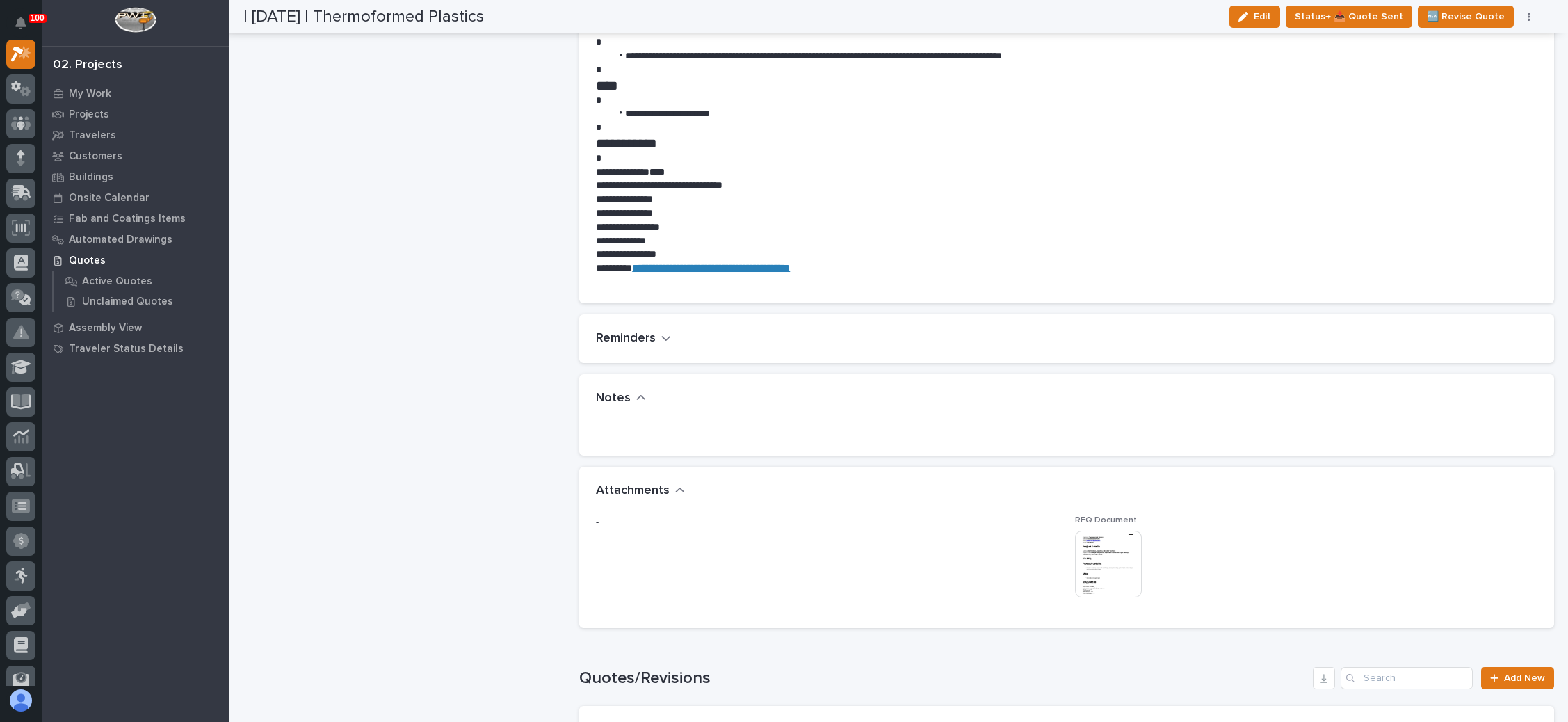
scroll to position [835, 0]
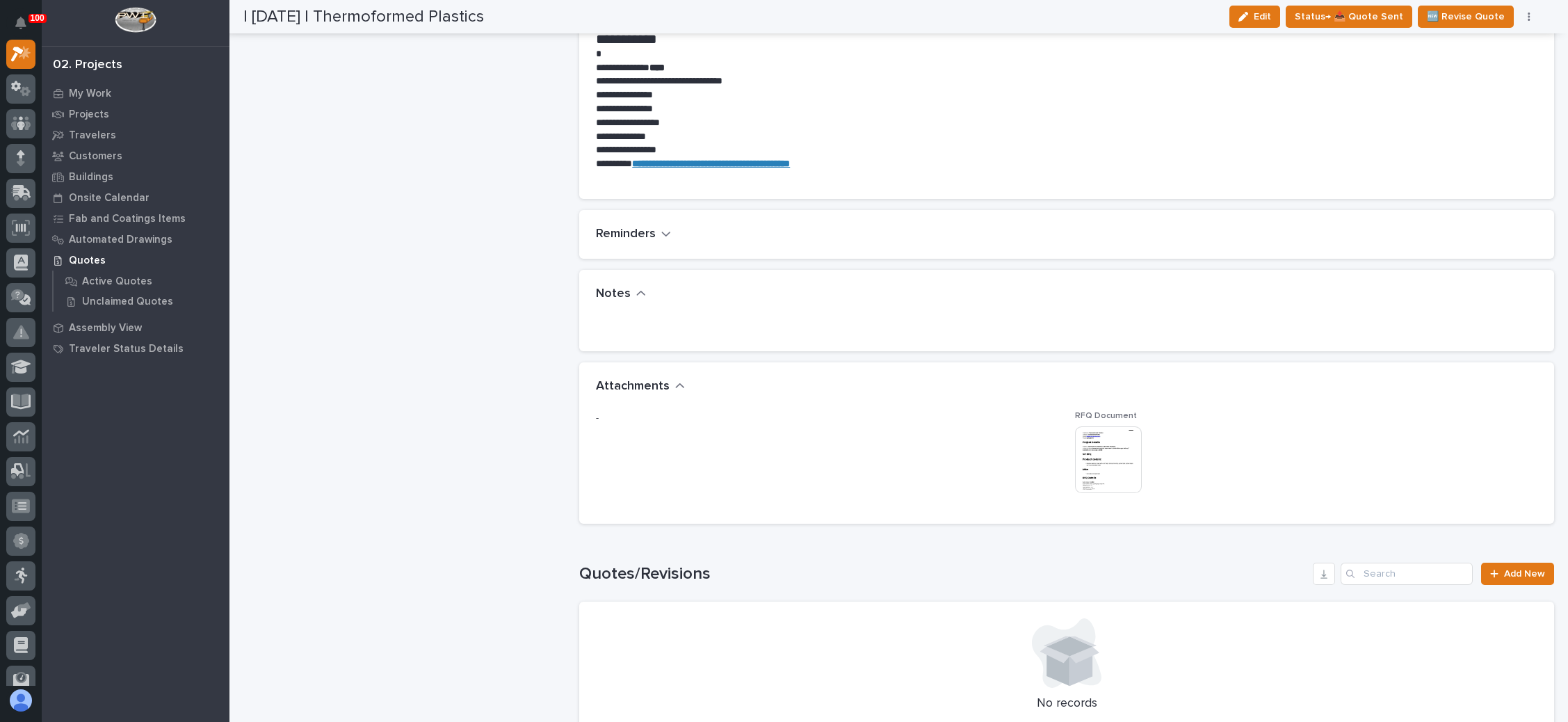
click at [1095, 452] on img at bounding box center [1109, 460] width 67 height 67
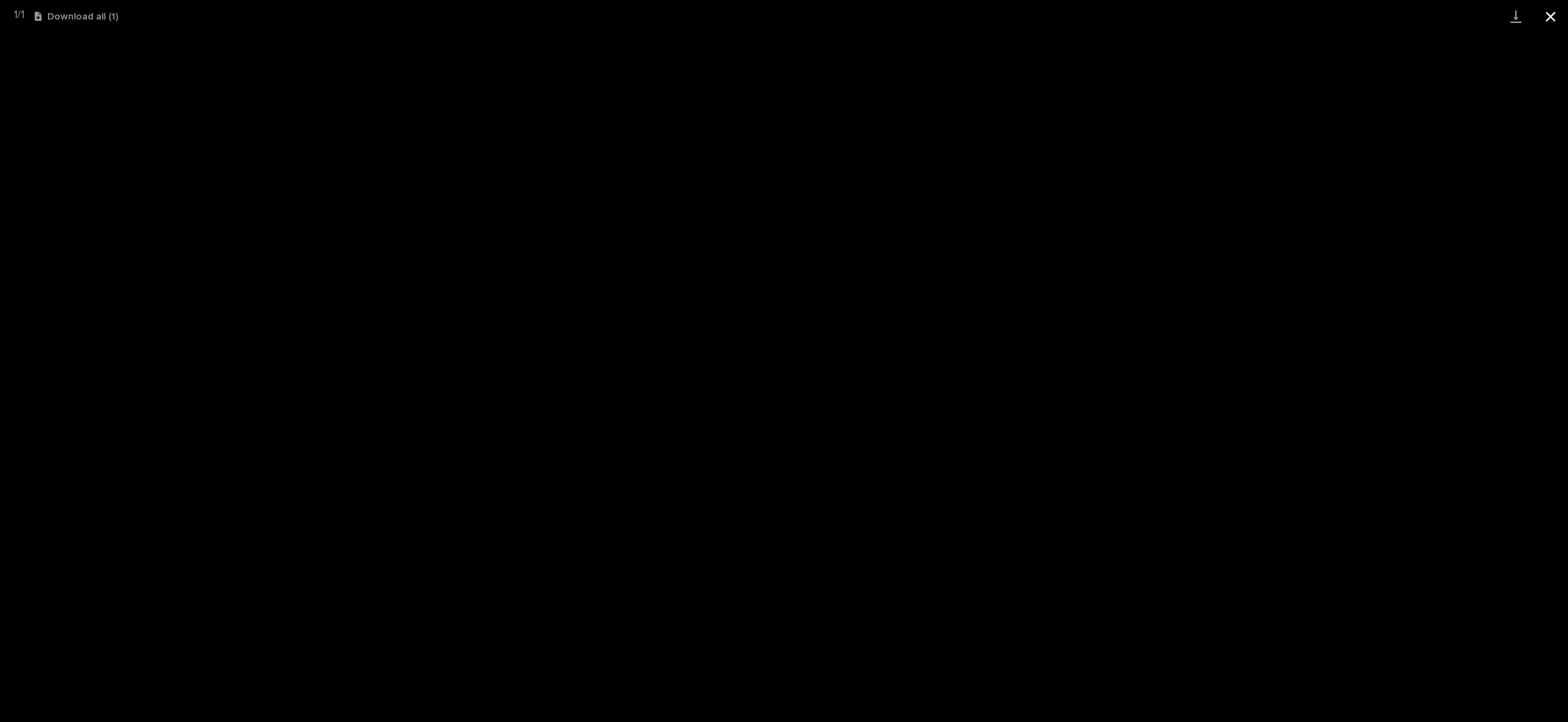
click at [1546, 13] on button "Close gallery" at bounding box center [1551, 16] width 35 height 33
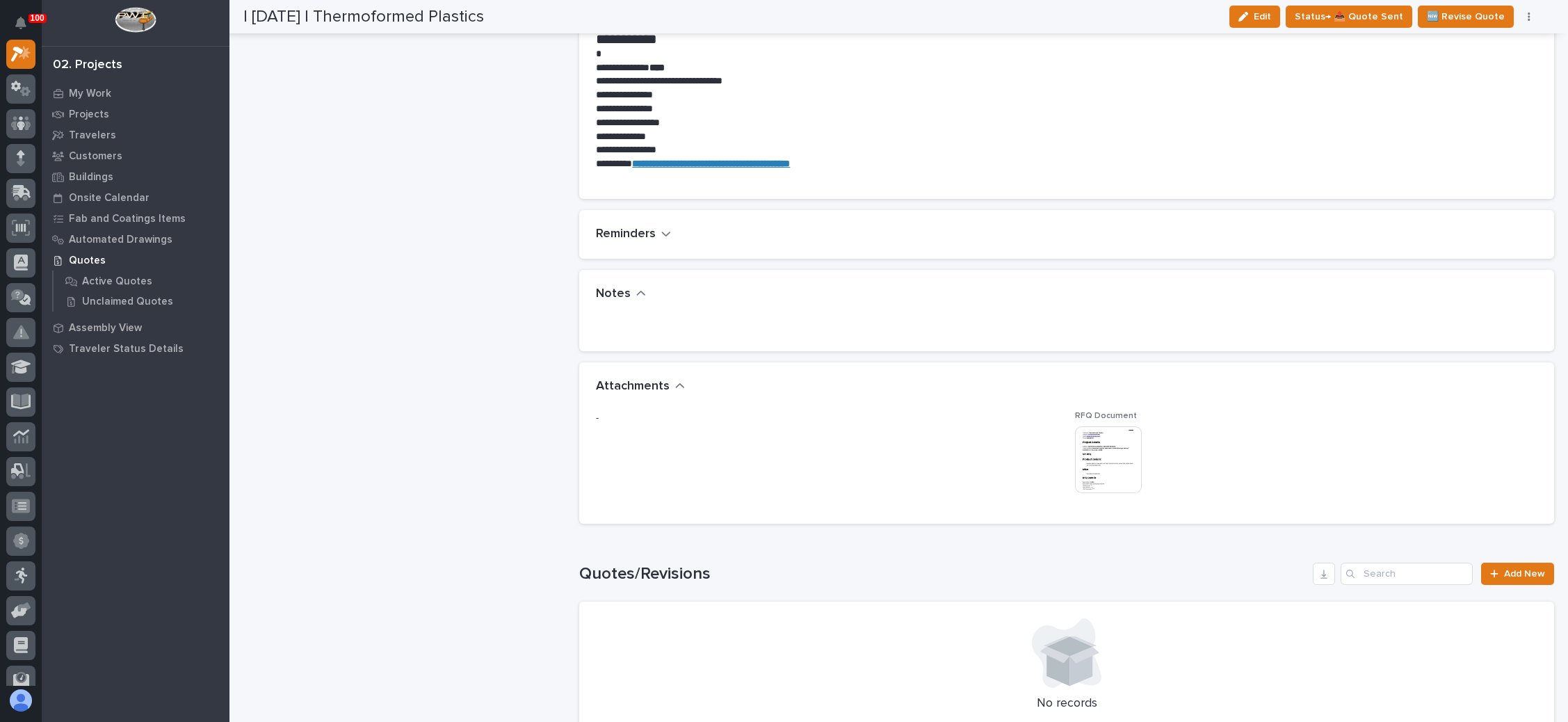
click at [1102, 448] on img at bounding box center [1109, 460] width 67 height 67
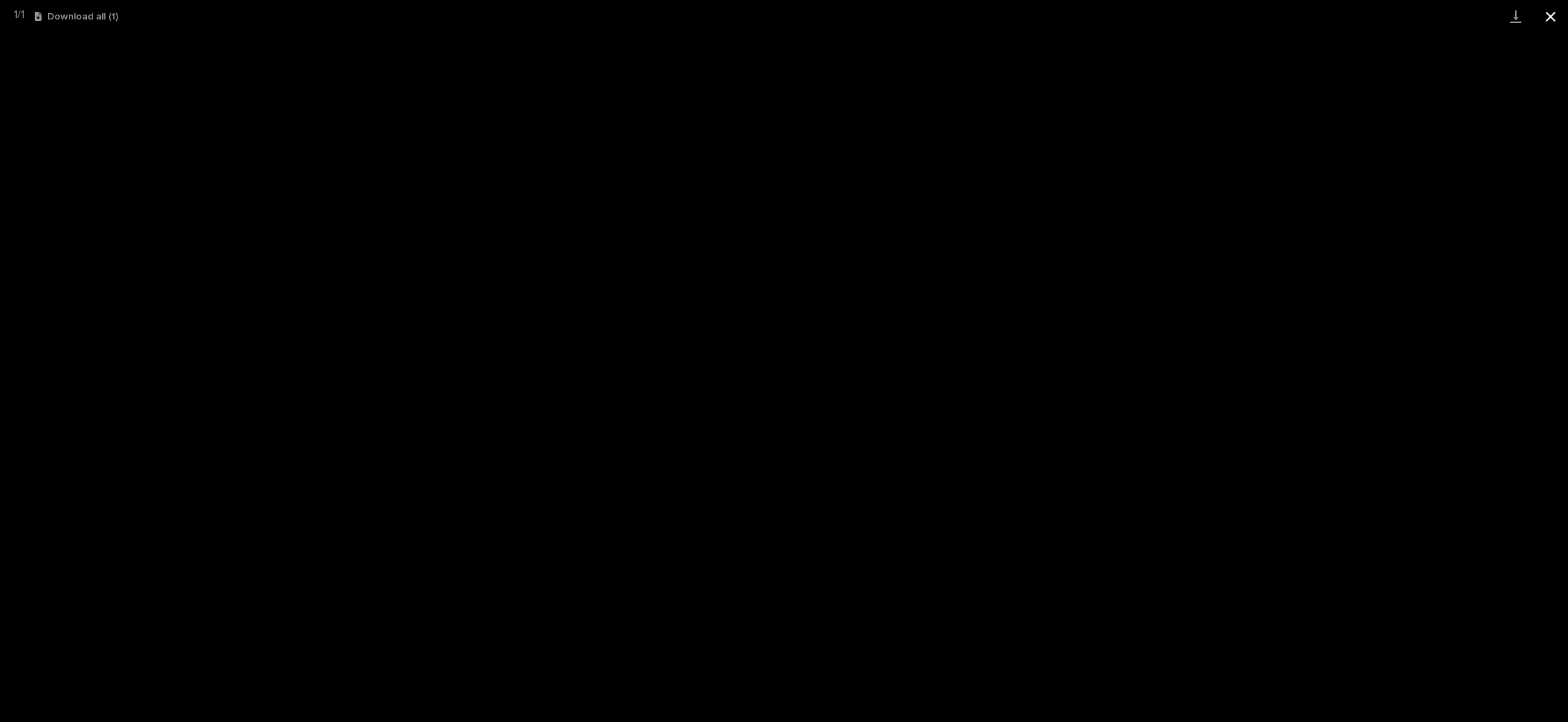
click at [1551, 19] on button "Close gallery" at bounding box center [1551, 16] width 35 height 33
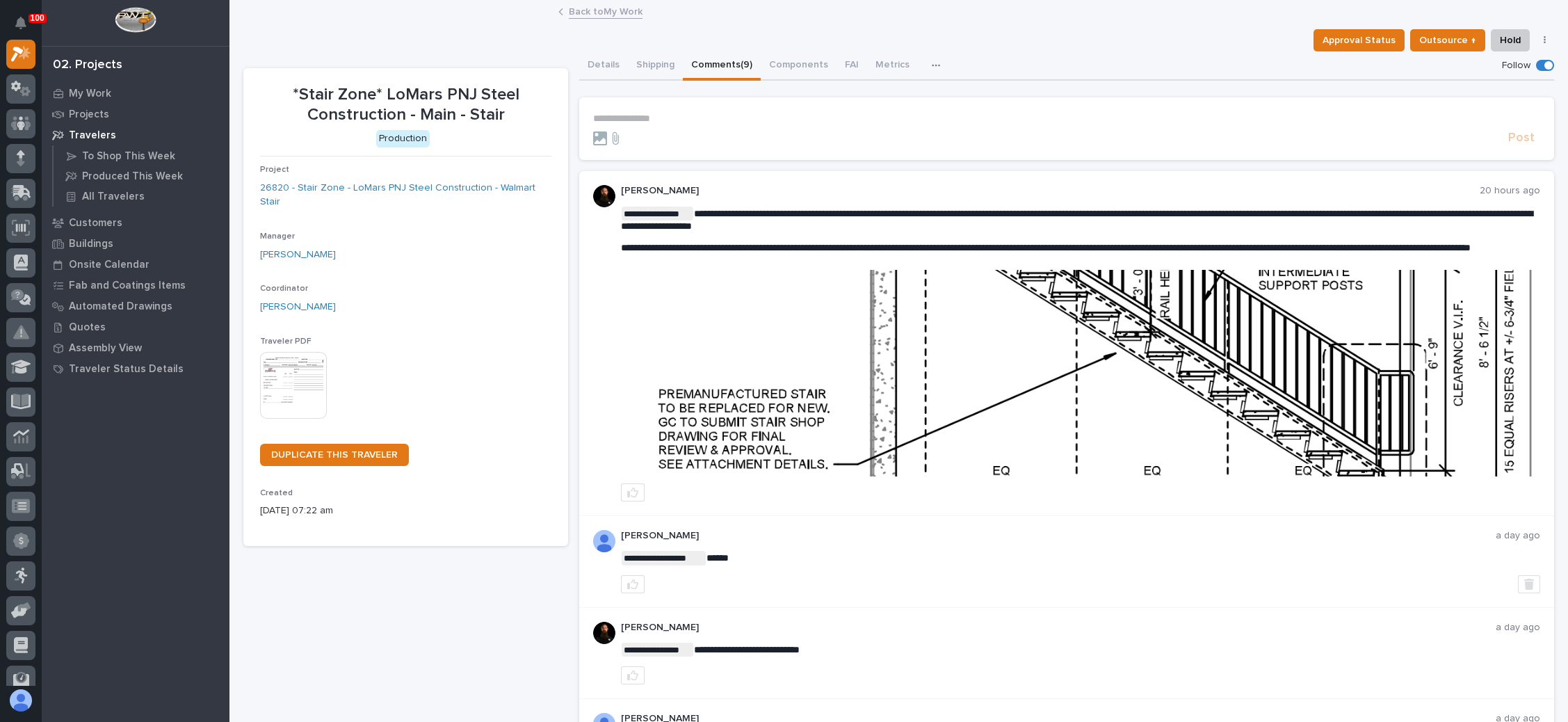
click at [599, 10] on link "Back to My Work" at bounding box center [605, 10] width 74 height 16
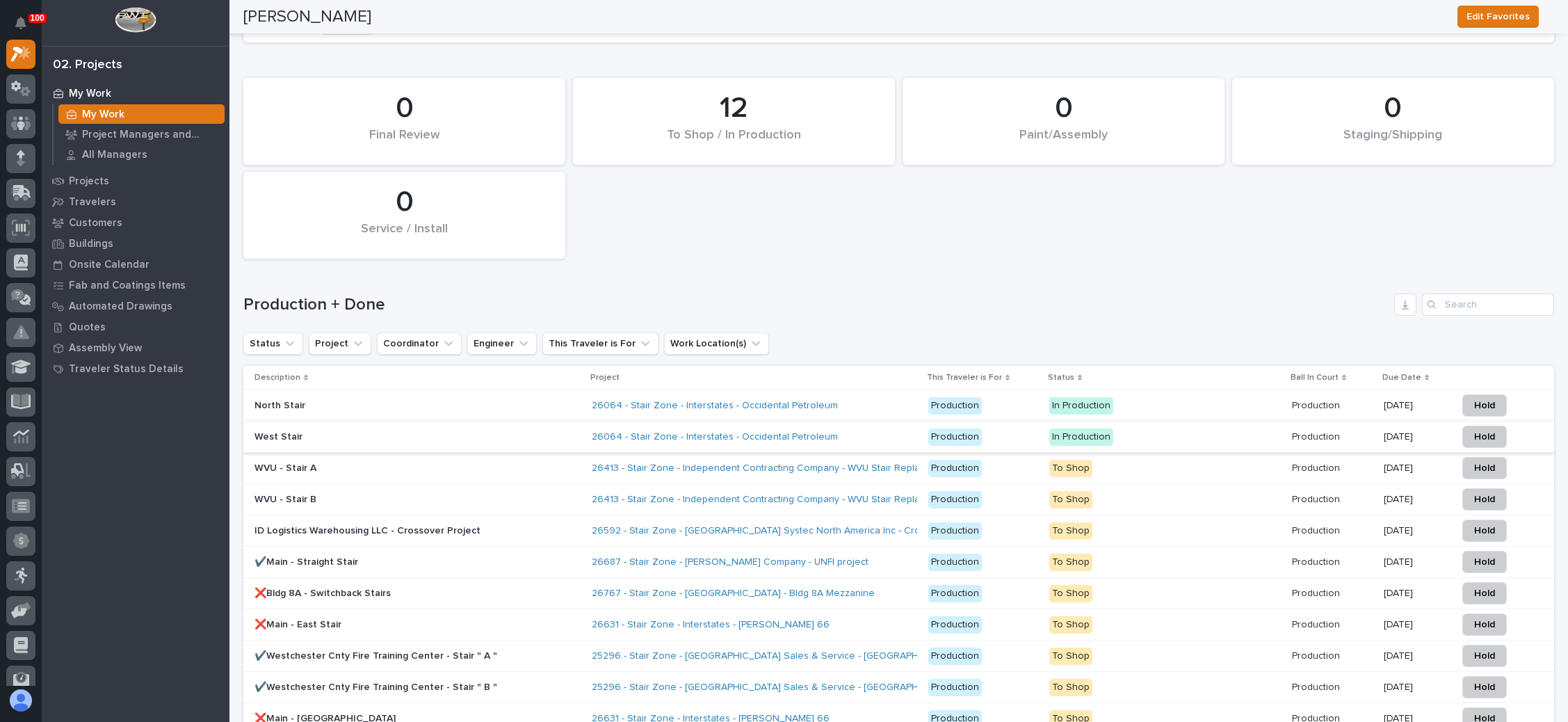
scroll to position [2191, 0]
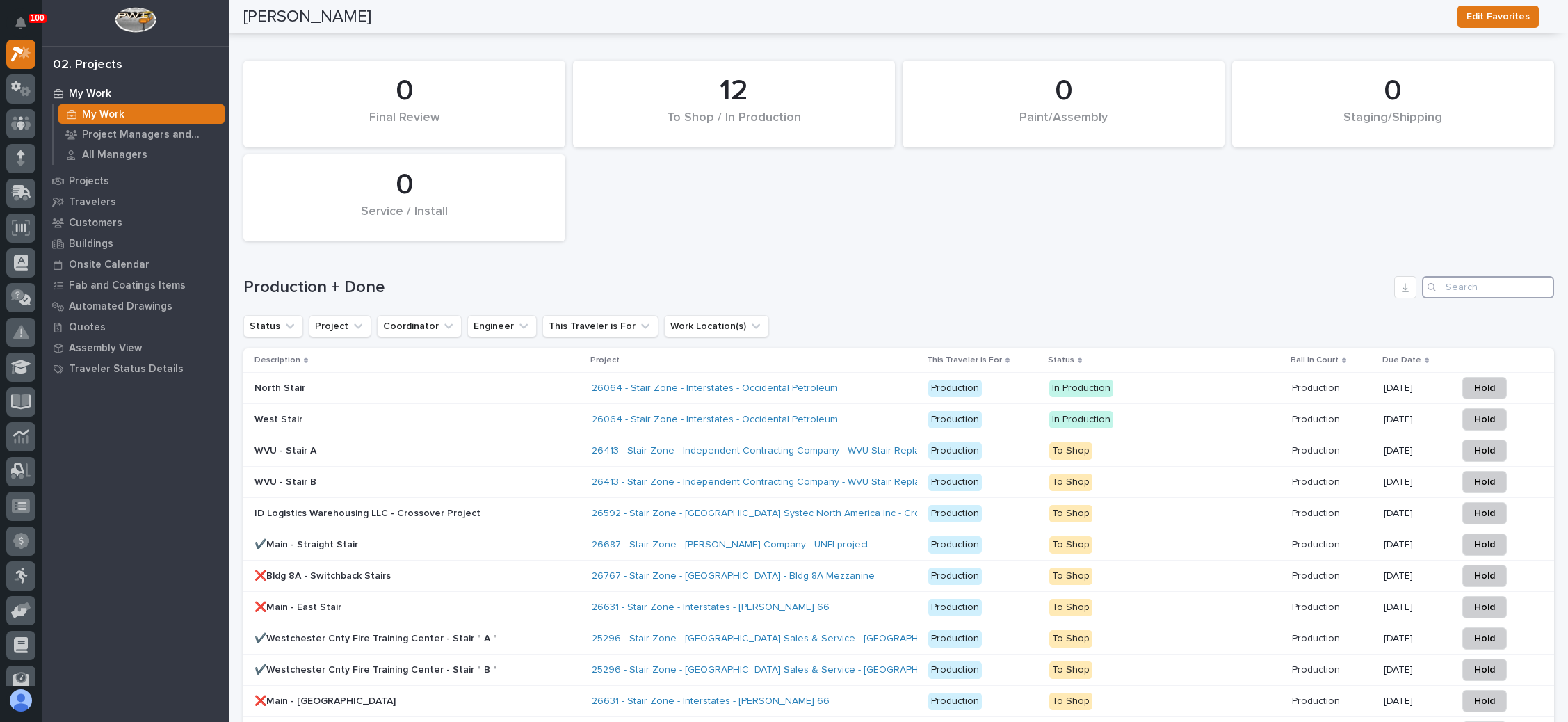
click at [1448, 276] on input "Search" at bounding box center [1488, 287] width 132 height 22
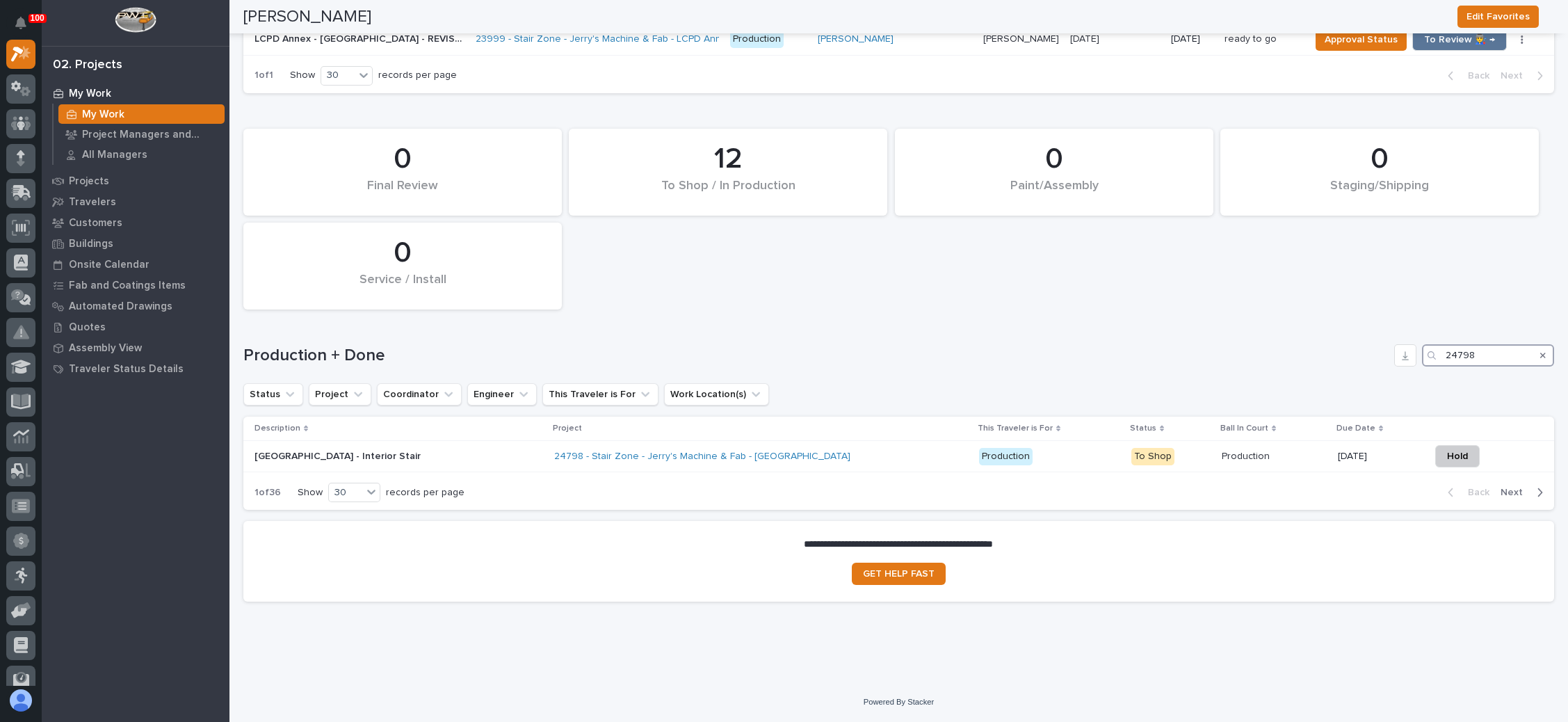
scroll to position [2099, 0]
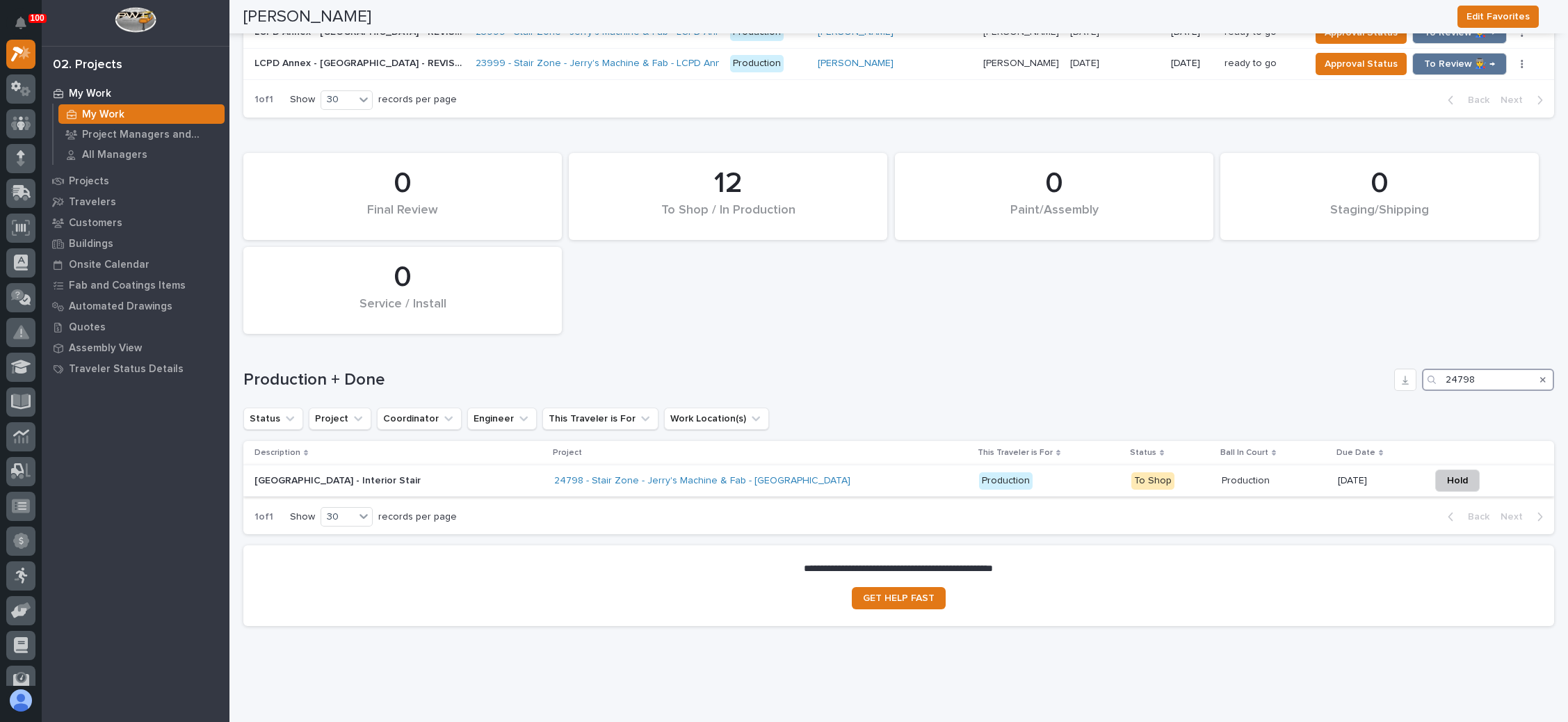
type input "24798"
click at [918, 470] on div "24798 - Stair Zone - Jerry's Machine & Fab - [GEOGRAPHIC_DATA]" at bounding box center [761, 481] width 414 height 23
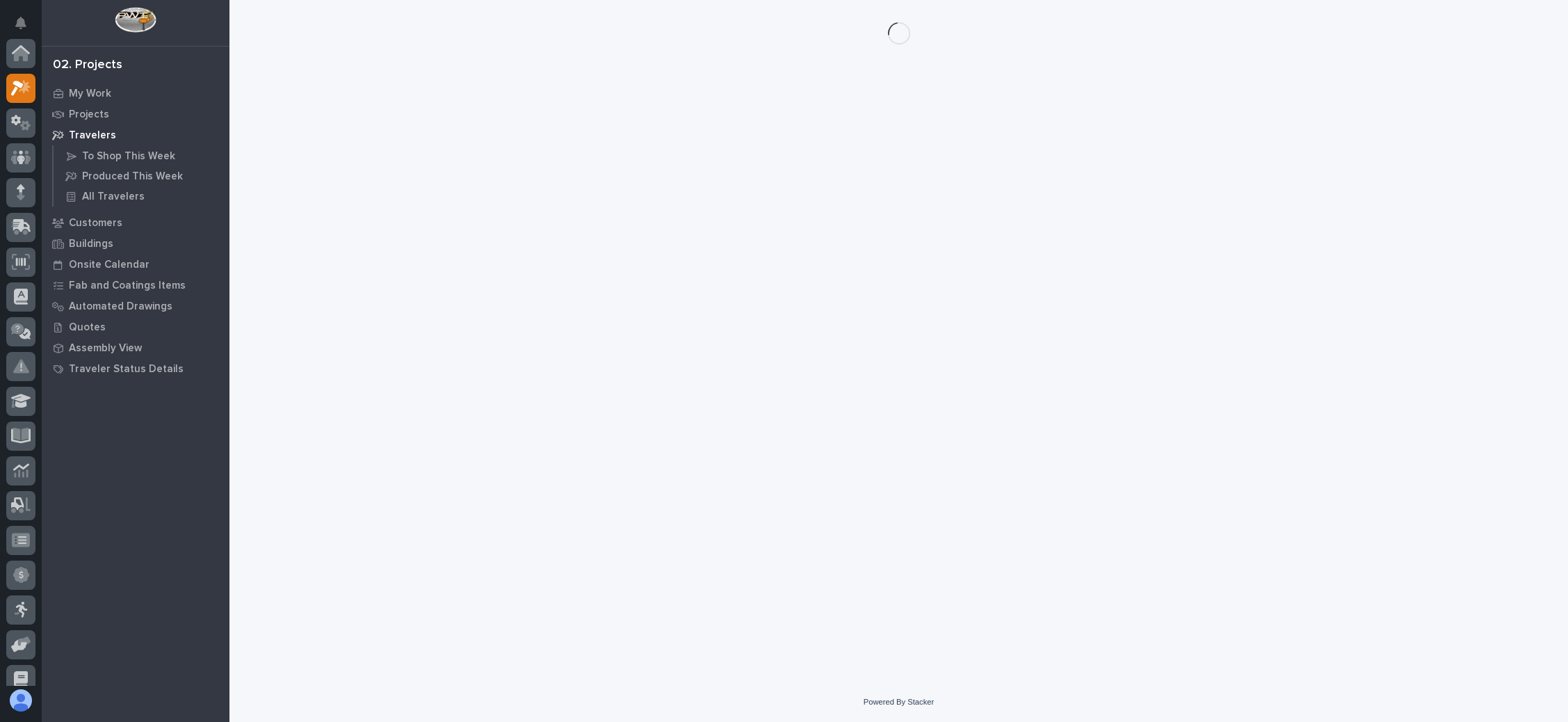
scroll to position [34, 0]
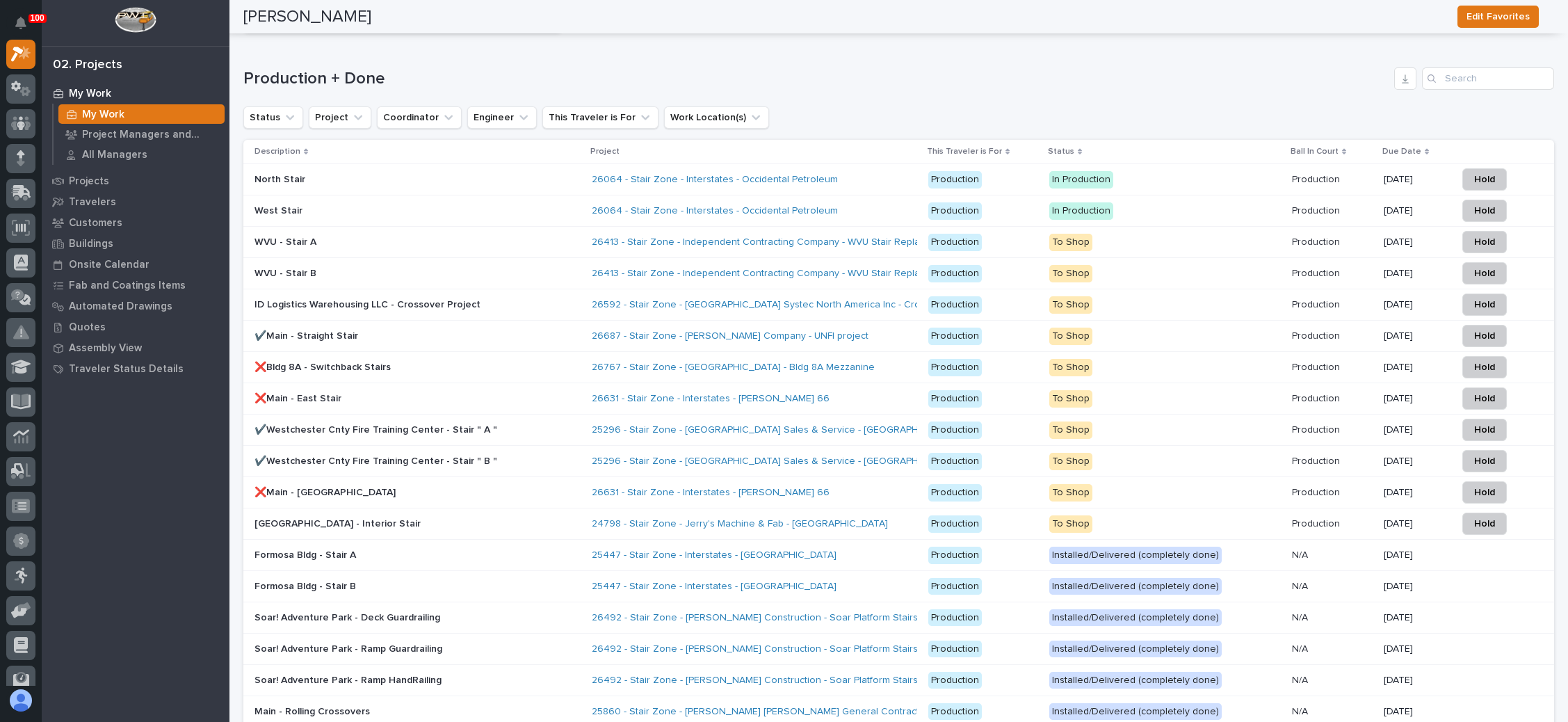
scroll to position [2296, 0]
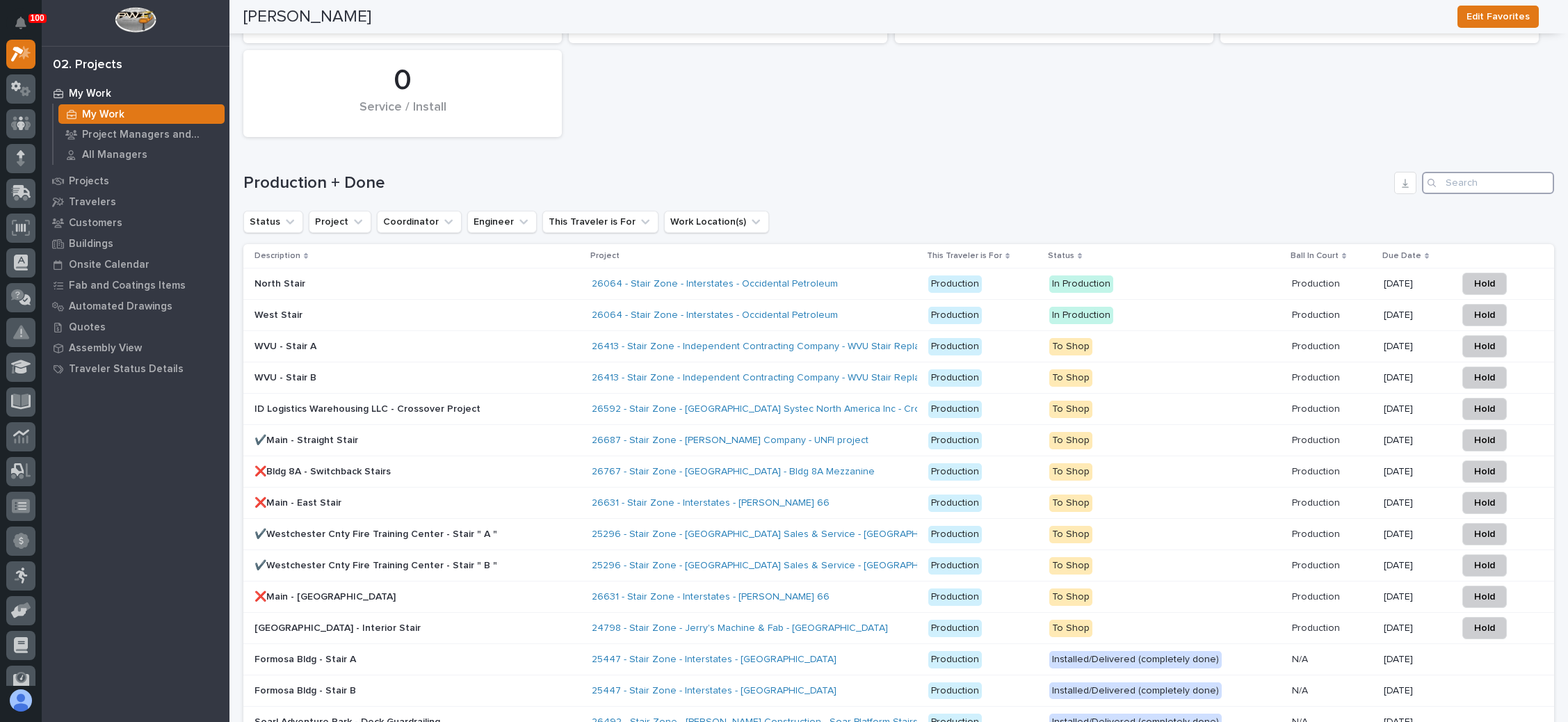
click at [1480, 172] on input "Search" at bounding box center [1488, 183] width 132 height 22
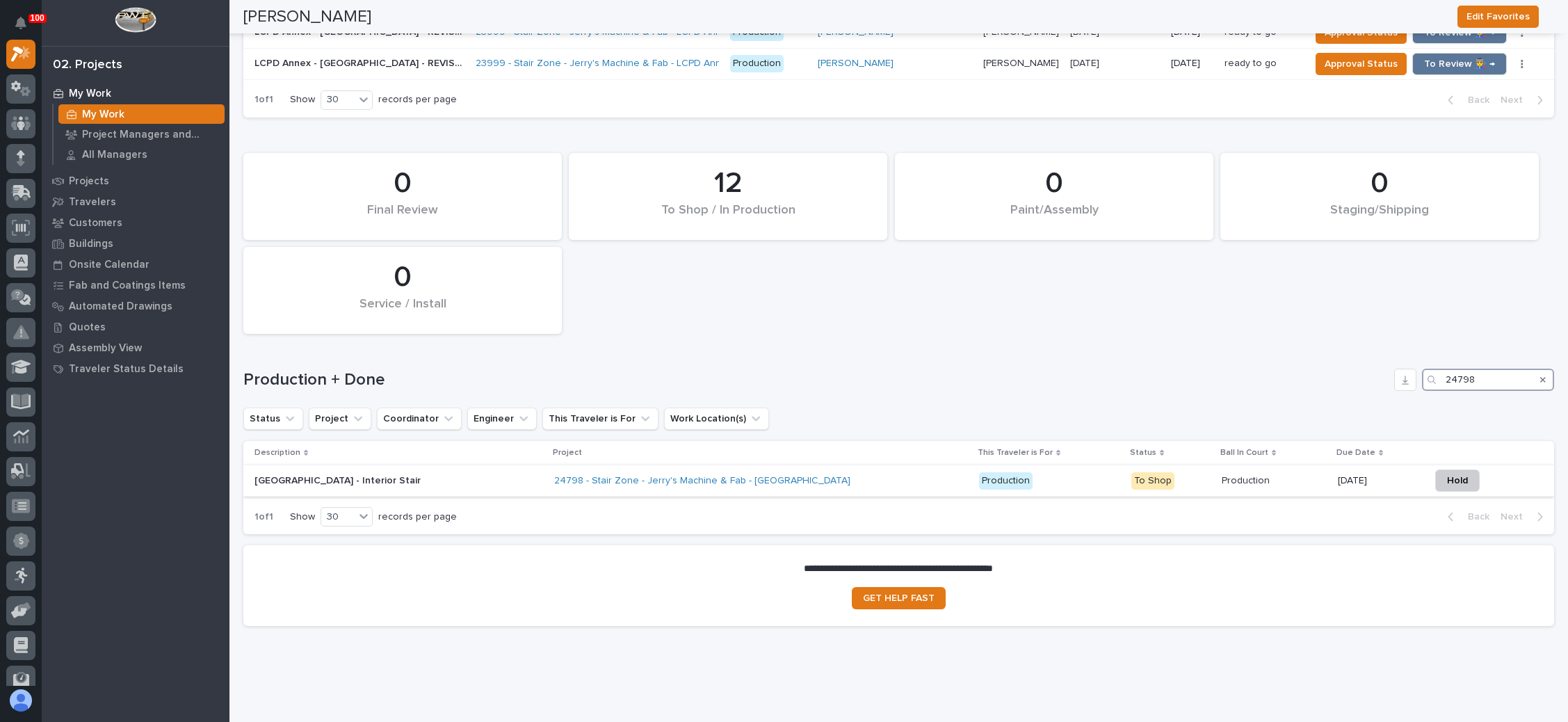
type input "24798"
click at [936, 470] on div "24798 - Stair Zone - Jerry's Machine & Fab - [GEOGRAPHIC_DATA]" at bounding box center [761, 481] width 414 height 23
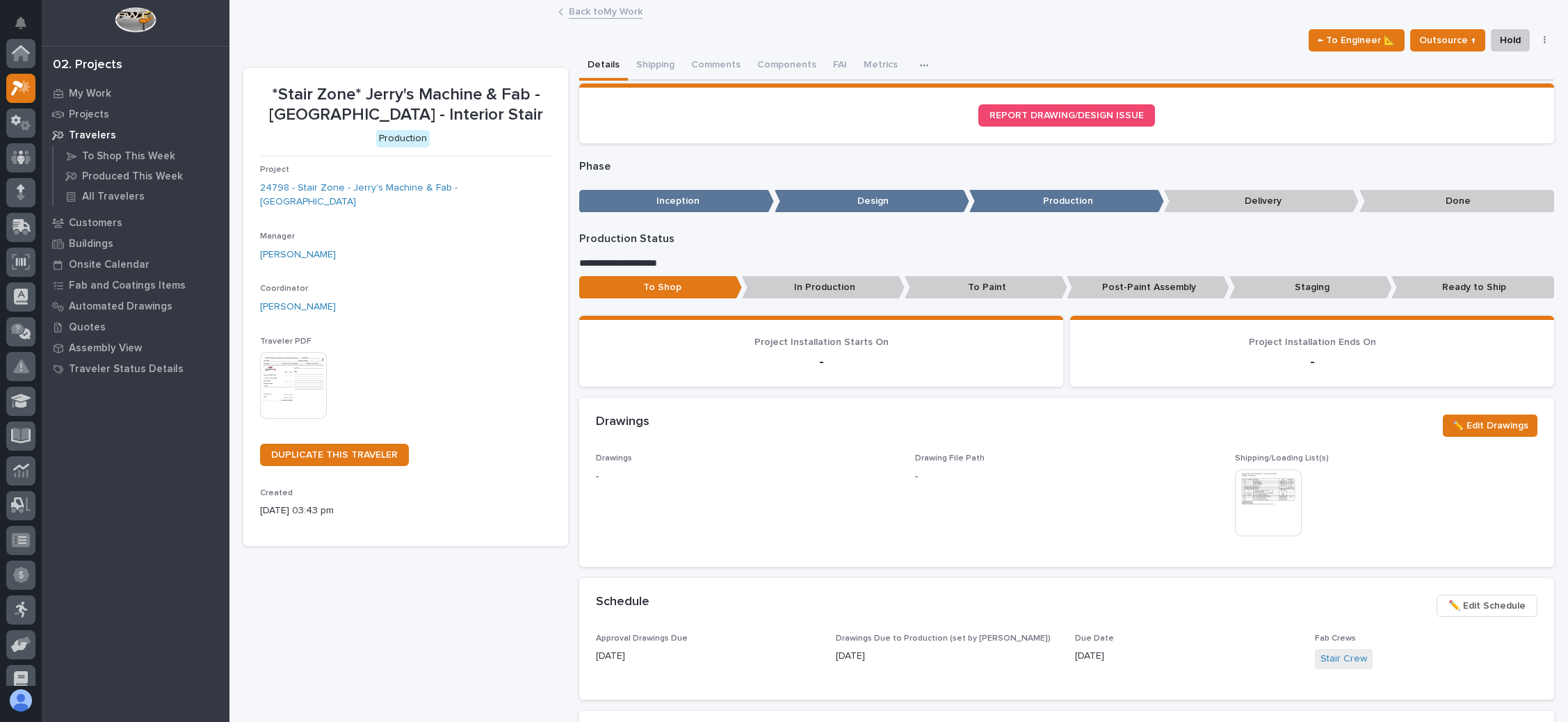
scroll to position [34, 0]
click at [609, 10] on link "Back to My Work" at bounding box center [605, 10] width 74 height 16
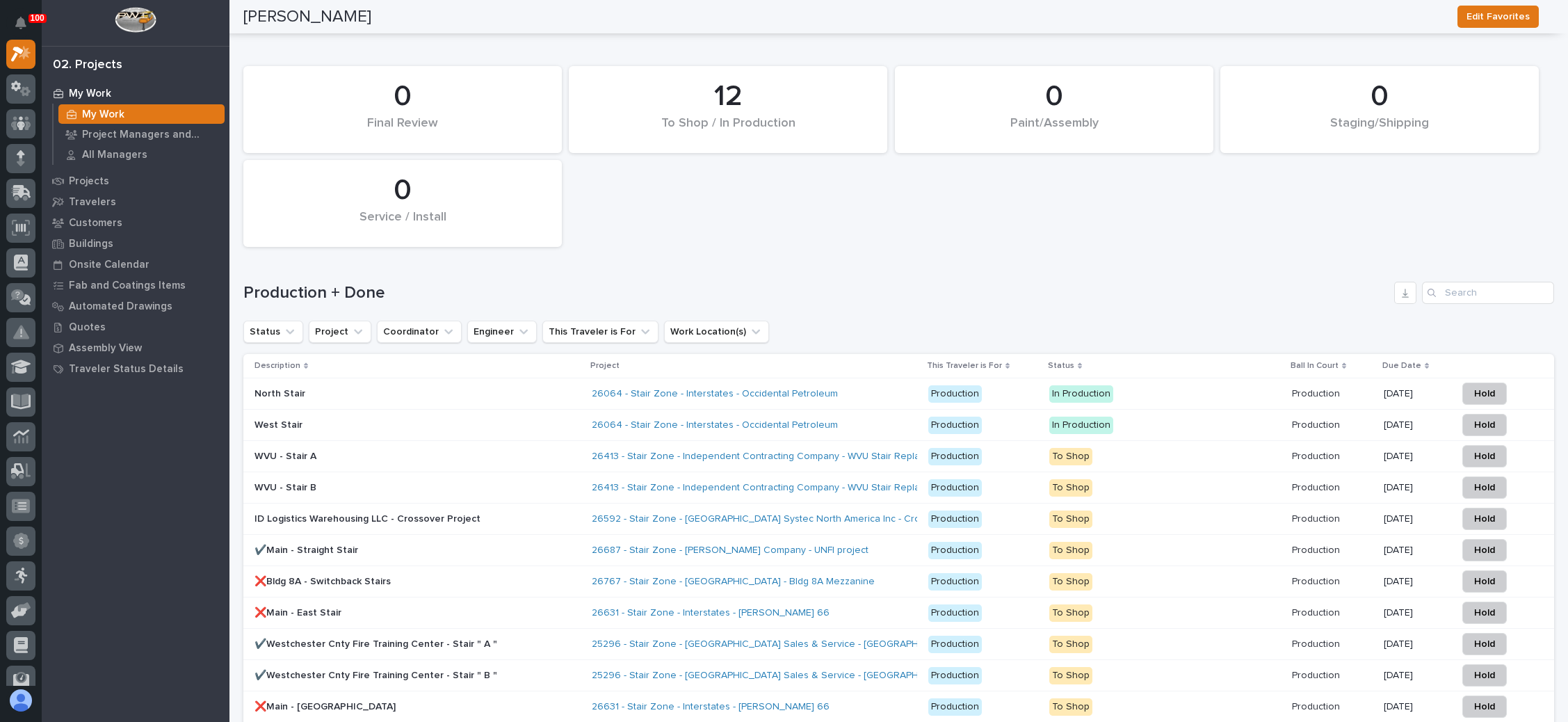
scroll to position [2191, 0]
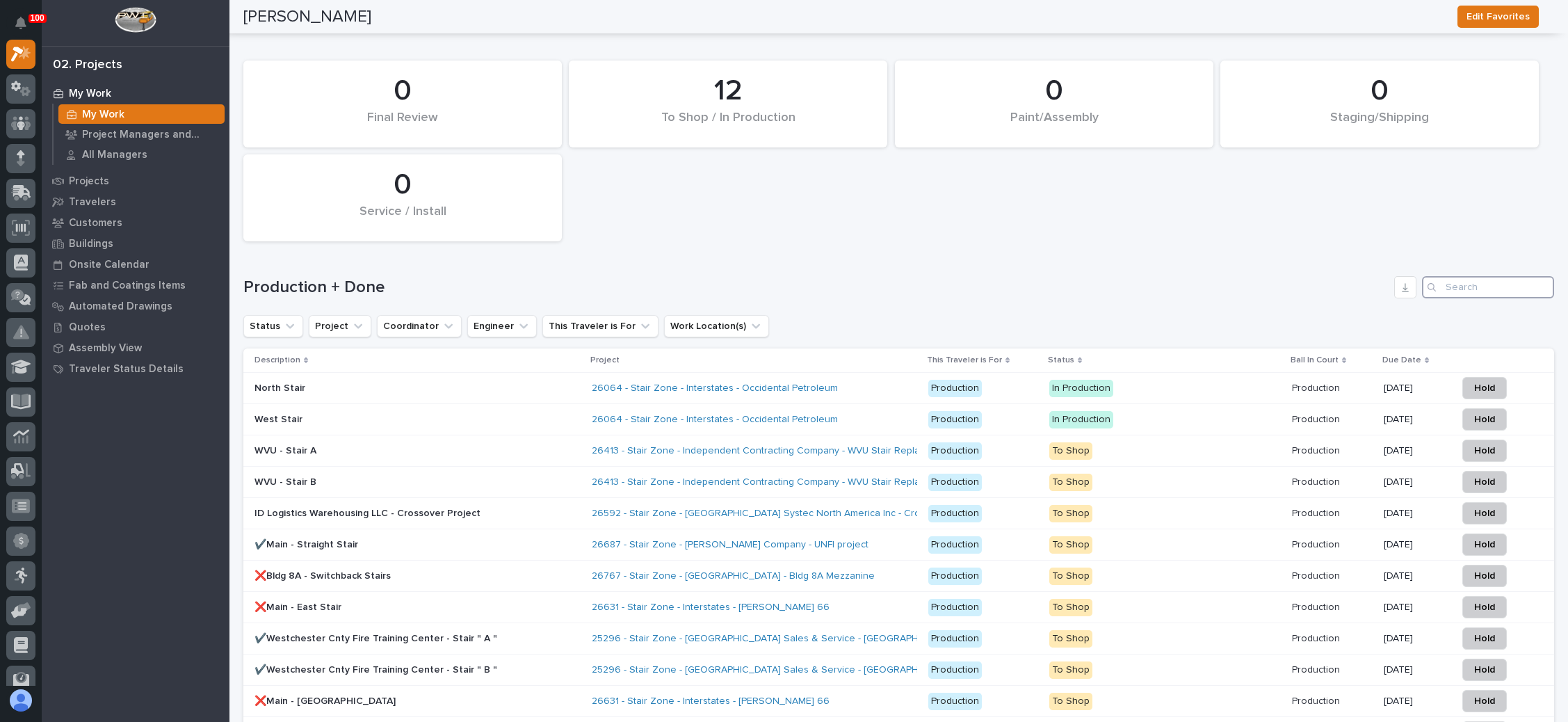
click at [1447, 276] on input "Search" at bounding box center [1488, 287] width 132 height 22
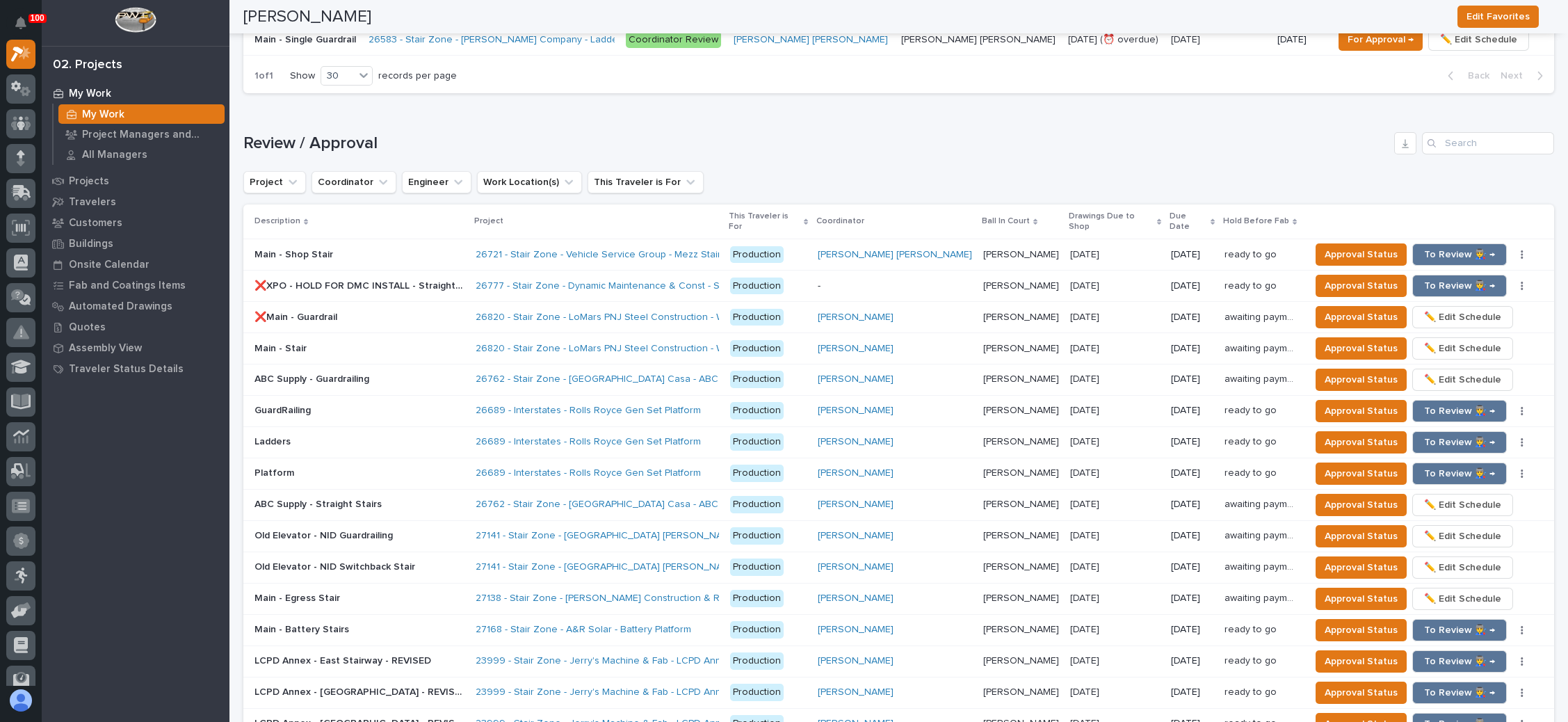
scroll to position [1335, 0]
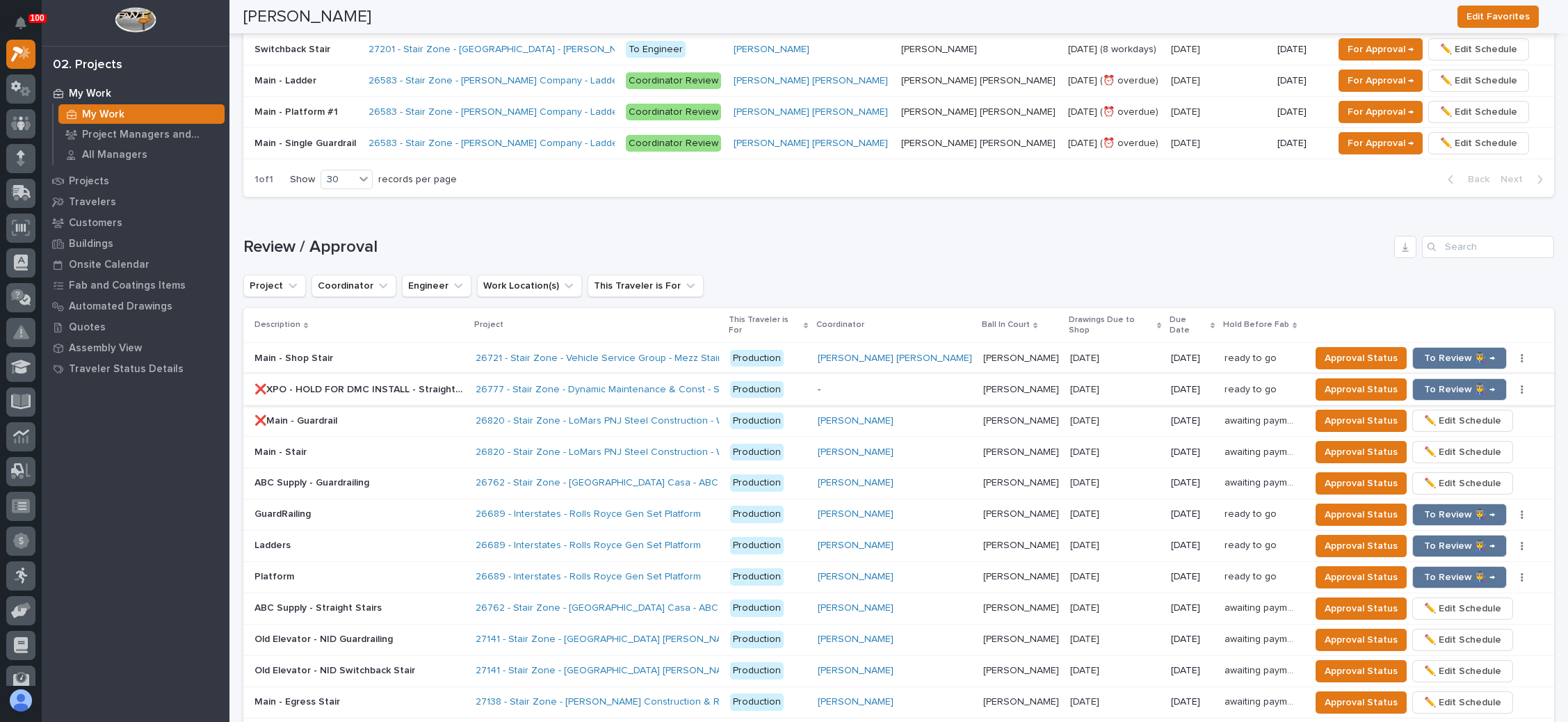
type input "26777"
click at [986, 381] on p "[PERSON_NAME]" at bounding box center [1022, 389] width 78 height 15
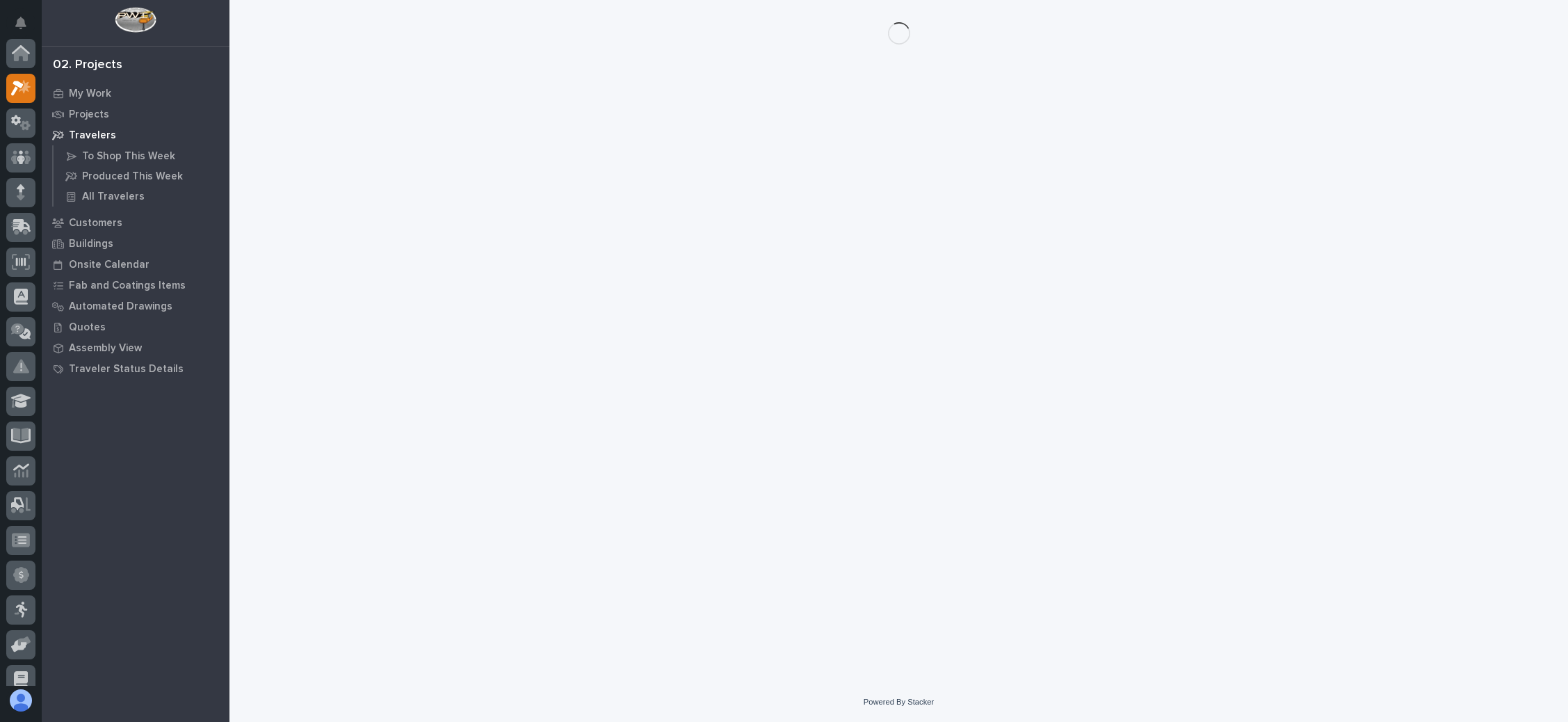
scroll to position [34, 0]
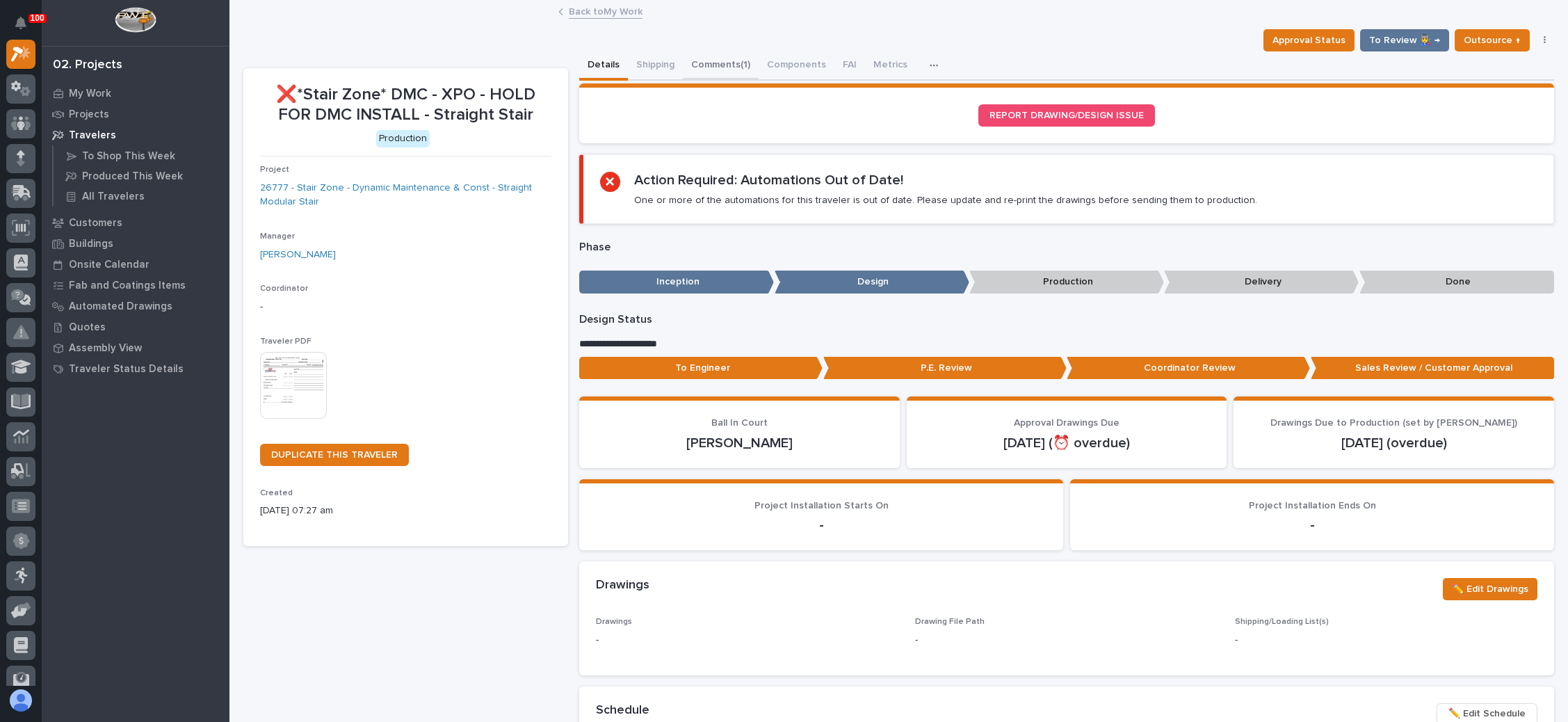
click at [735, 56] on button "Comments (1)" at bounding box center [721, 66] width 76 height 29
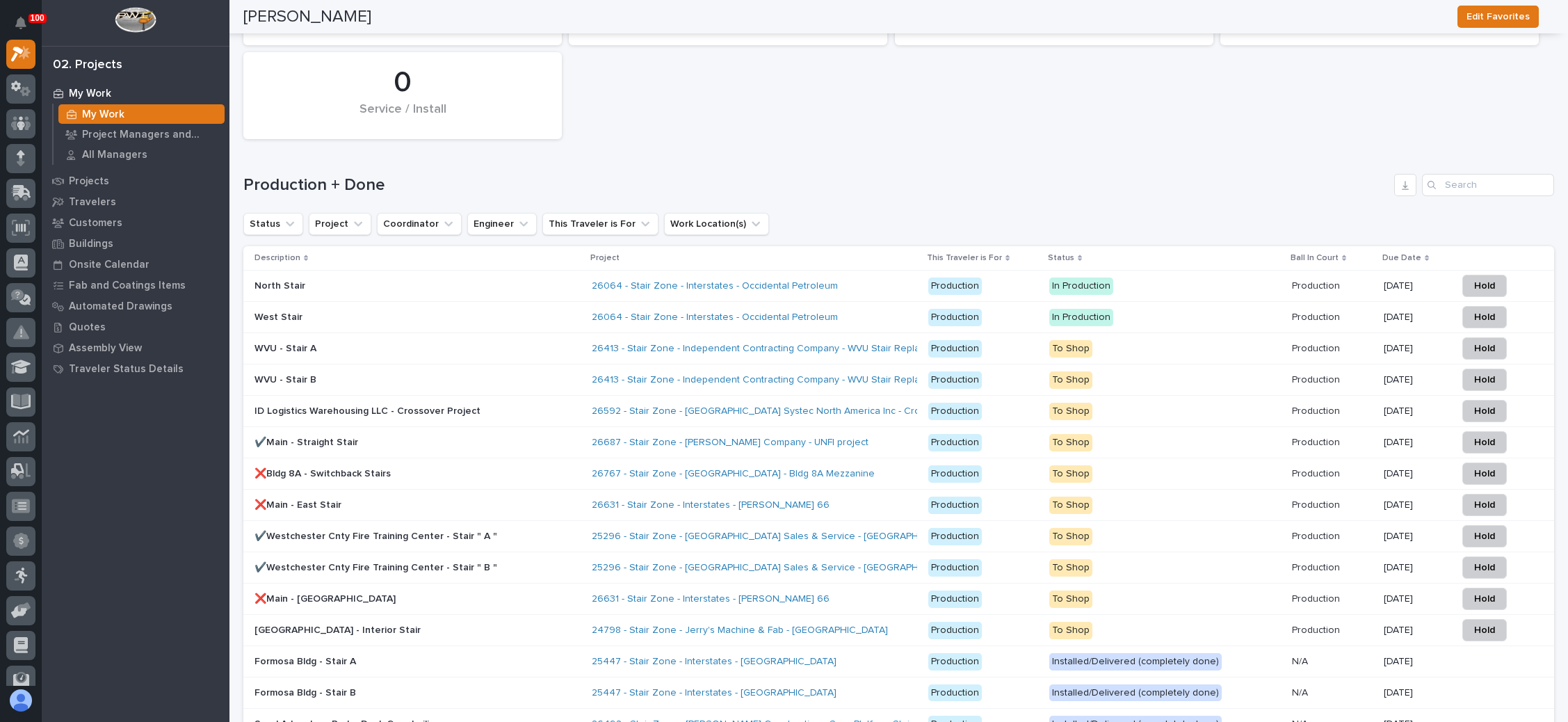
scroll to position [2296, 0]
click at [1446, 172] on input "Search" at bounding box center [1488, 183] width 132 height 22
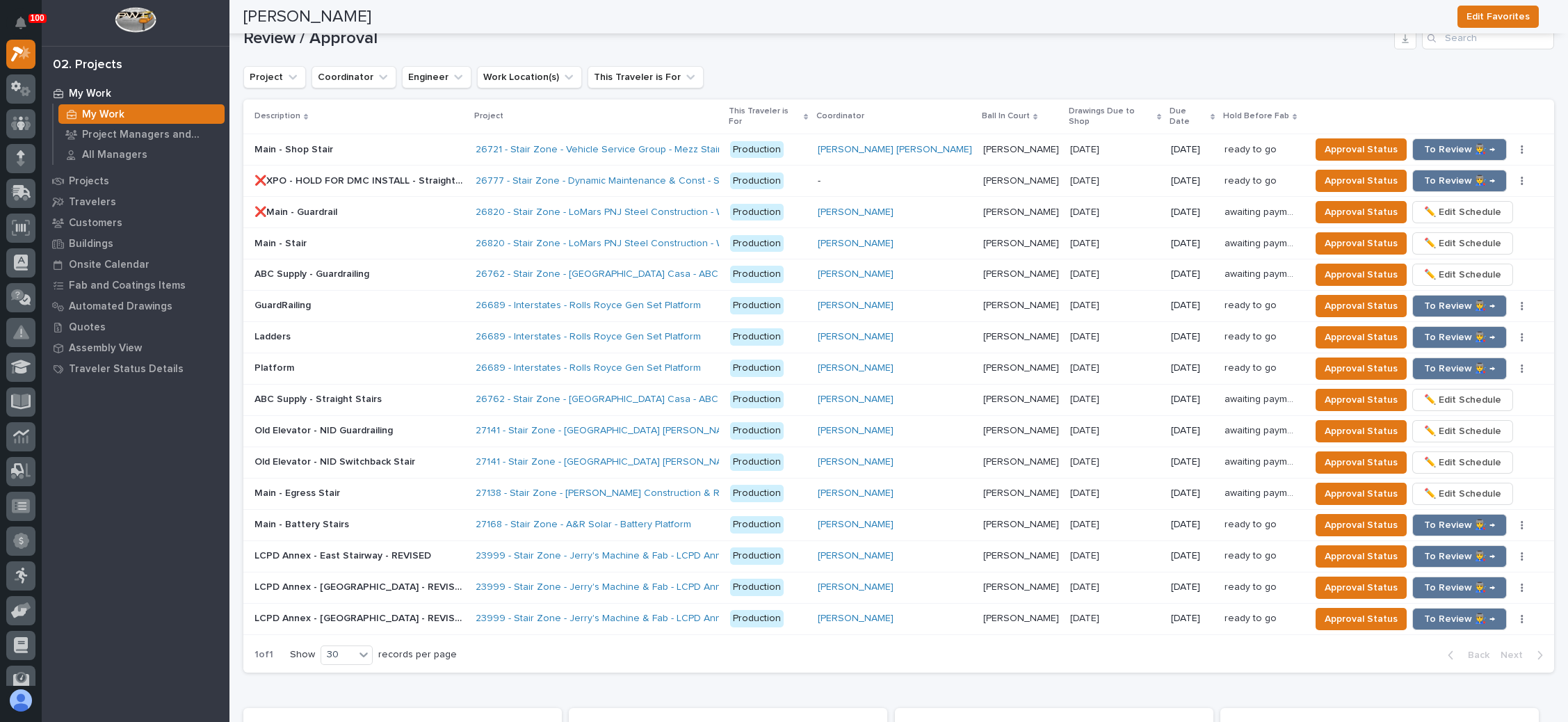
scroll to position [1440, 0]
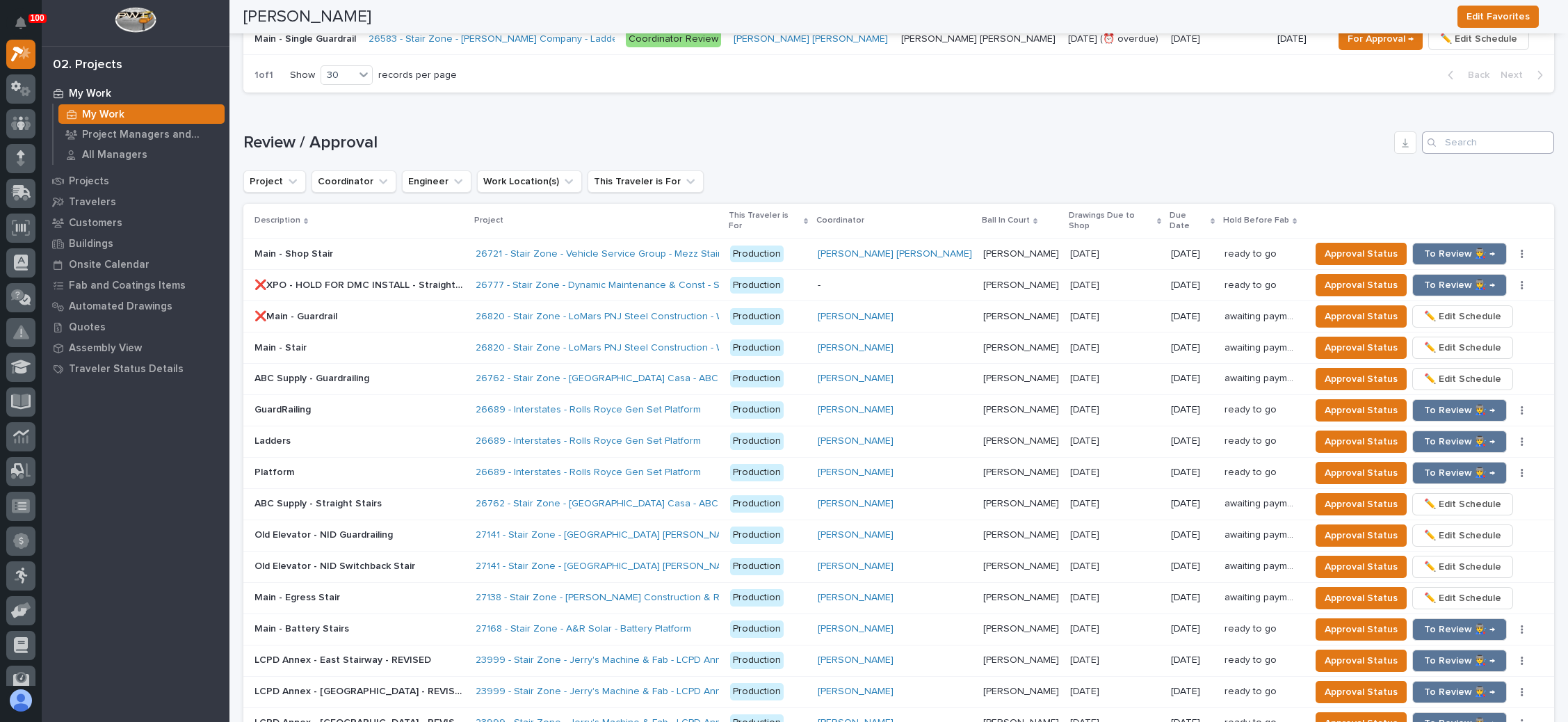
type input "26719"
click at [1449, 137] on input "Search" at bounding box center [1488, 142] width 132 height 22
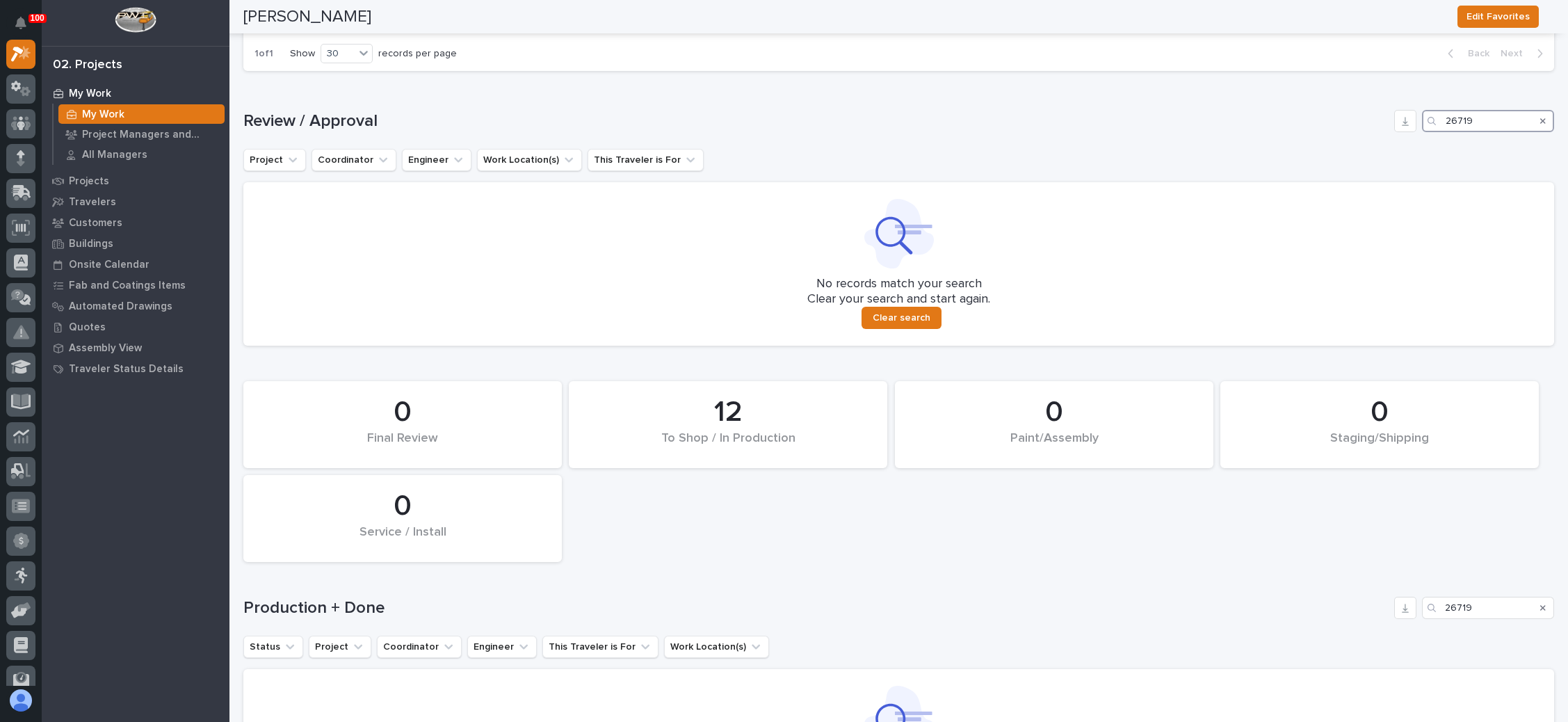
scroll to position [1774, 0]
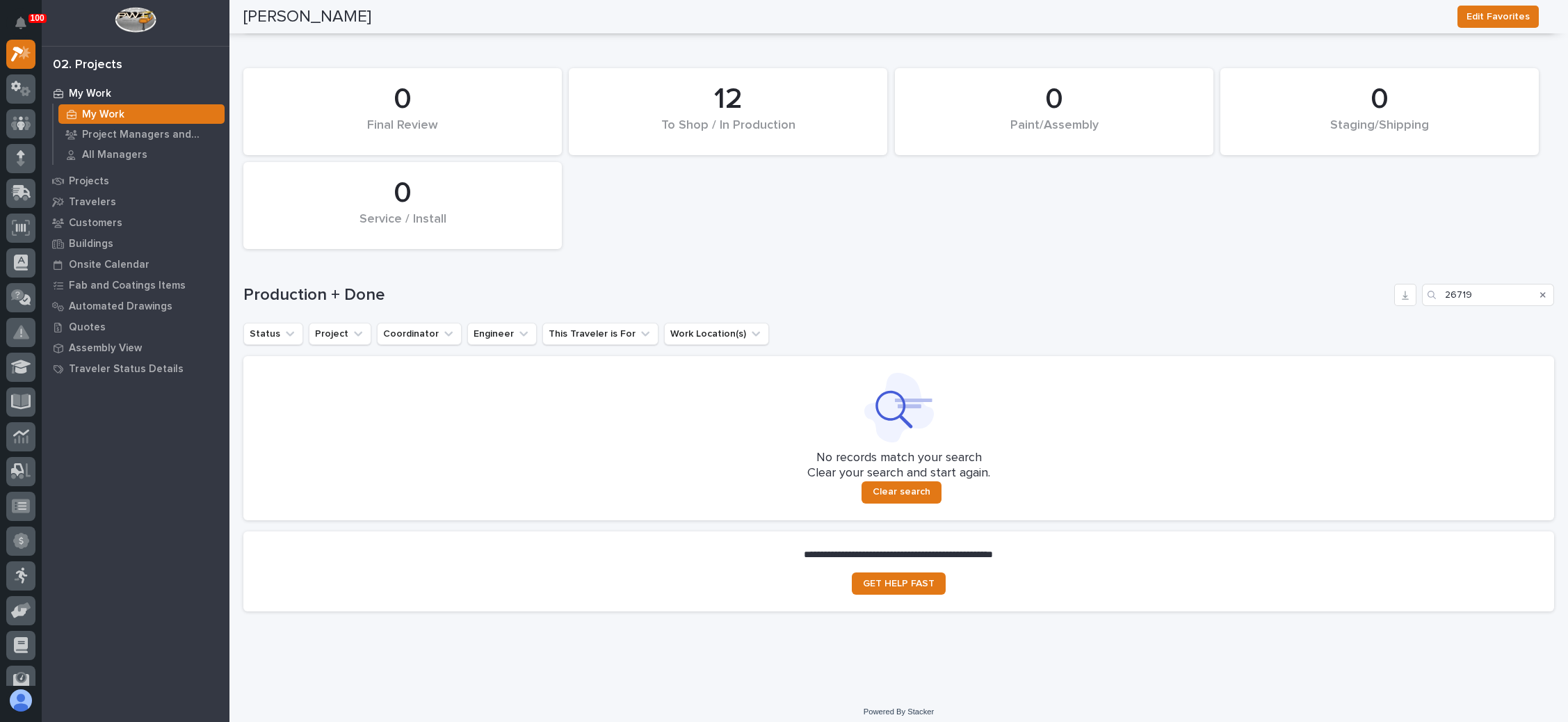
type input "26719"
click at [1532, 285] on div "Search" at bounding box center [1543, 294] width 22 height 22
click at [1540, 289] on icon "Search" at bounding box center [1543, 293] width 5 height 8
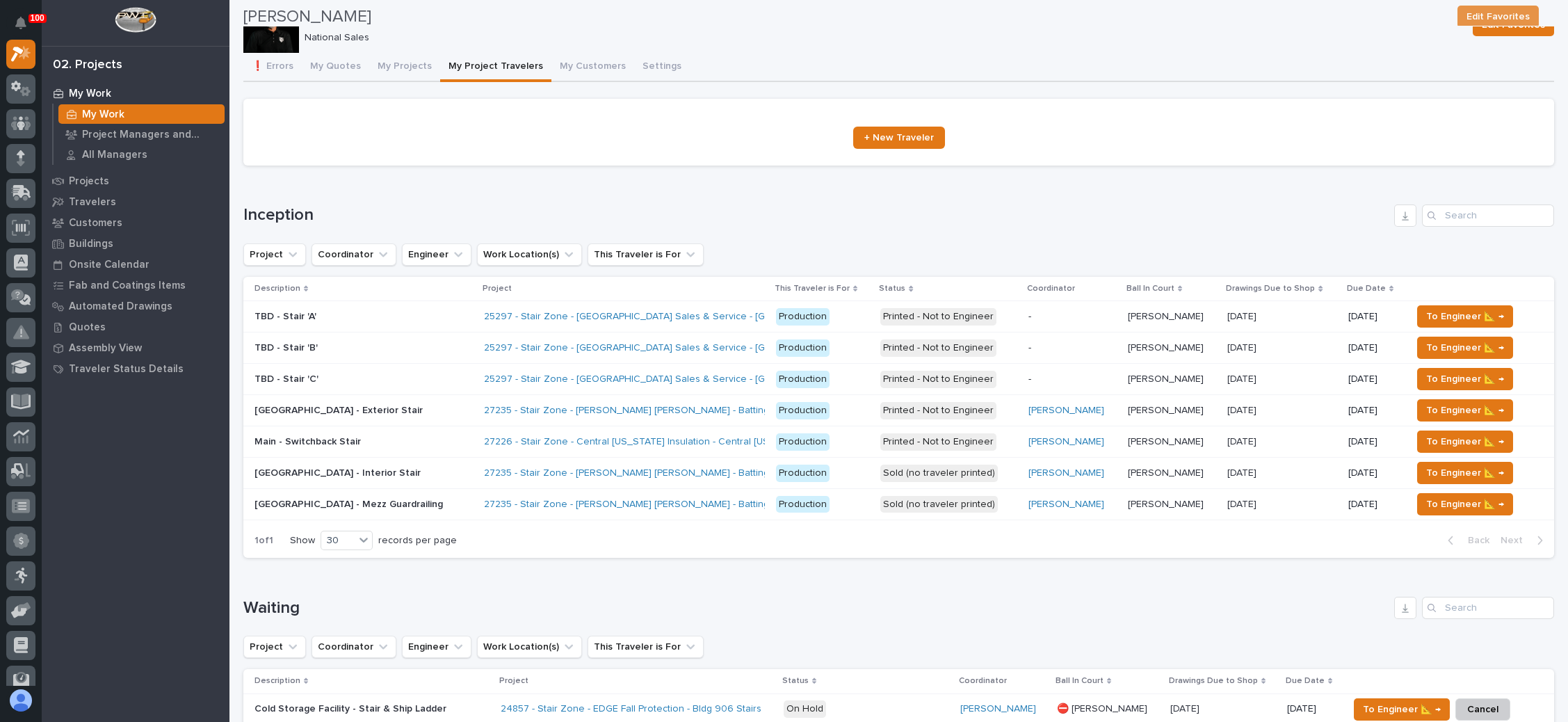
scroll to position [0, 0]
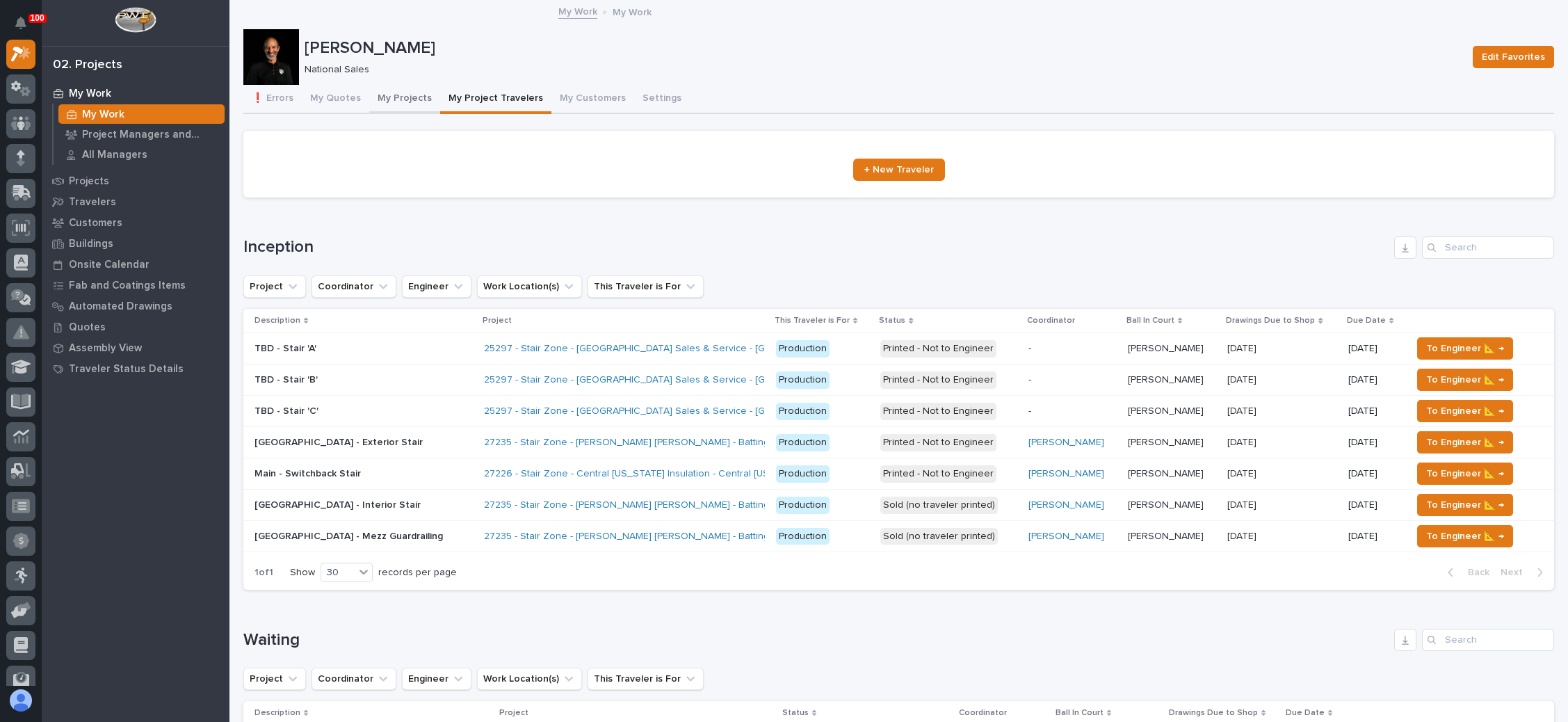
click at [406, 94] on button "My Projects" at bounding box center [404, 99] width 71 height 29
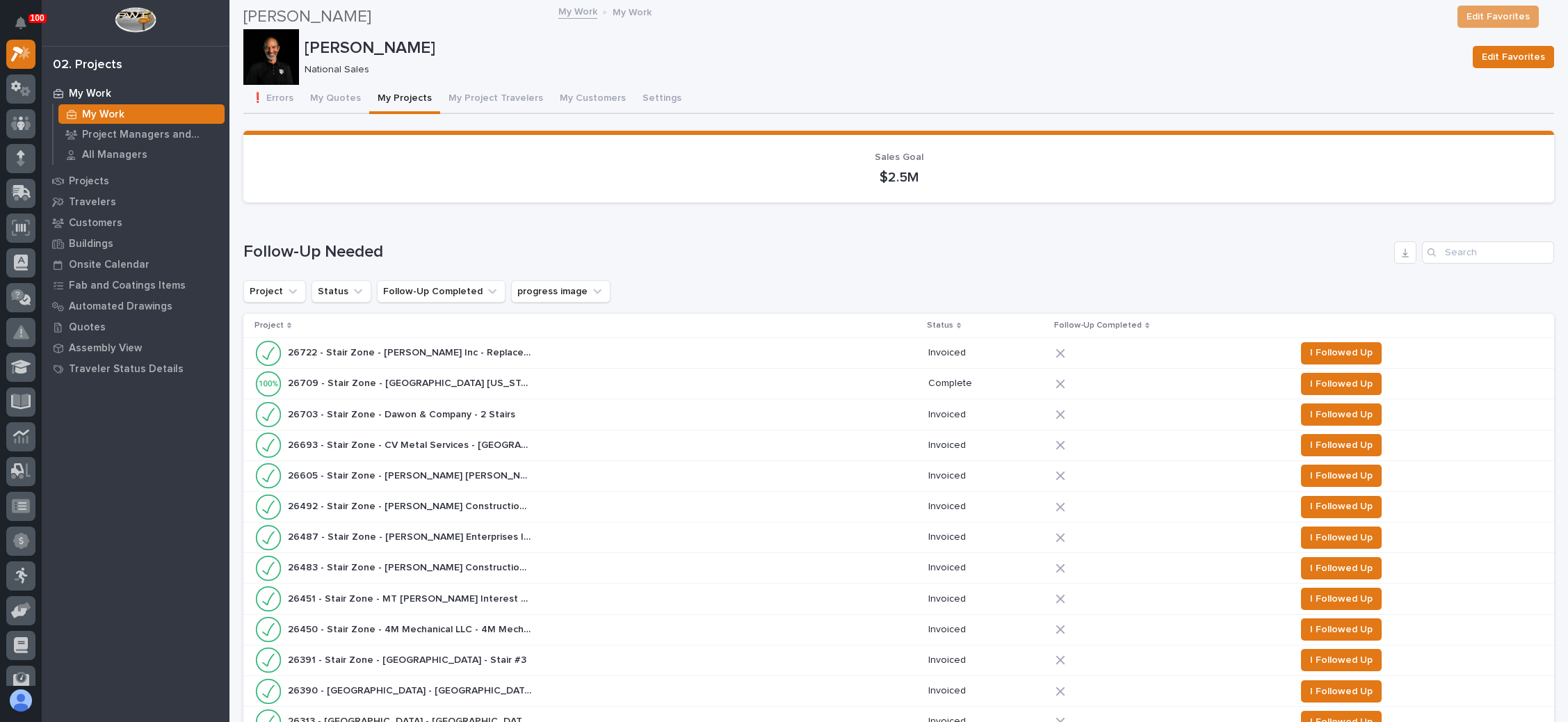
scroll to position [1043, 0]
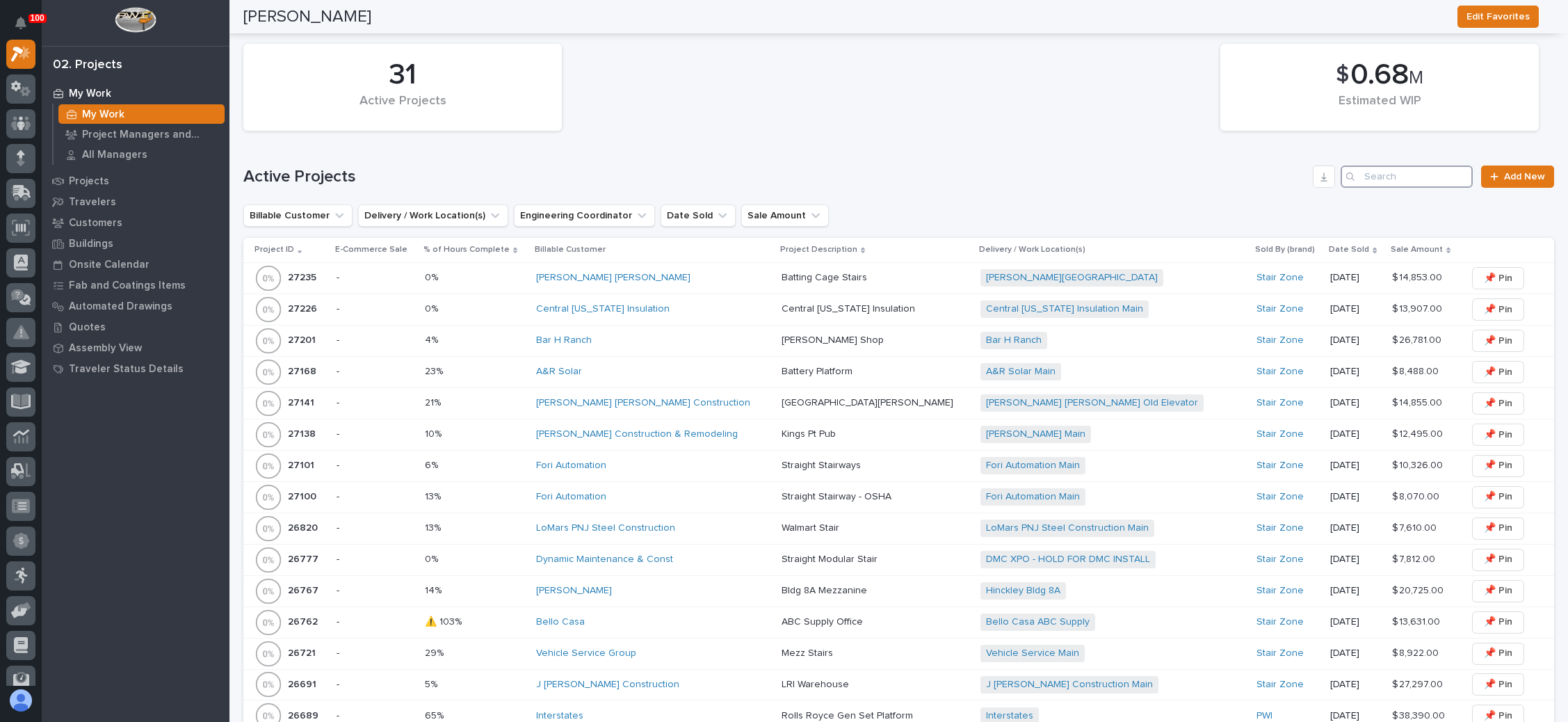
click at [1393, 169] on input "Search" at bounding box center [1406, 177] width 132 height 22
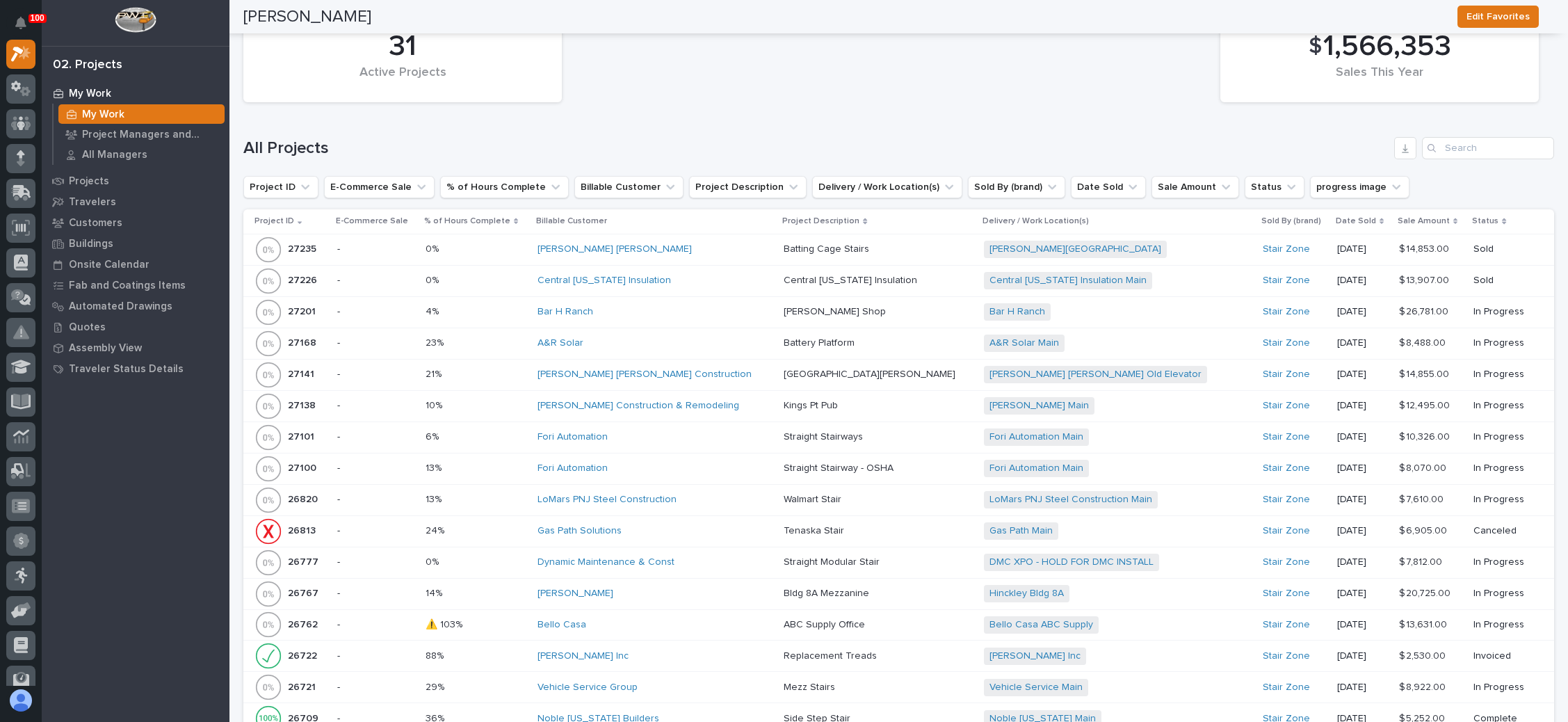
scroll to position [1566, 0]
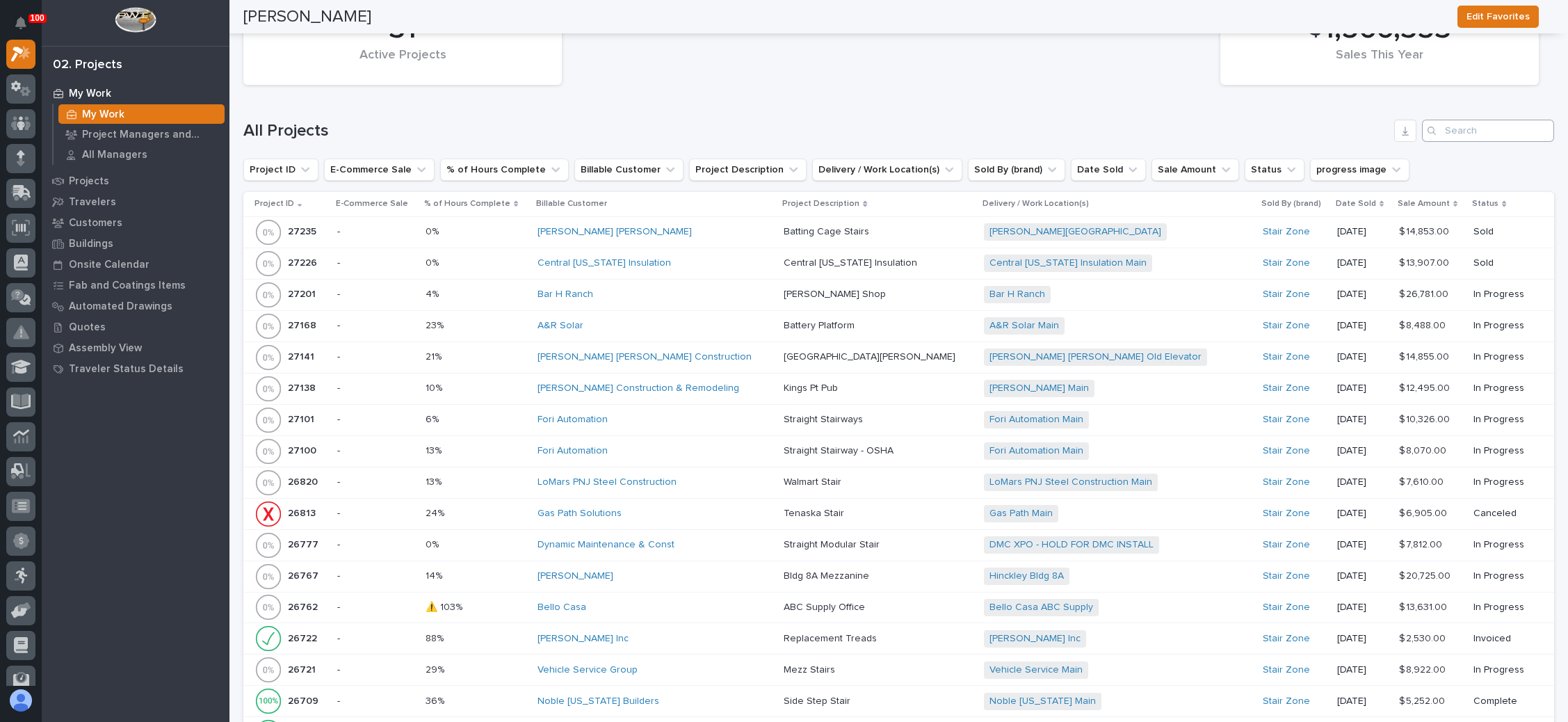
type input "26719"
click at [1446, 121] on input "Search" at bounding box center [1488, 131] width 132 height 22
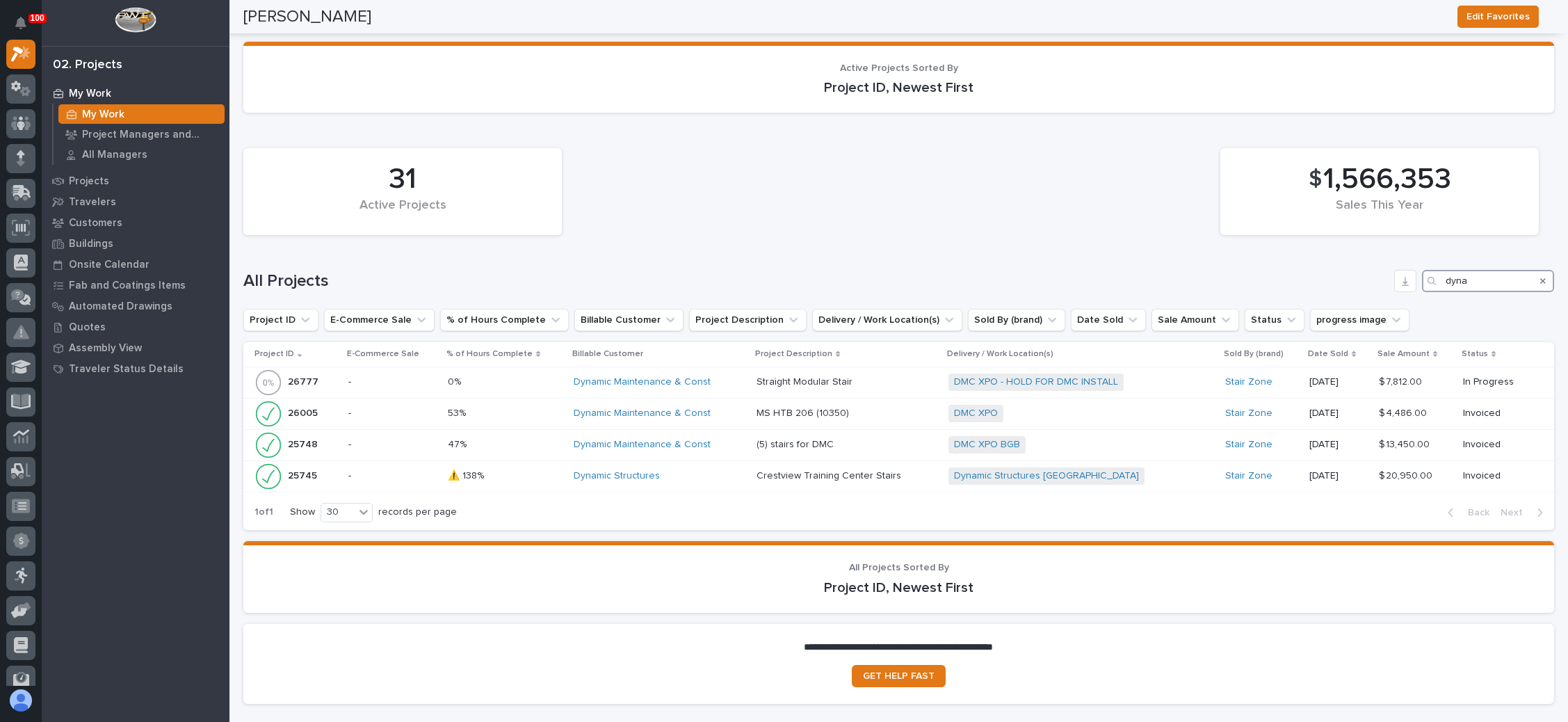
scroll to position [1508, 0]
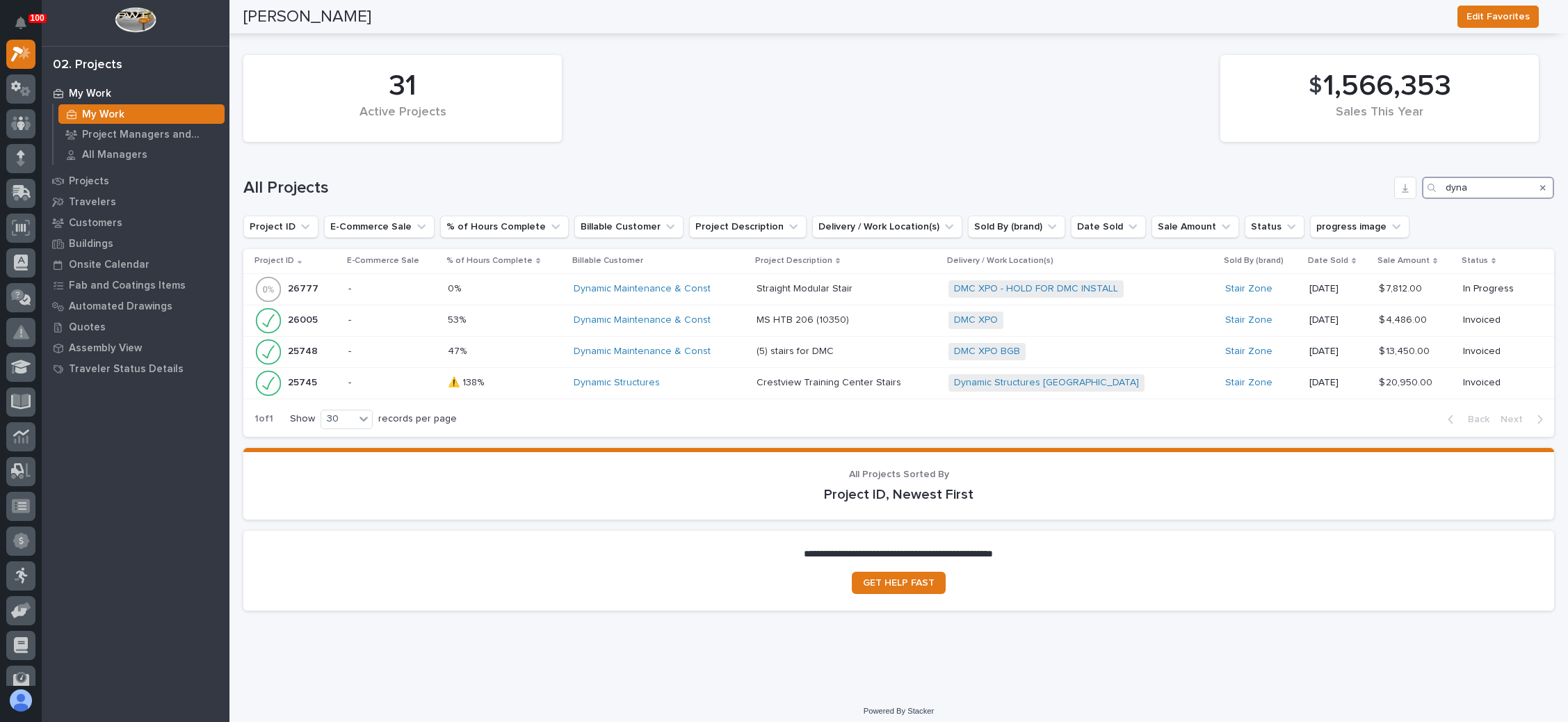
type input "dyna"
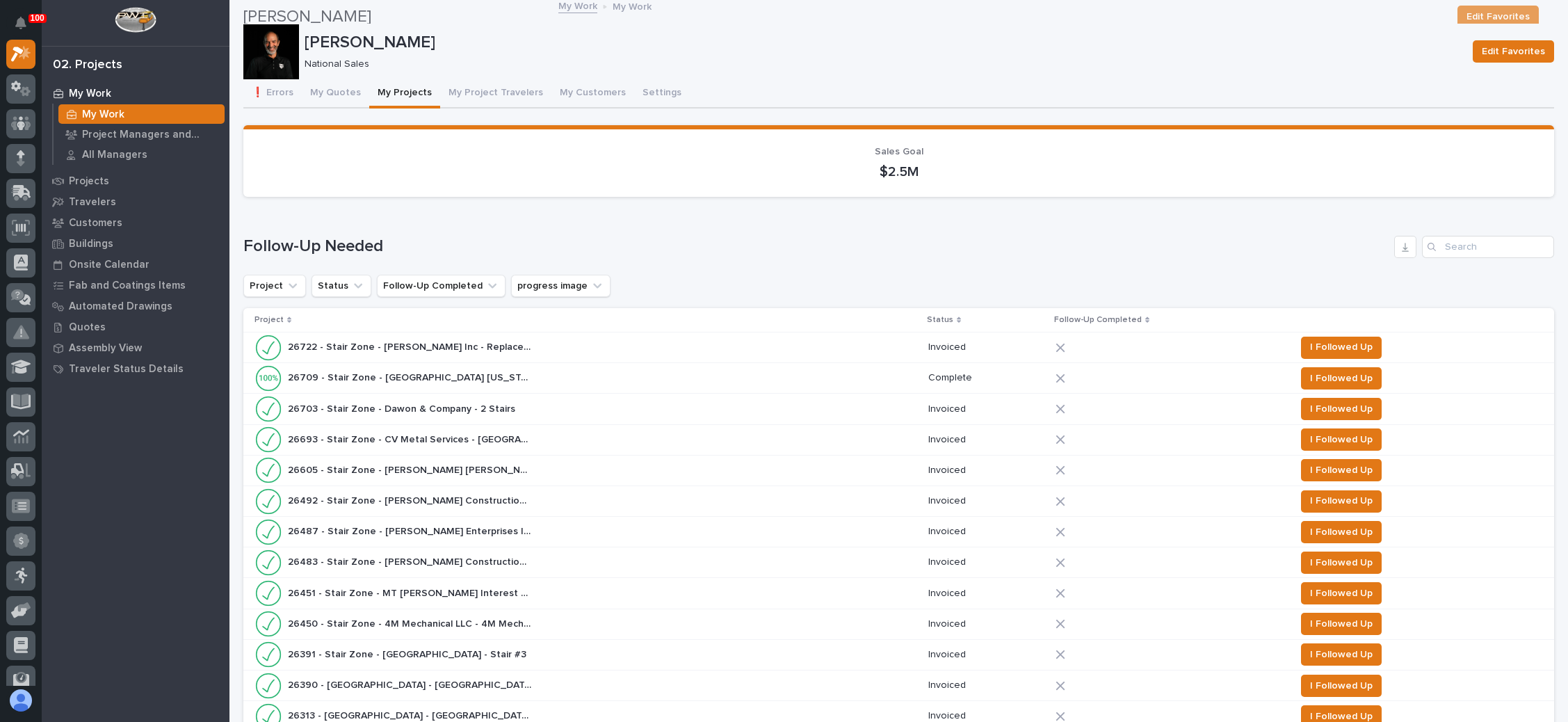
scroll to position [0, 0]
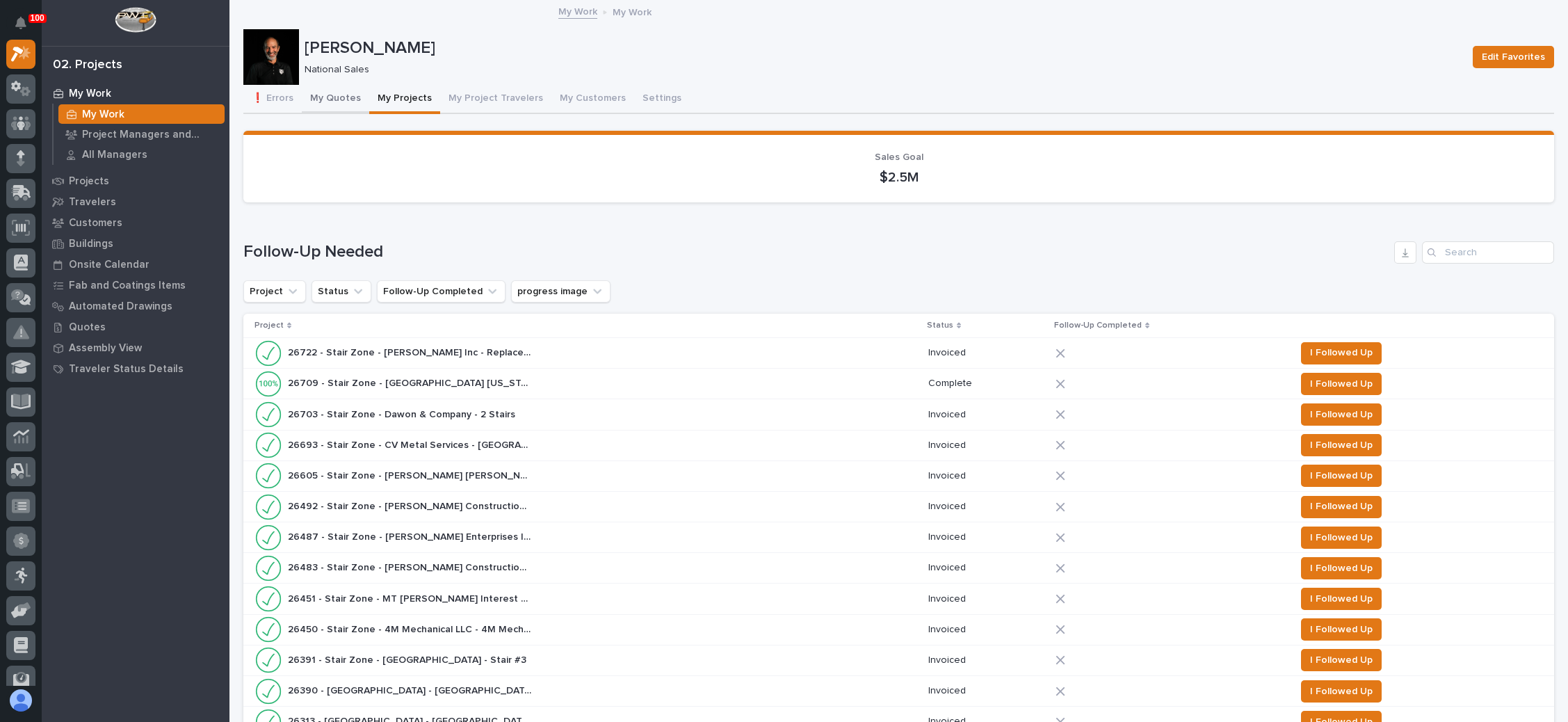
click at [330, 93] on button "My Quotes" at bounding box center [336, 99] width 67 height 29
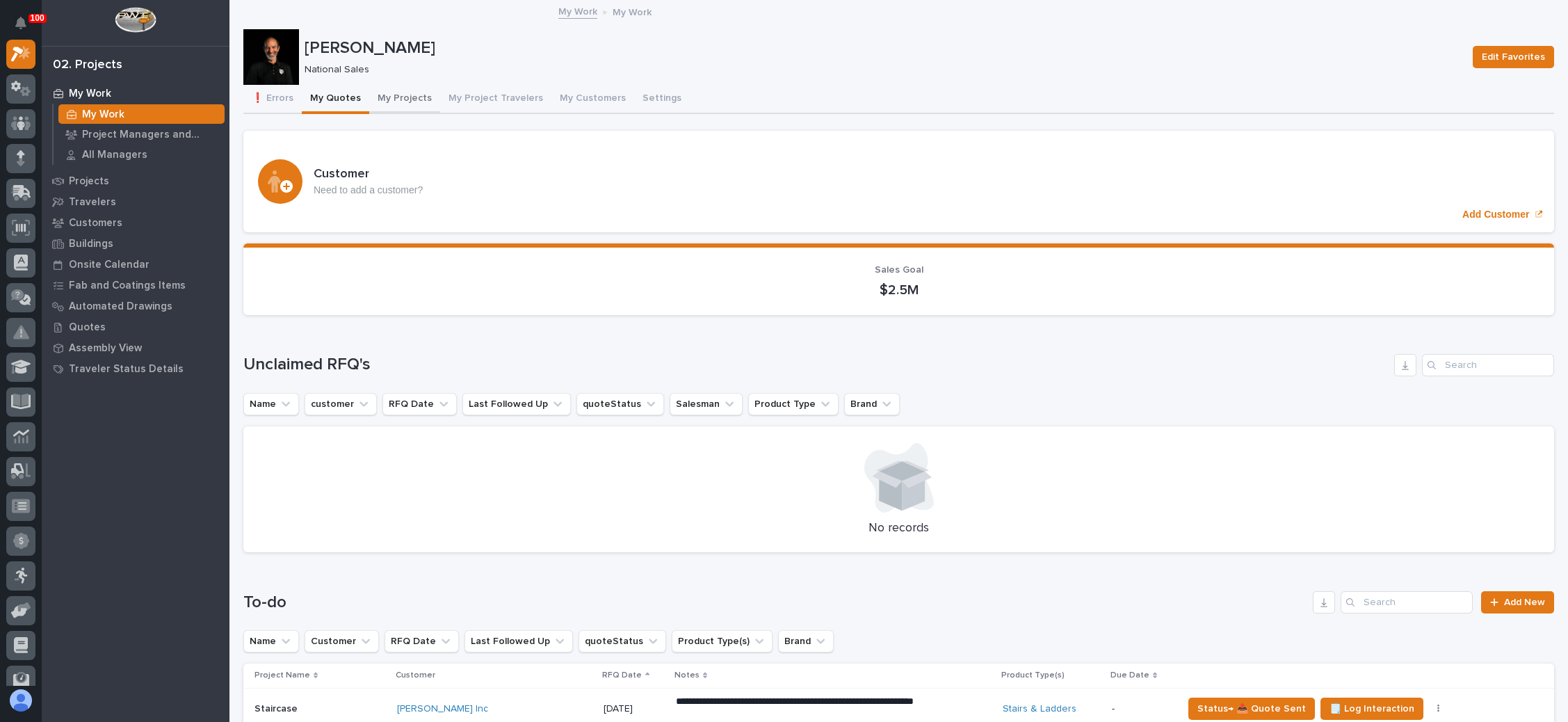
click at [406, 90] on button "My Projects" at bounding box center [404, 99] width 71 height 29
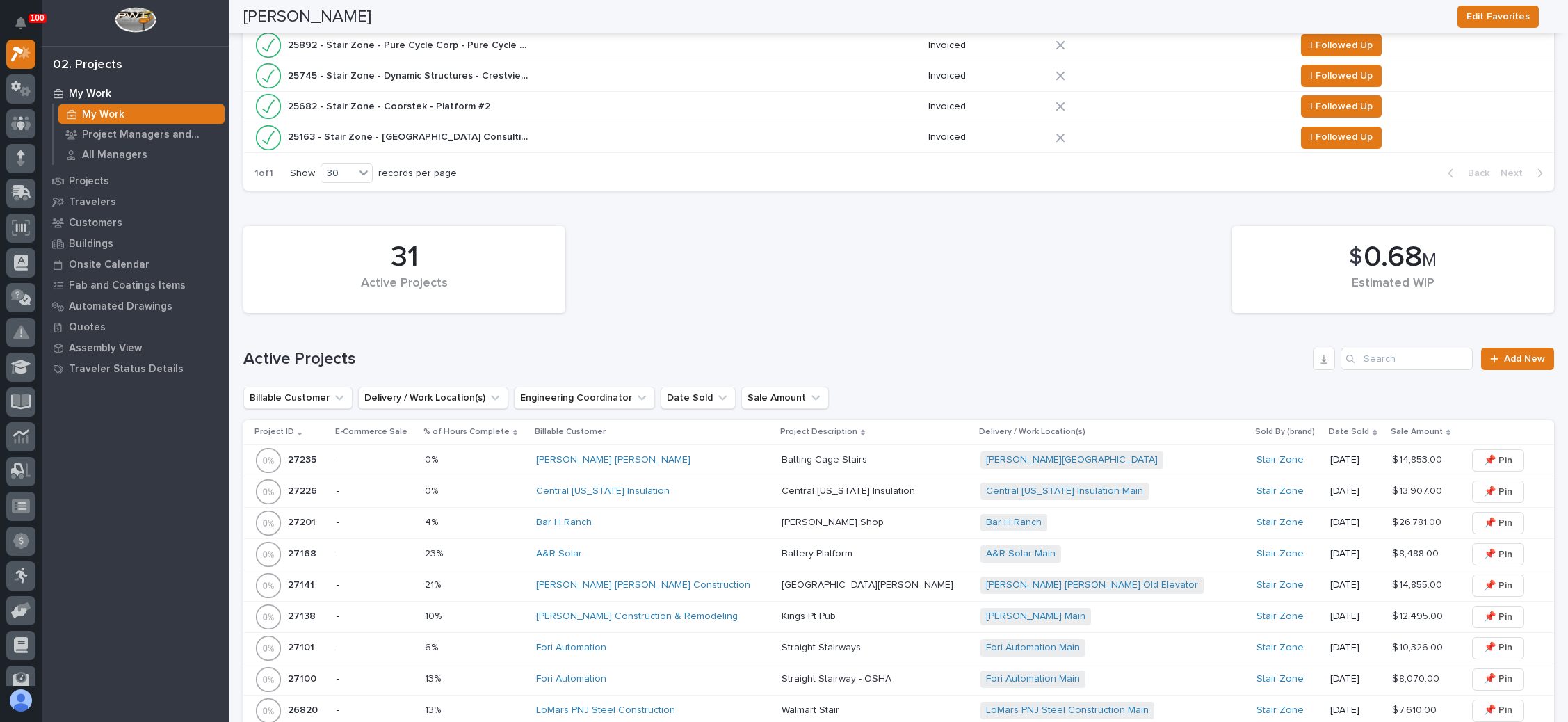
scroll to position [939, 0]
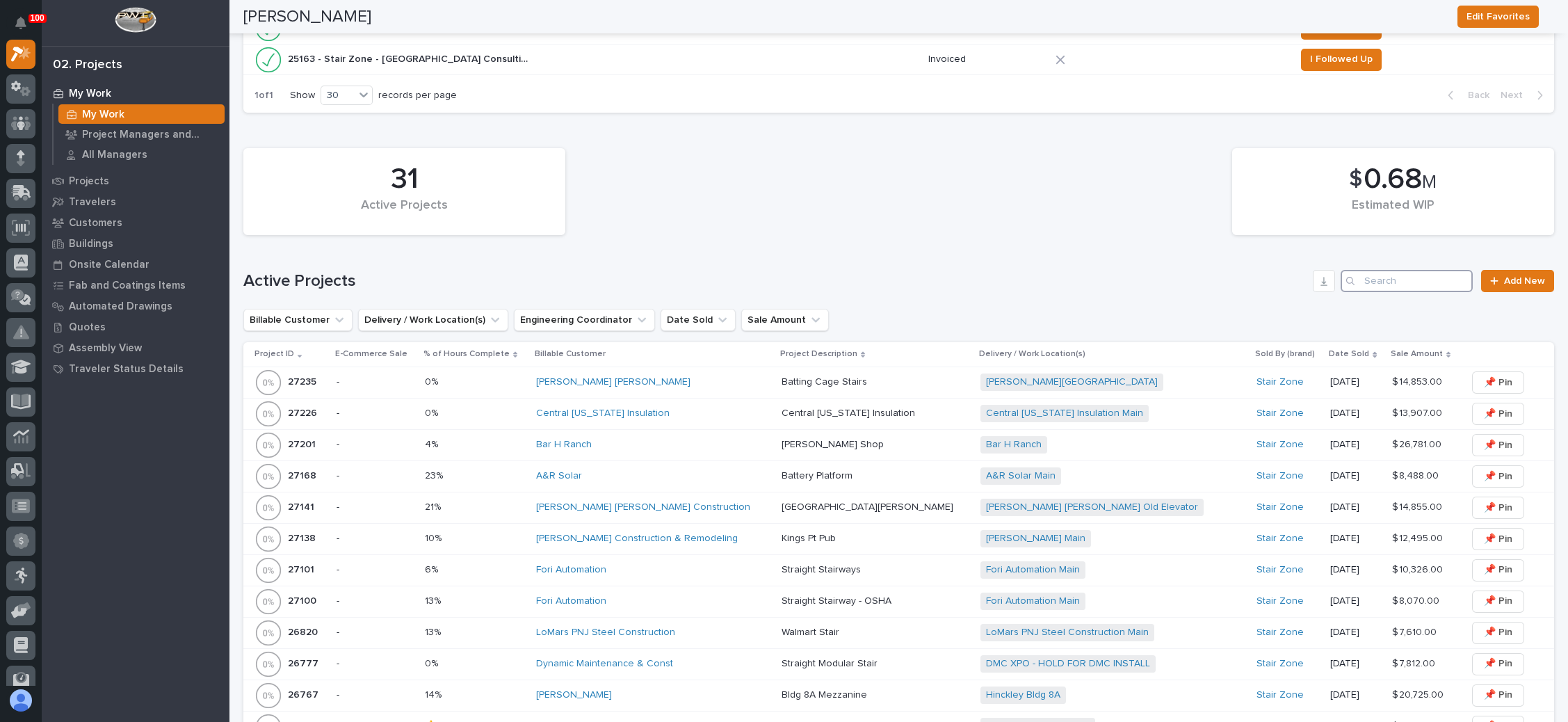
click at [1378, 276] on input "Search" at bounding box center [1406, 281] width 132 height 22
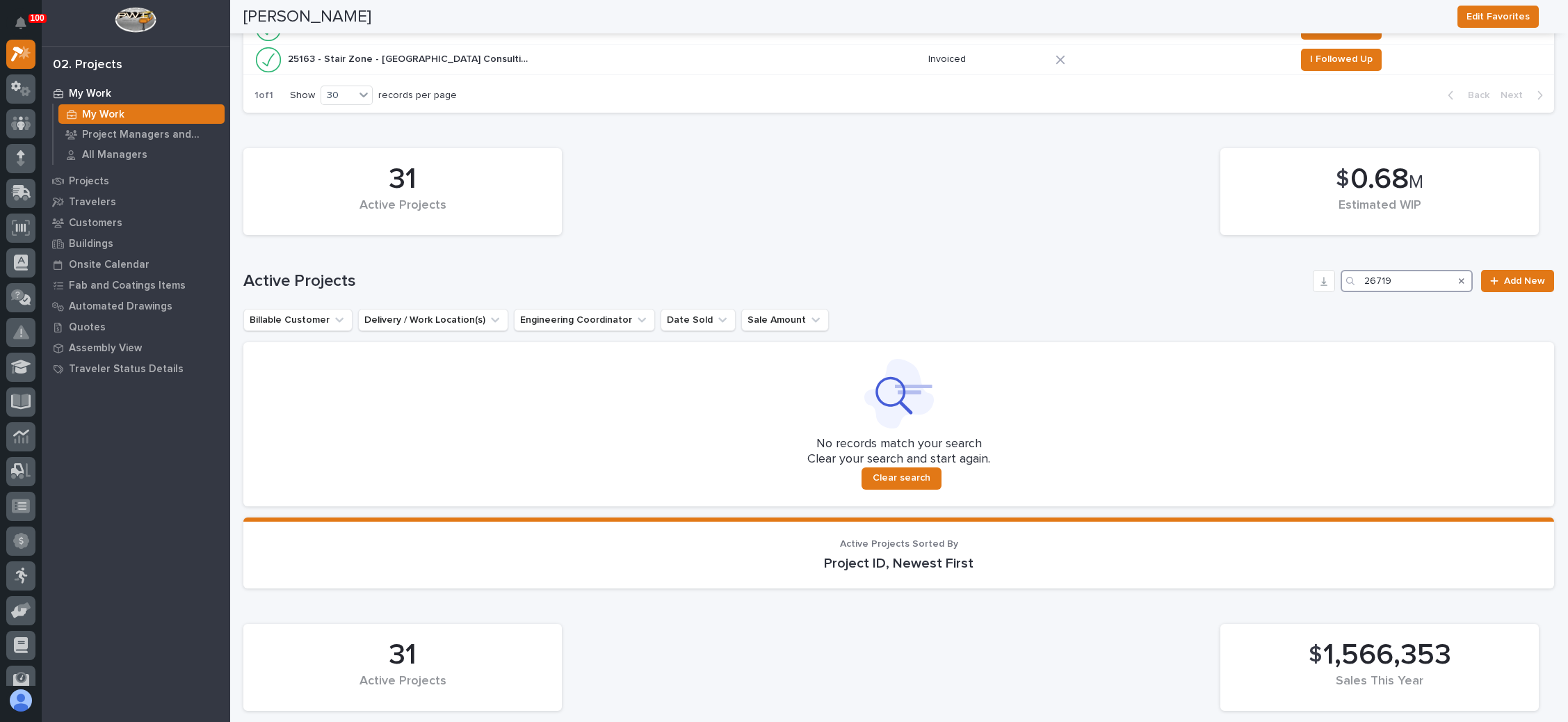
type input "26719"
click at [1459, 279] on icon "Search" at bounding box center [1461, 281] width 5 height 5
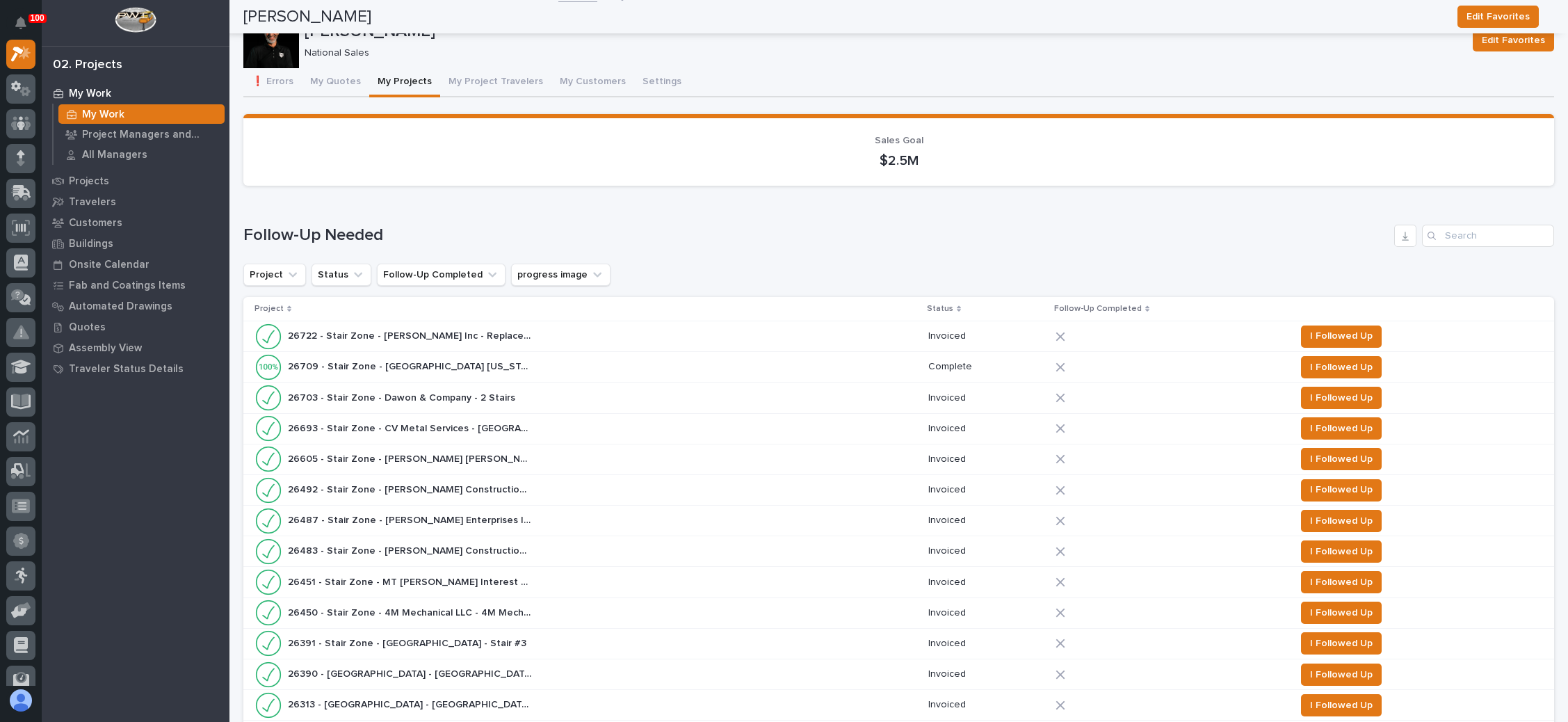
scroll to position [0, 0]
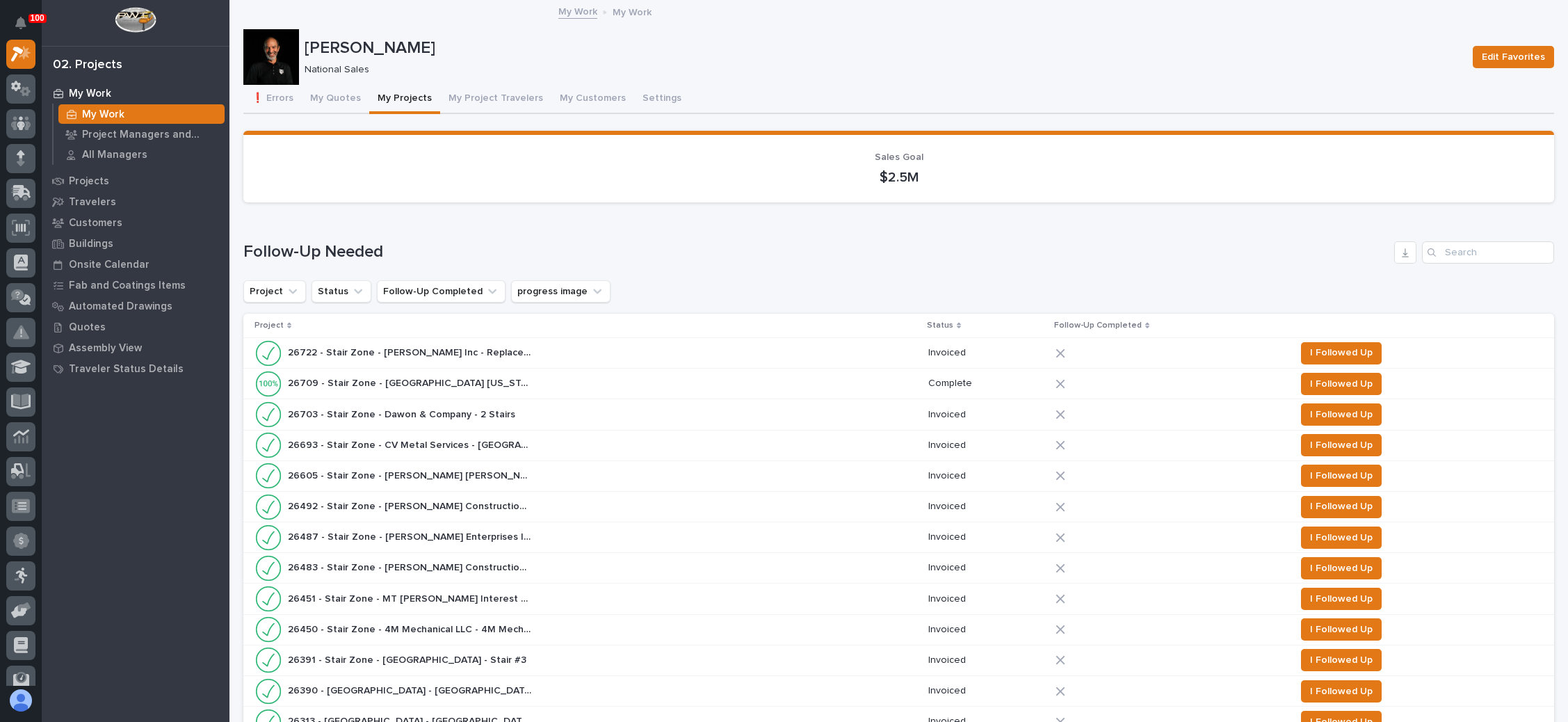
drag, startPoint x: 84, startPoint y: 86, endPoint x: 224, endPoint y: 75, distance: 140.4
click at [84, 86] on div "My Work" at bounding box center [136, 93] width 181 height 19
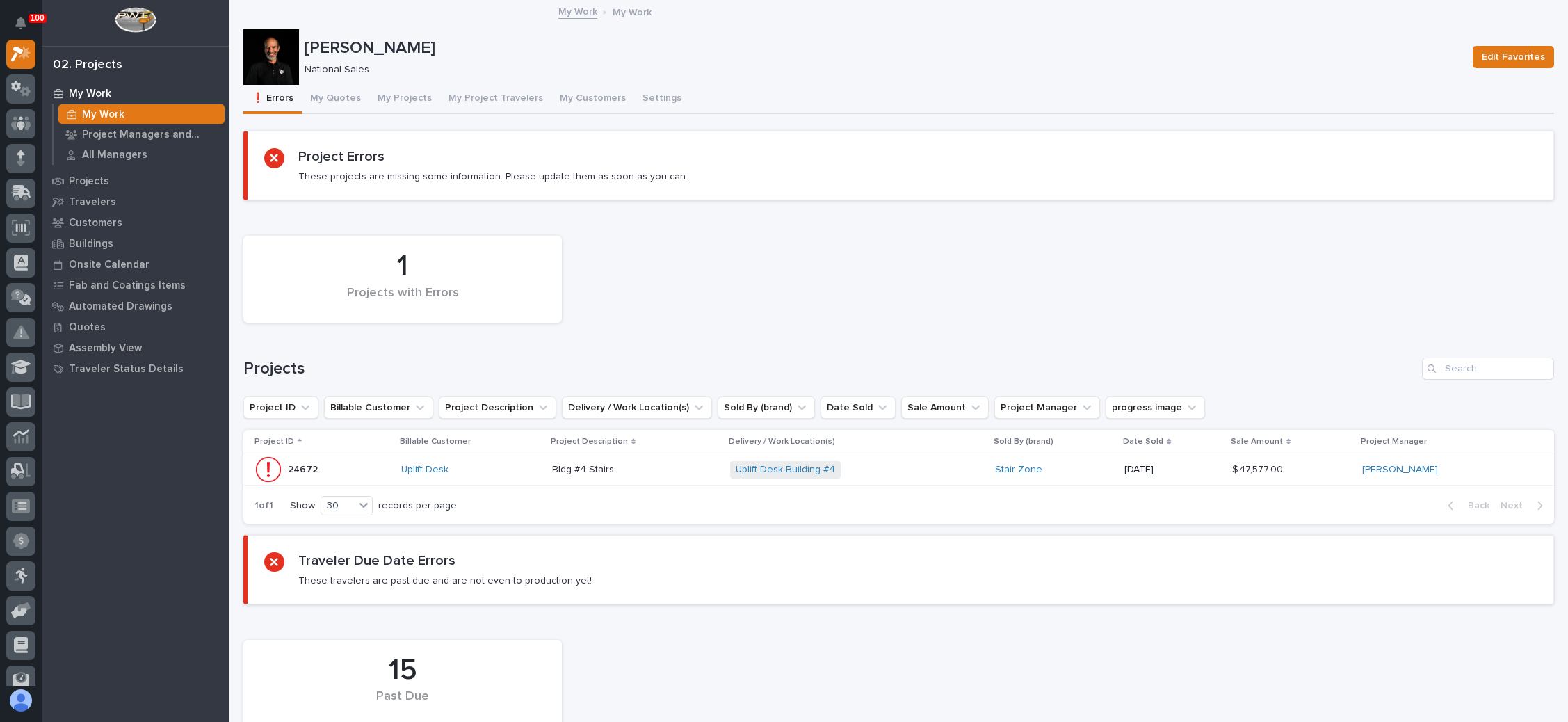
click at [702, 310] on div "1 Projects with Errors" at bounding box center [898, 279] width 1325 height 101
click at [640, 264] on div "1 Projects with Errors" at bounding box center [898, 279] width 1325 height 101
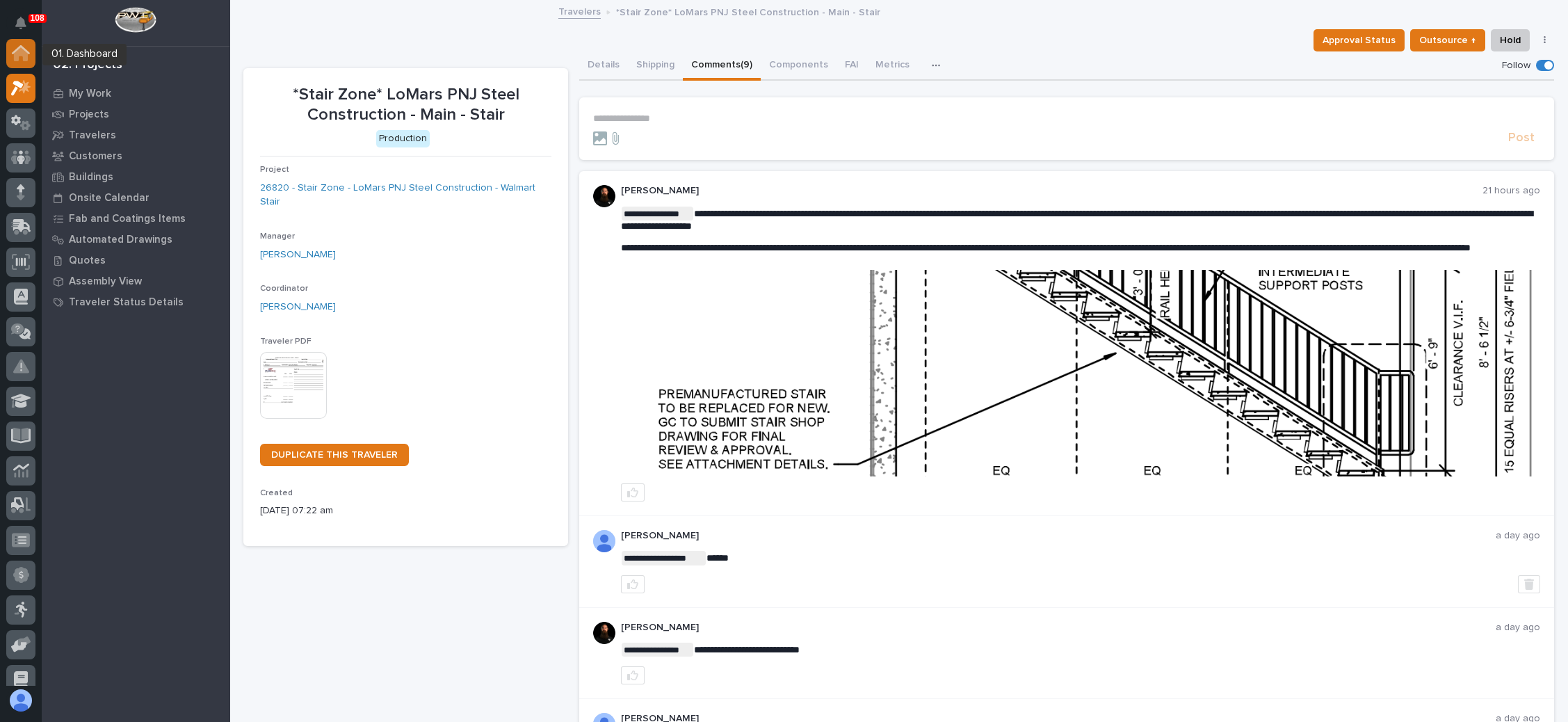
click at [22, 50] on icon at bounding box center [21, 54] width 14 height 14
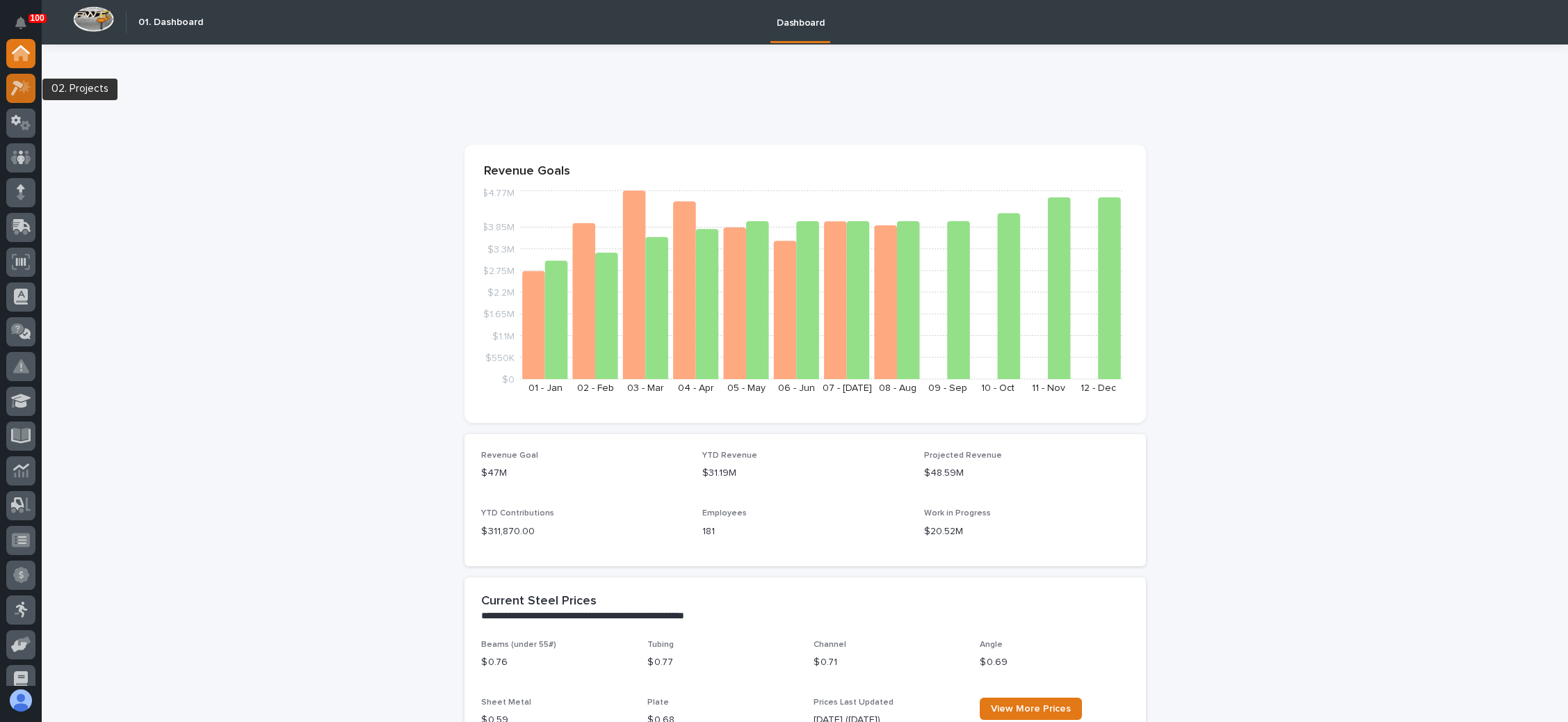
click at [25, 86] on icon at bounding box center [25, 86] width 12 height 14
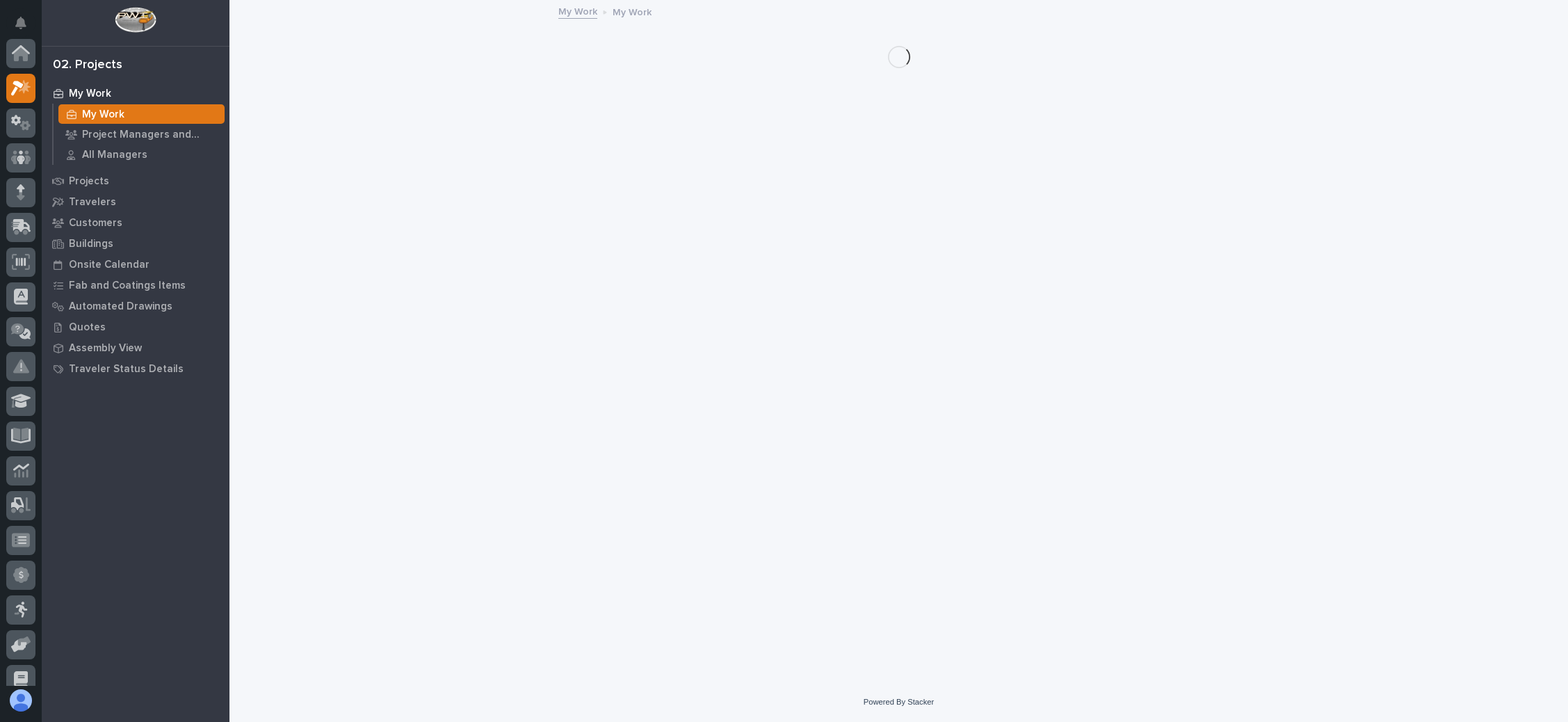
scroll to position [34, 0]
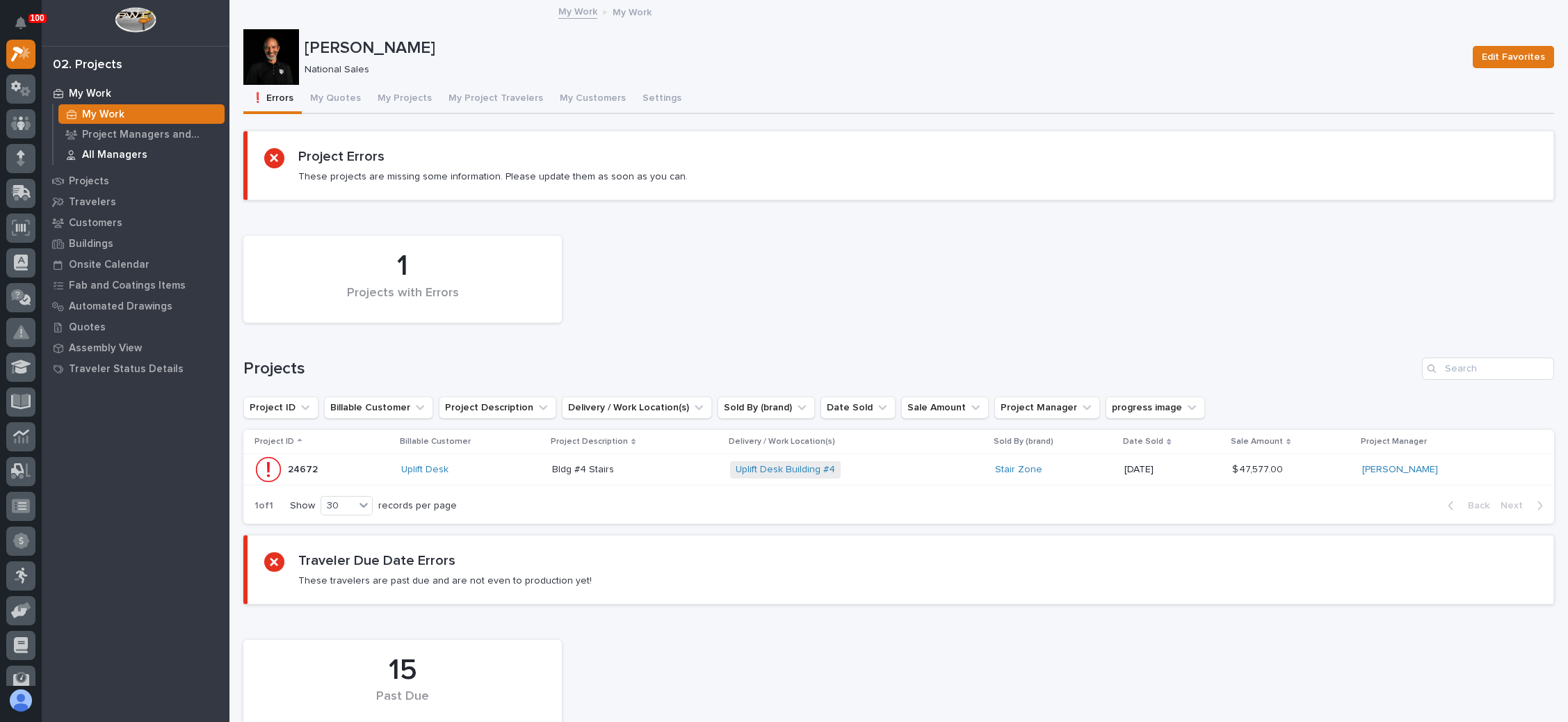
click at [125, 149] on p "All Managers" at bounding box center [115, 155] width 66 height 13
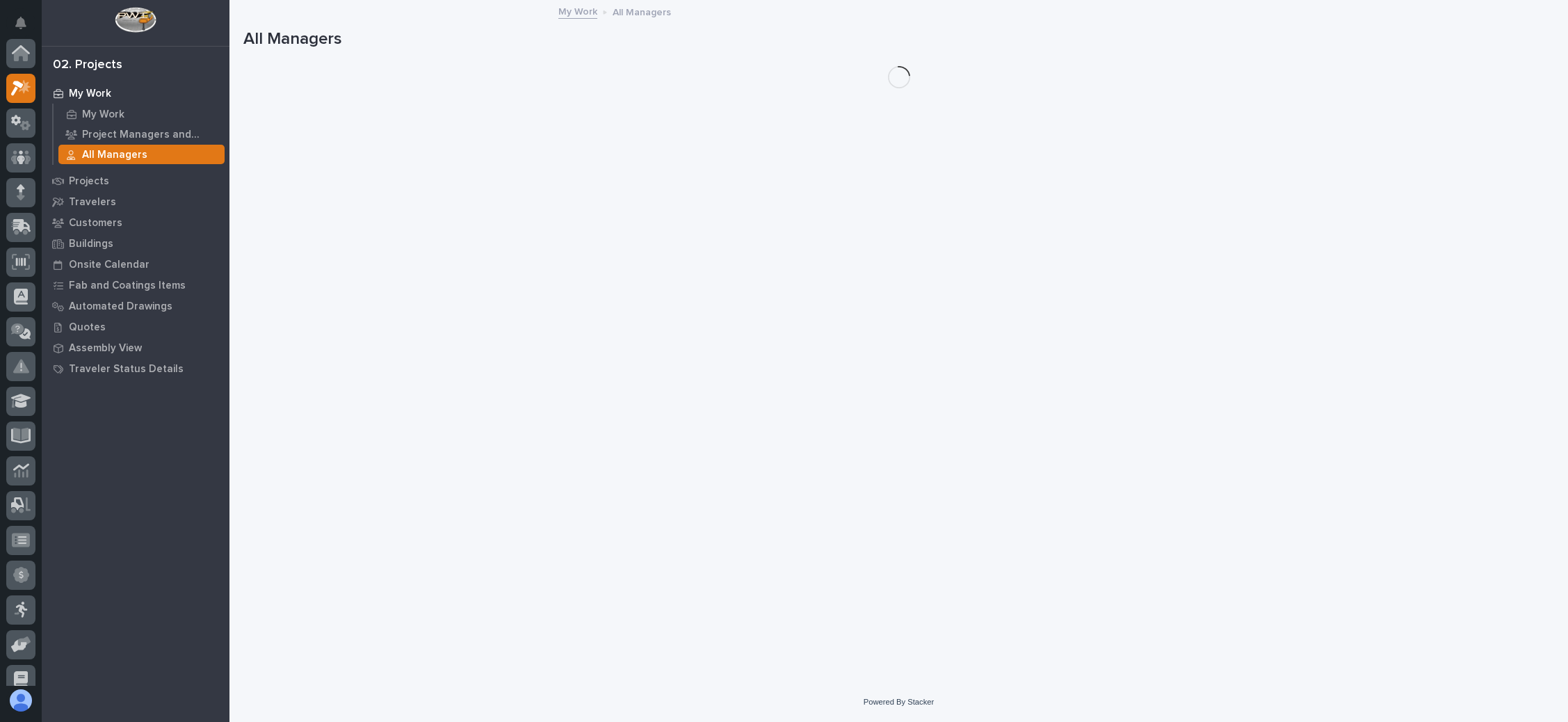
scroll to position [34, 0]
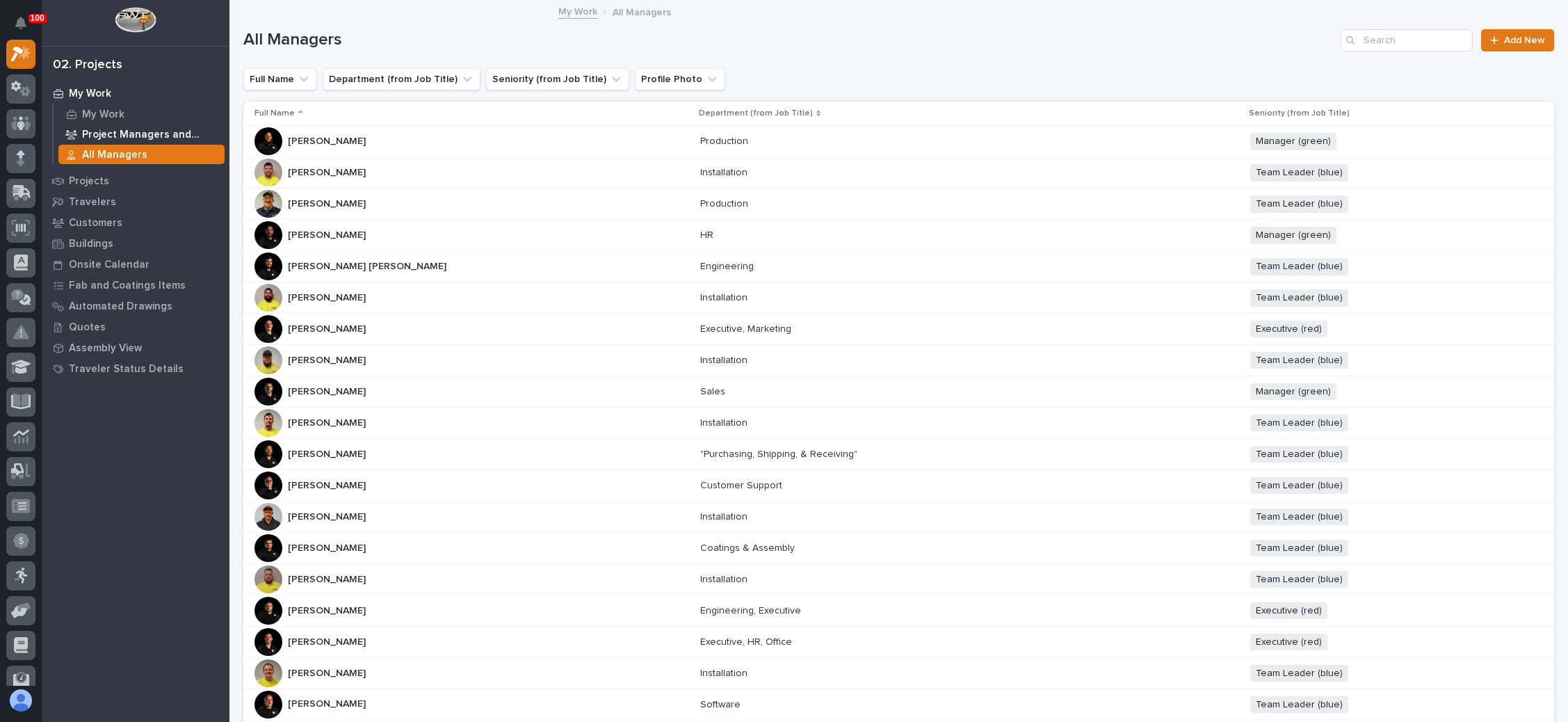
click at [150, 128] on div "Project Managers and Engineers" at bounding box center [141, 134] width 166 height 19
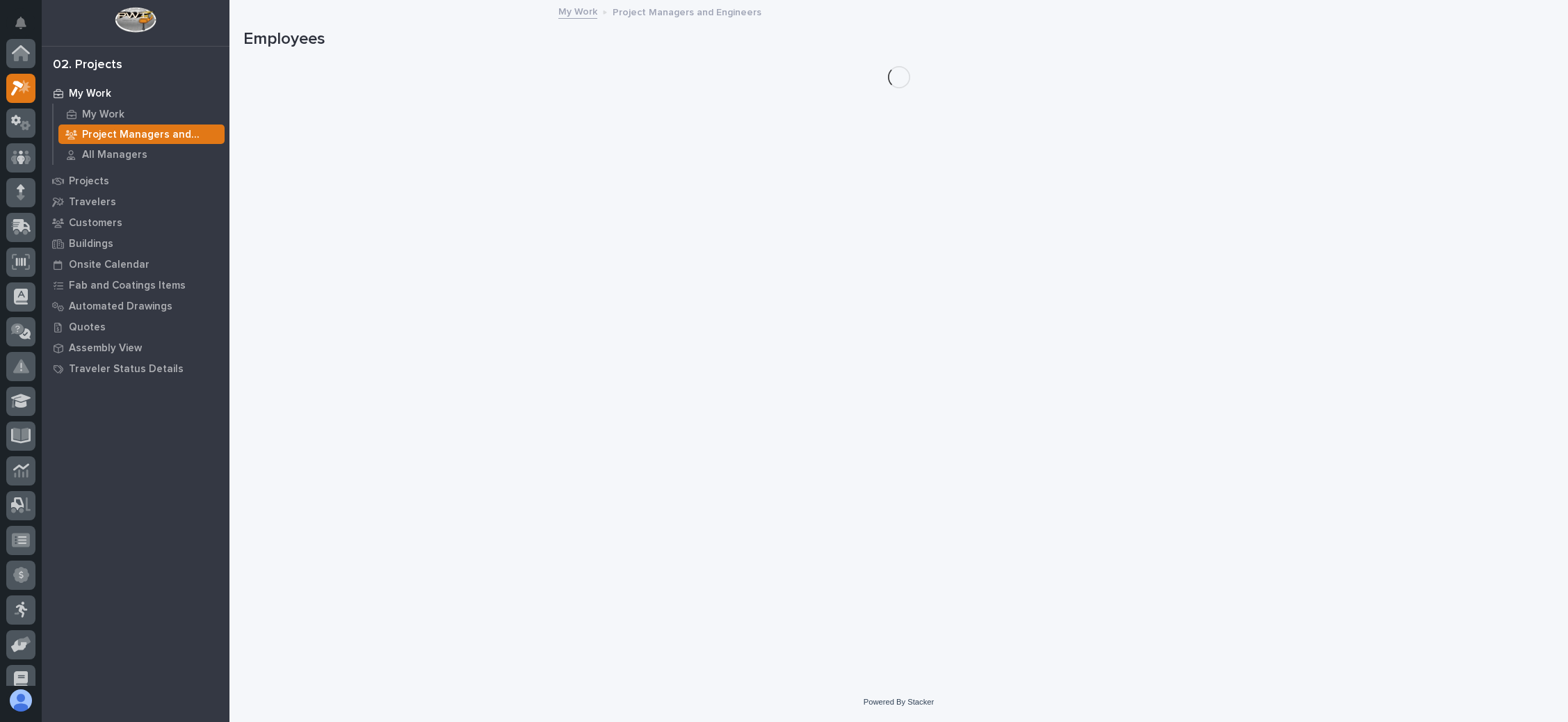
scroll to position [34, 0]
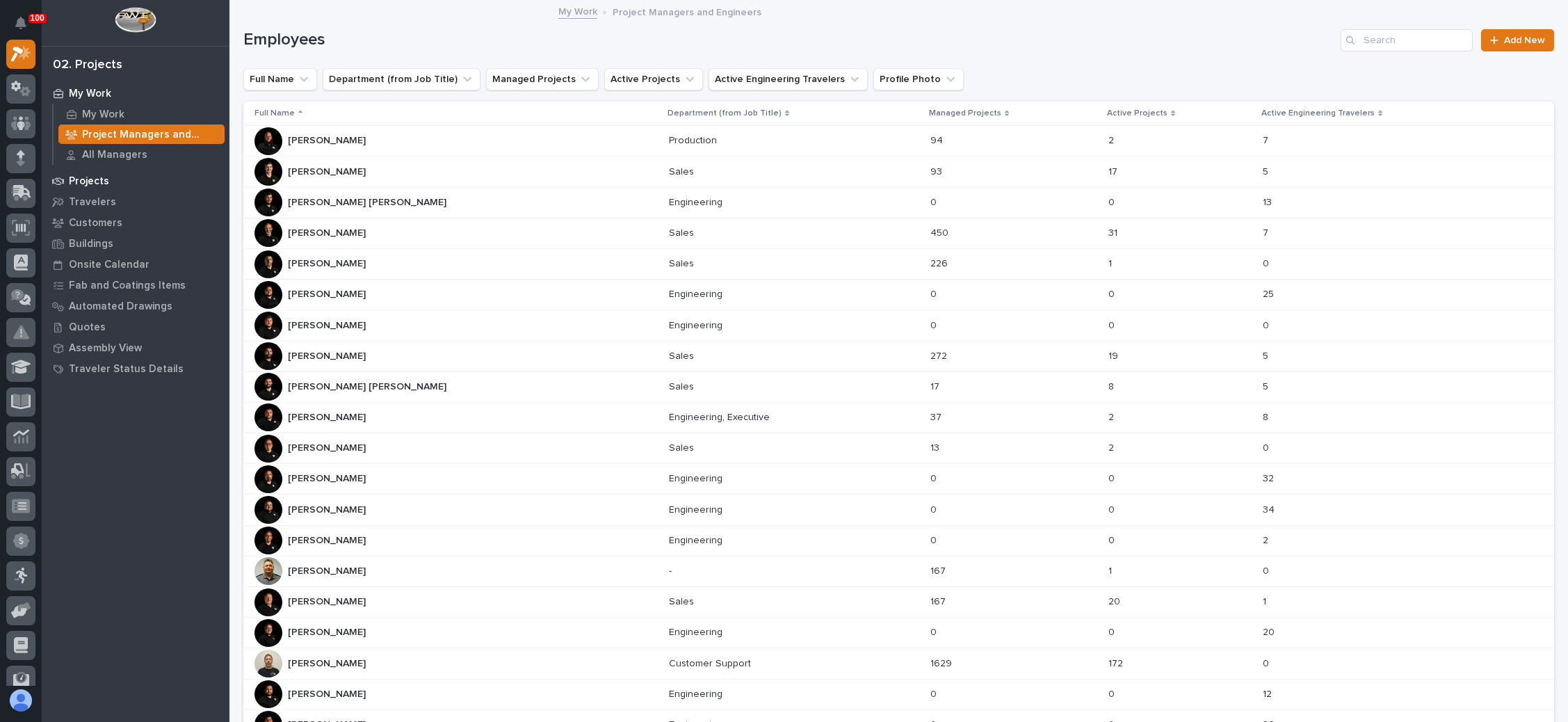
click at [82, 175] on p "Projects" at bounding box center [89, 181] width 40 height 13
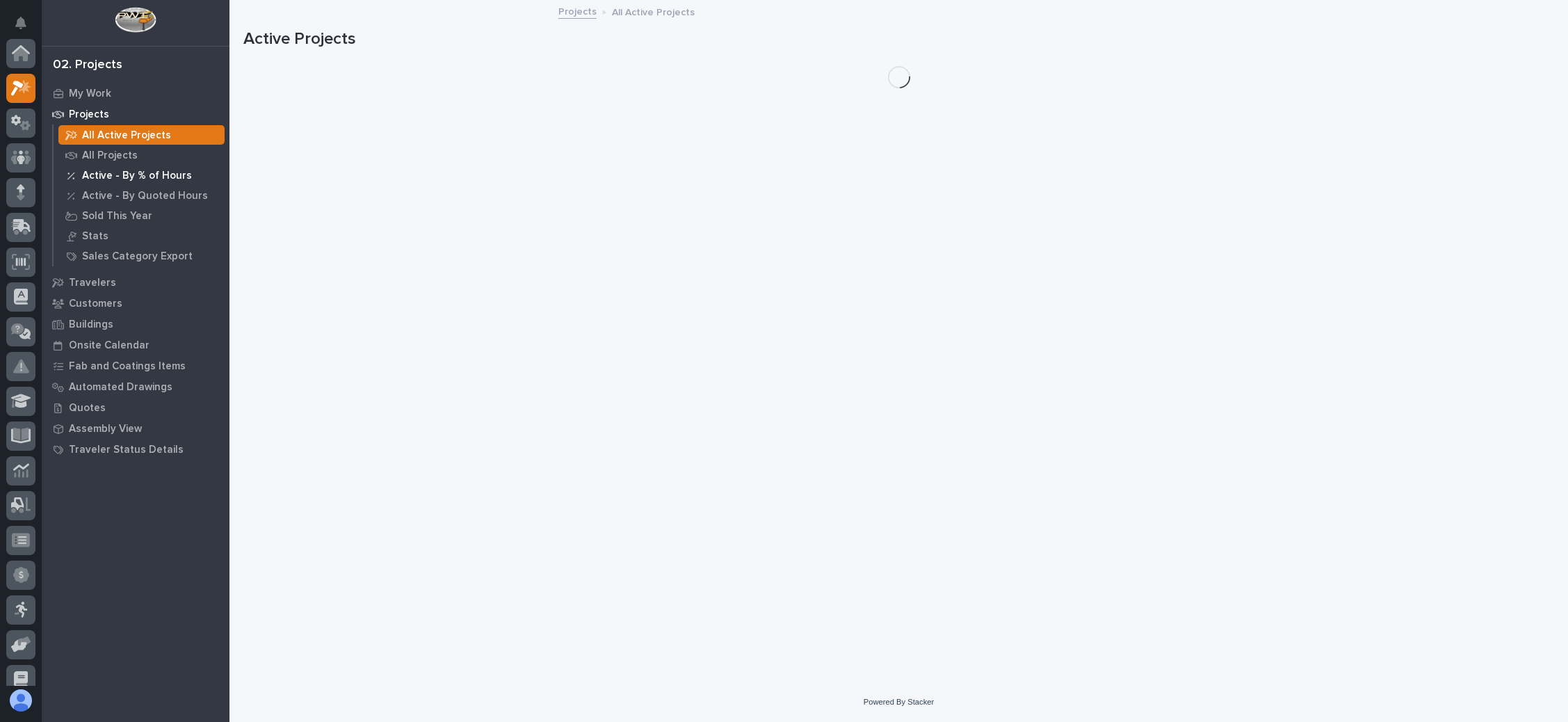
scroll to position [34, 0]
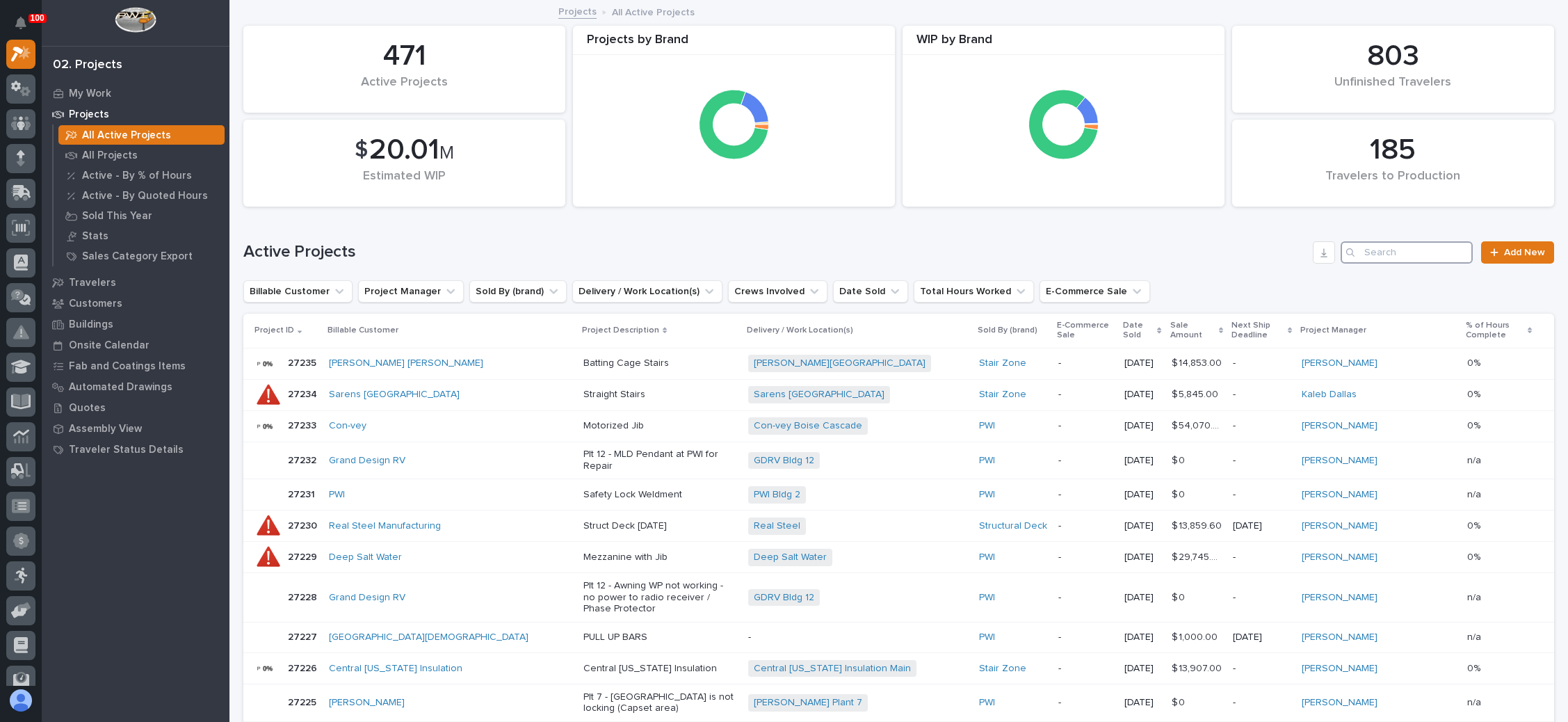
click at [1382, 251] on input "Search" at bounding box center [1406, 253] width 132 height 22
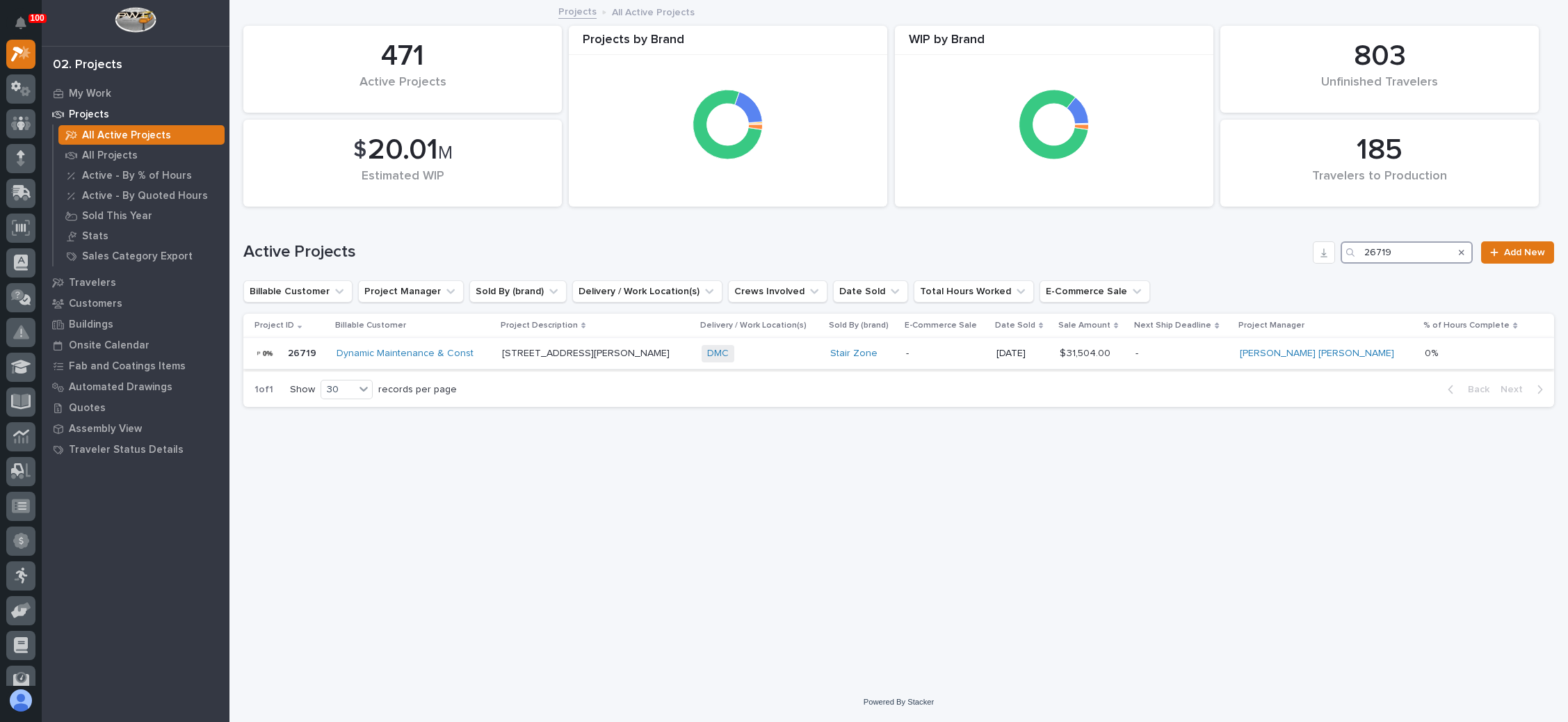
type input "26719"
click at [1205, 351] on p "-" at bounding box center [1182, 354] width 93 height 12
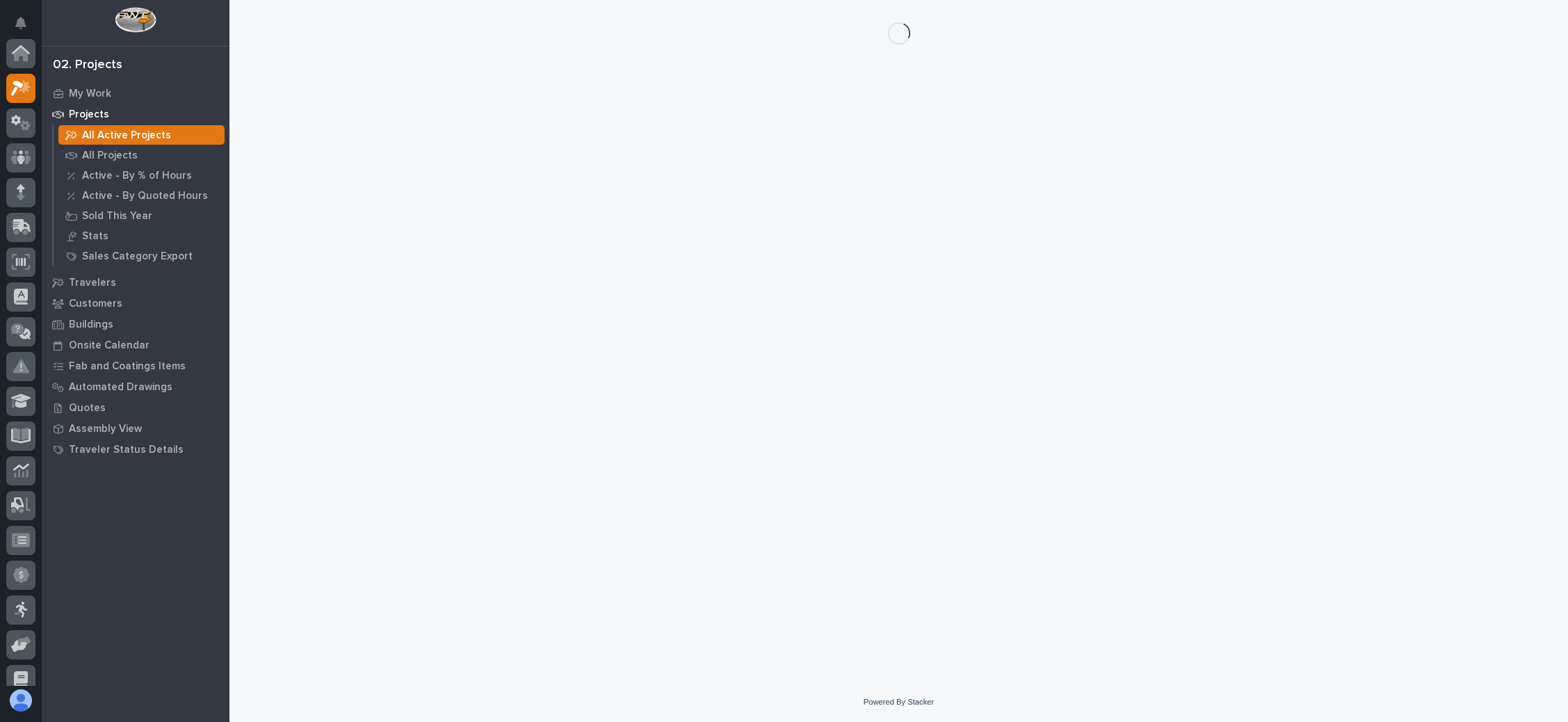
scroll to position [34, 0]
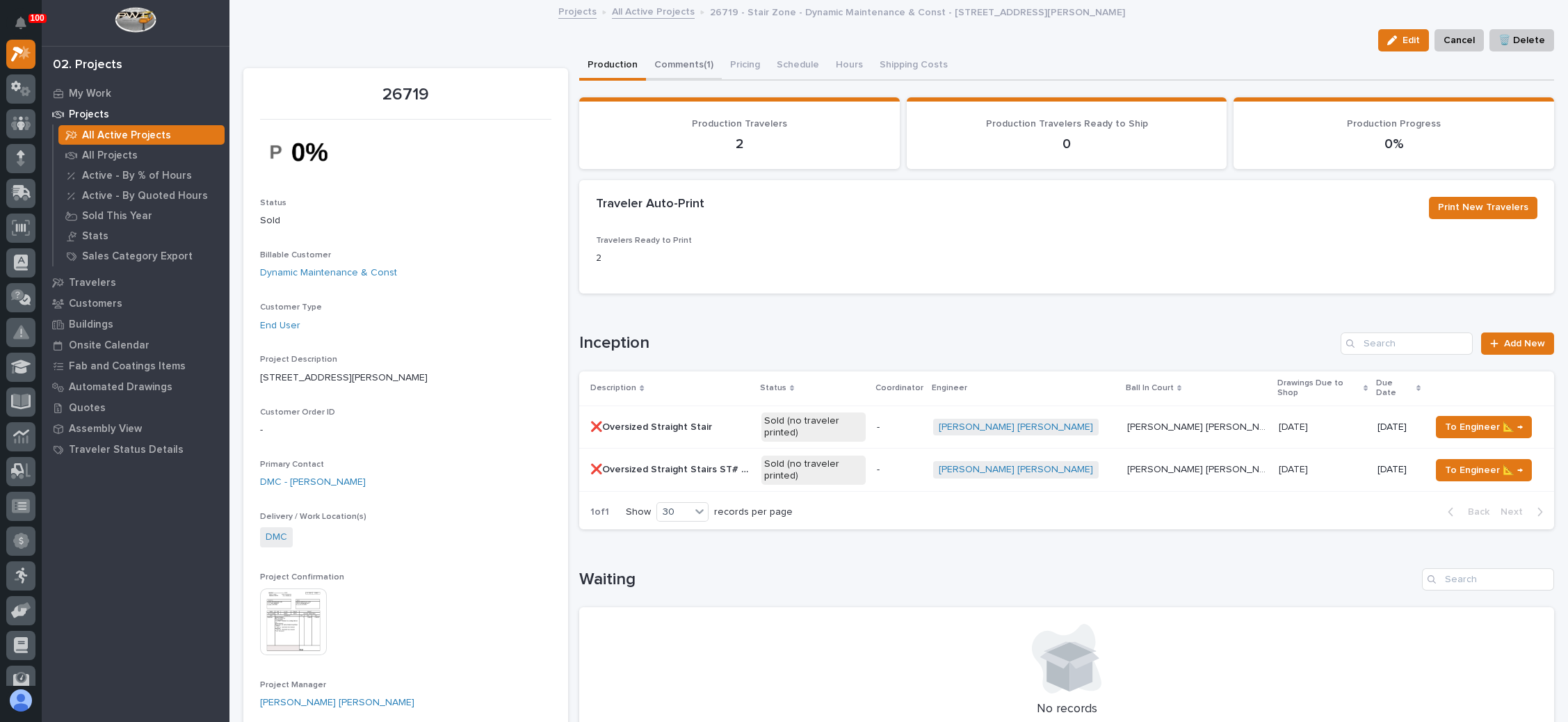
click at [693, 57] on button "Comments (1)" at bounding box center [684, 66] width 76 height 29
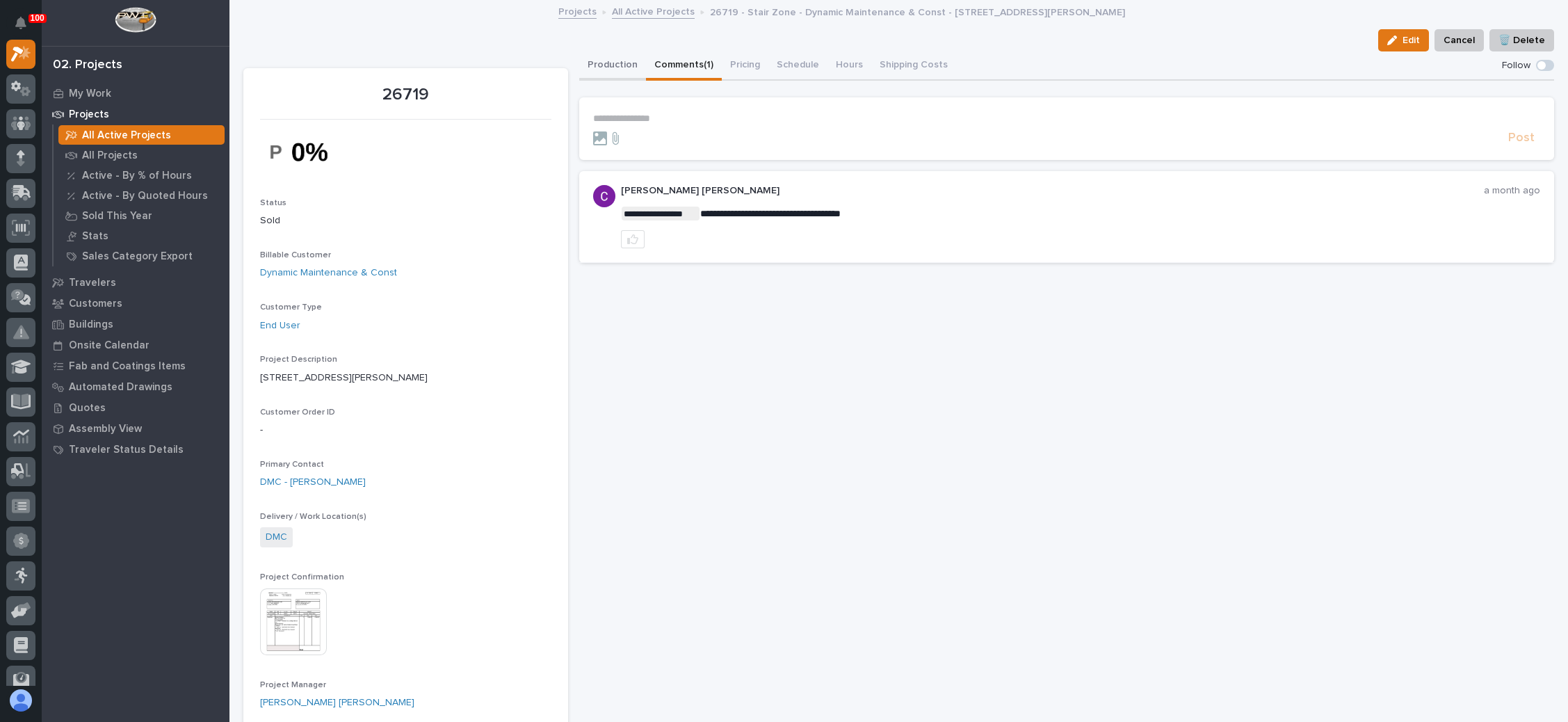
click at [617, 58] on button "Production" at bounding box center [613, 66] width 67 height 29
